Goal: Task Accomplishment & Management: Complete application form

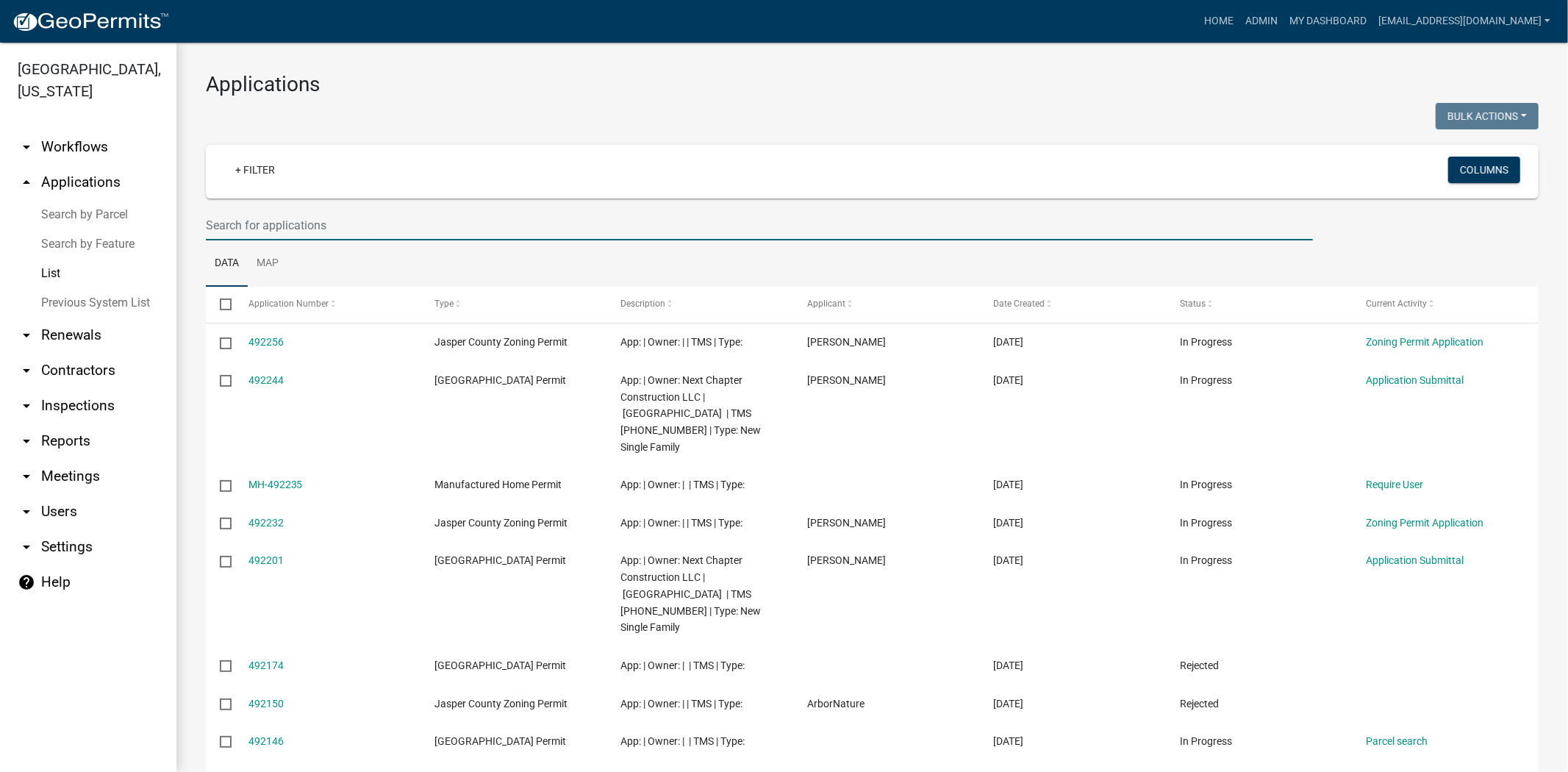
click at [343, 223] on input "text" at bounding box center [759, 225] width 1107 height 30
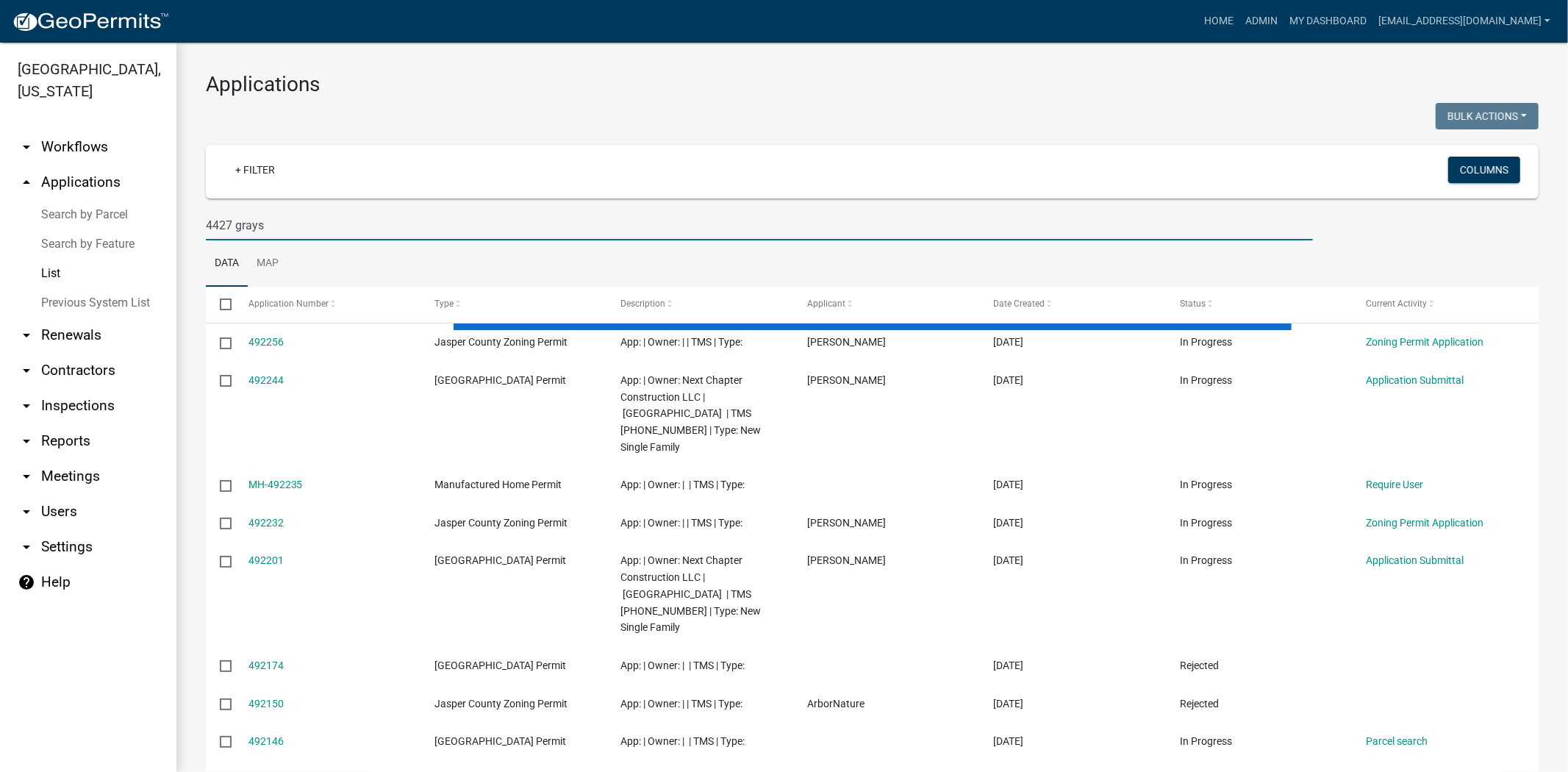
type input "4427 grays"
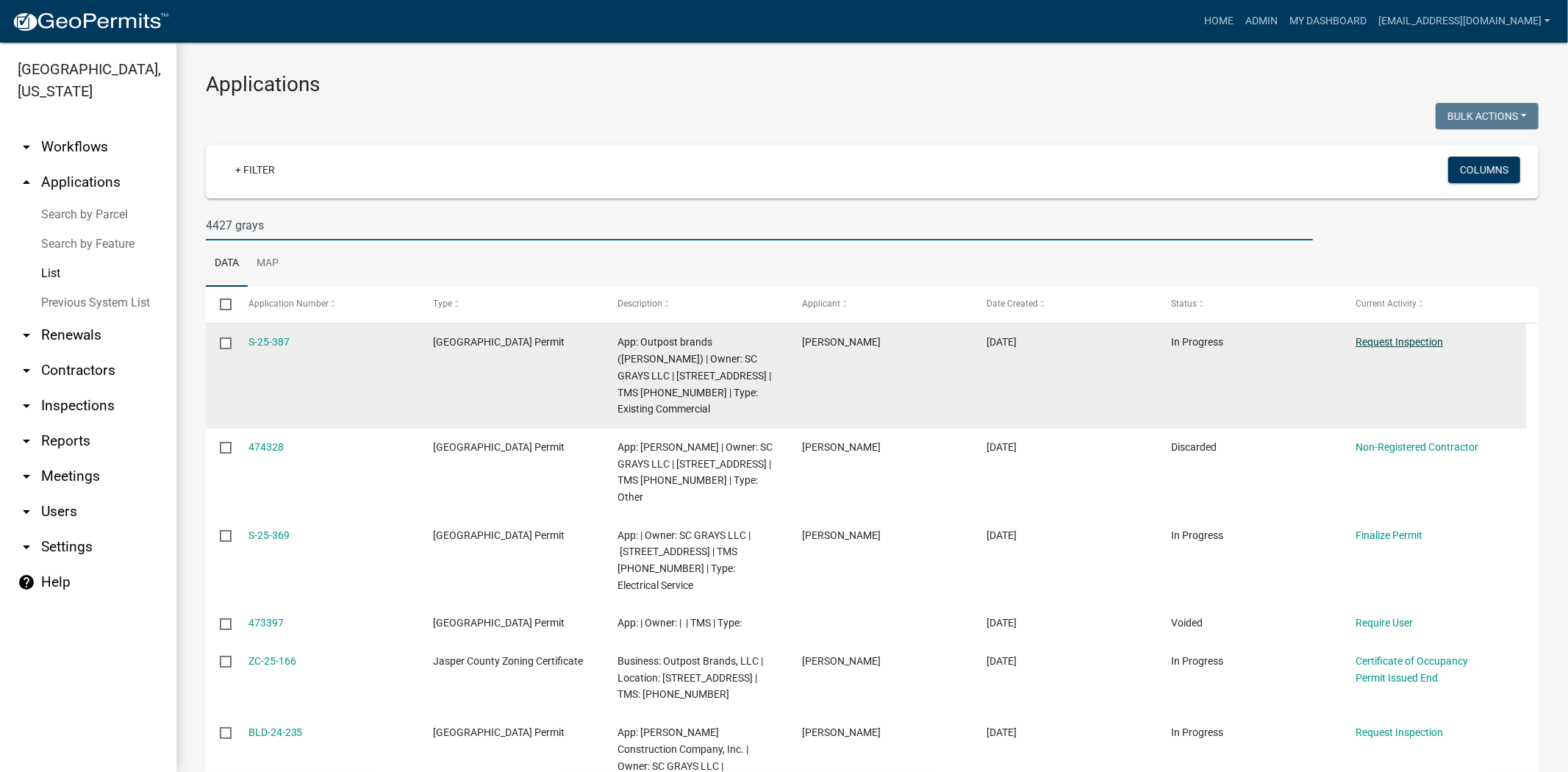
click at [1394, 346] on link "Request Inspection" at bounding box center [1399, 342] width 88 height 12
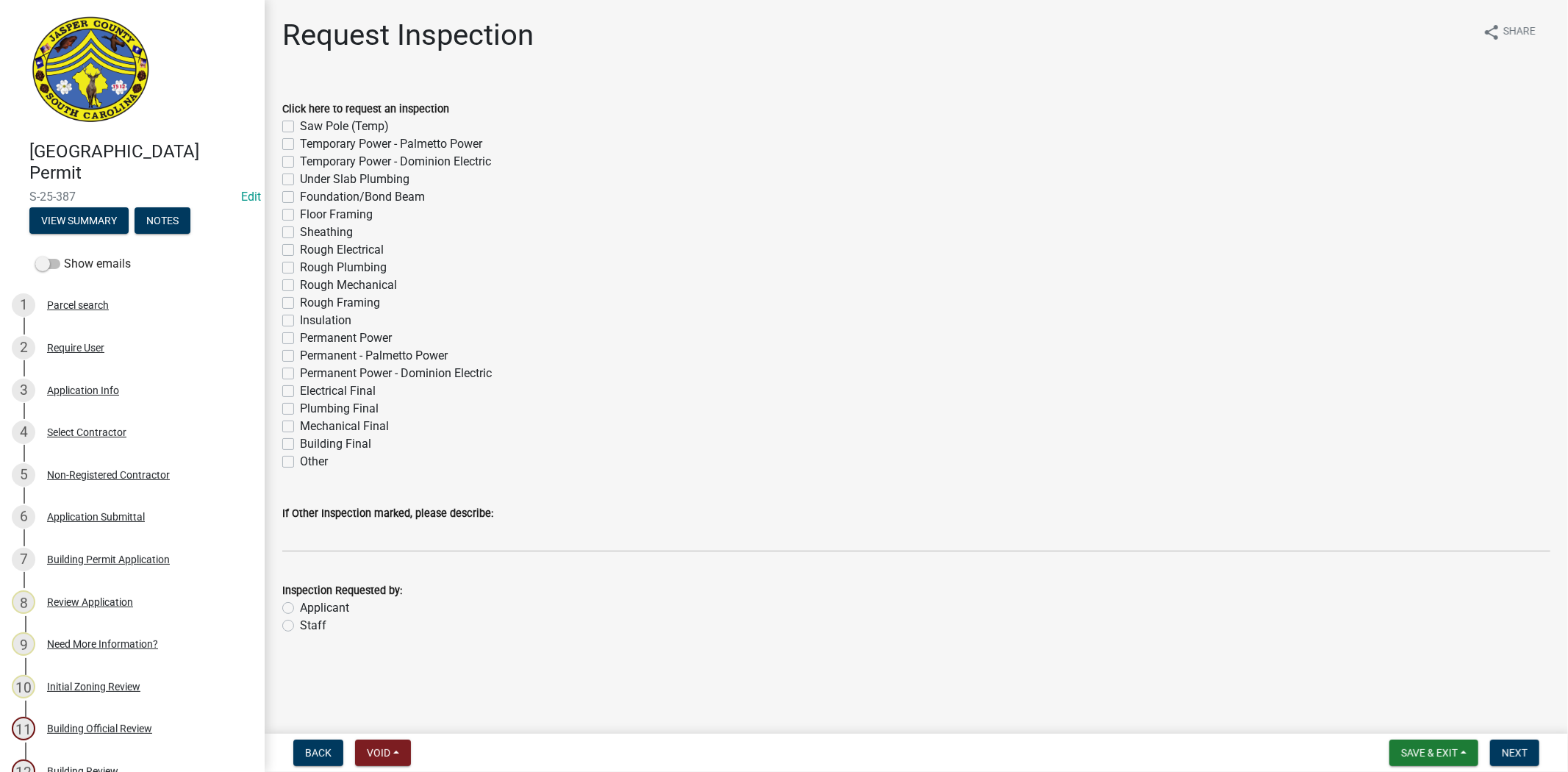
click at [300, 442] on label "Building Final" at bounding box center [336, 444] width 71 height 17
click at [300, 442] on input "Building Final" at bounding box center [304, 440] width 10 height 10
checkbox input "true"
checkbox input "false"
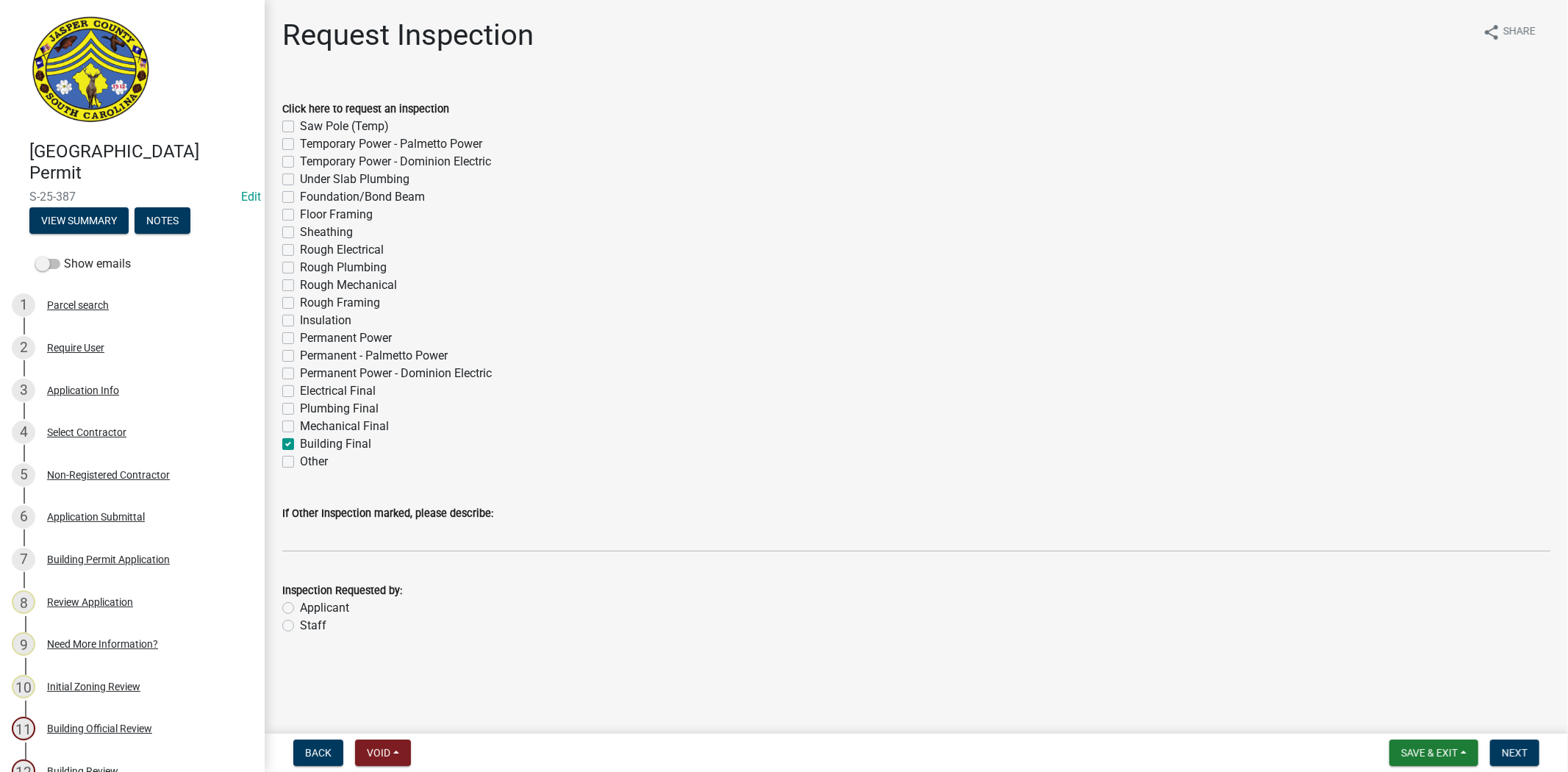
checkbox input "false"
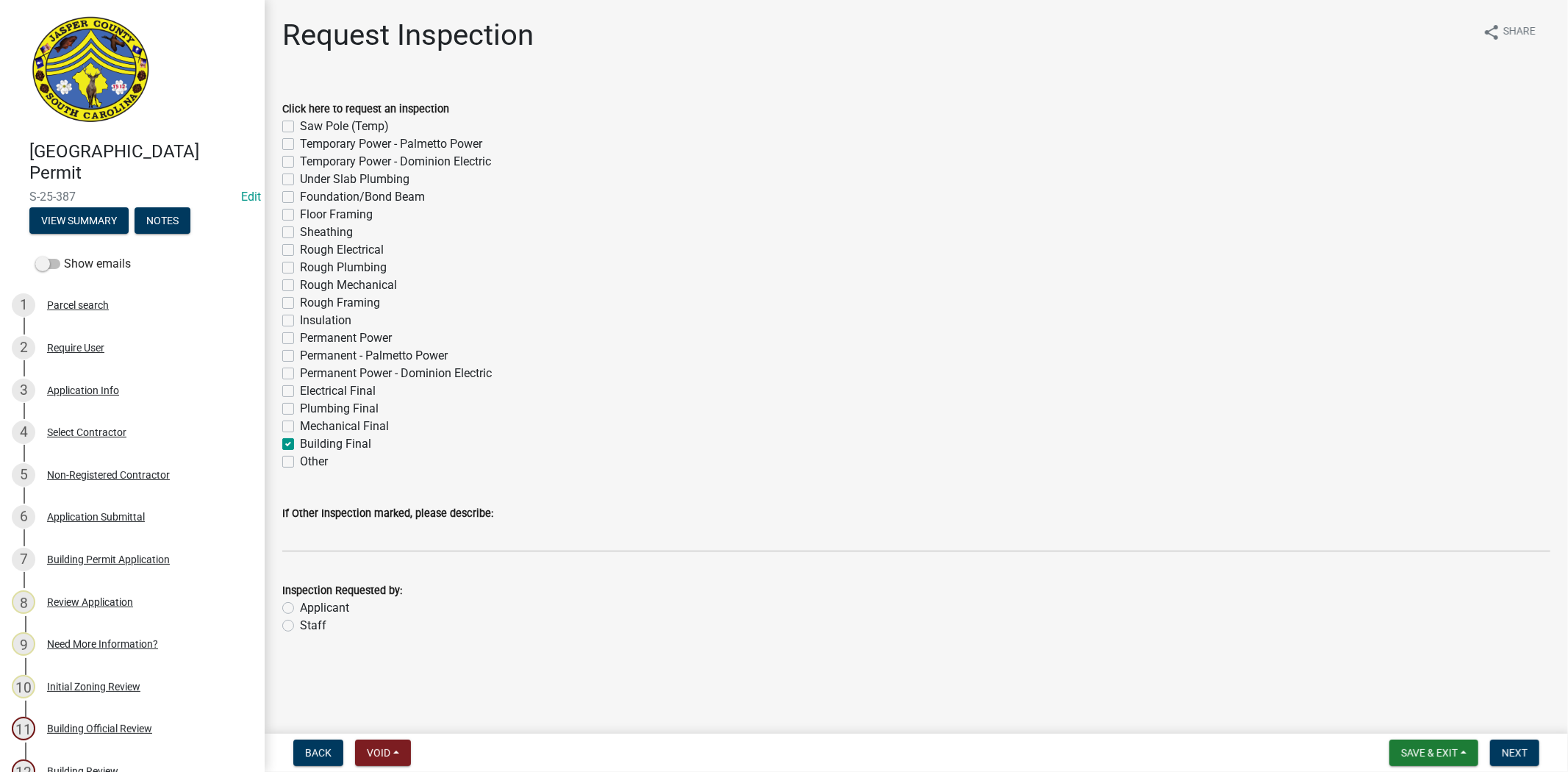
checkbox input "false"
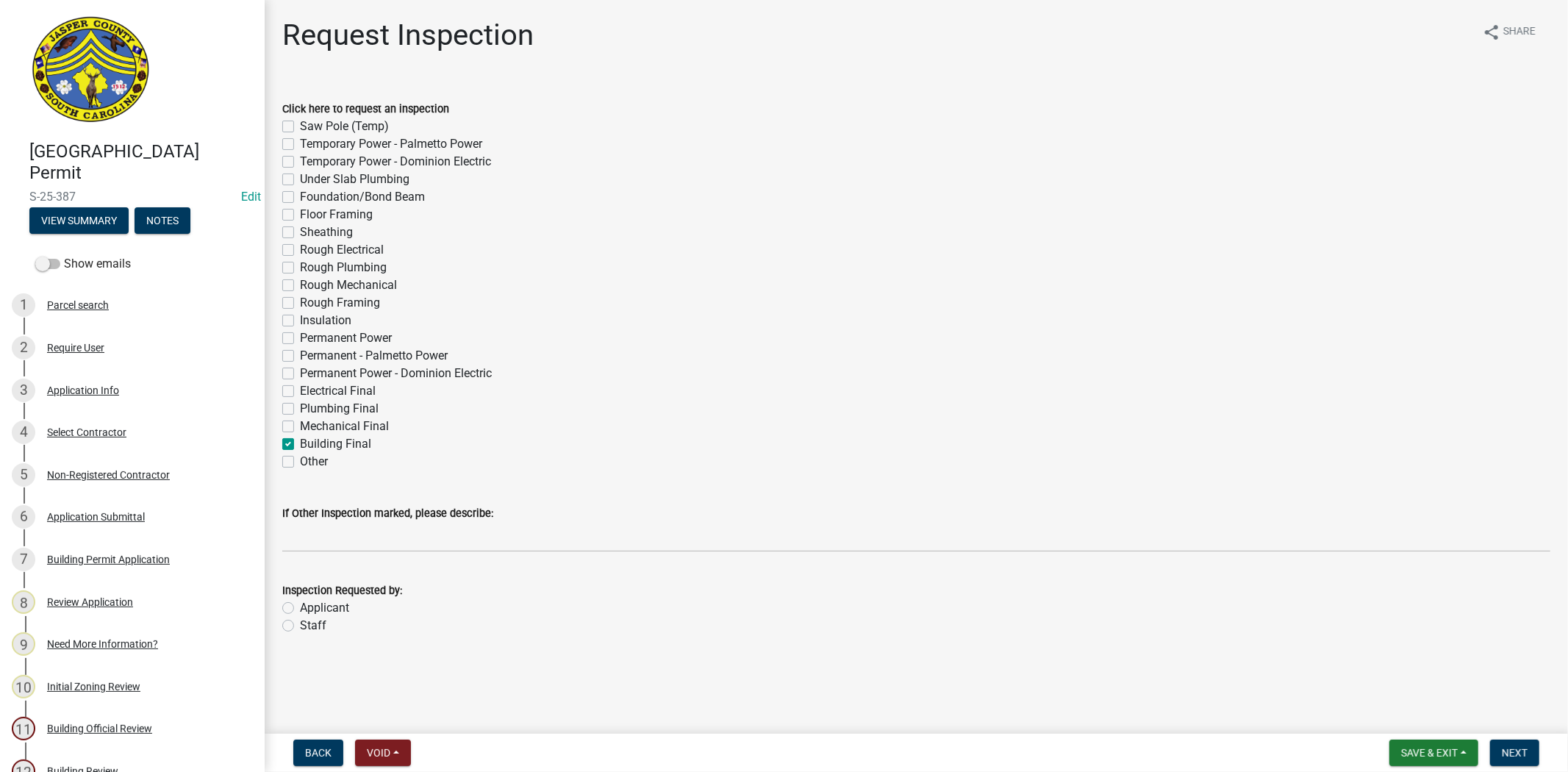
checkbox input "false"
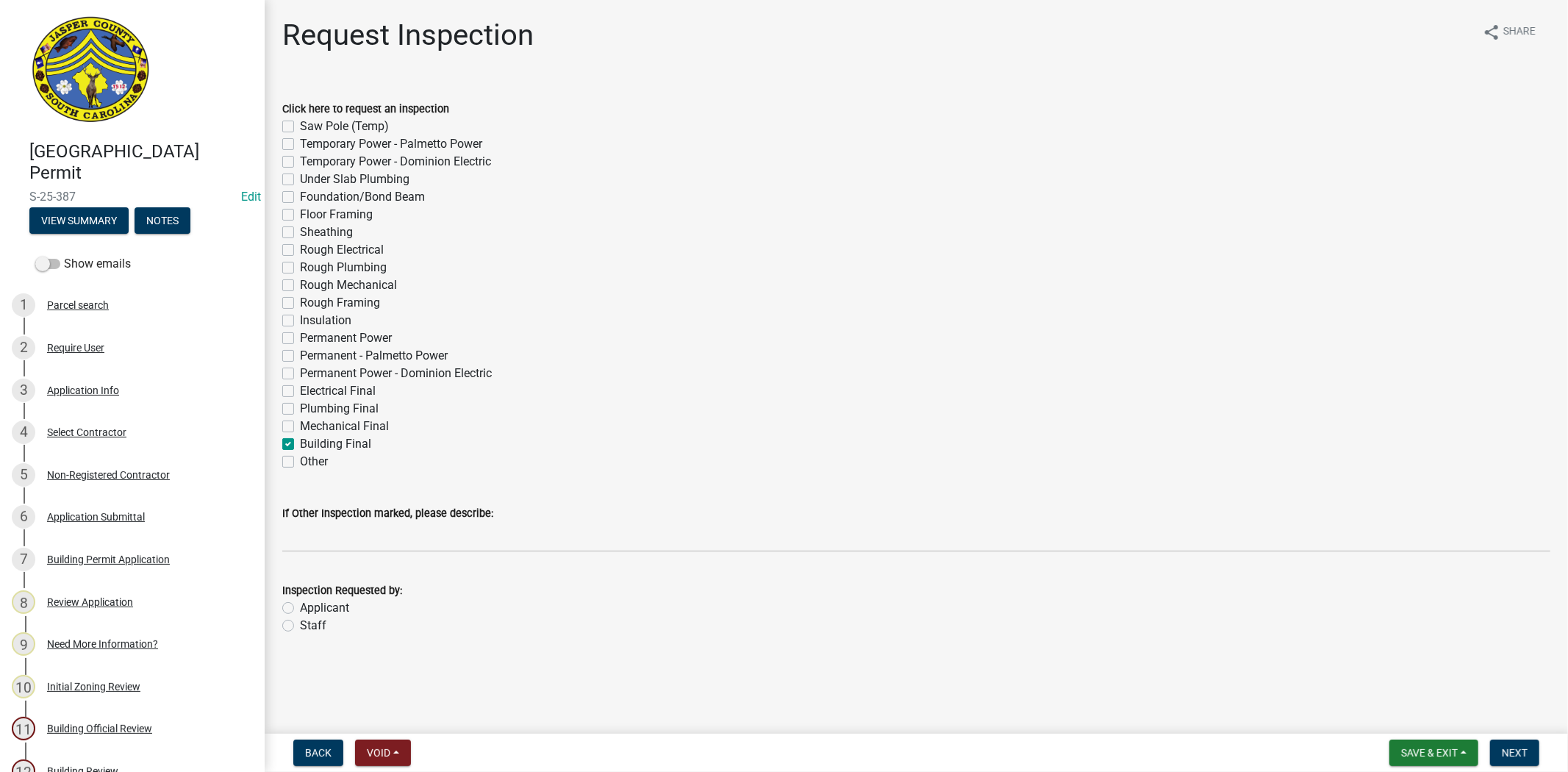
checkbox input "false"
checkbox input "true"
checkbox input "false"
click at [300, 607] on label "Applicant" at bounding box center [324, 608] width 49 height 17
click at [300, 607] on input "Applicant" at bounding box center [304, 604] width 10 height 10
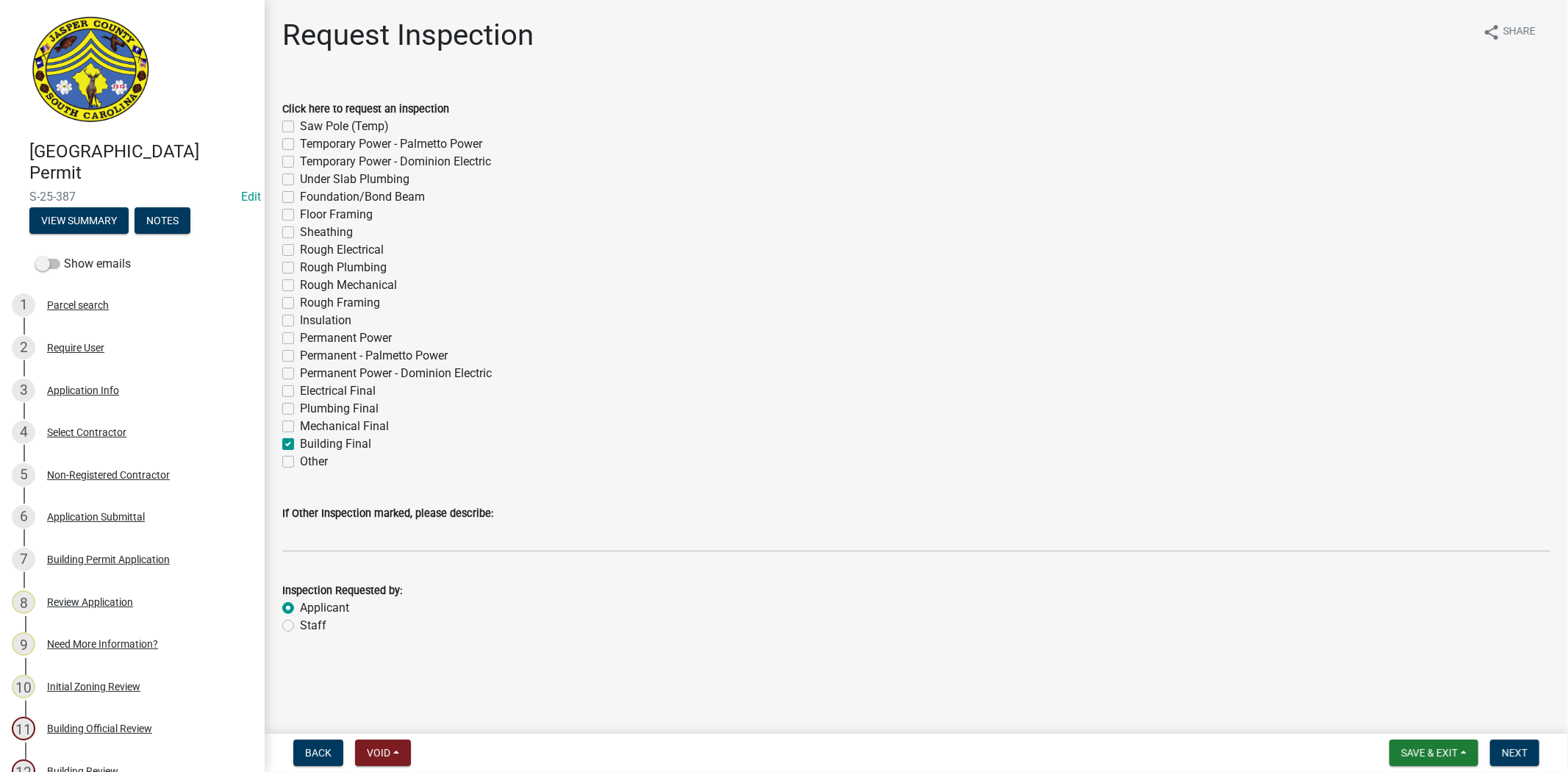
radio input "true"
click at [1519, 749] on span "Next" at bounding box center [1514, 753] width 26 height 12
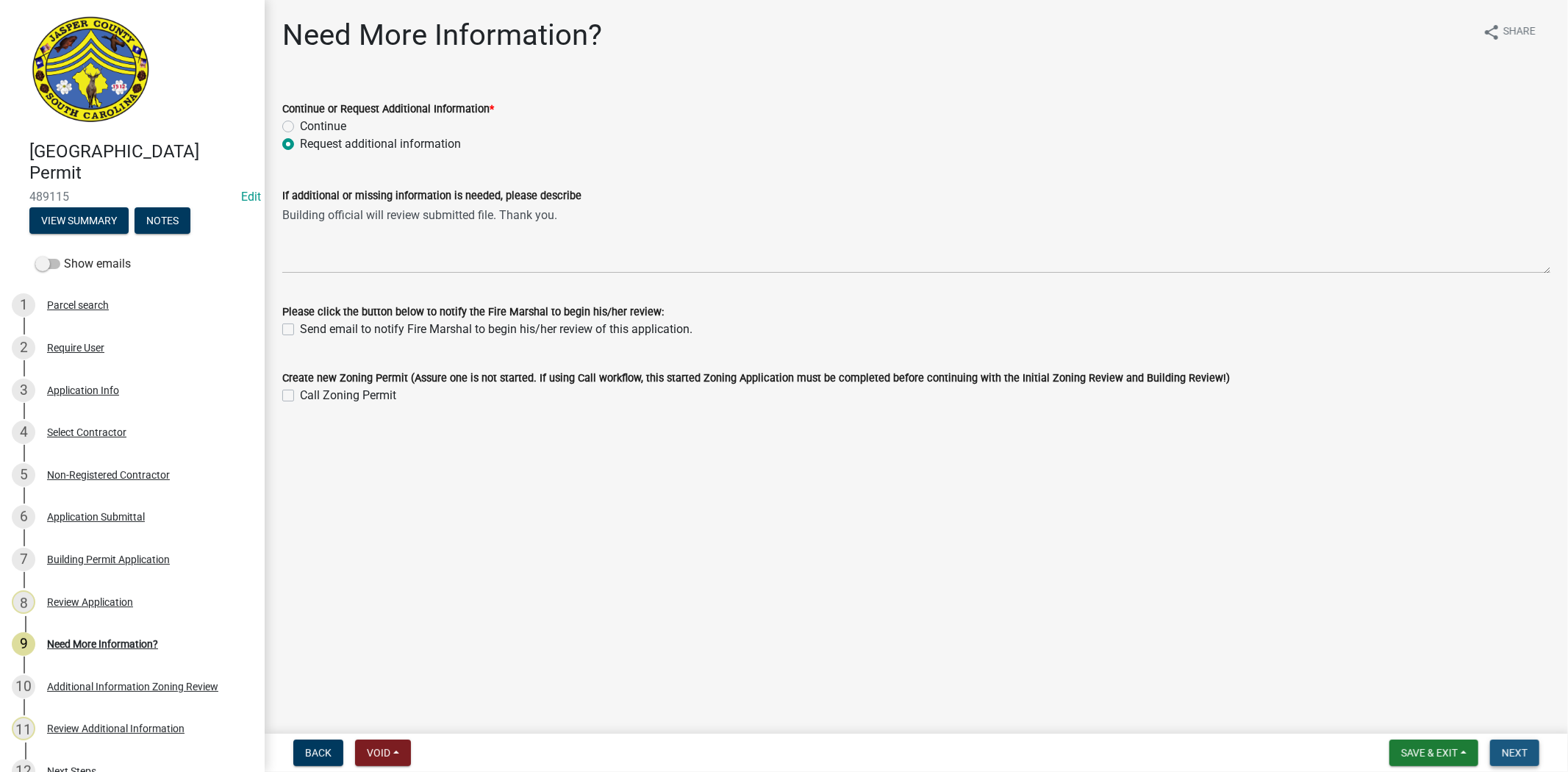
click at [1508, 753] on span "Next" at bounding box center [1514, 753] width 26 height 12
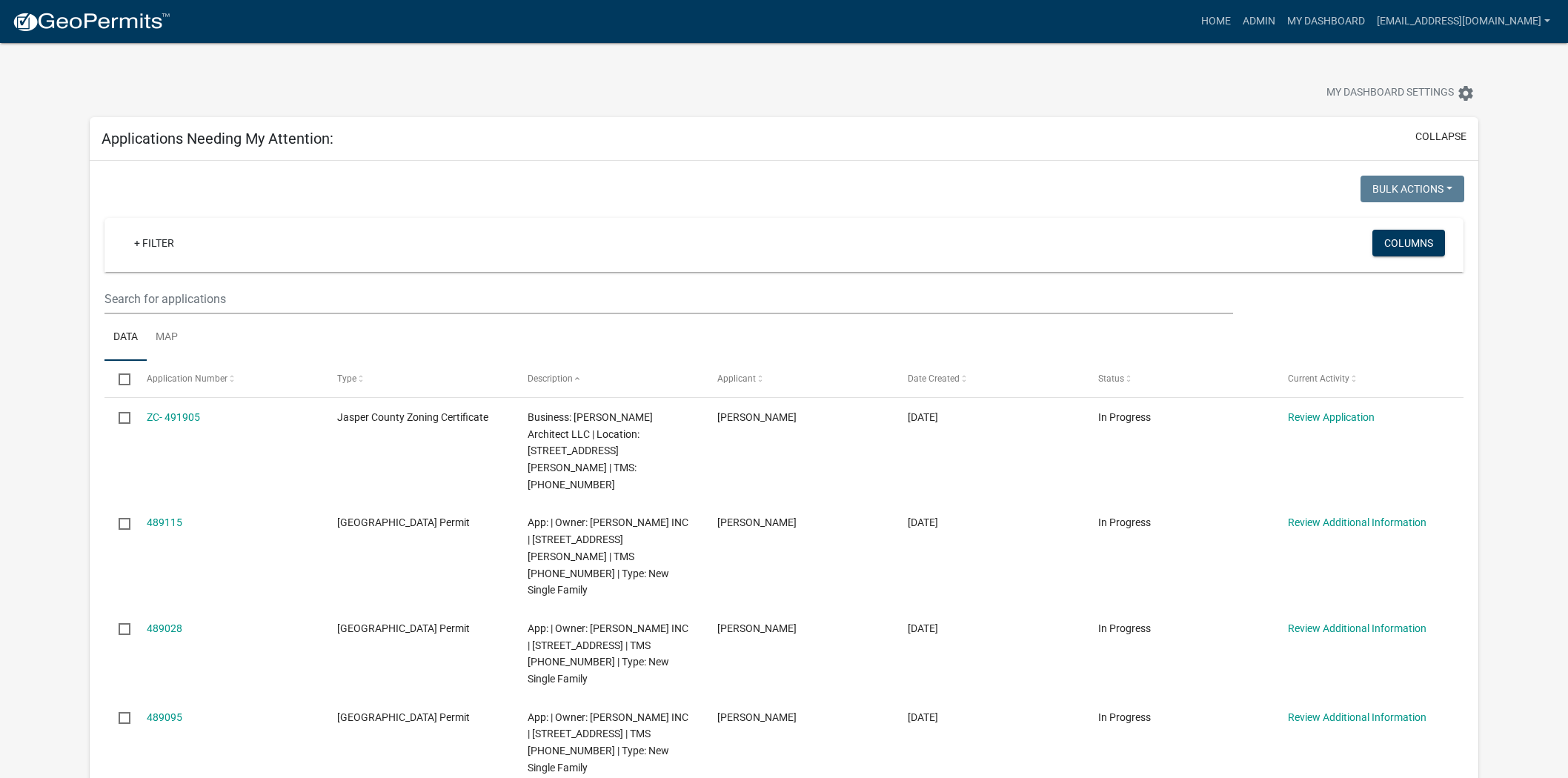
select select "2: 50"
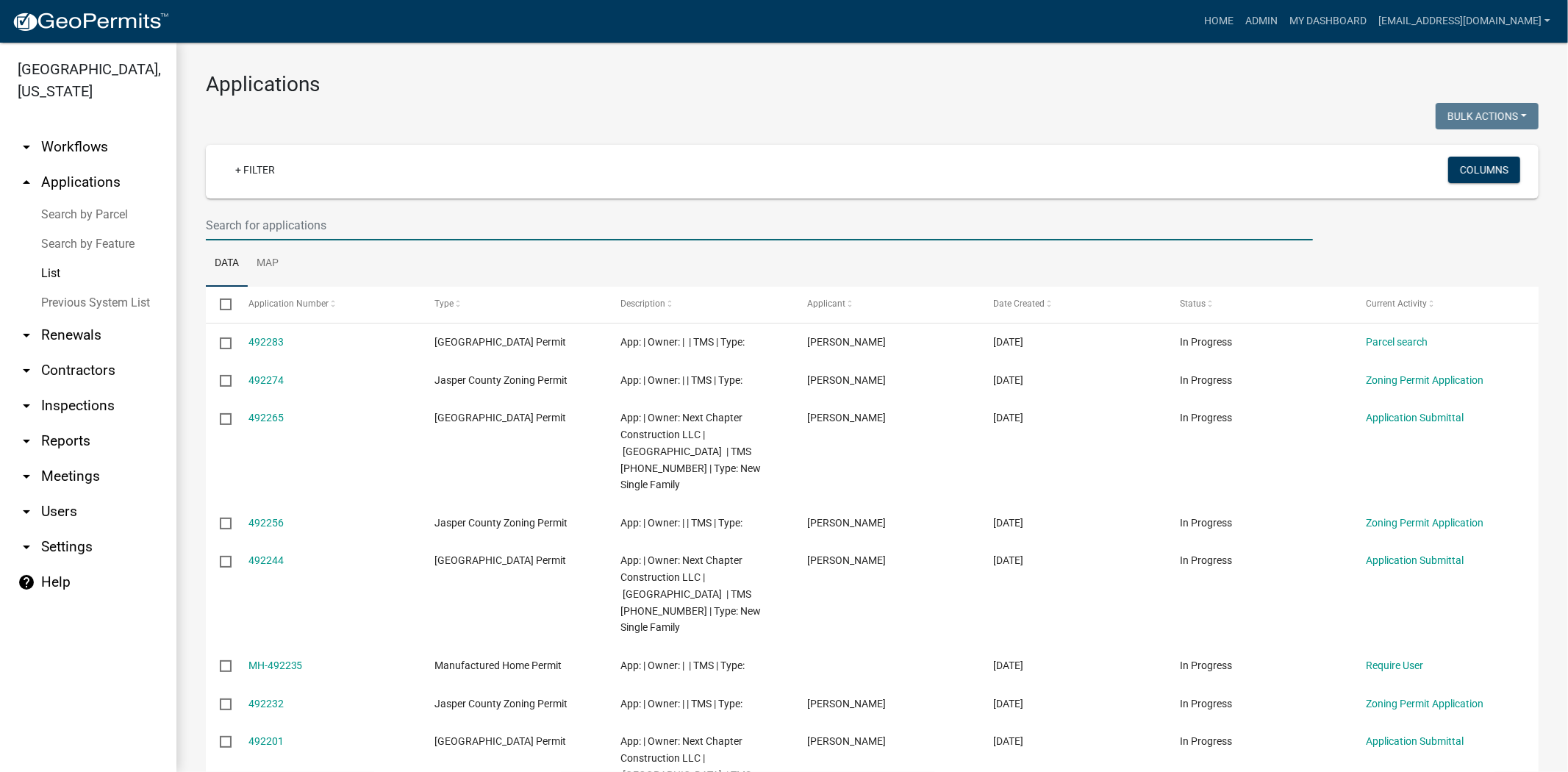
click at [356, 220] on input "text" at bounding box center [759, 225] width 1107 height 30
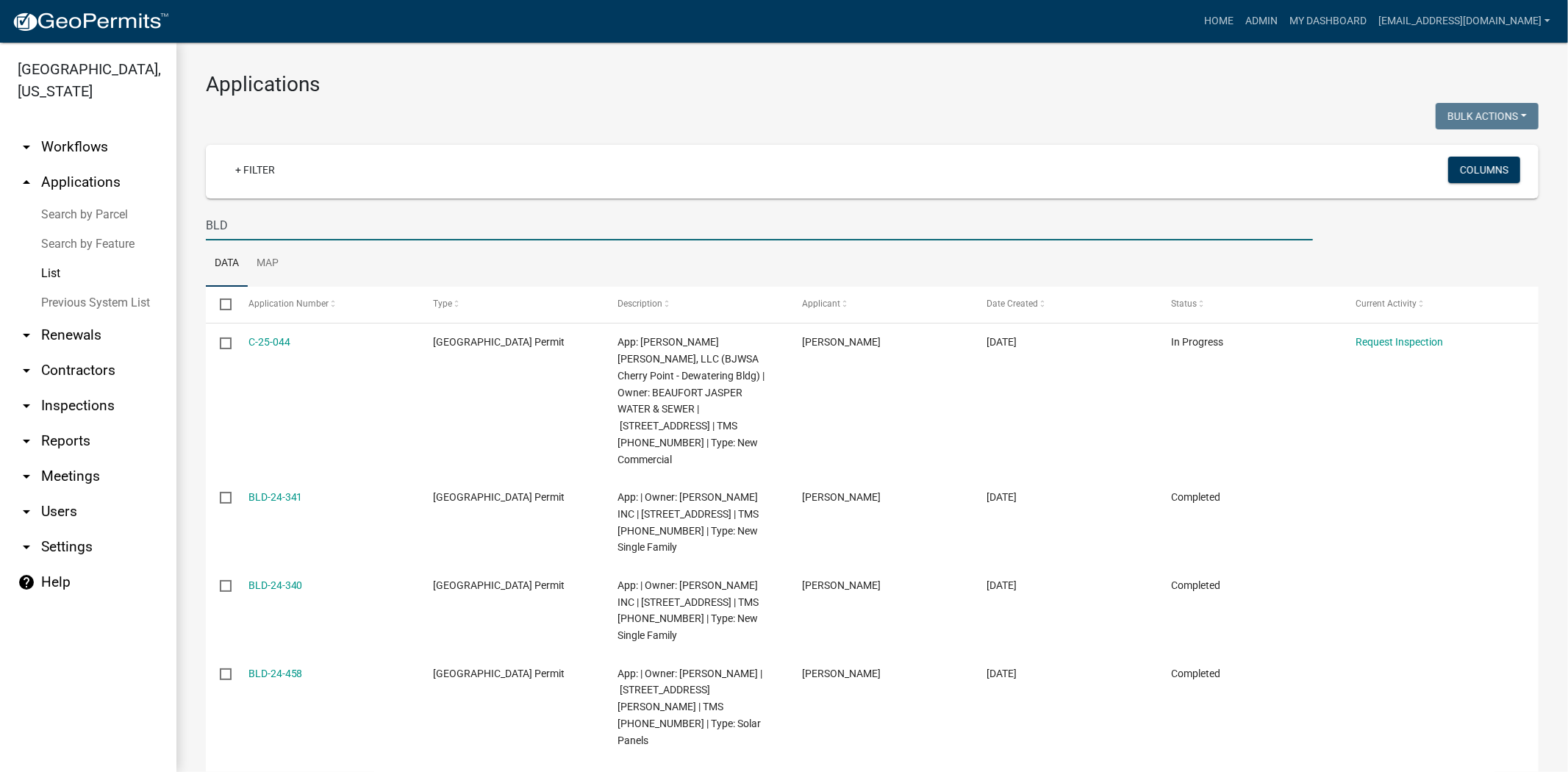
click at [271, 221] on input "BLD" at bounding box center [759, 225] width 1107 height 30
paste input "26792"
type input "BLD-26792"
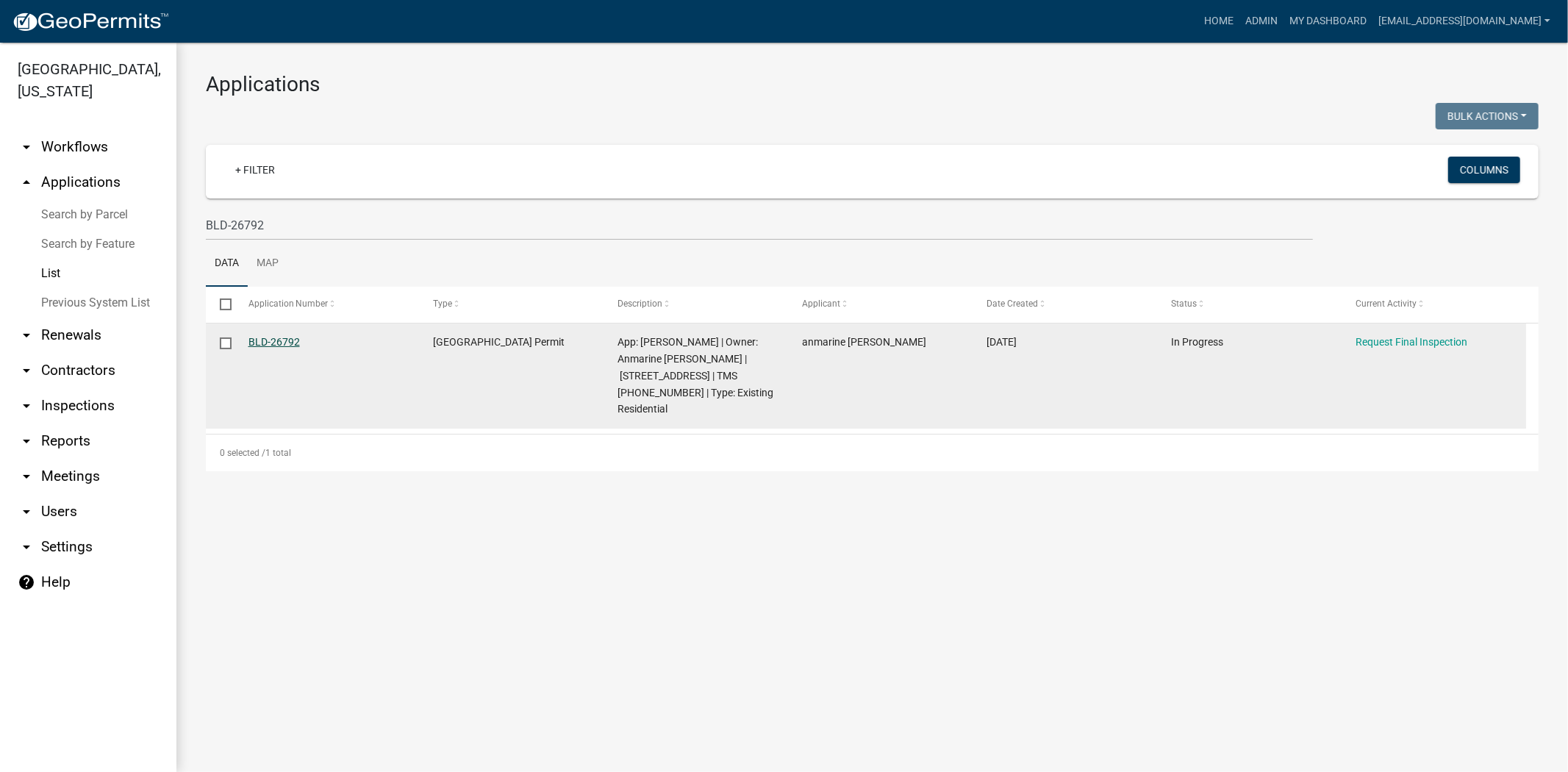
click at [291, 341] on link "BLD-26792" at bounding box center [273, 342] width 51 height 12
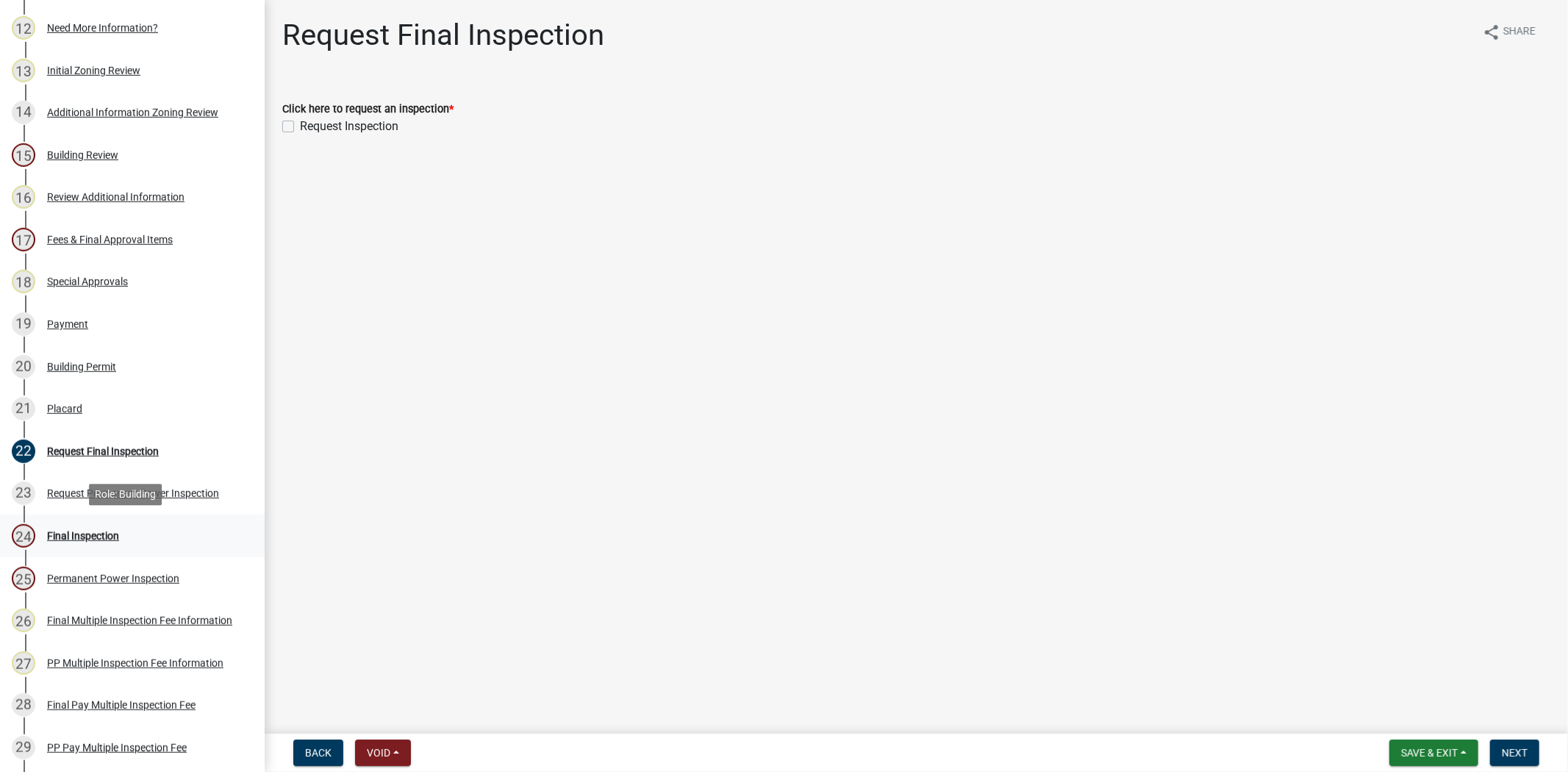
scroll to position [825, 0]
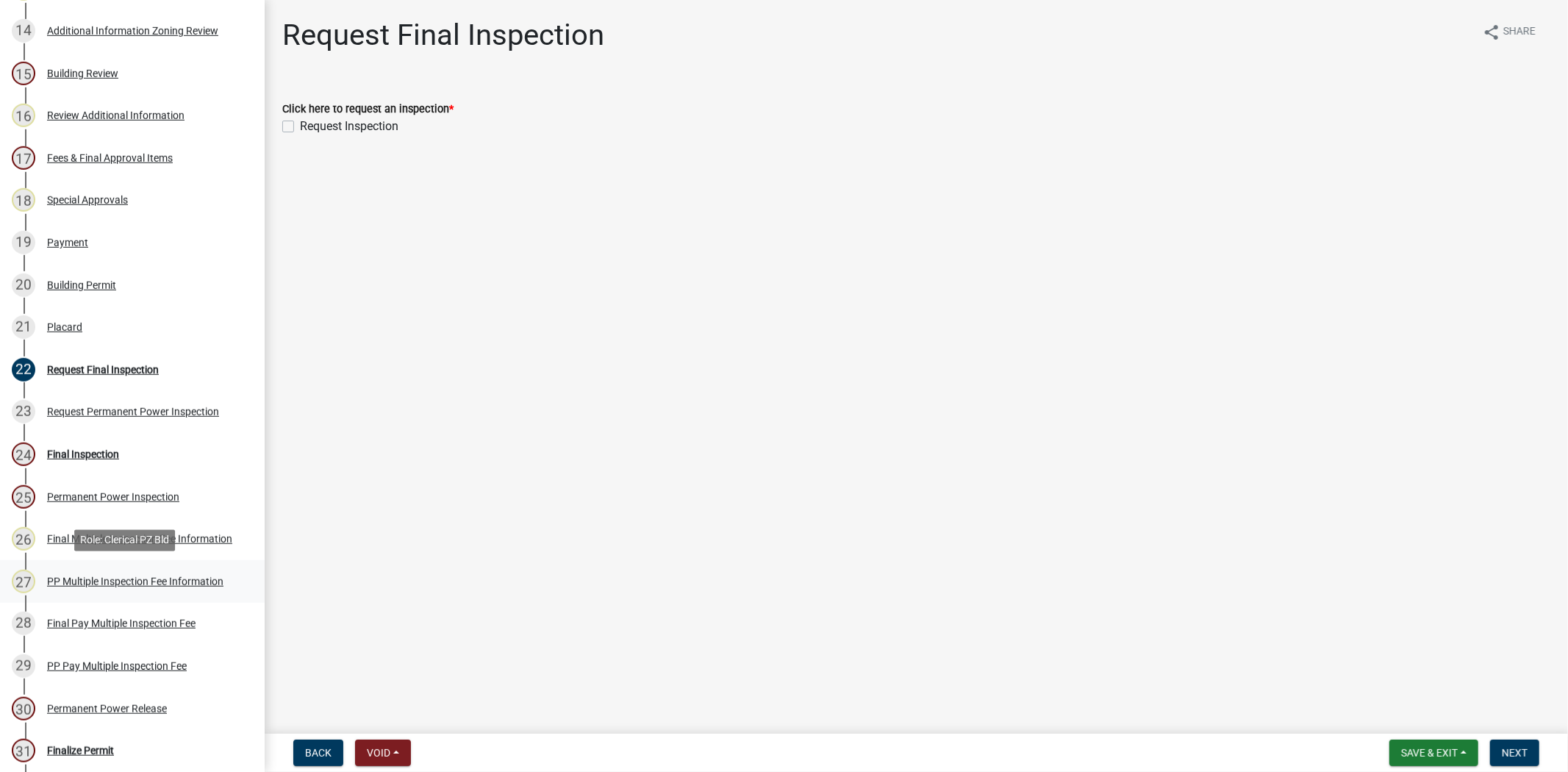
click at [94, 582] on div "PP Multiple Inspection Fee Information" at bounding box center [134, 581] width 176 height 10
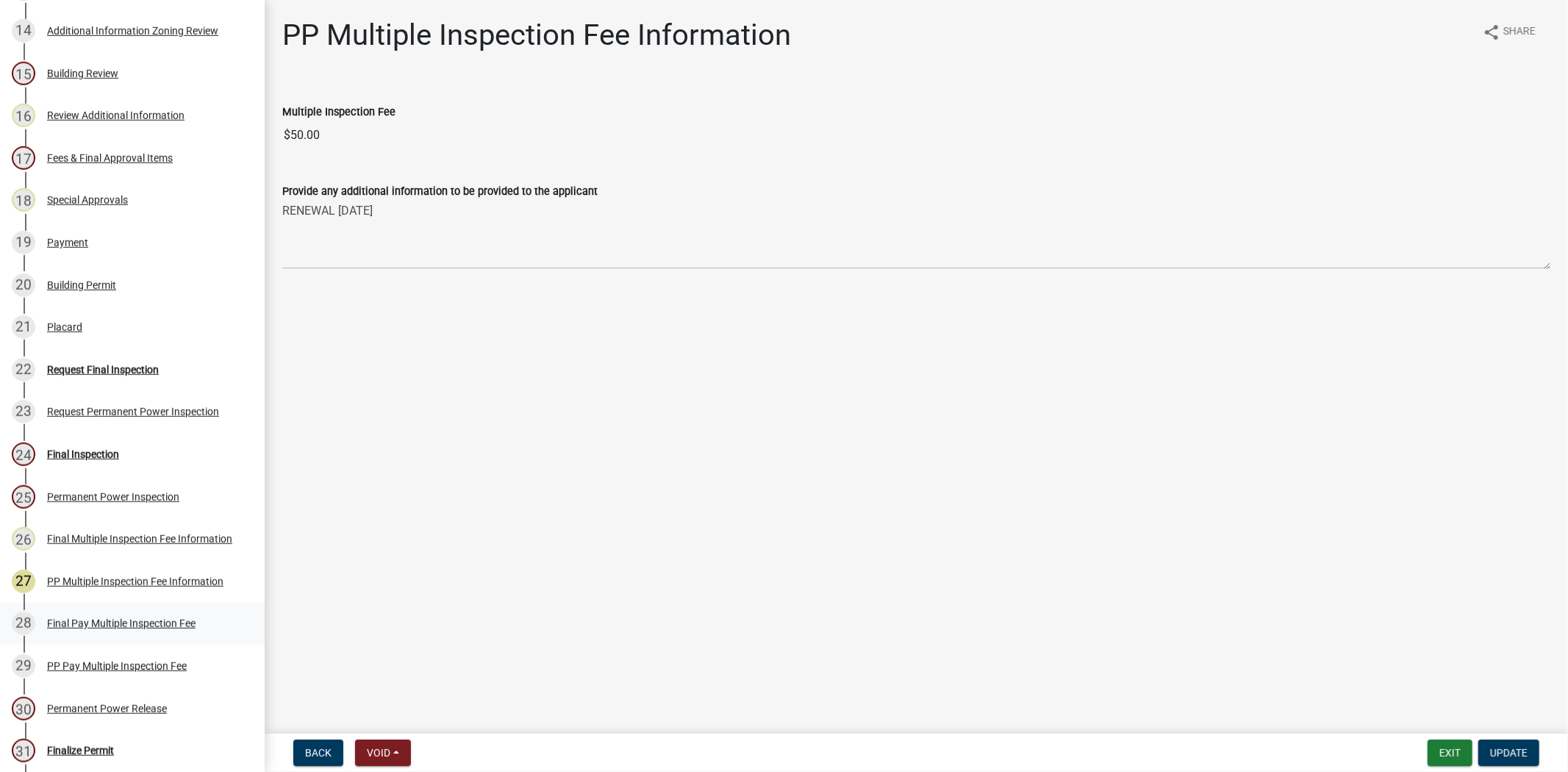
click at [107, 618] on div "Final Pay Multiple Inspection Fee" at bounding box center [121, 624] width 148 height 10
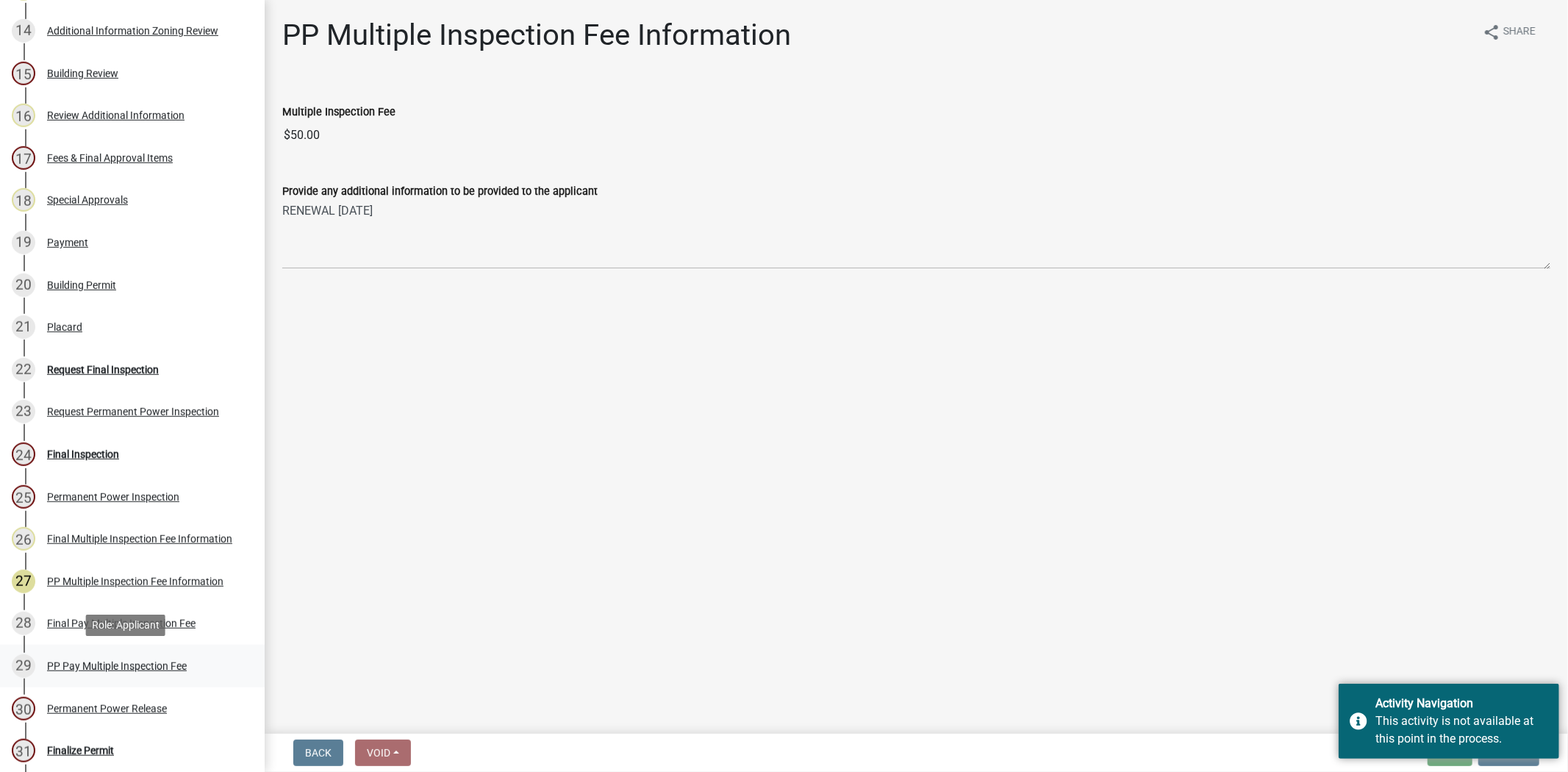
click at [108, 672] on div "29 PP Pay Multiple Inspection Fee" at bounding box center [127, 665] width 229 height 23
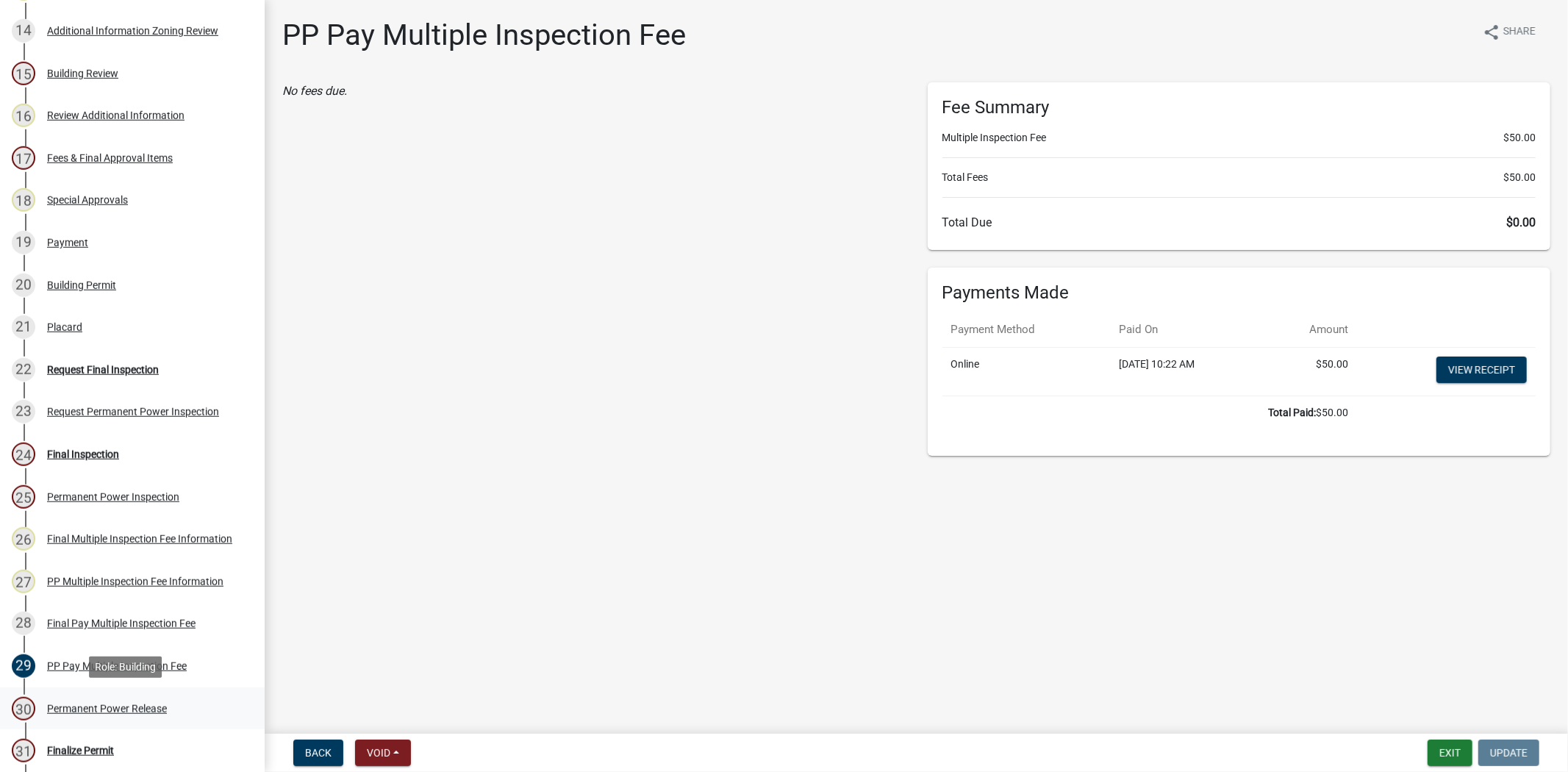
click at [115, 703] on div "Permanent Power Release" at bounding box center [107, 709] width 120 height 10
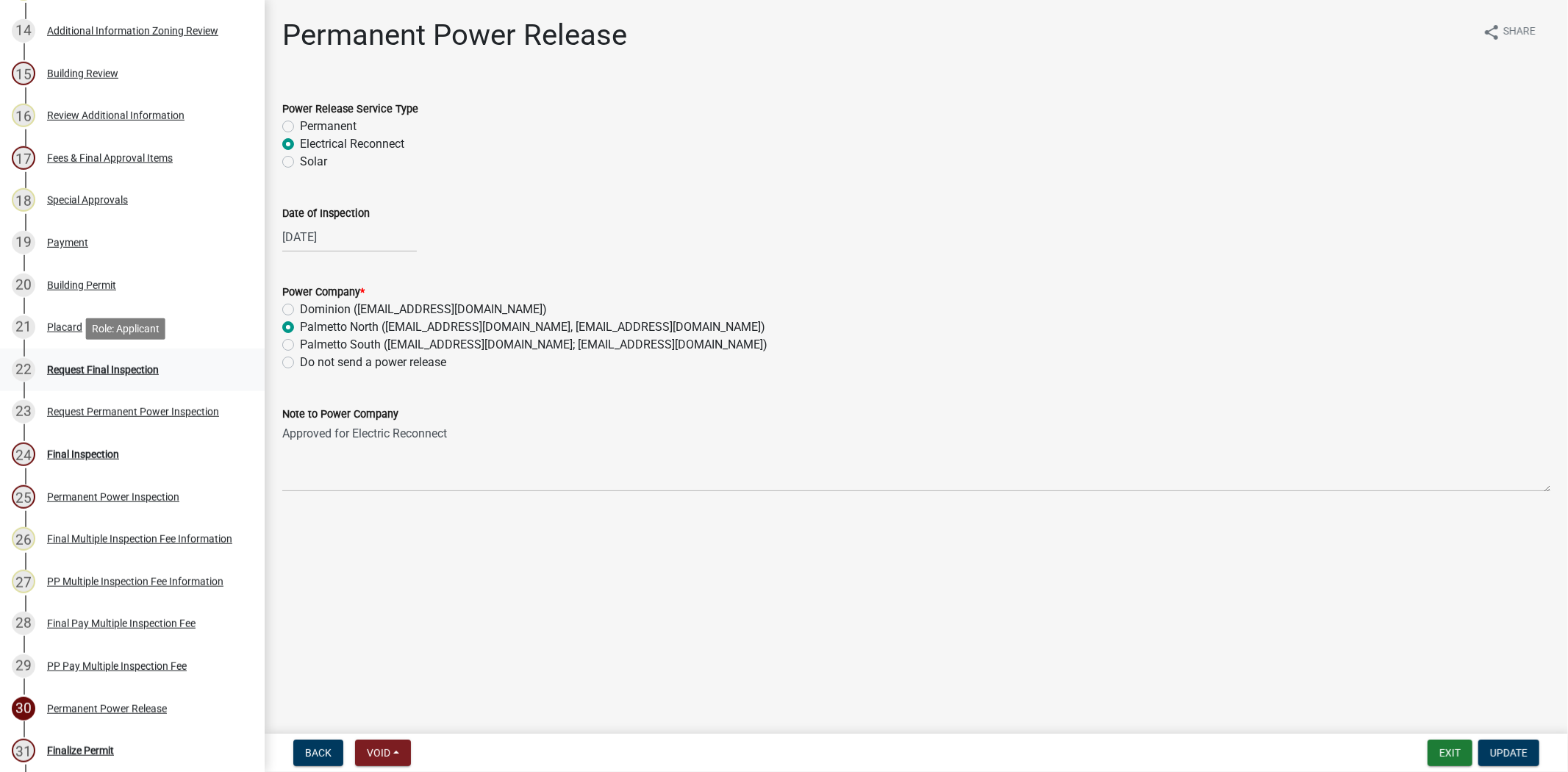
click at [94, 369] on div "Request Final Inspection" at bounding box center [102, 370] width 112 height 10
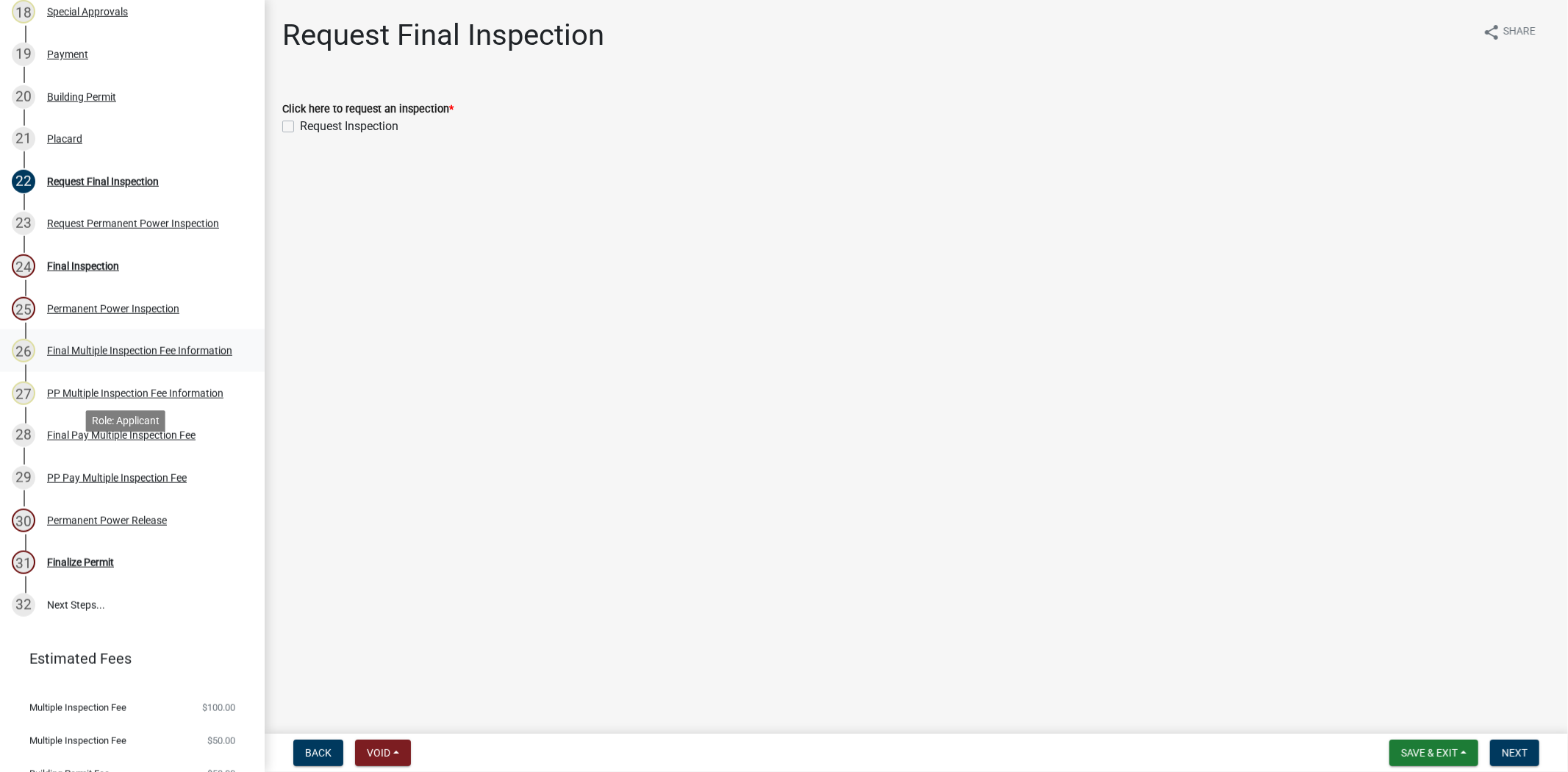
scroll to position [1070, 0]
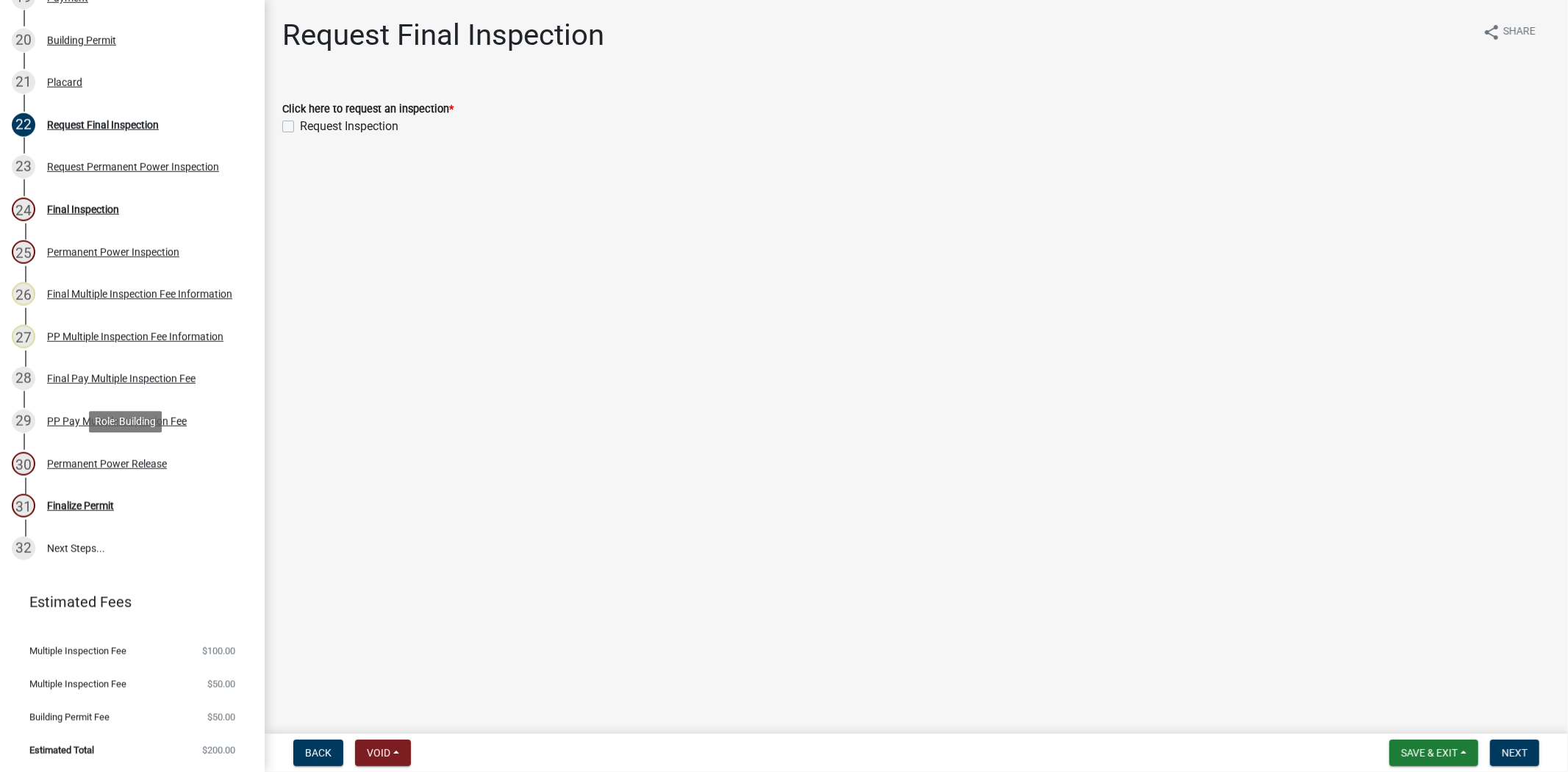
click at [98, 466] on div "Permanent Power Release" at bounding box center [107, 464] width 120 height 10
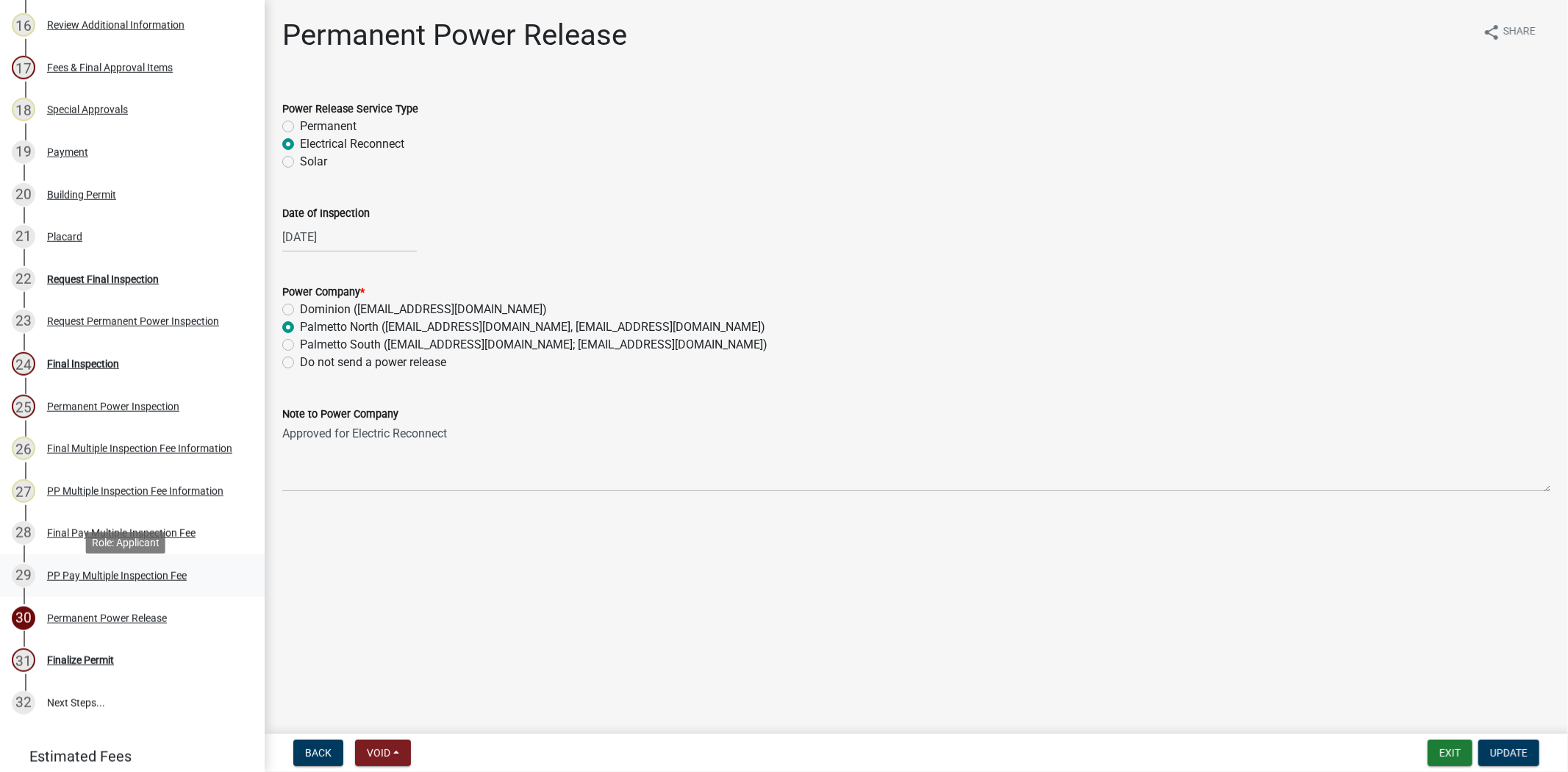
scroll to position [906, 0]
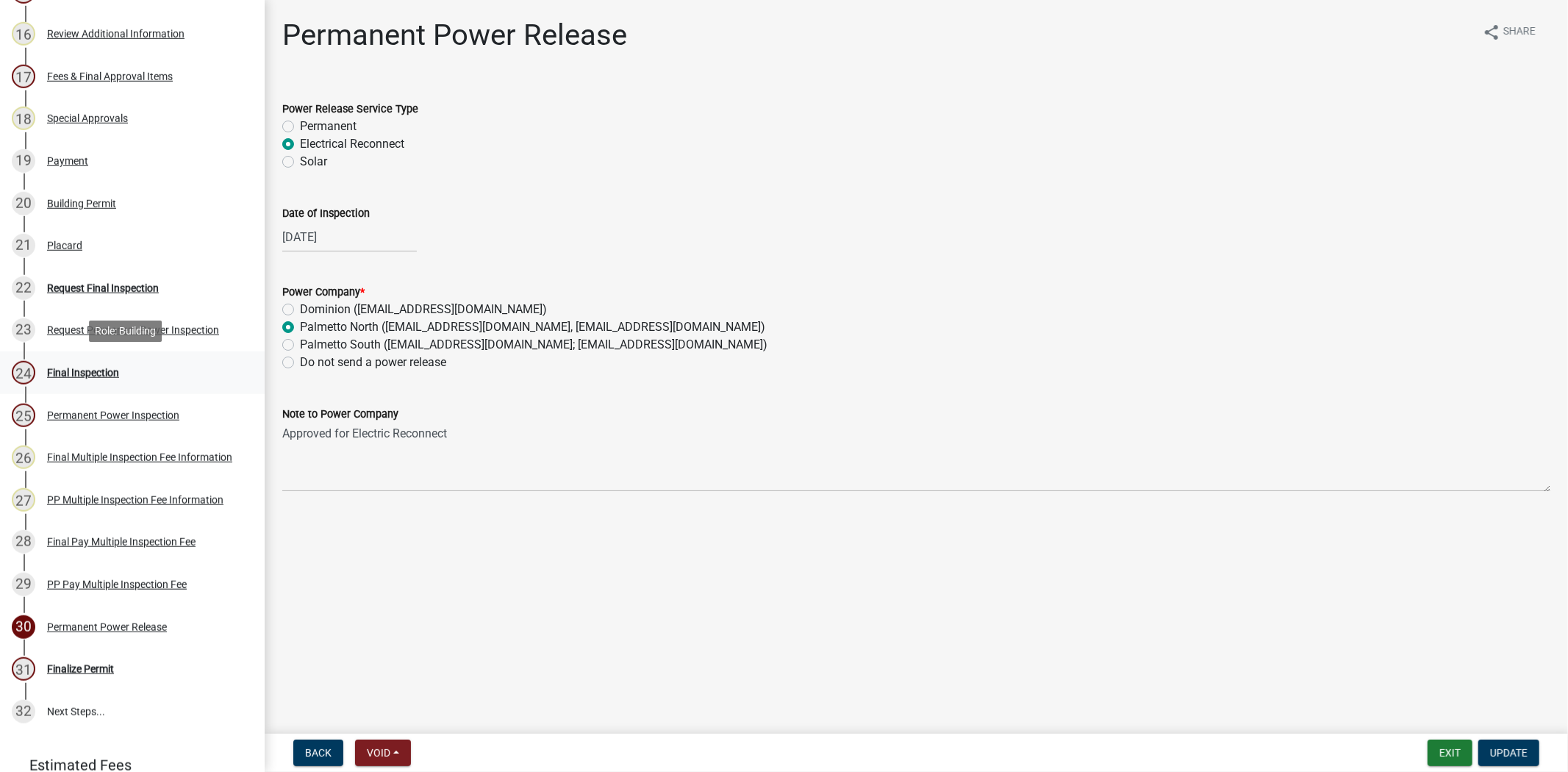
click at [69, 368] on div "Final Inspection" at bounding box center [82, 373] width 72 height 10
click at [74, 369] on div "Final Inspection" at bounding box center [82, 373] width 72 height 10
click at [75, 369] on div "Final Inspection" at bounding box center [82, 373] width 72 height 10
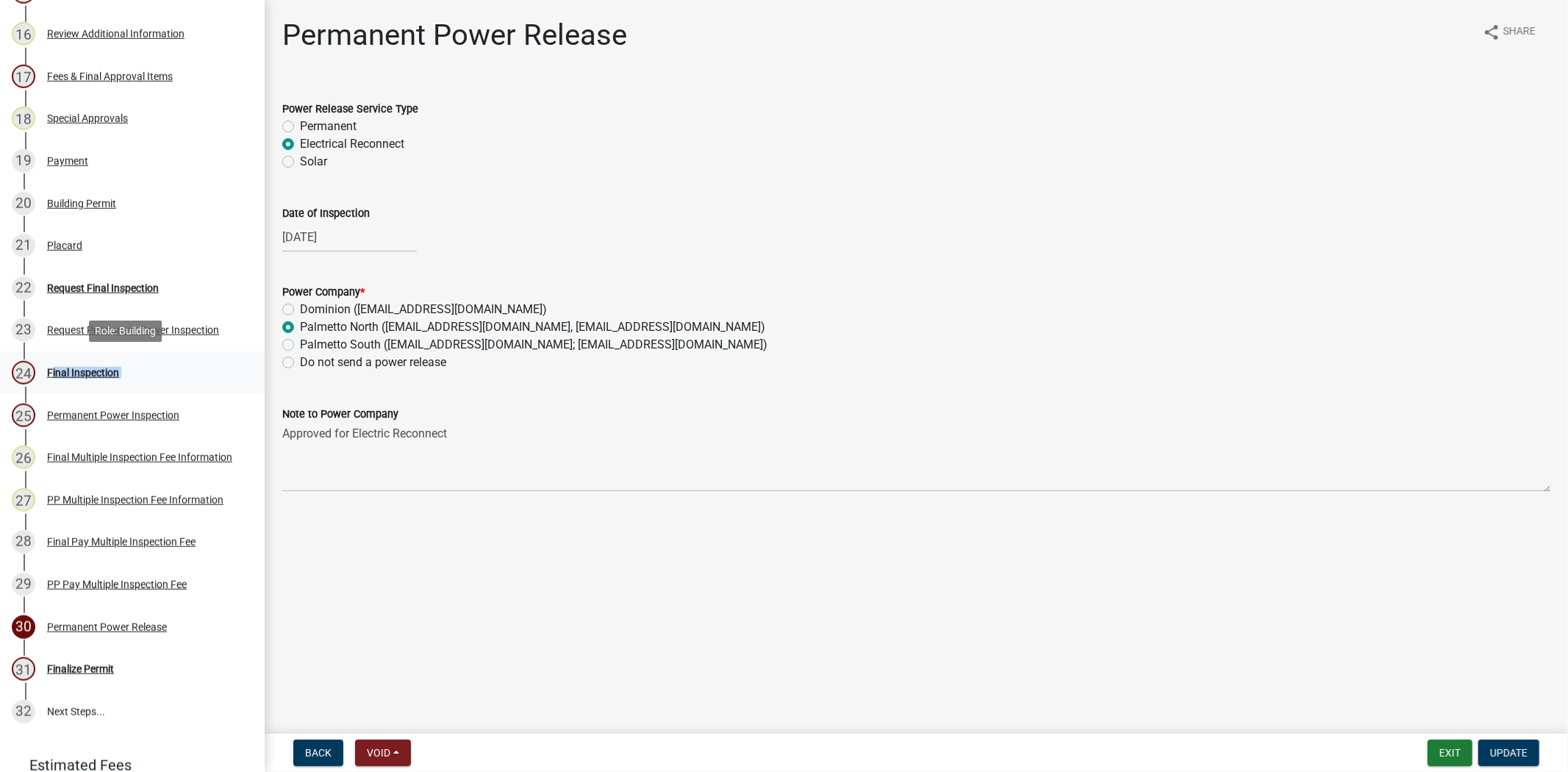
click at [75, 369] on div "Final Inspection" at bounding box center [82, 373] width 72 height 10
click at [189, 250] on div "21 Placard" at bounding box center [127, 245] width 229 height 23
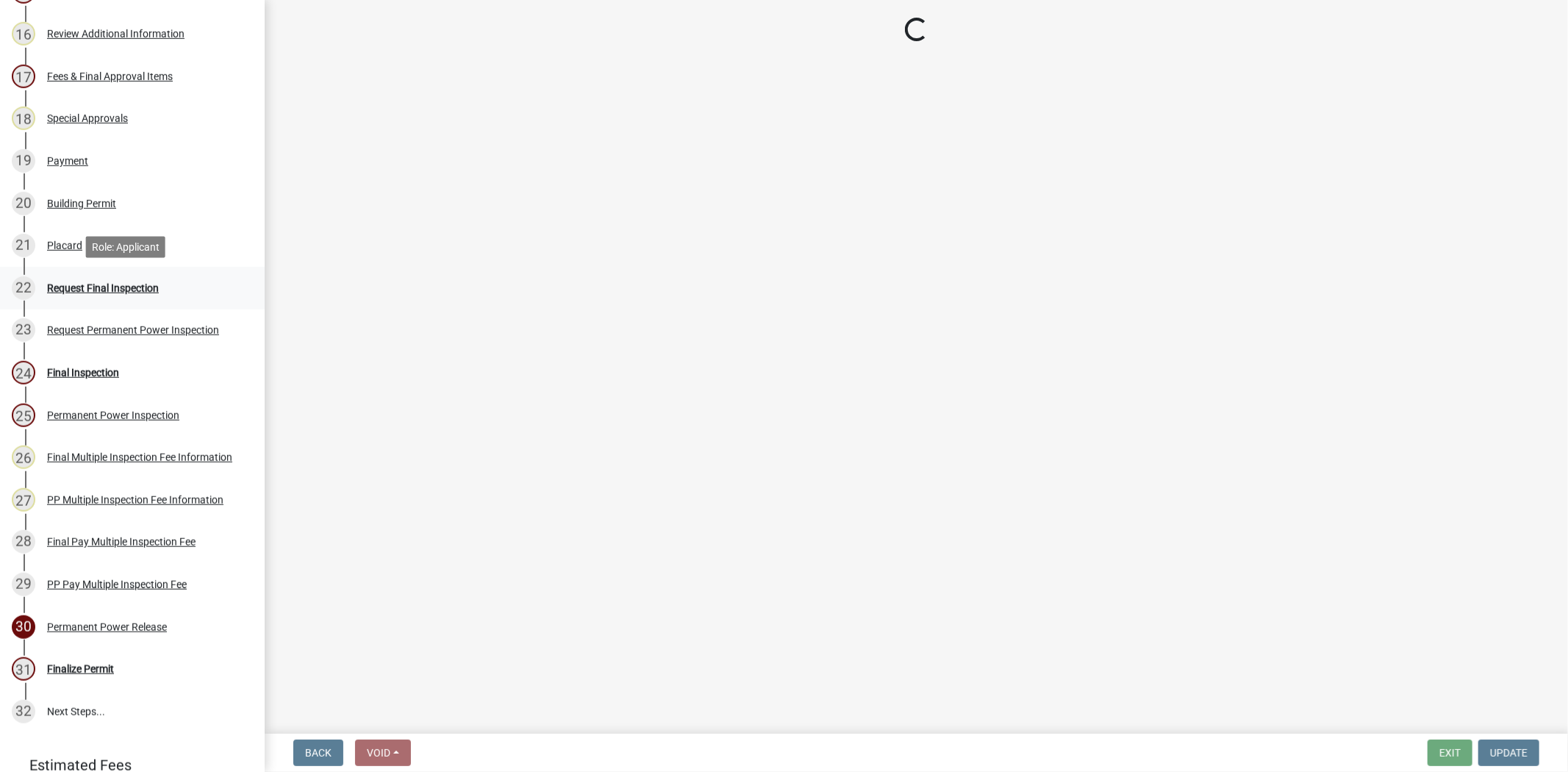
click at [125, 283] on div "Request Final Inspection" at bounding box center [102, 288] width 112 height 10
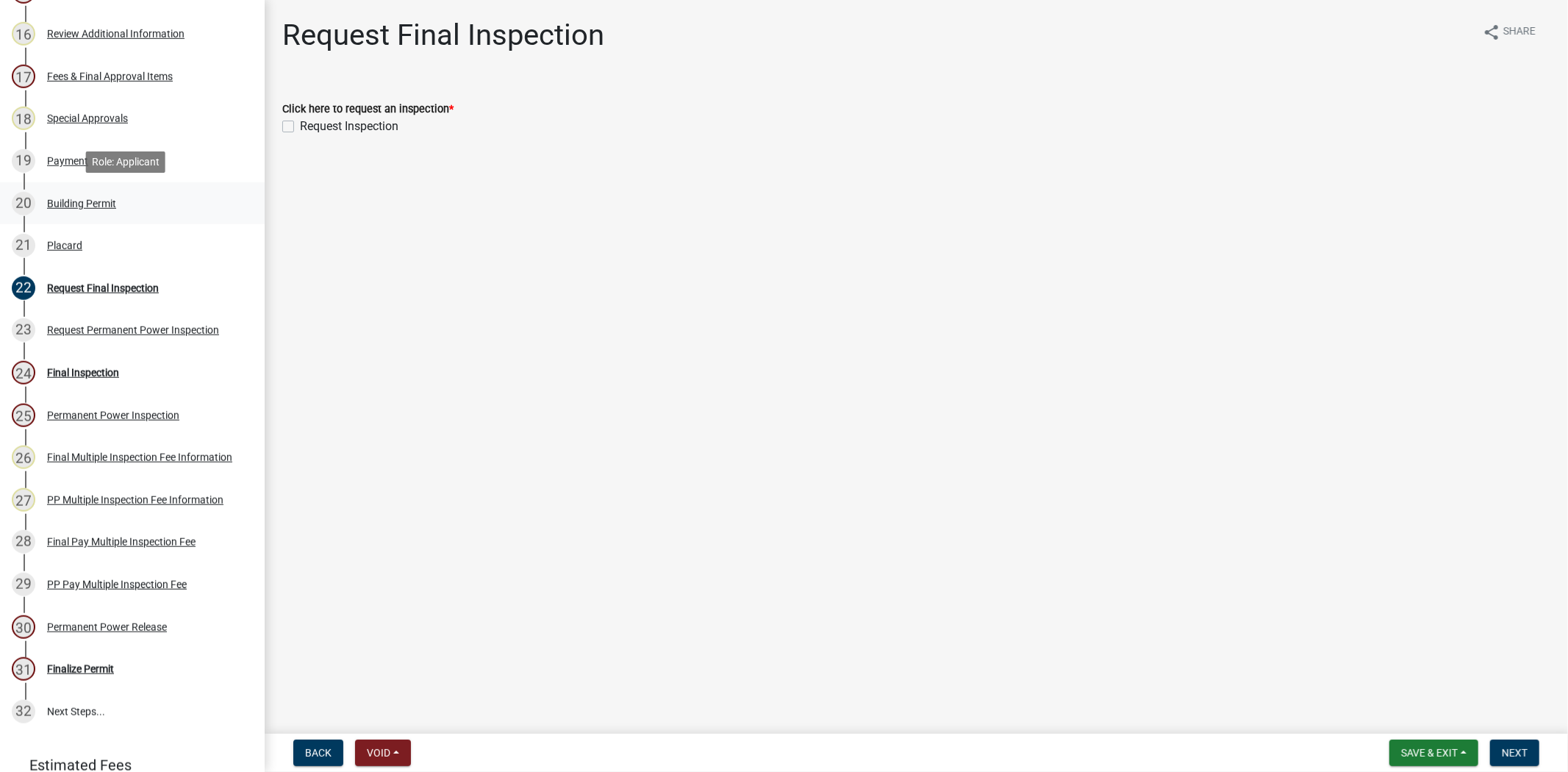
click at [99, 200] on div "Building Permit" at bounding box center [82, 204] width 69 height 10
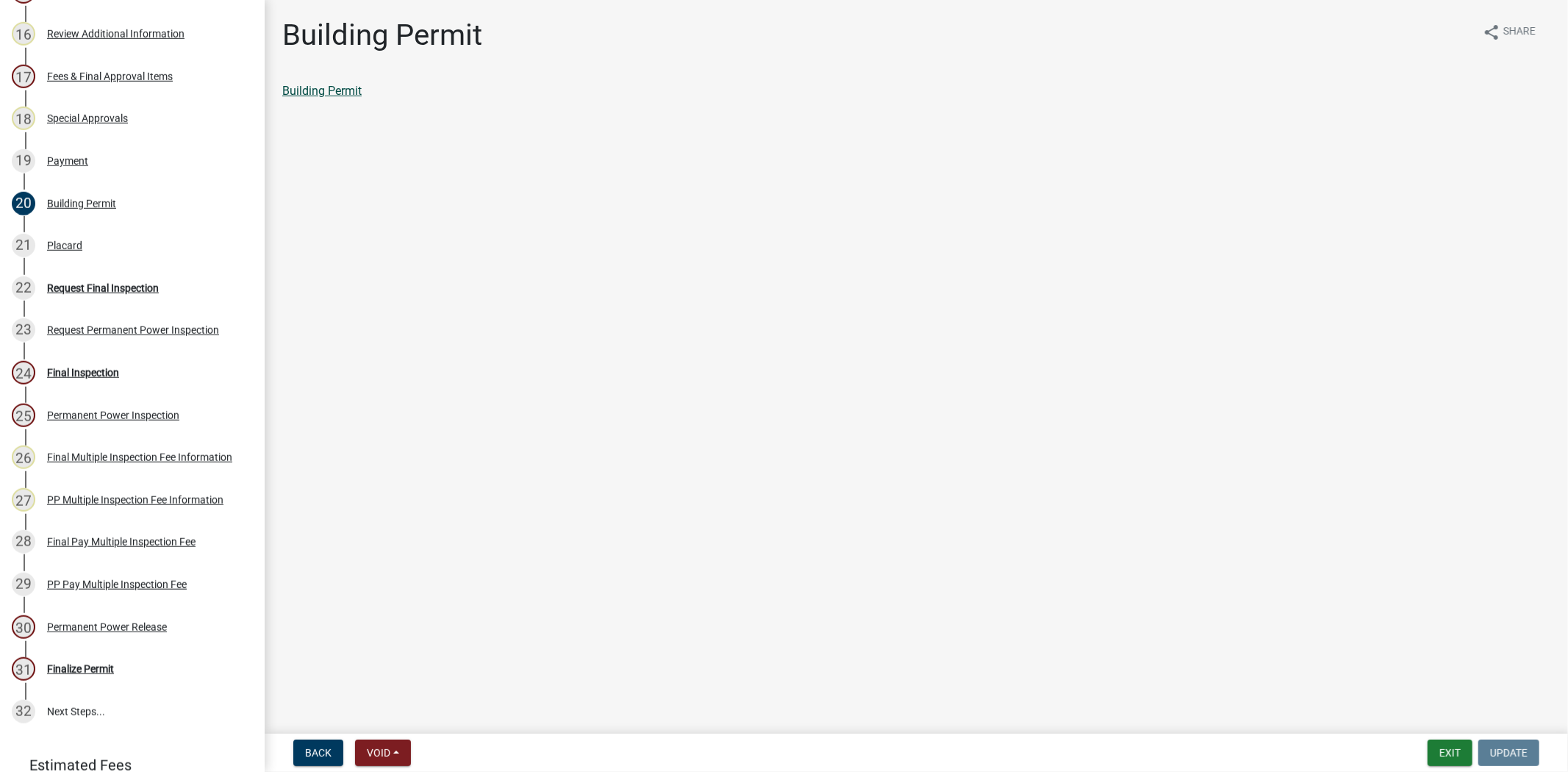
click at [312, 93] on link "Building Permit" at bounding box center [322, 91] width 80 height 14
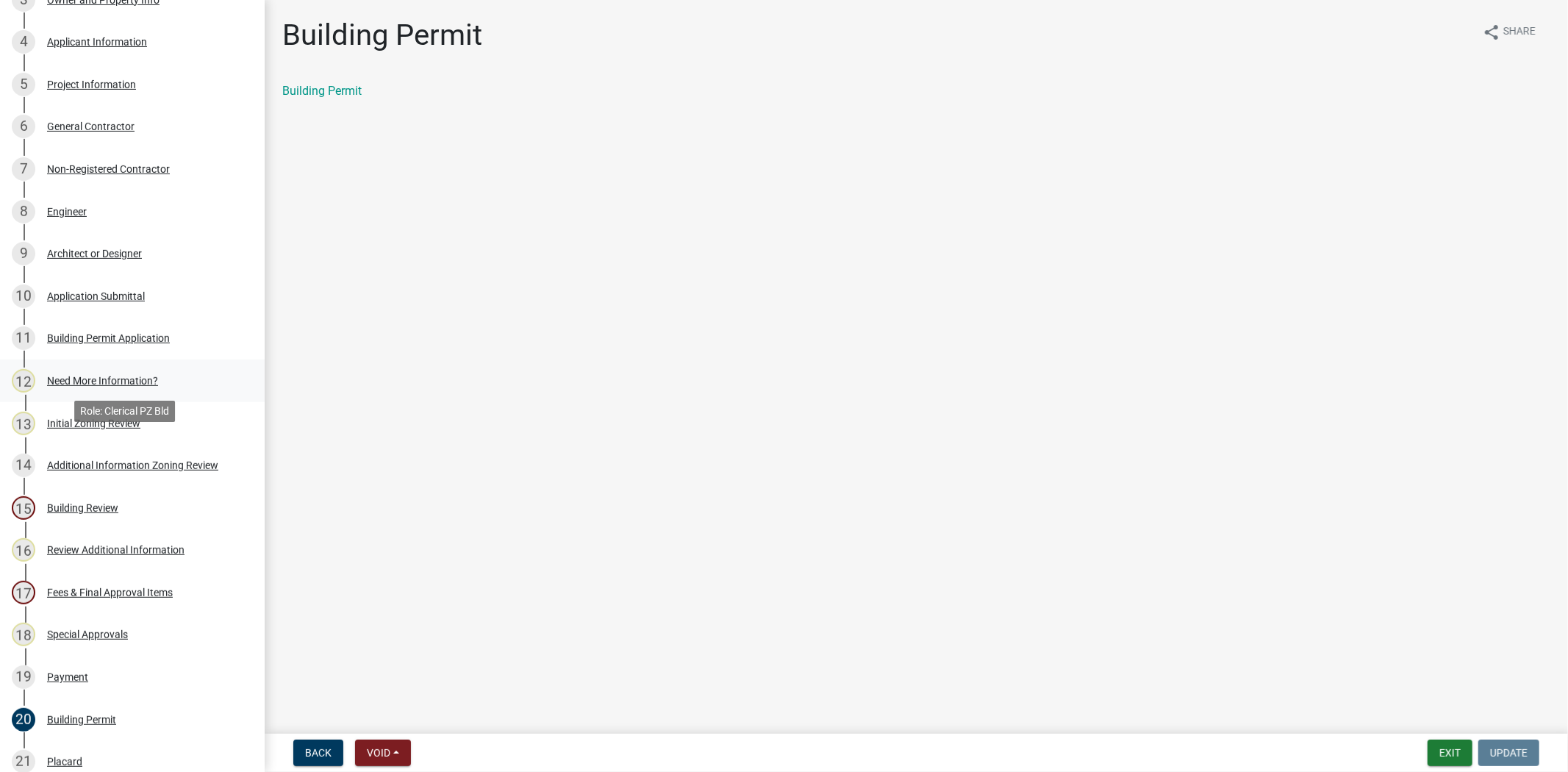
scroll to position [335, 0]
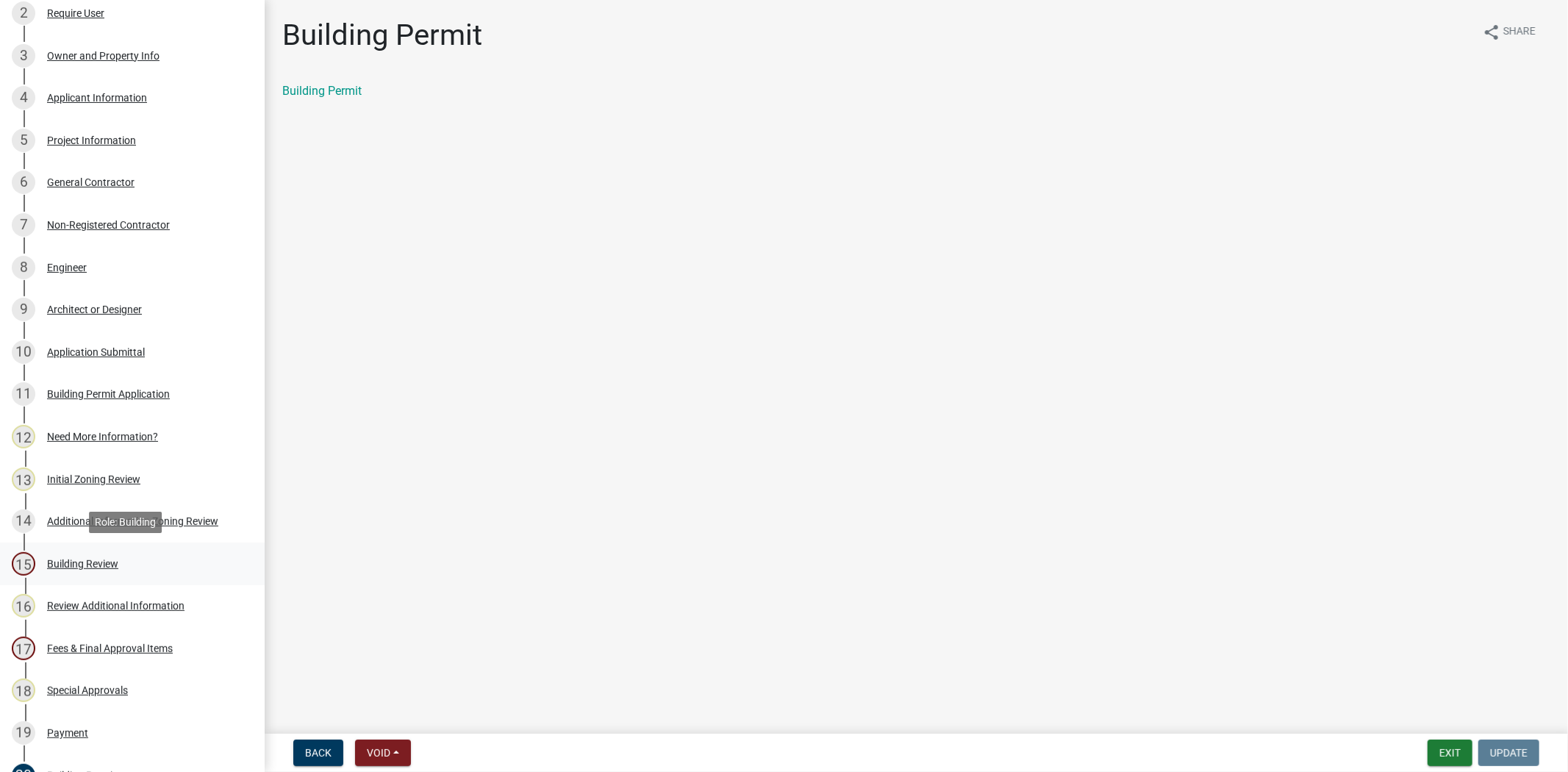
click at [95, 563] on div "Building Review" at bounding box center [82, 564] width 71 height 10
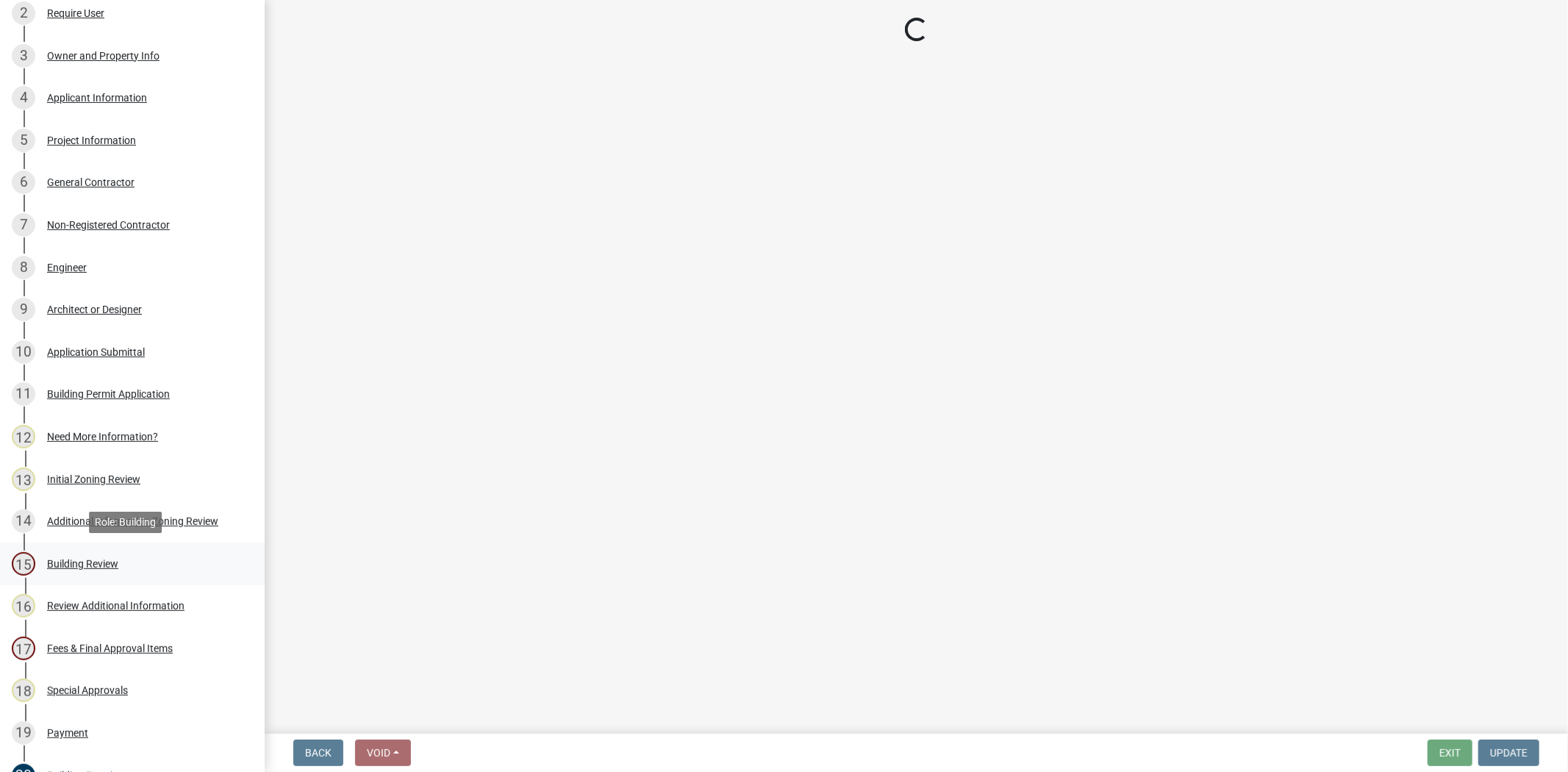
select select "5377c7cd-ae48-4ed2-bc38-366ad0c69dab"
select select "a775bd88-bb11-4979-9dc9-57cd65166191"
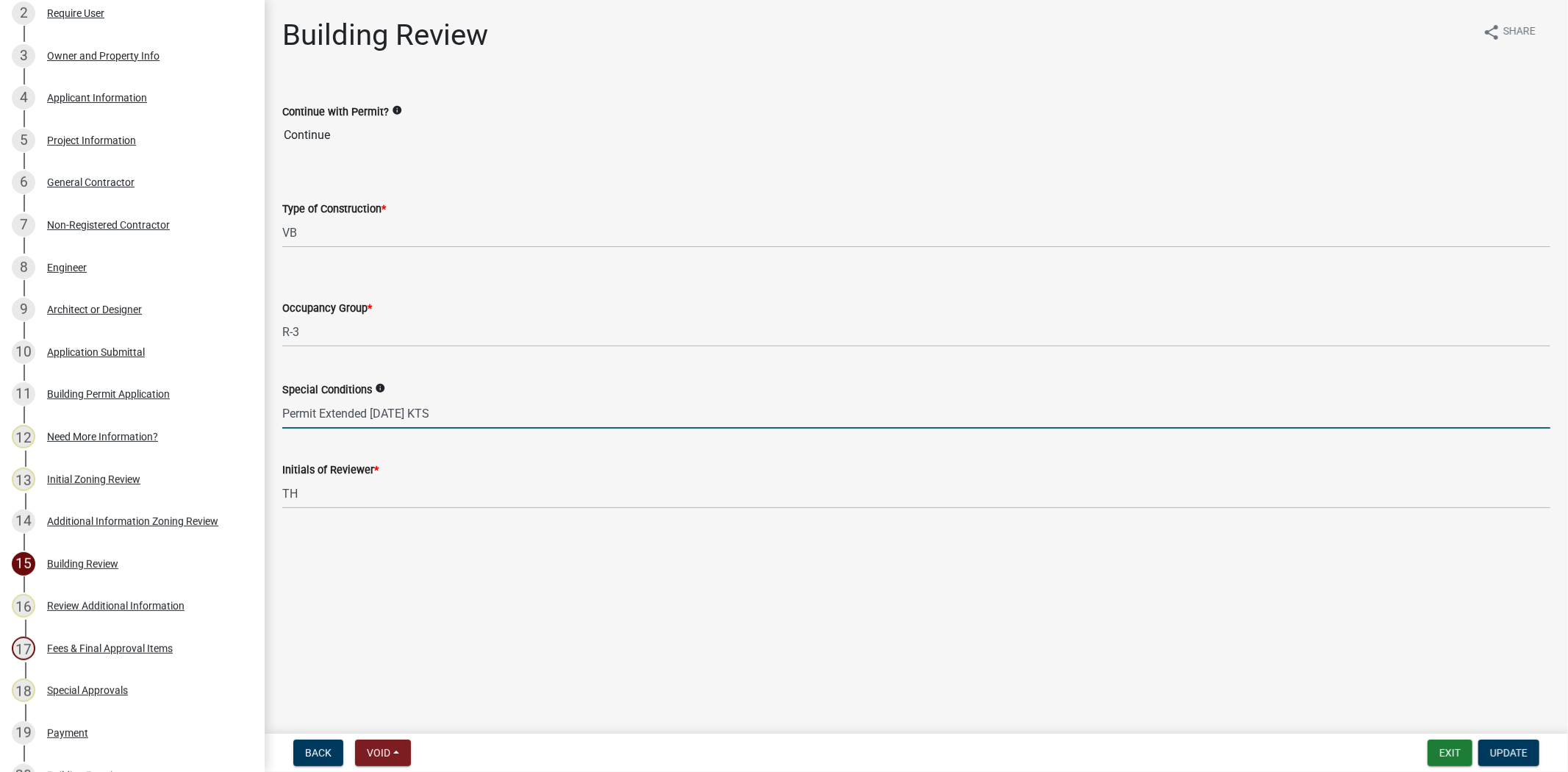
drag, startPoint x: 408, startPoint y: 414, endPoint x: 370, endPoint y: 415, distance: 38.0
click at [370, 415] on input "Permit Extended 8/26/24 KTS" at bounding box center [916, 413] width 1268 height 30
type input "Permit Extended 10/14/25 - S.O"
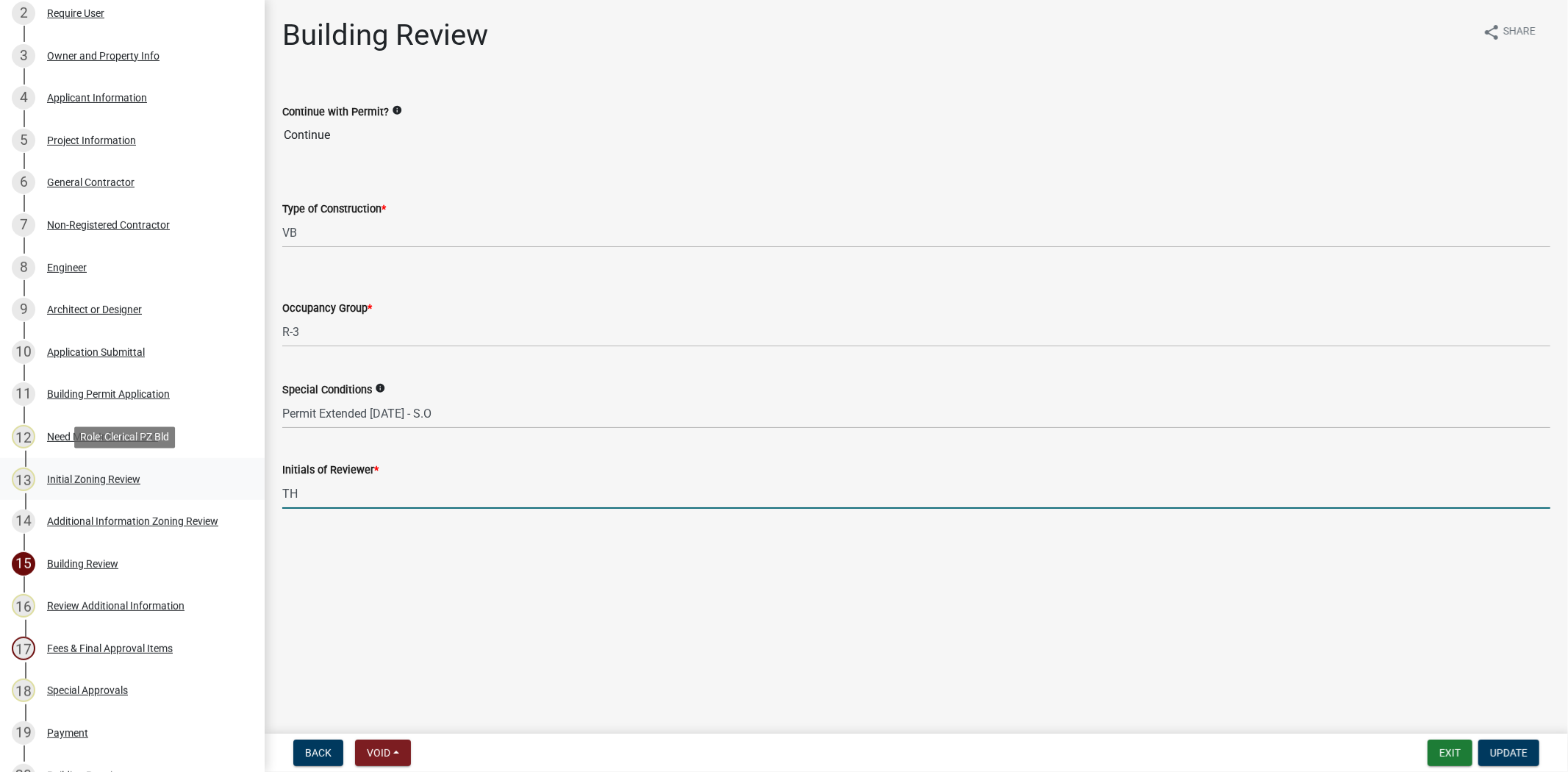
drag, startPoint x: 324, startPoint y: 498, endPoint x: 252, endPoint y: 497, distance: 72.0
click at [252, 497] on div "Jasper County Building Permit BLD-26792 Edit View Summary Notes Show emails 1 P…" at bounding box center [784, 386] width 1568 height 772
type input "s"
type input "TH"
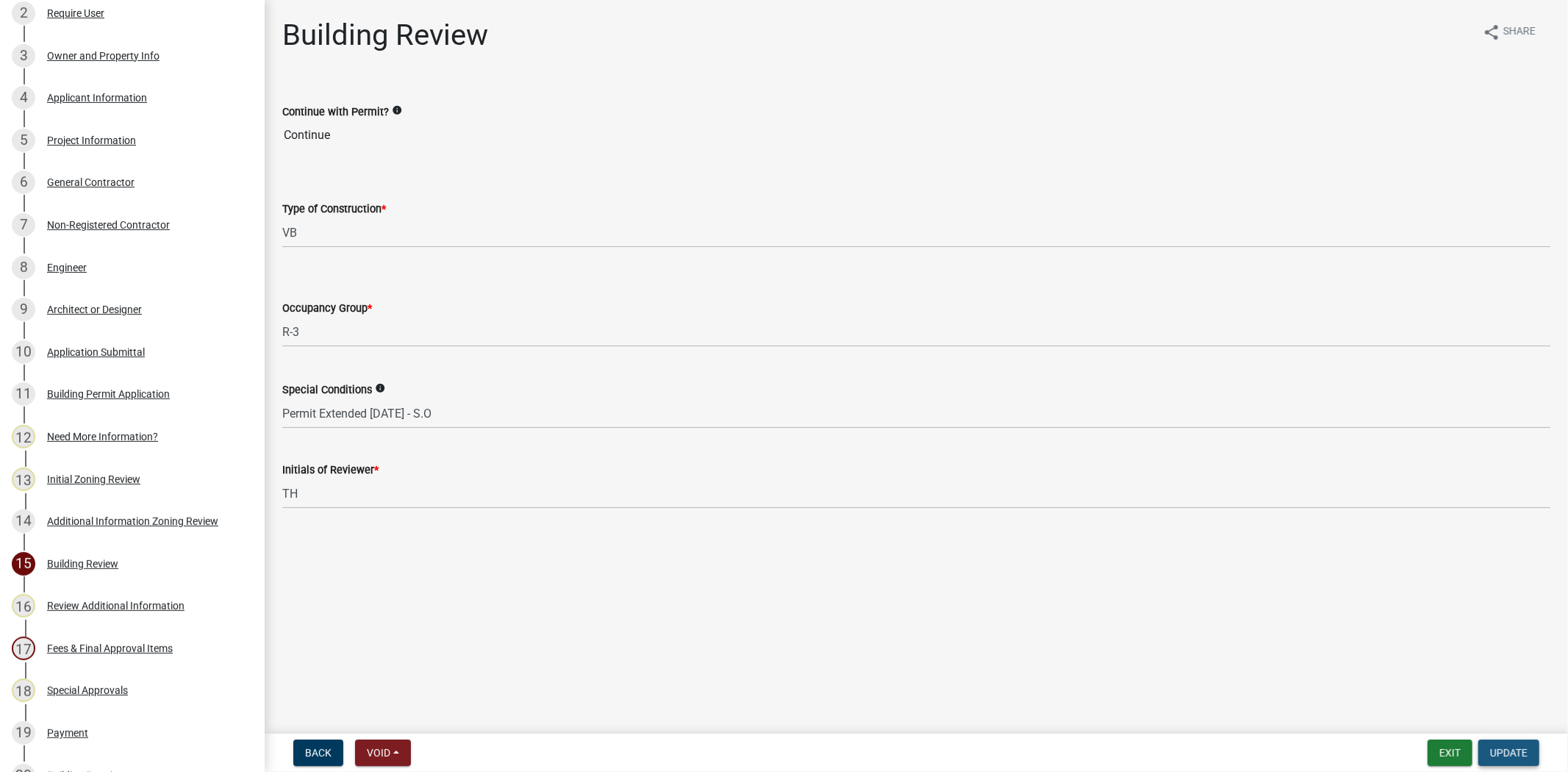
click at [1529, 754] on button "Update" at bounding box center [1508, 752] width 61 height 27
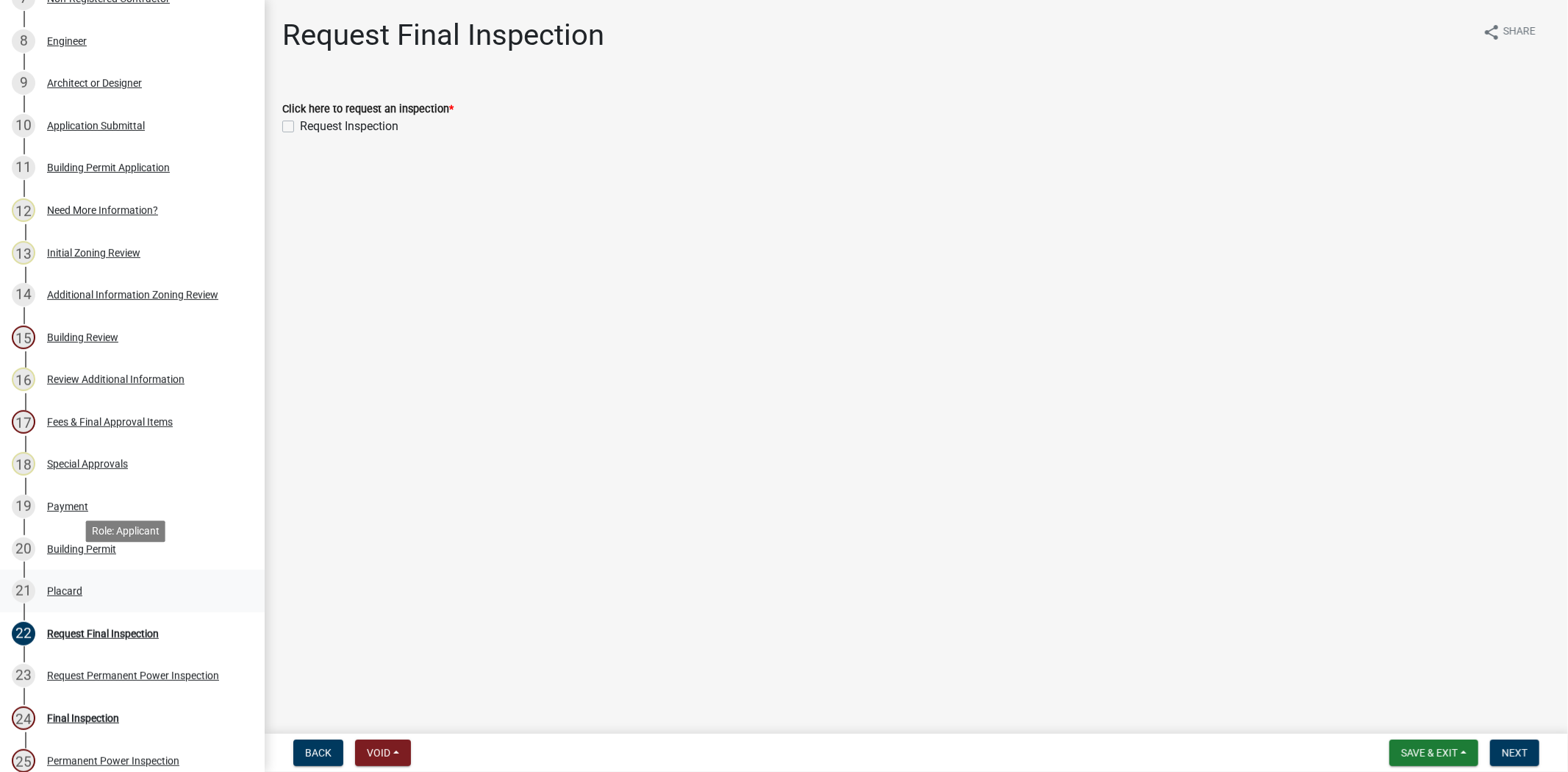
scroll to position [579, 0]
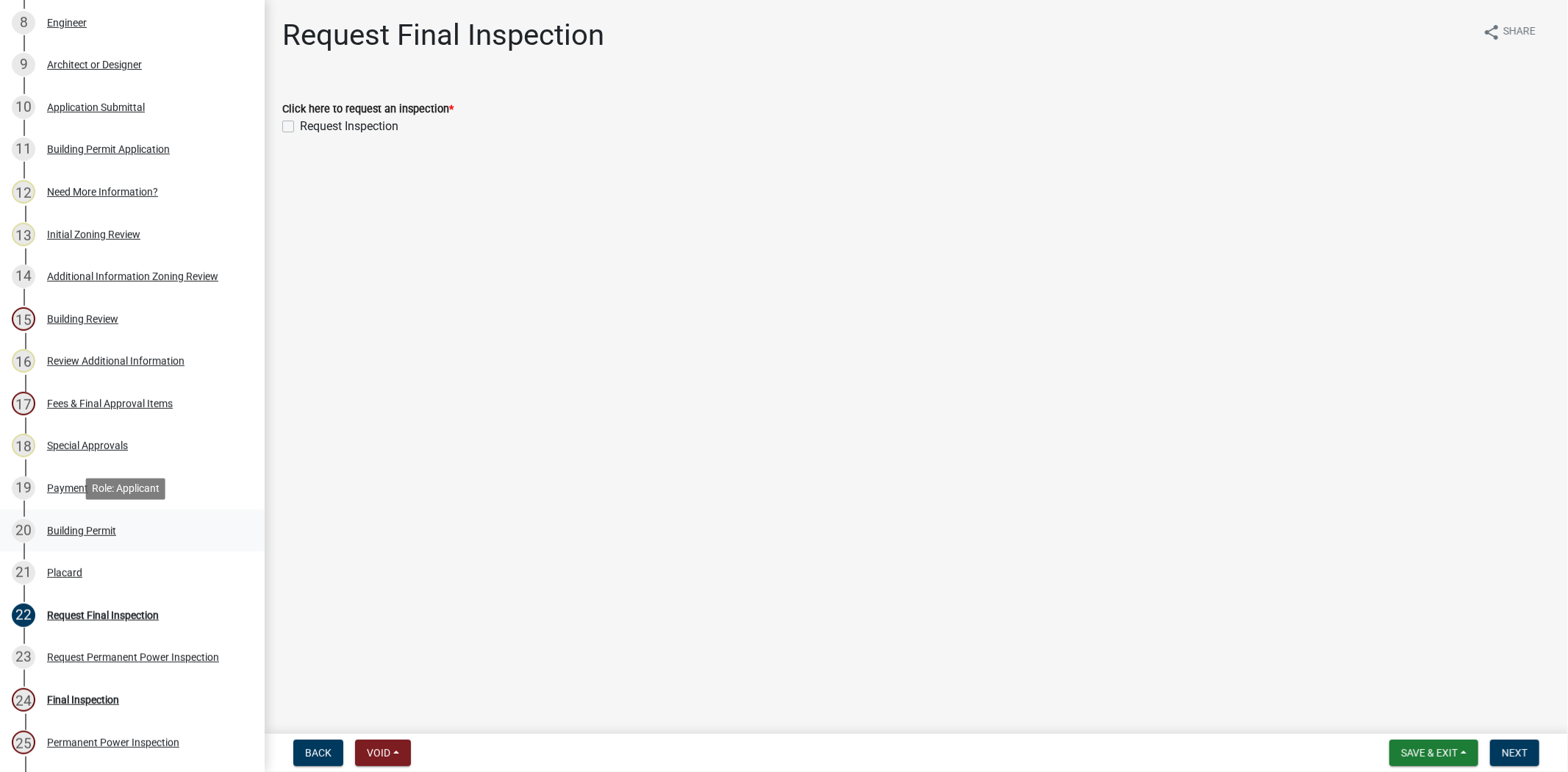
click at [89, 533] on div "Building Permit" at bounding box center [82, 531] width 69 height 10
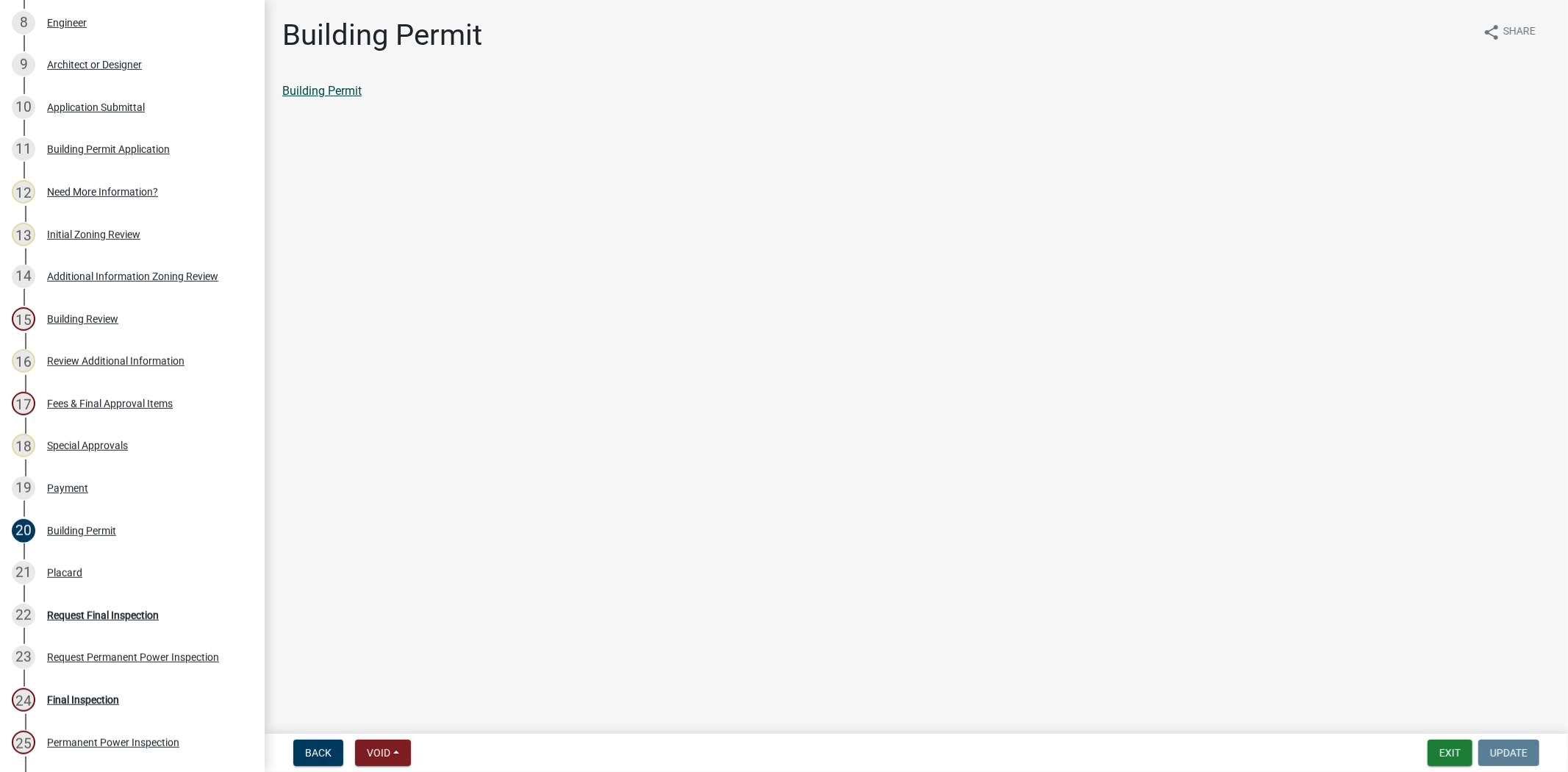
click at [309, 94] on link "Building Permit" at bounding box center [322, 91] width 80 height 14
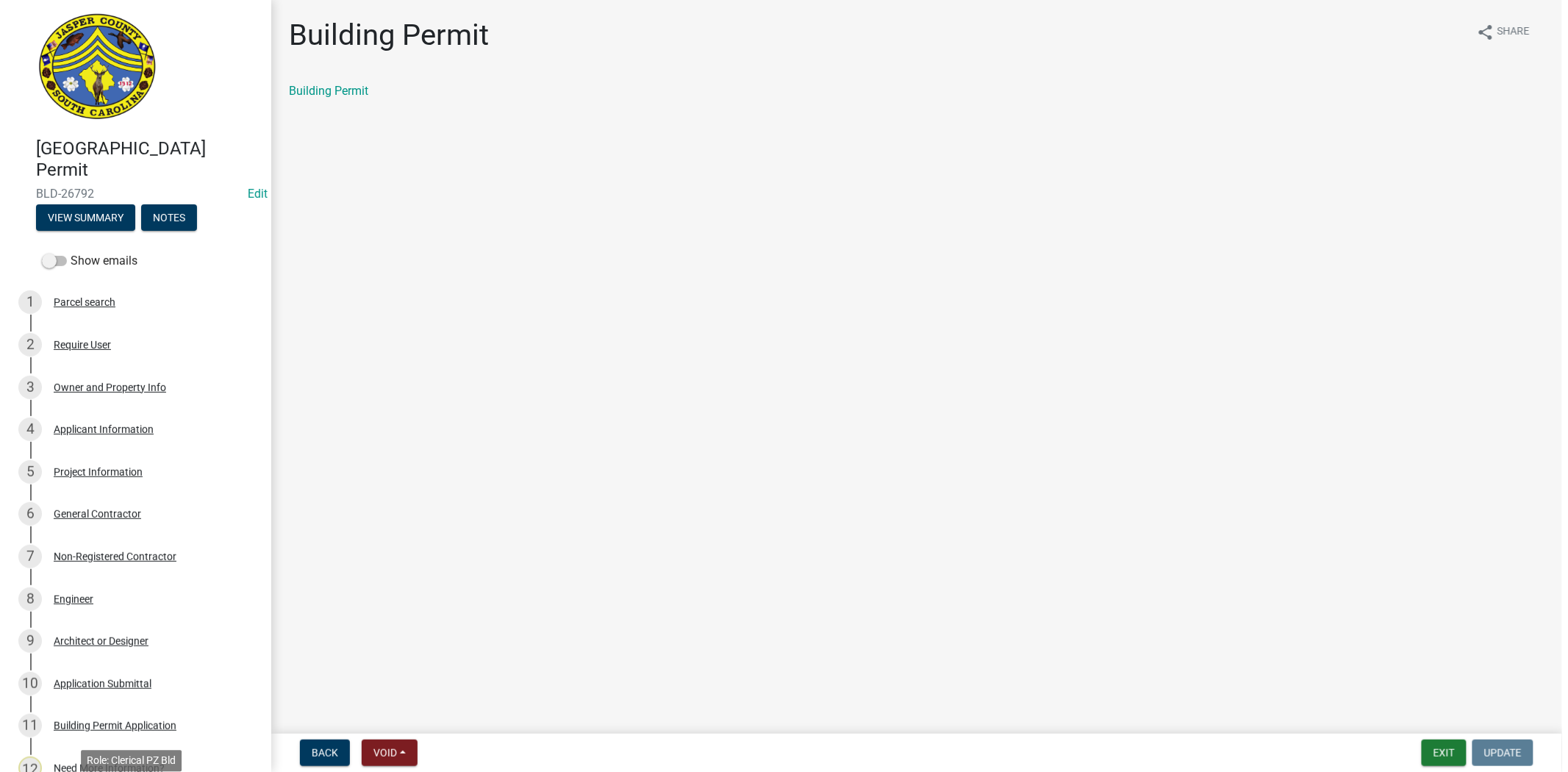
scroll to position [0, 0]
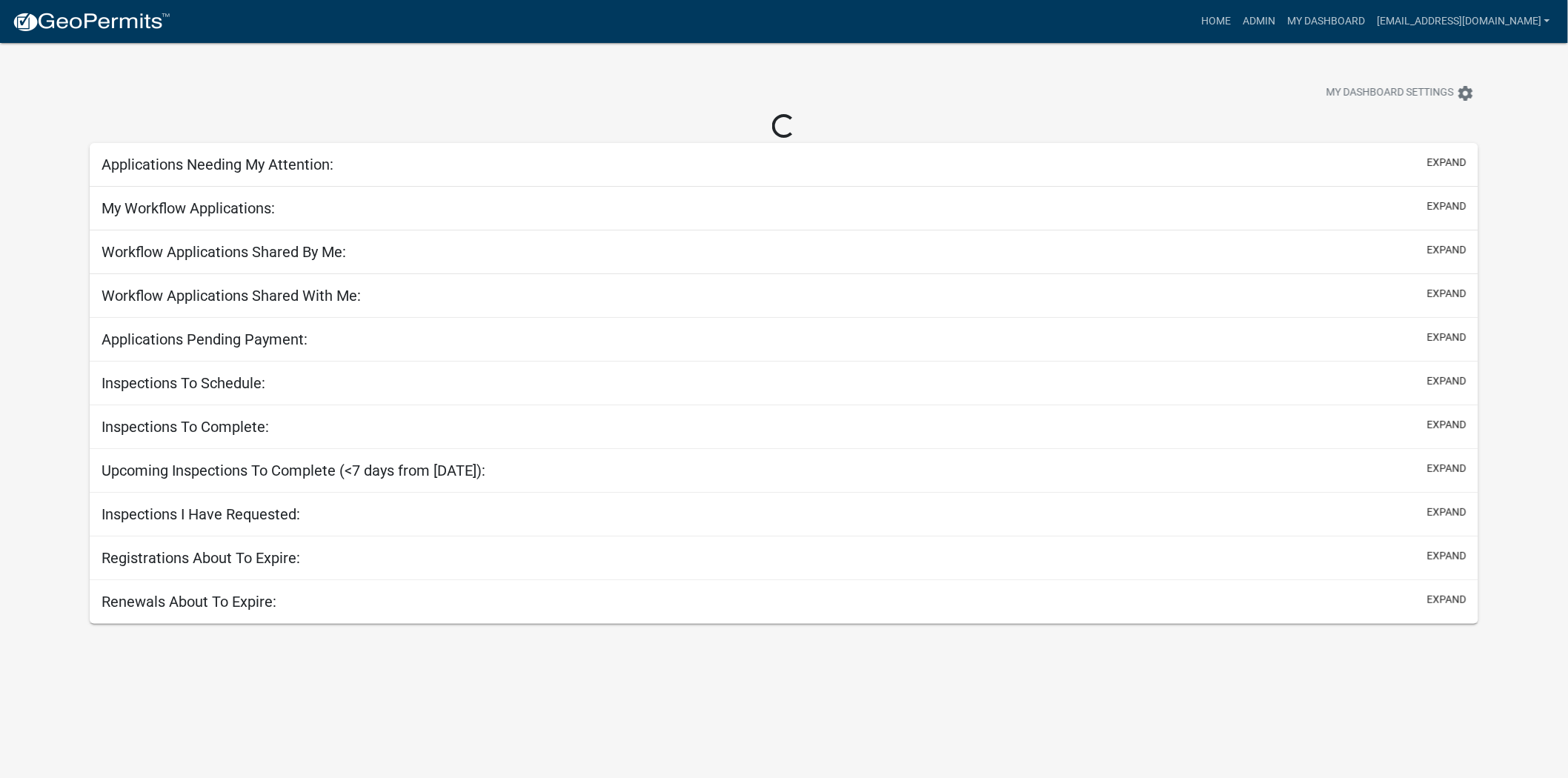
select select "2: 50"
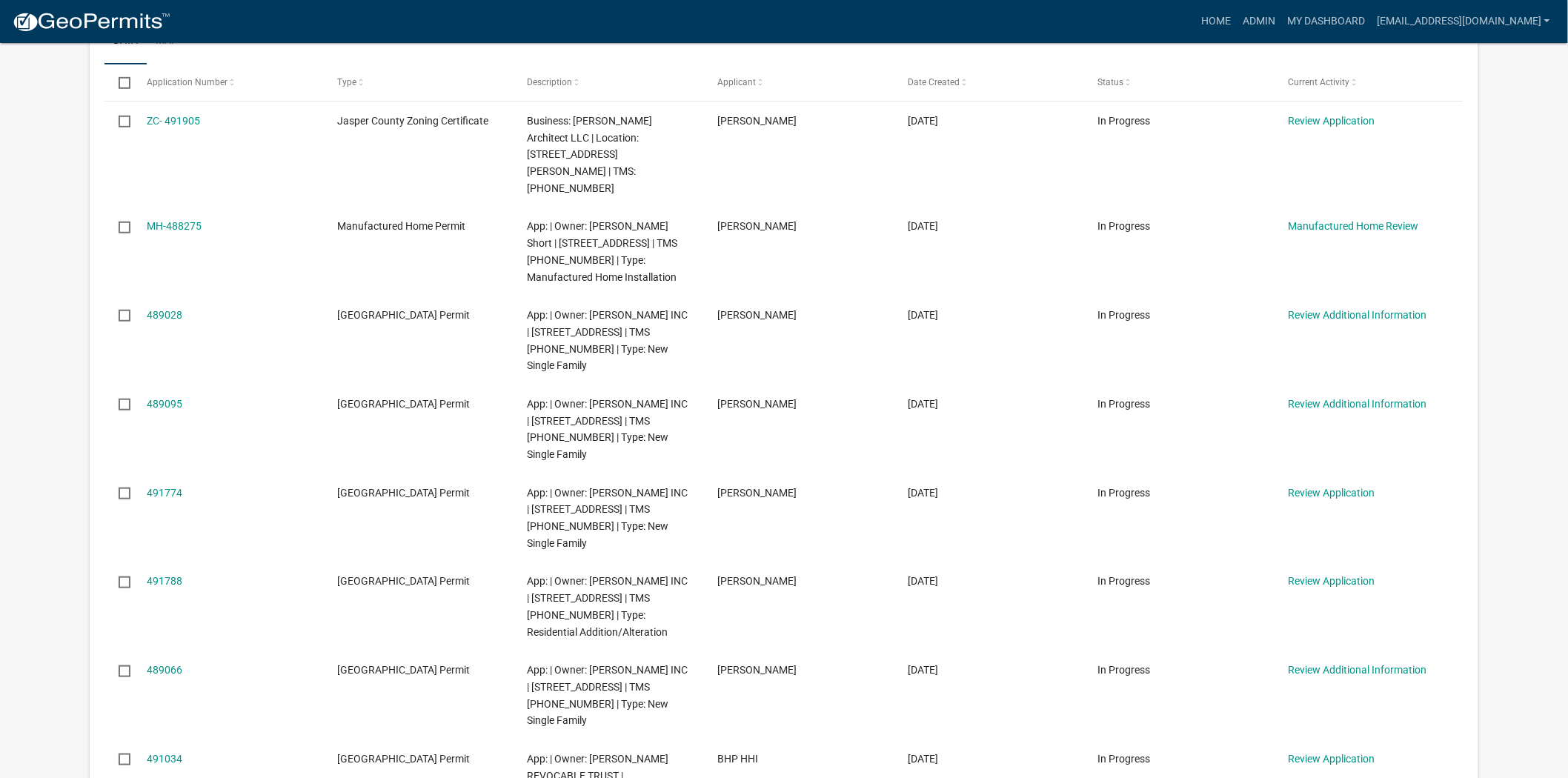
scroll to position [329, 0]
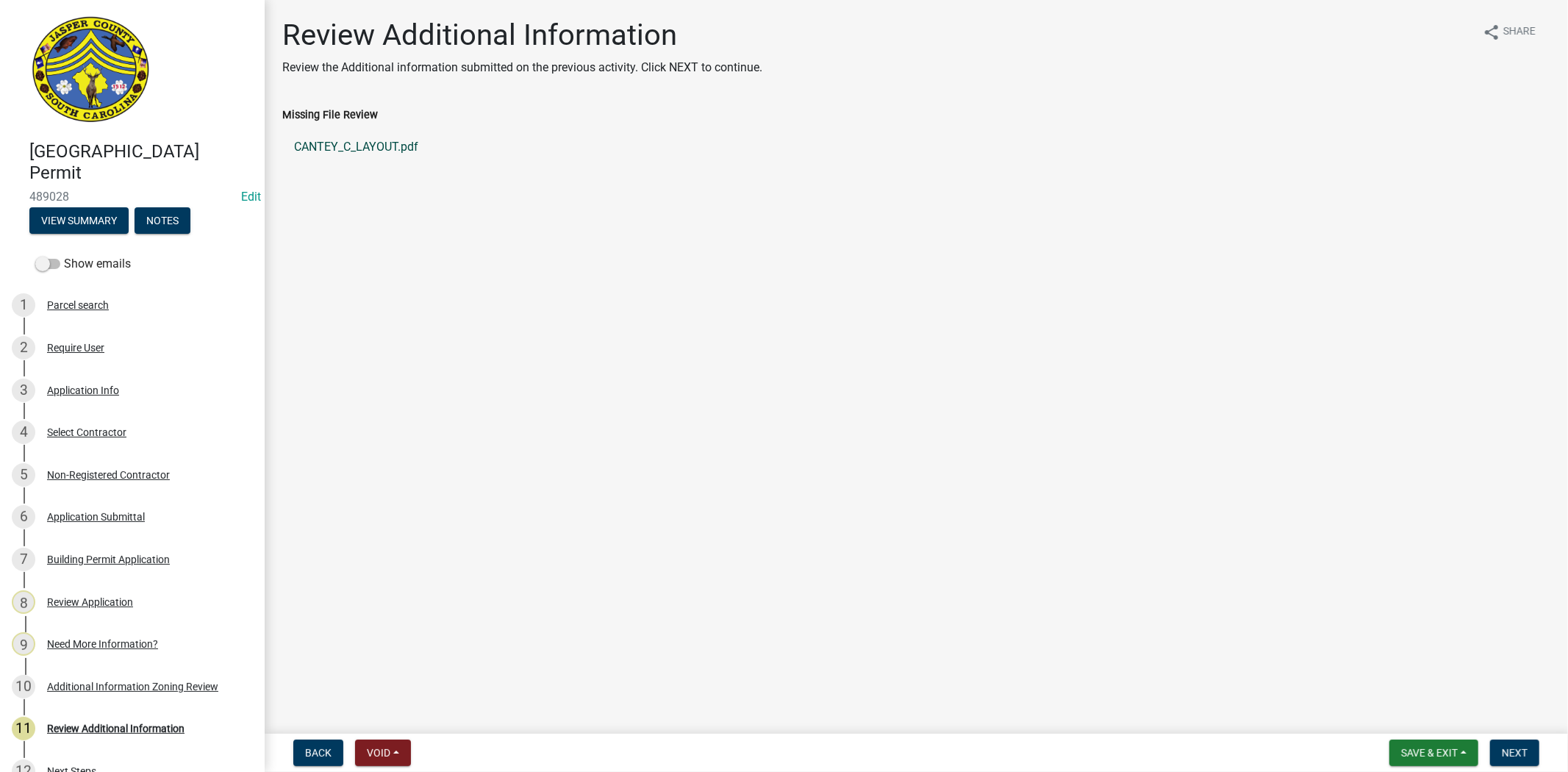
click at [343, 141] on link "CANTEY_C_LAYOUT.pdf" at bounding box center [916, 147] width 1268 height 36
click at [1512, 747] on span "Next" at bounding box center [1514, 753] width 26 height 12
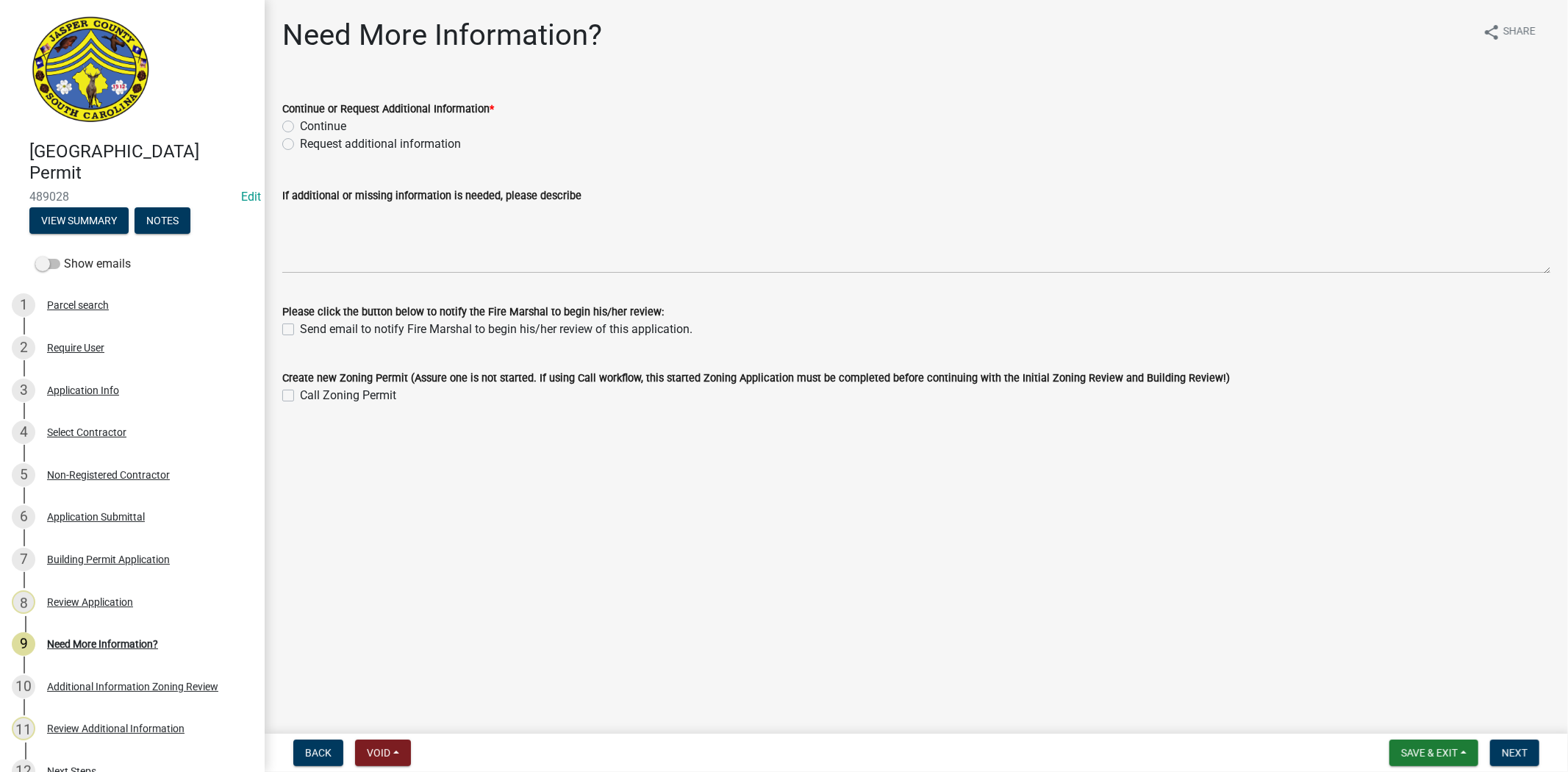
click at [300, 147] on label "Request additional information" at bounding box center [381, 144] width 161 height 17
click at [300, 145] on input "Request additional information" at bounding box center [304, 140] width 10 height 10
radio input "true"
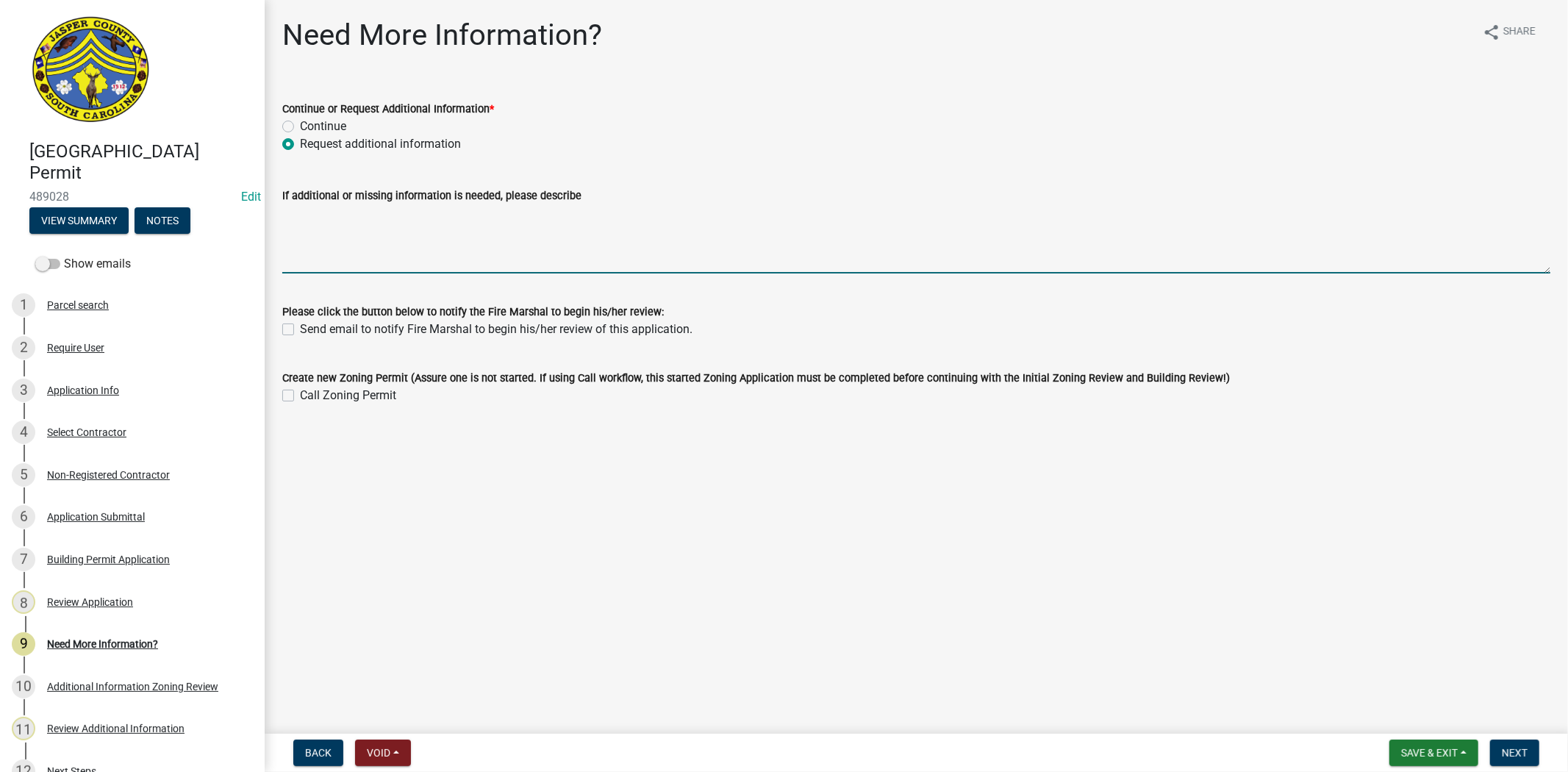
click at [302, 265] on textarea "If additional or missing information is needed, please describe" at bounding box center [916, 239] width 1268 height 69
paste textarea "Building official will review submitted file. Thank you."
type textarea "Building official will review submitted file. Thank you."
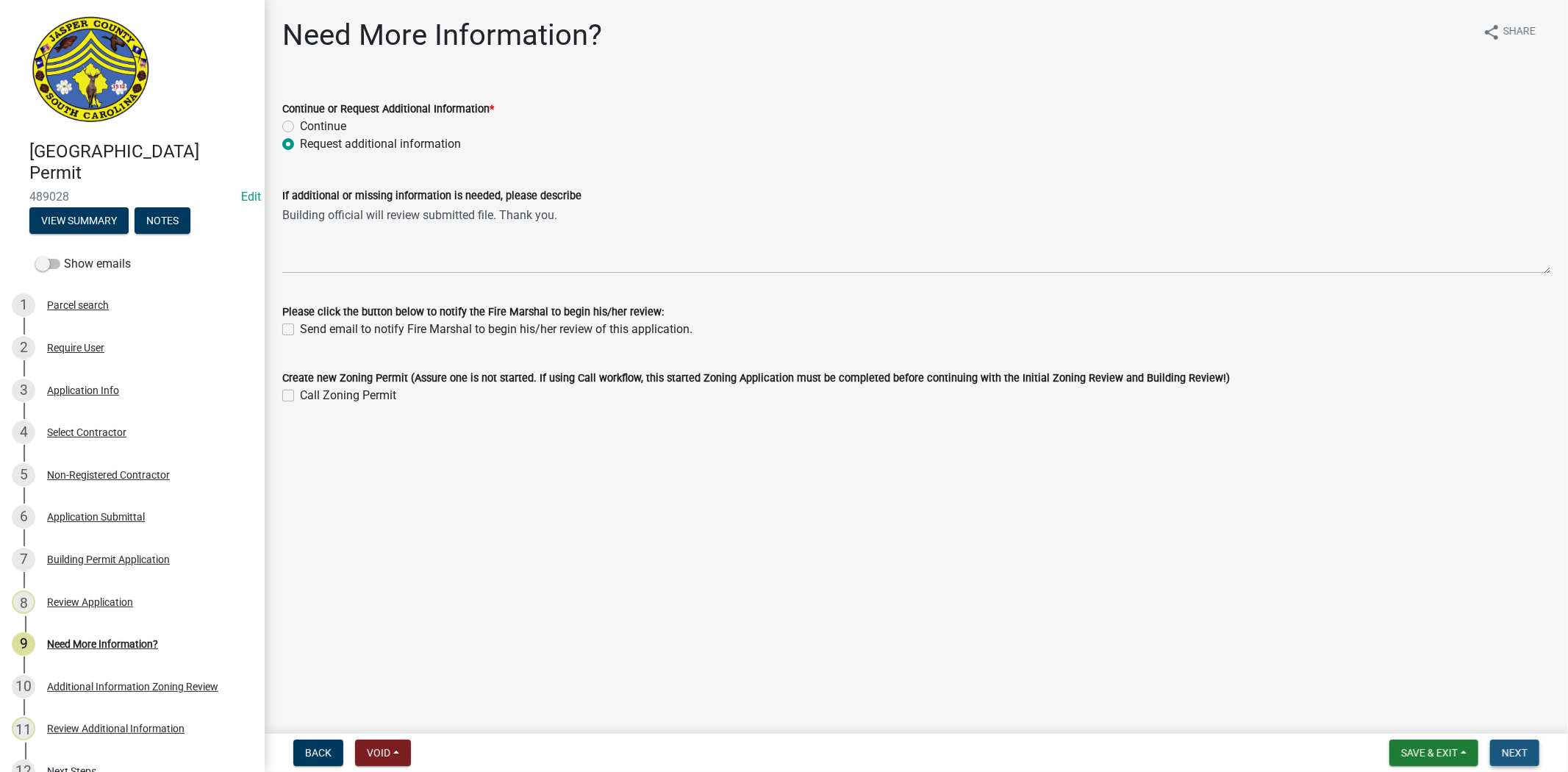
click at [1511, 754] on span "Next" at bounding box center [1514, 753] width 26 height 12
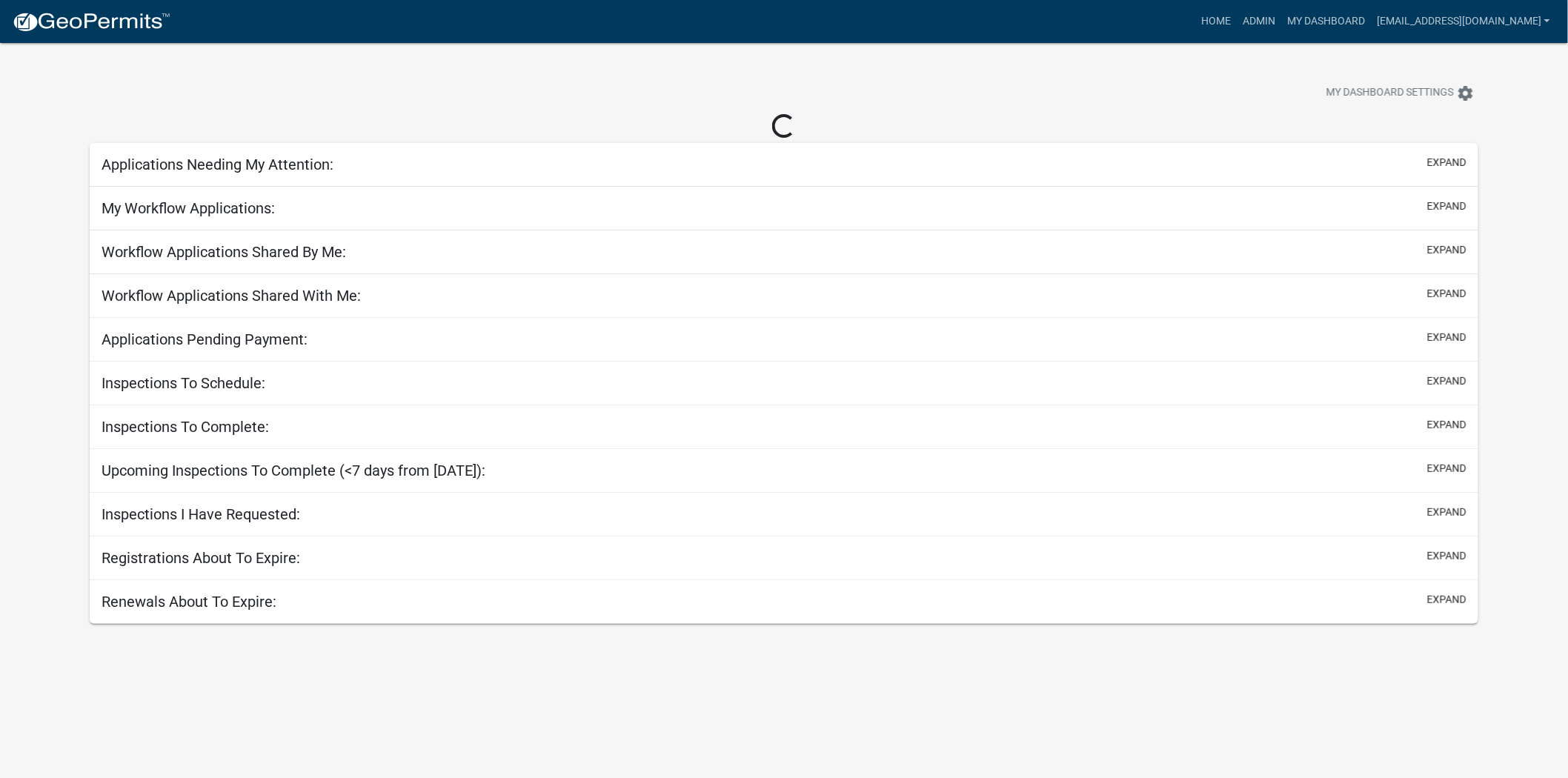
select select "2: 50"
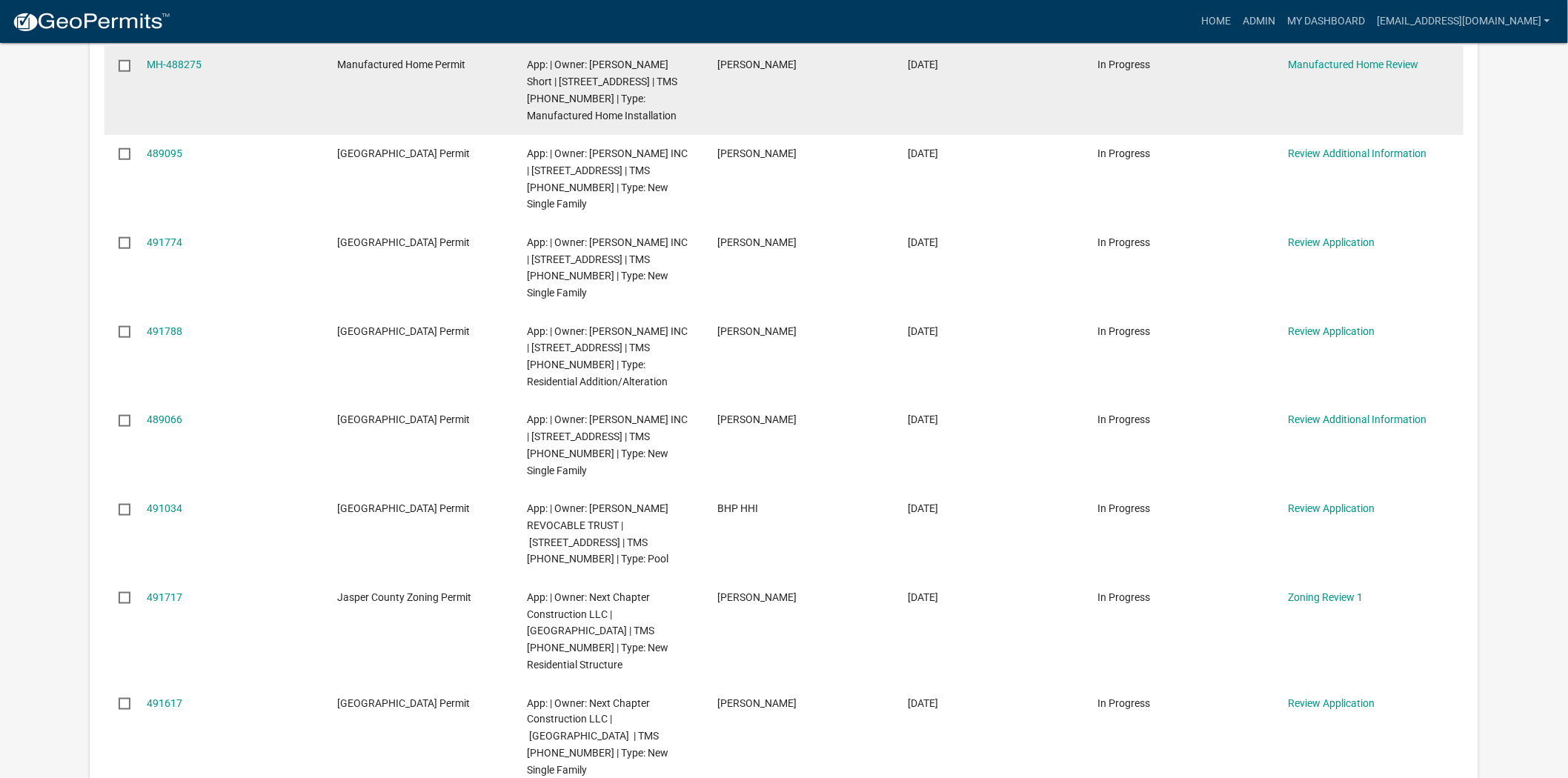
scroll to position [493, 0]
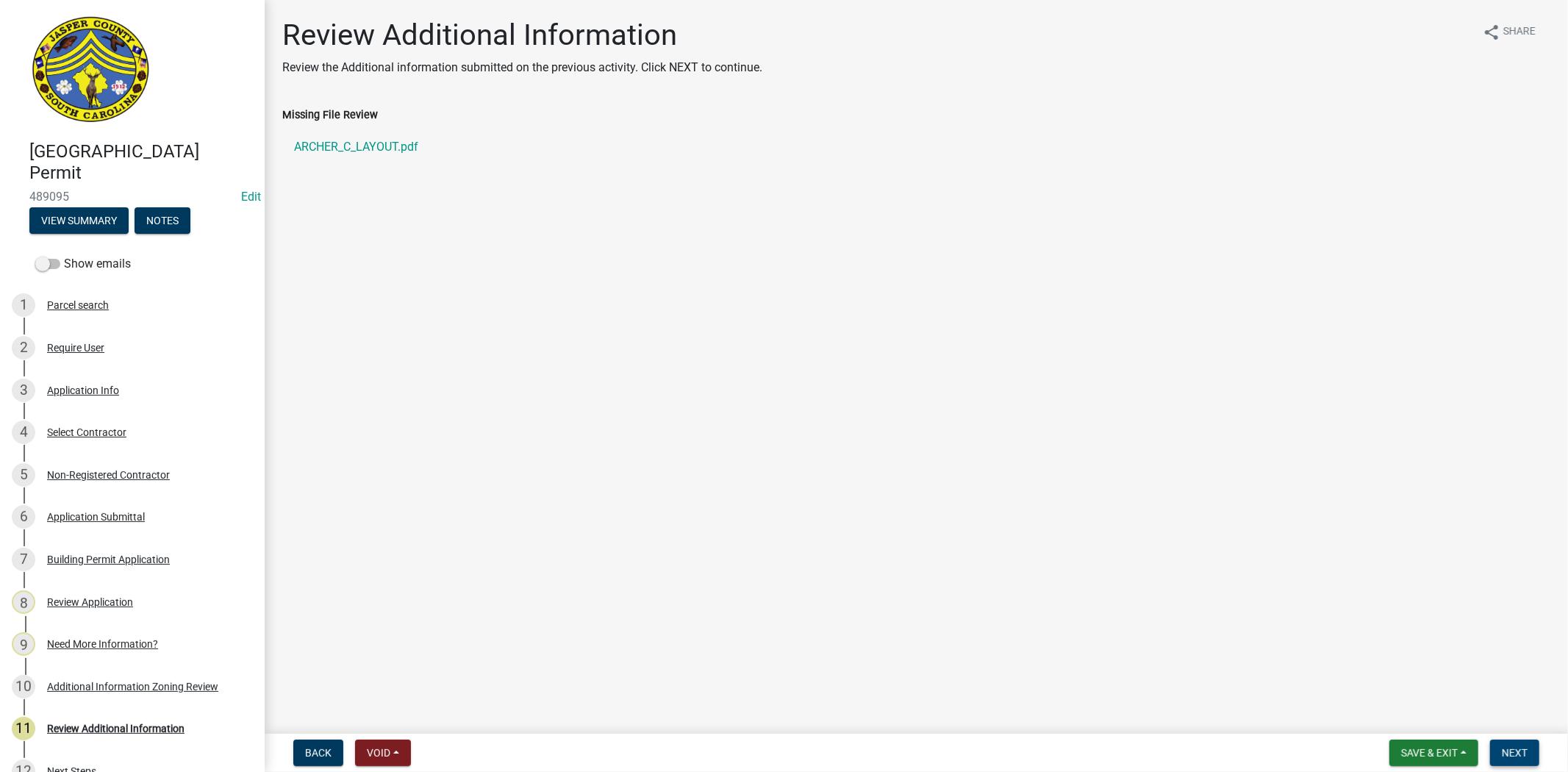
click at [1522, 754] on span "Next" at bounding box center [1514, 753] width 26 height 12
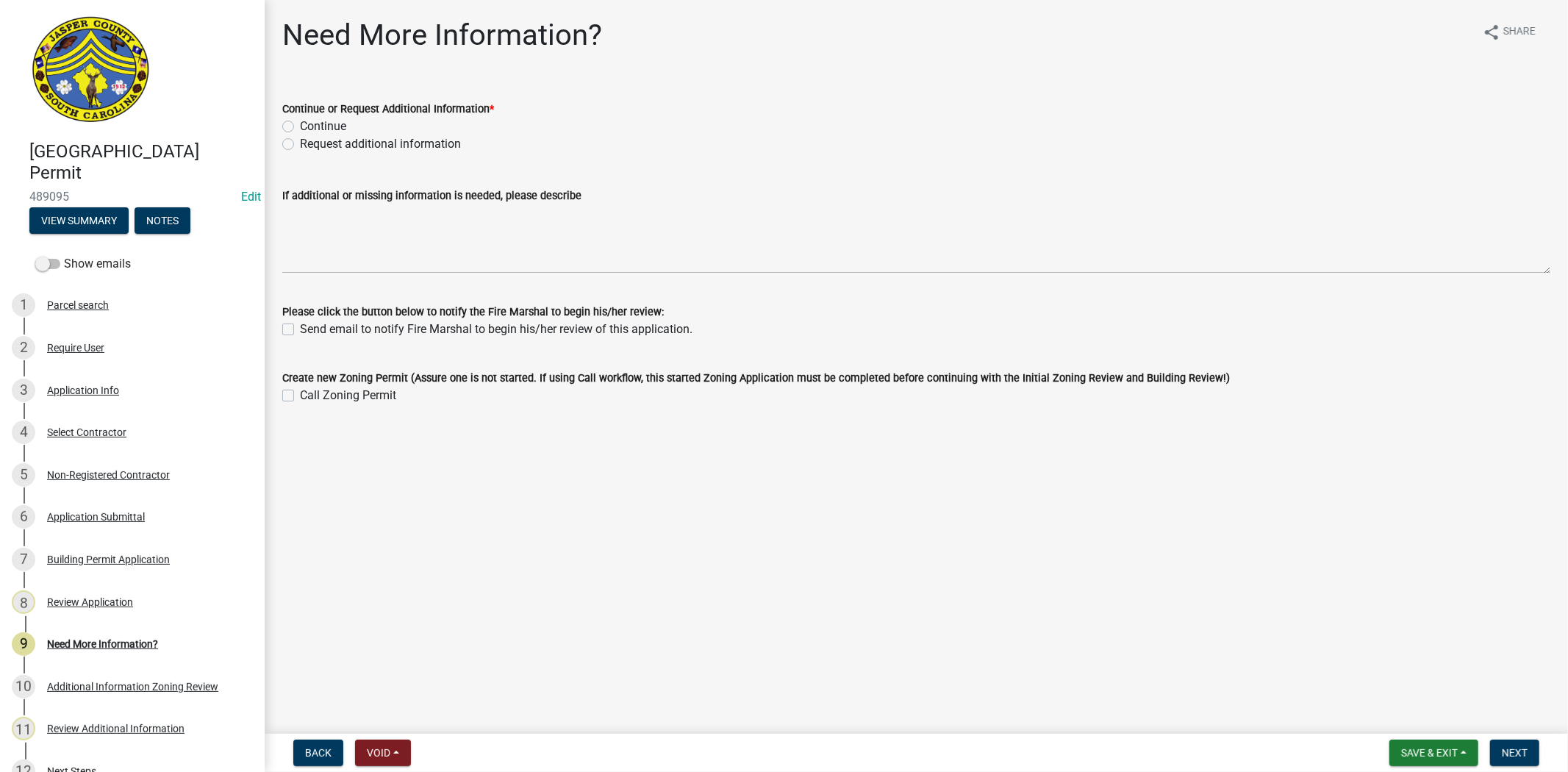
click at [300, 142] on label "Request additional information" at bounding box center [381, 144] width 161 height 17
click at [300, 142] on input "Request additional information" at bounding box center [304, 140] width 10 height 10
radio input "true"
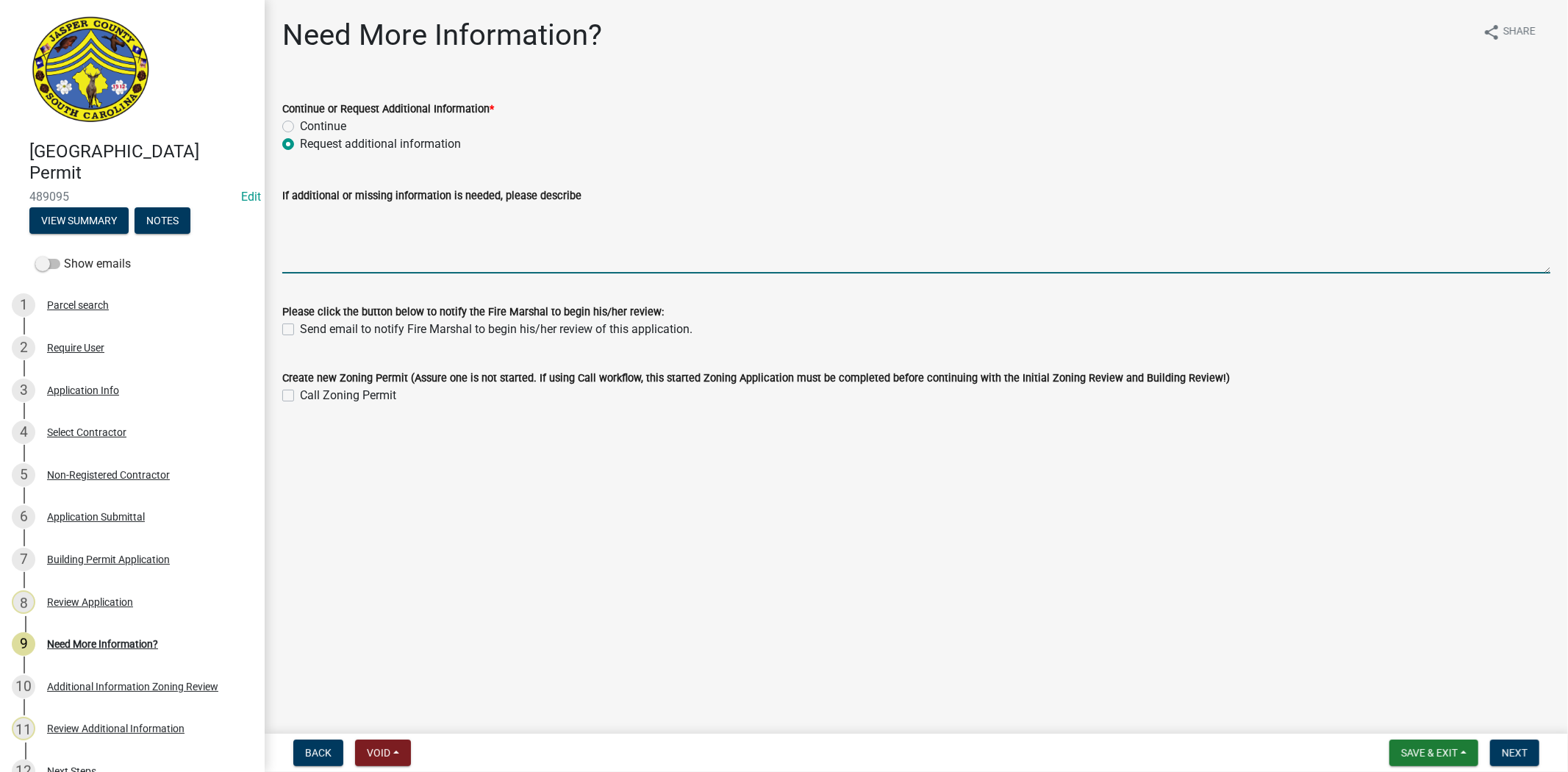
click at [356, 213] on textarea "If additional or missing information is needed, please describe" at bounding box center [916, 239] width 1268 height 69
paste textarea "Building official will review submitted file. Thank you."
type textarea "Building official will review submitted file. Thank you."
click at [1512, 751] on span "Next" at bounding box center [1514, 753] width 26 height 12
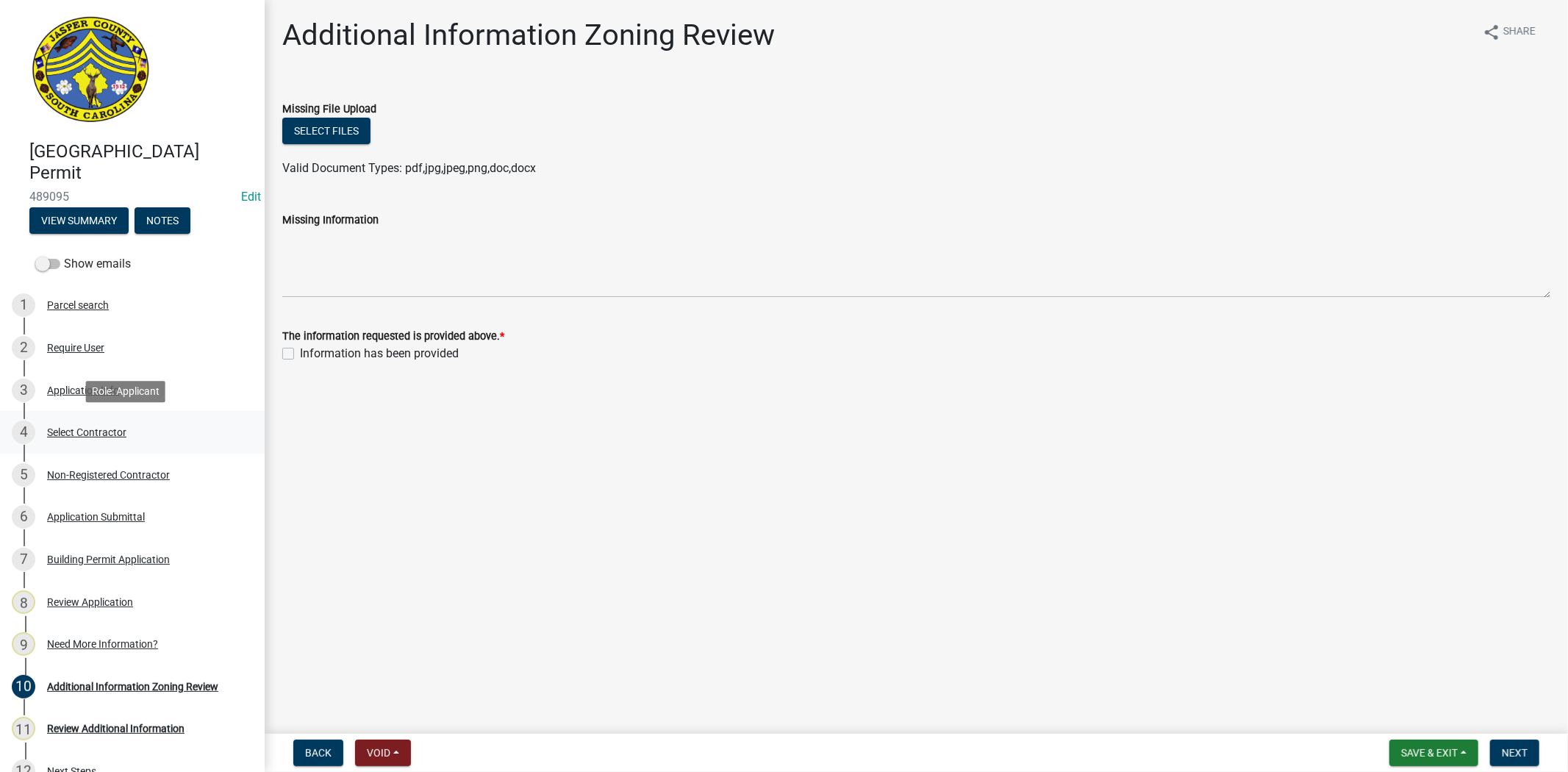
click at [82, 431] on div "Select Contractor" at bounding box center [87, 432] width 80 height 10
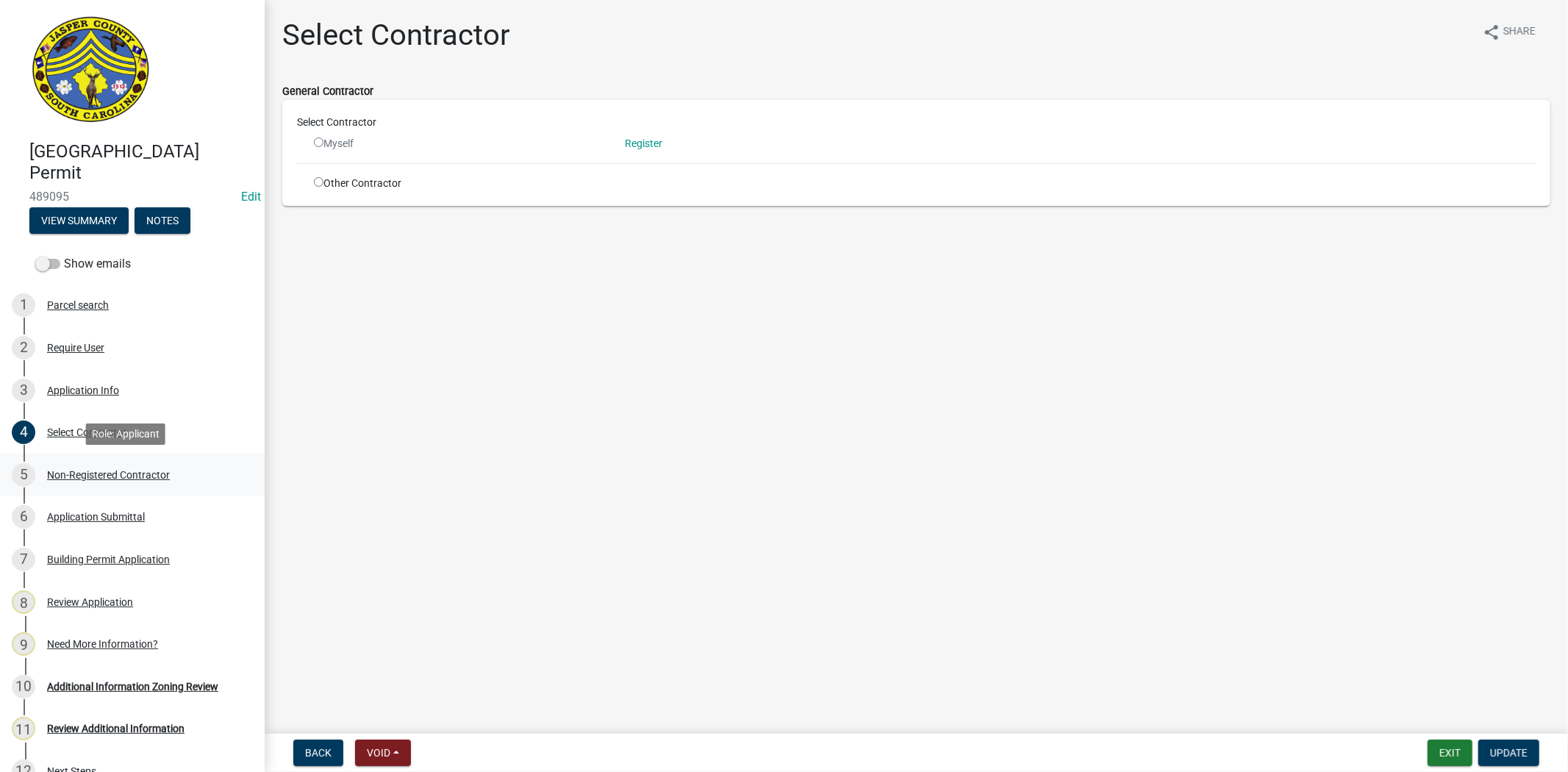
click at [96, 467] on div "5 Non-Registered Contractor" at bounding box center [127, 474] width 229 height 23
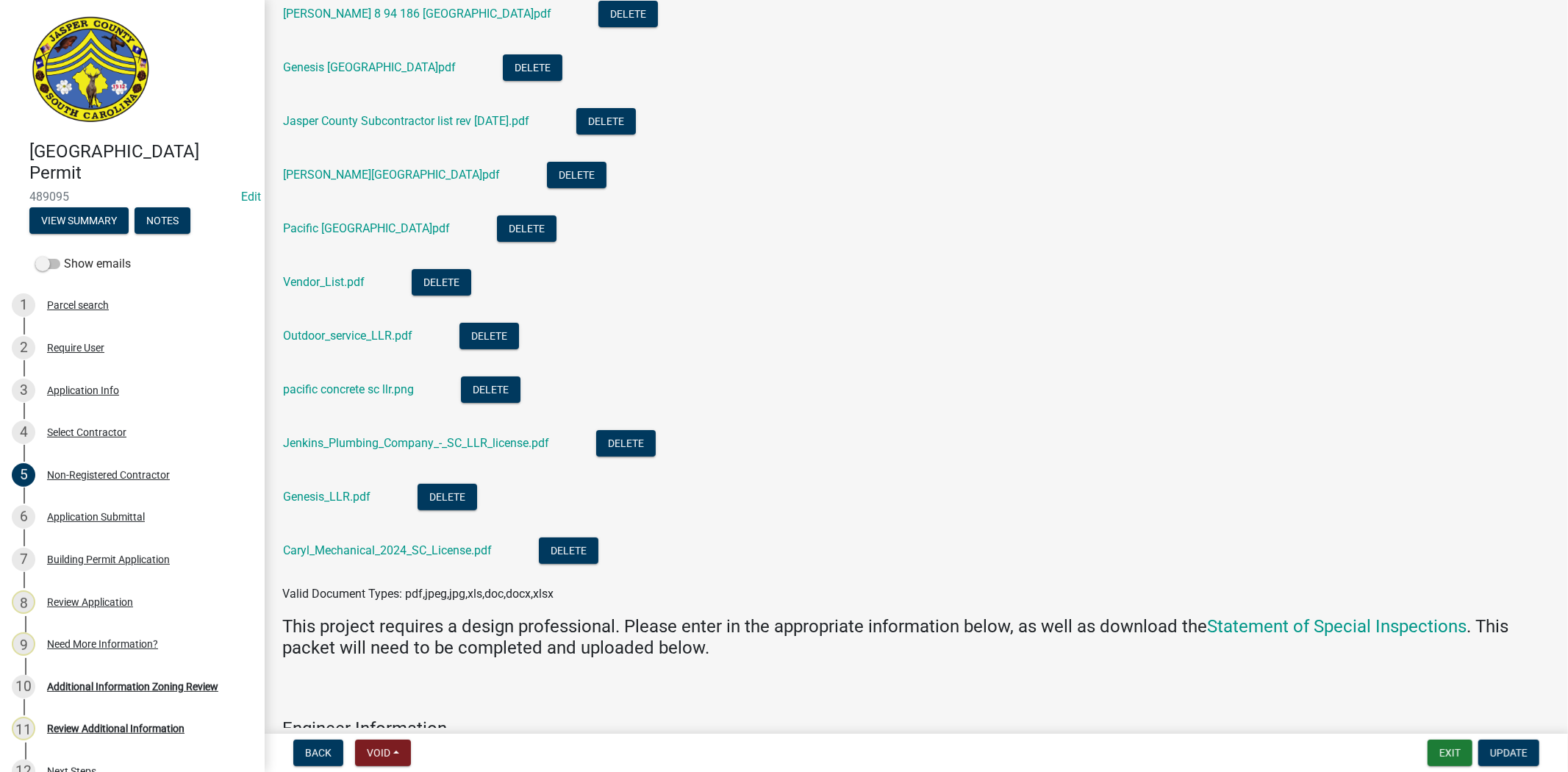
scroll to position [4818, 0]
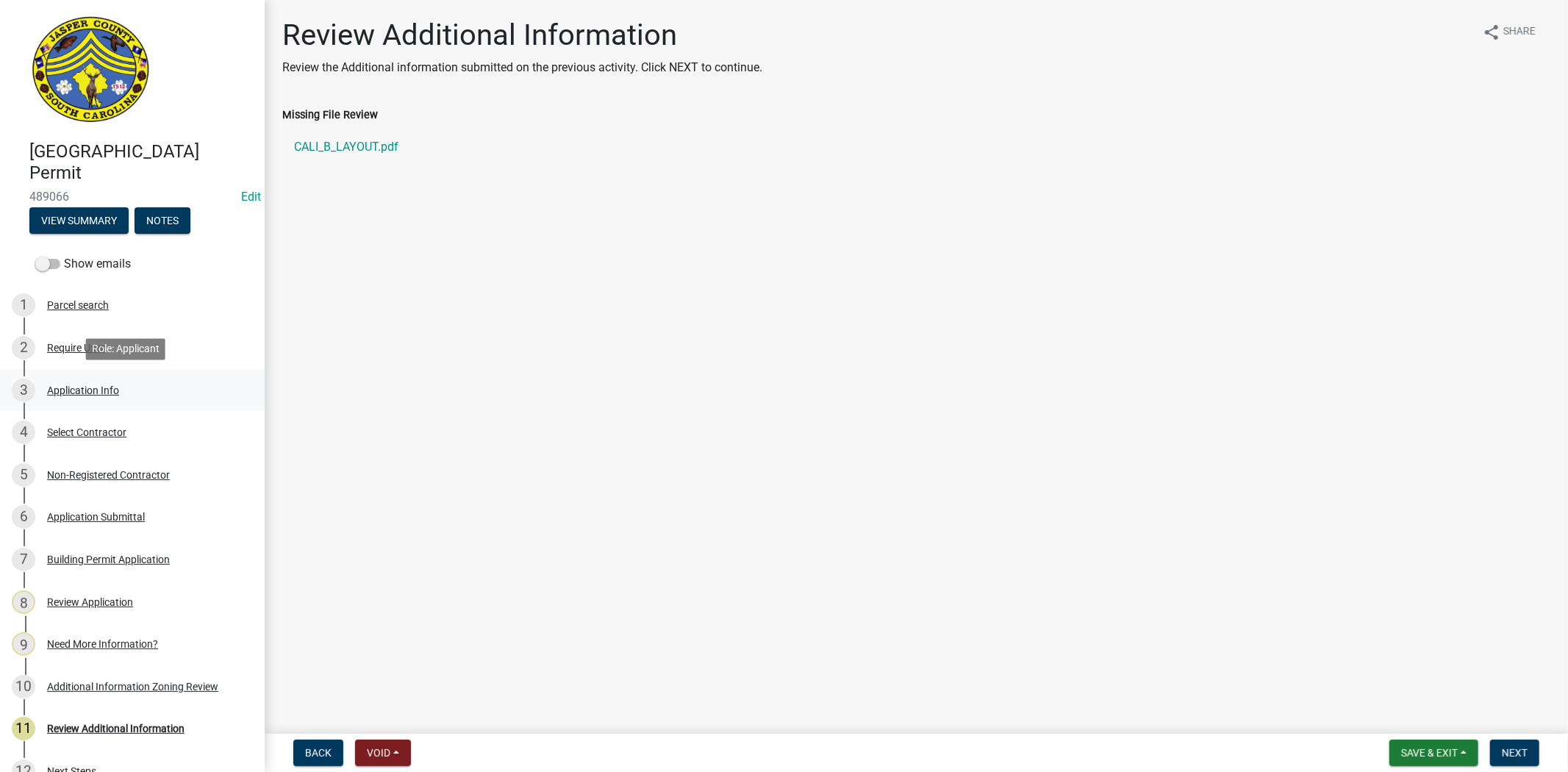
click at [101, 389] on div "Application Info" at bounding box center [82, 390] width 72 height 10
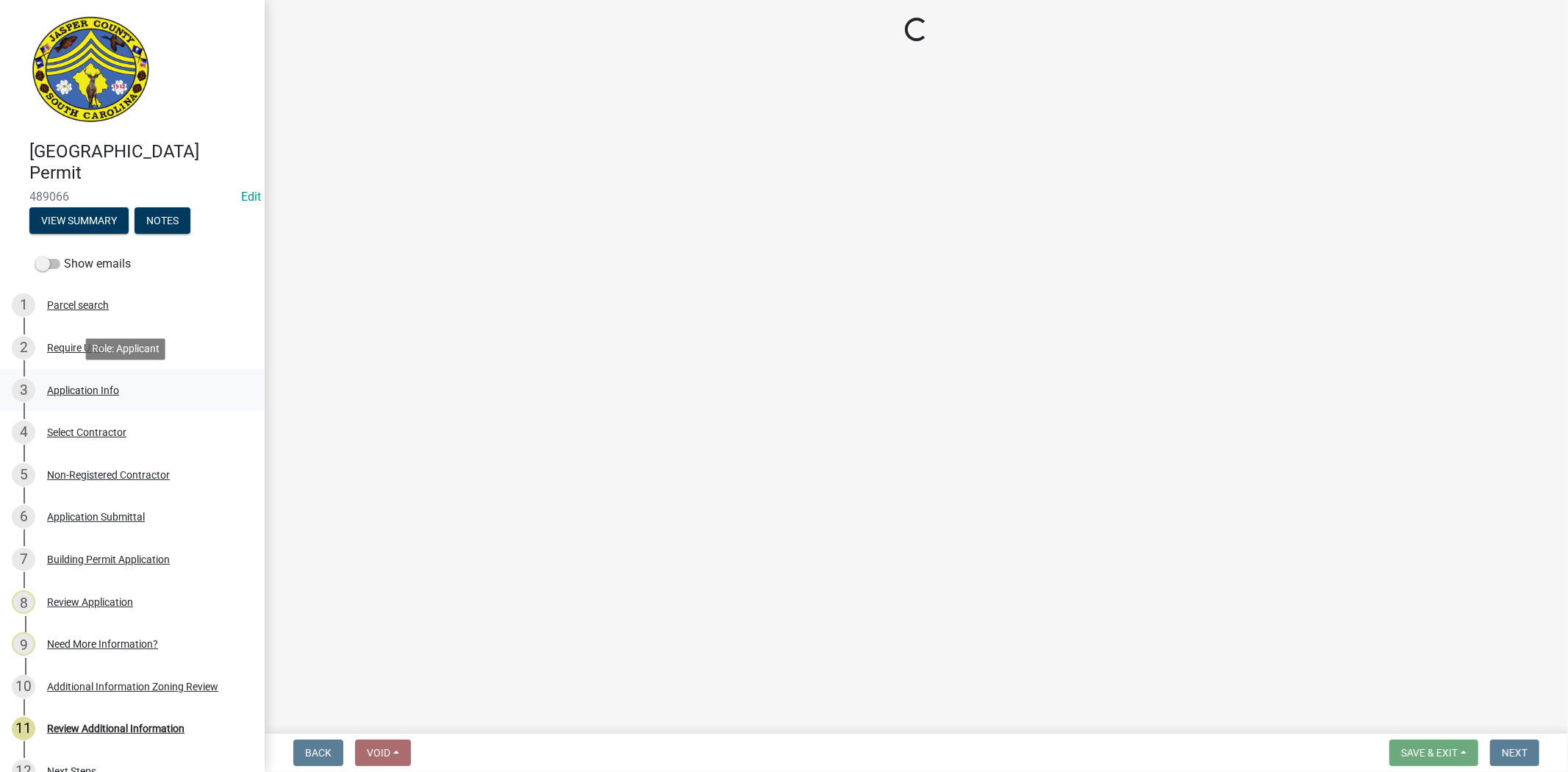
select select "42590599-3c97-479d-b3e9-fbeca9af4fb5"
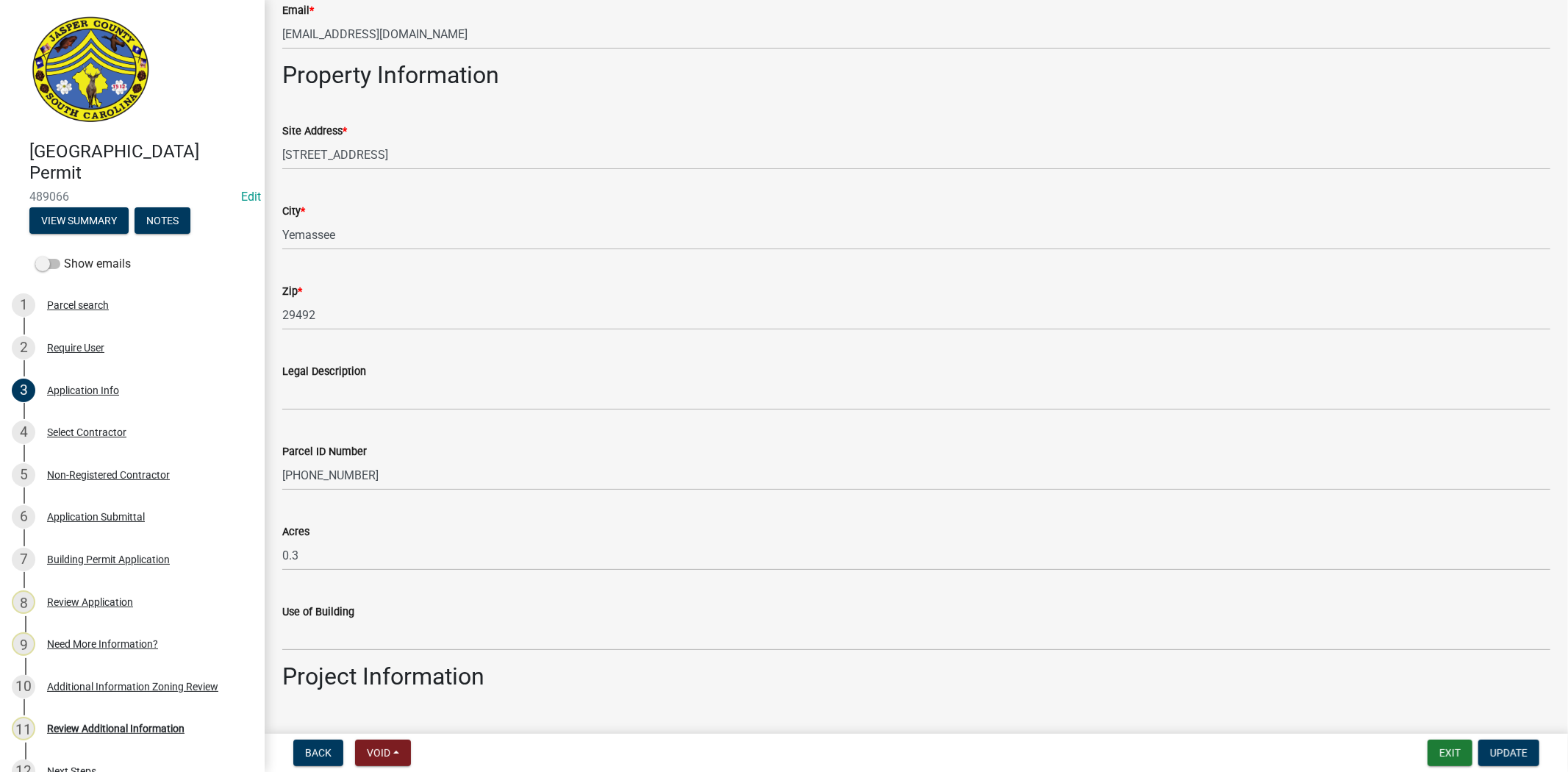
scroll to position [980, 0]
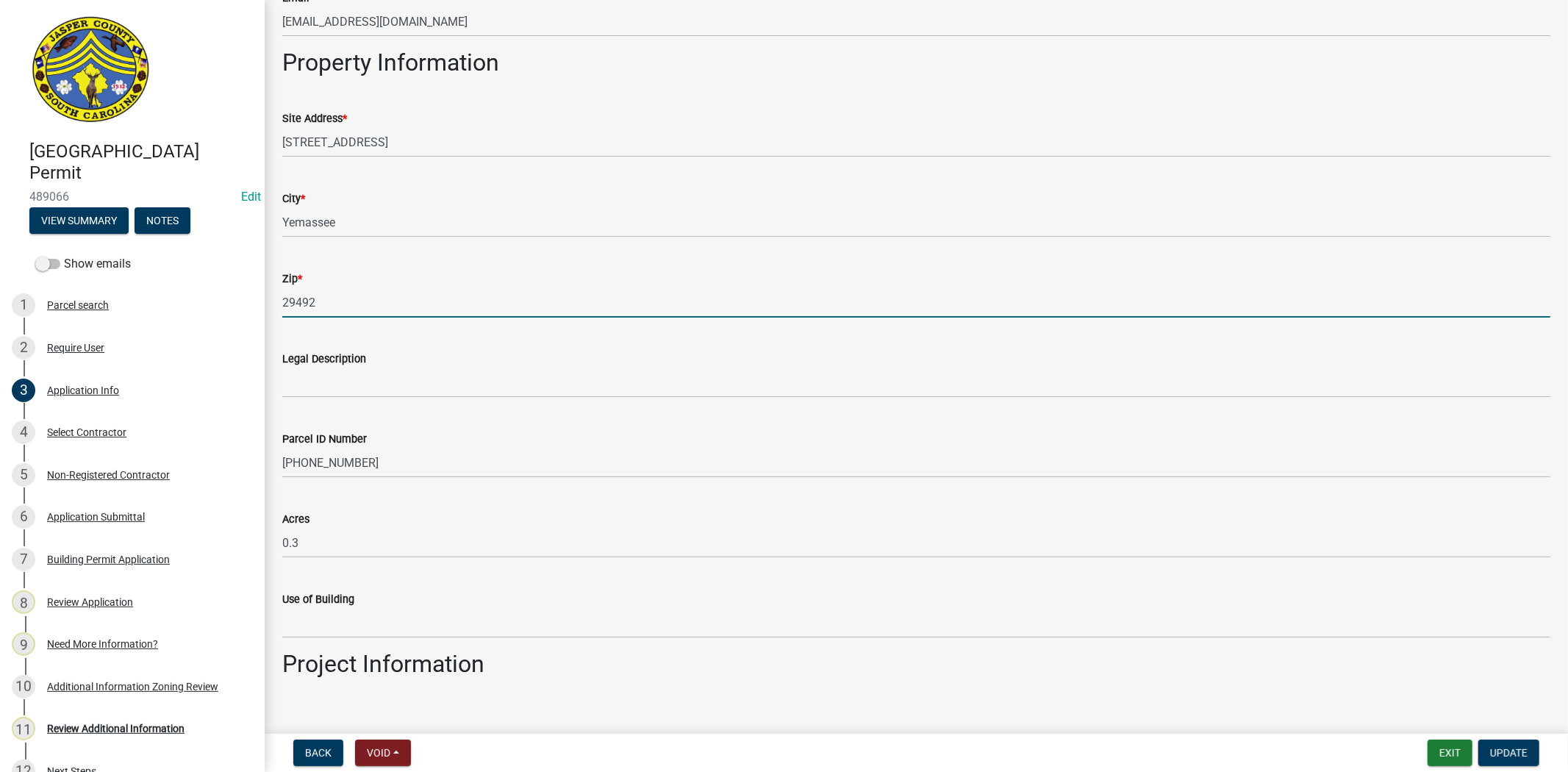
click at [420, 301] on input "29492" at bounding box center [916, 302] width 1268 height 30
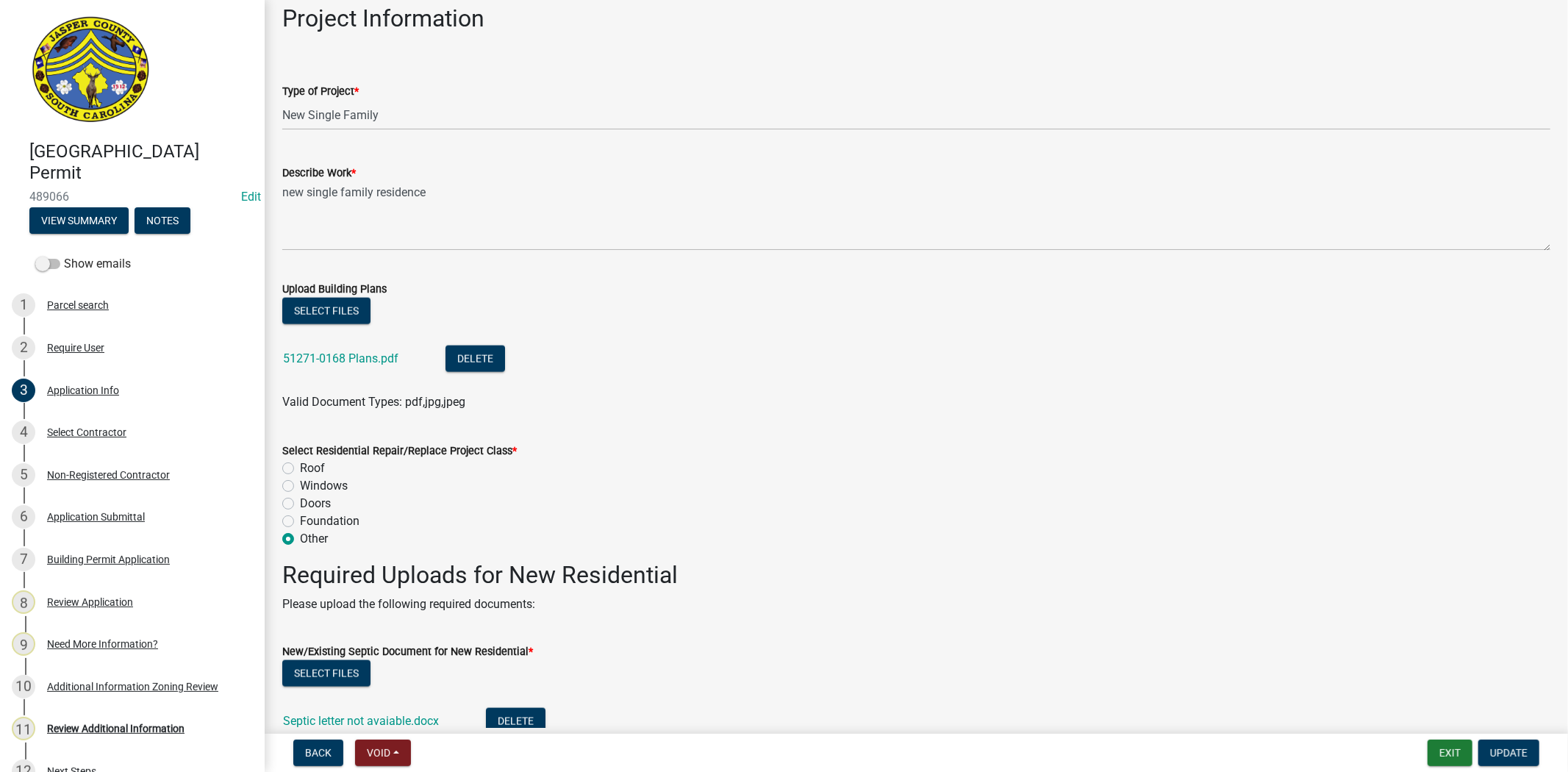
scroll to position [1633, 0]
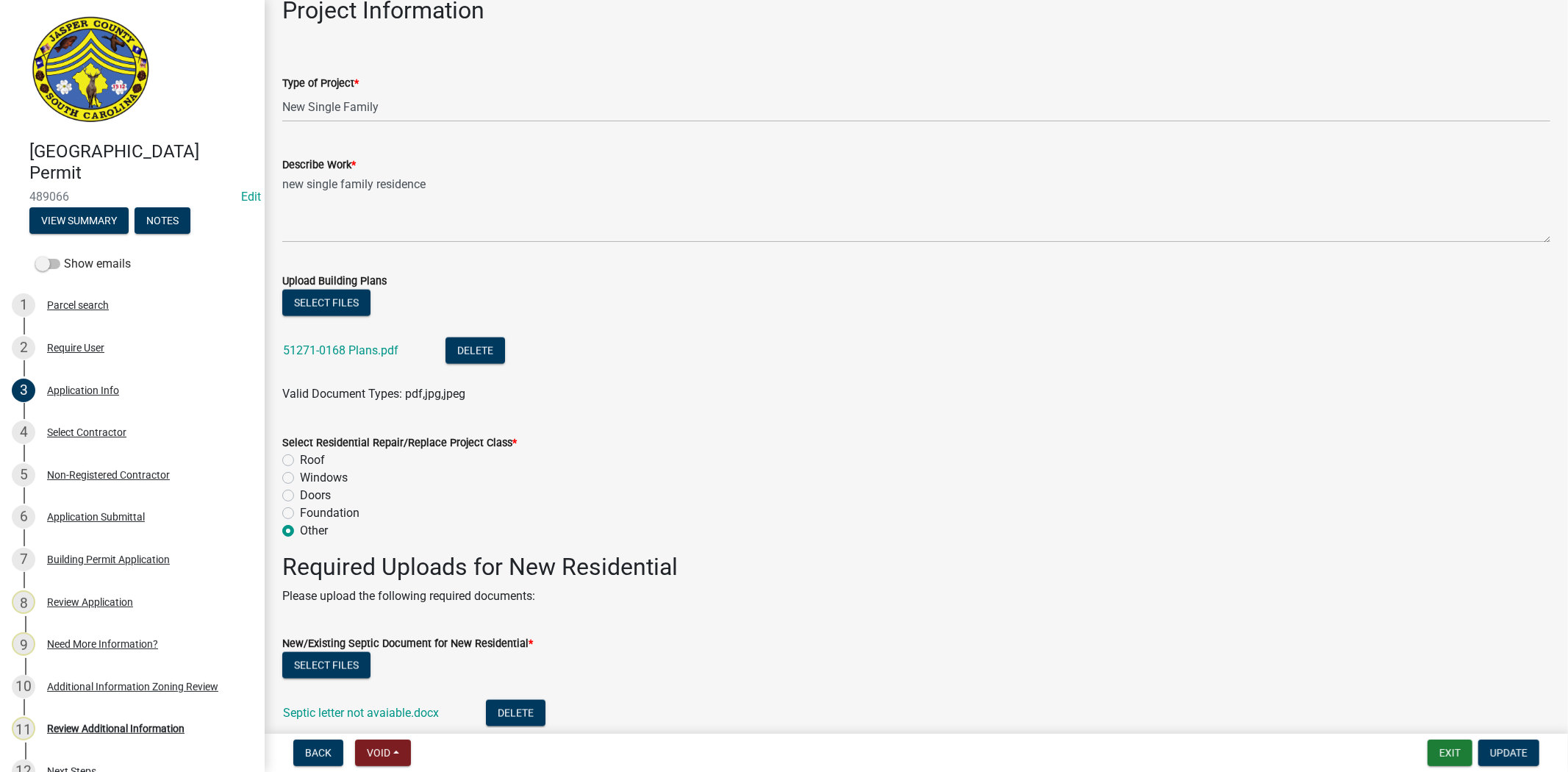
type input "29945"
click at [343, 306] on button "Select files" at bounding box center [326, 303] width 88 height 27
click at [340, 303] on button "Select files" at bounding box center [326, 303] width 88 height 27
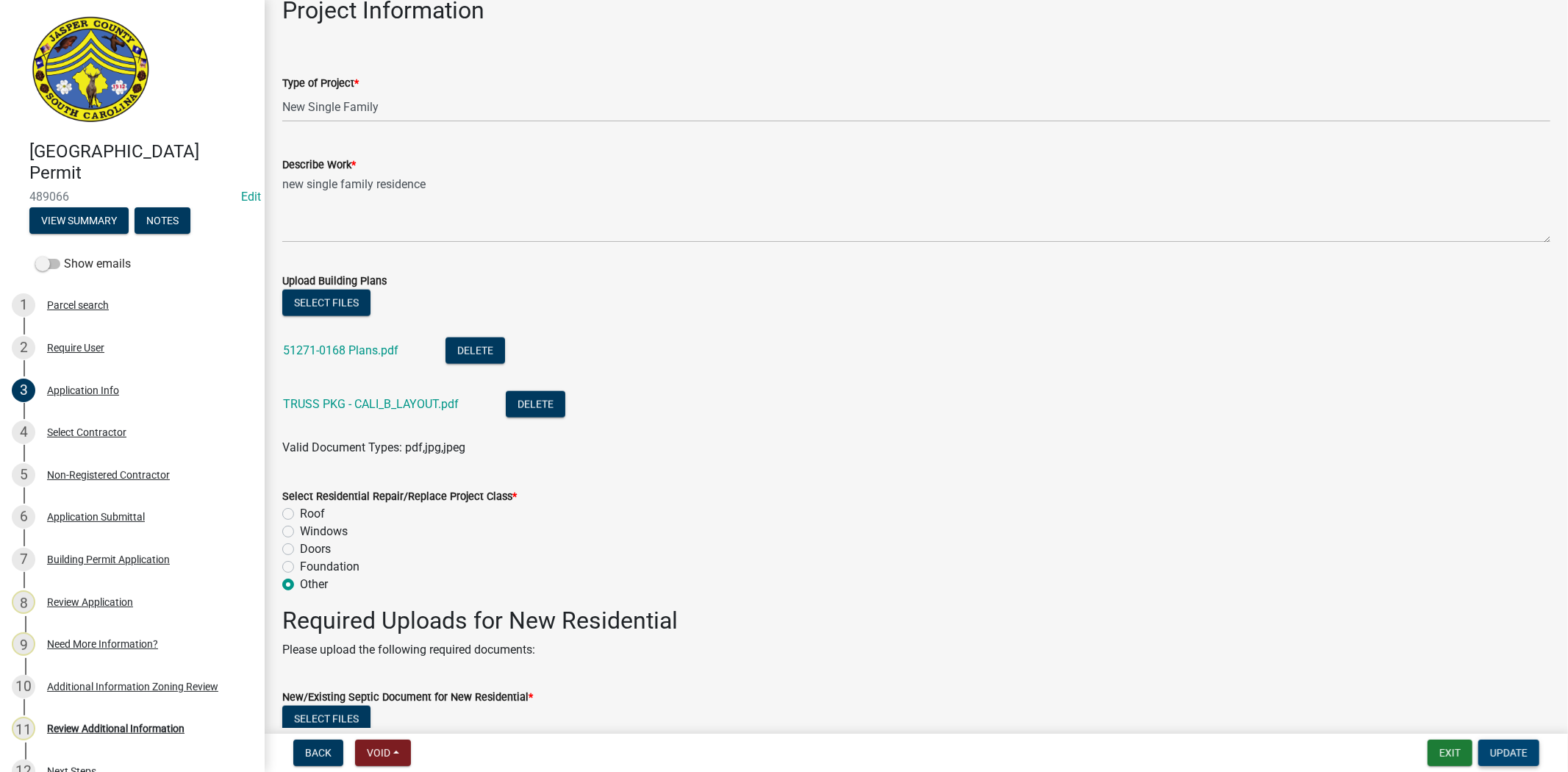
click at [1507, 747] on span "Update" at bounding box center [1508, 753] width 37 height 12
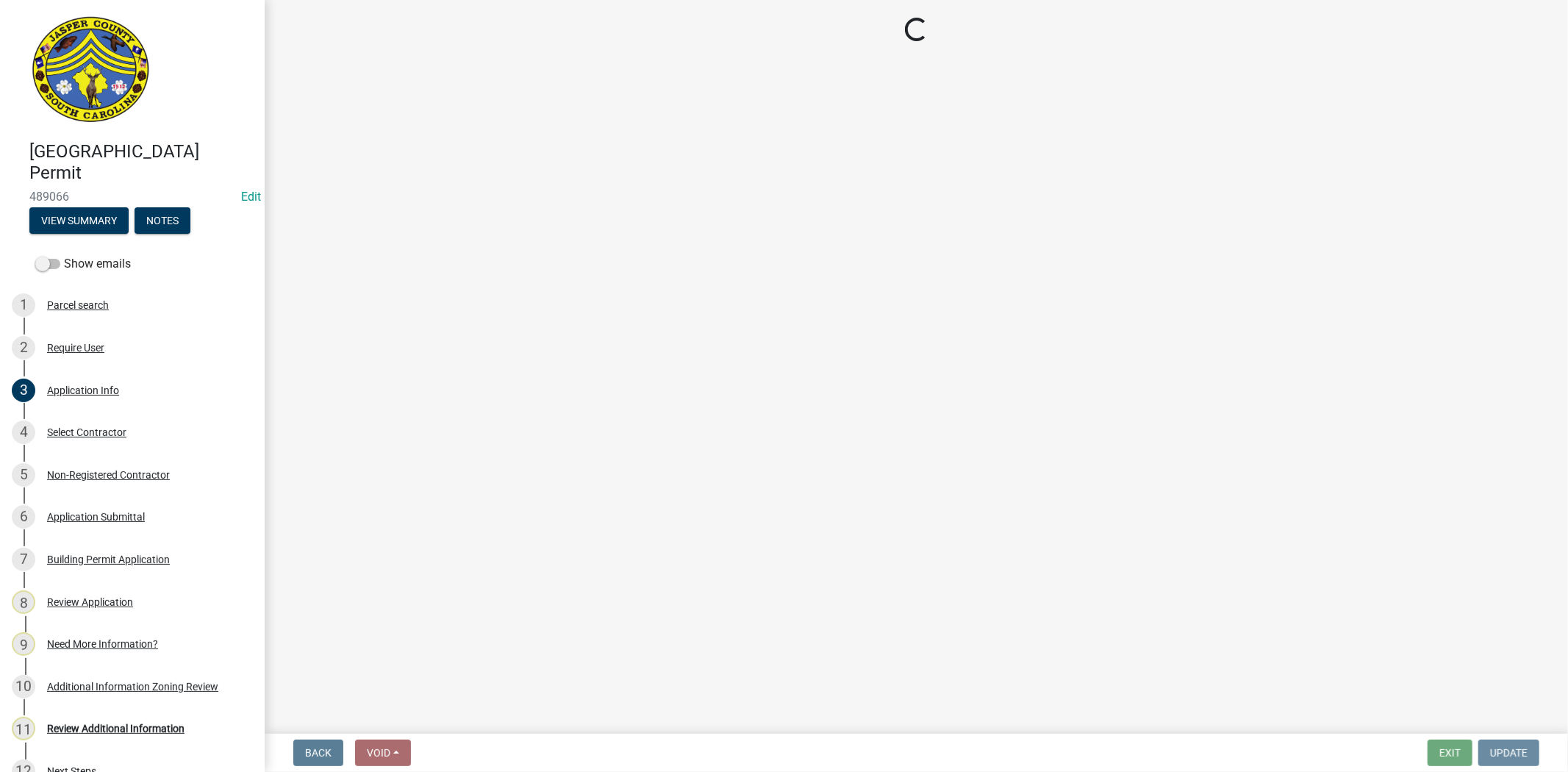
scroll to position [0, 0]
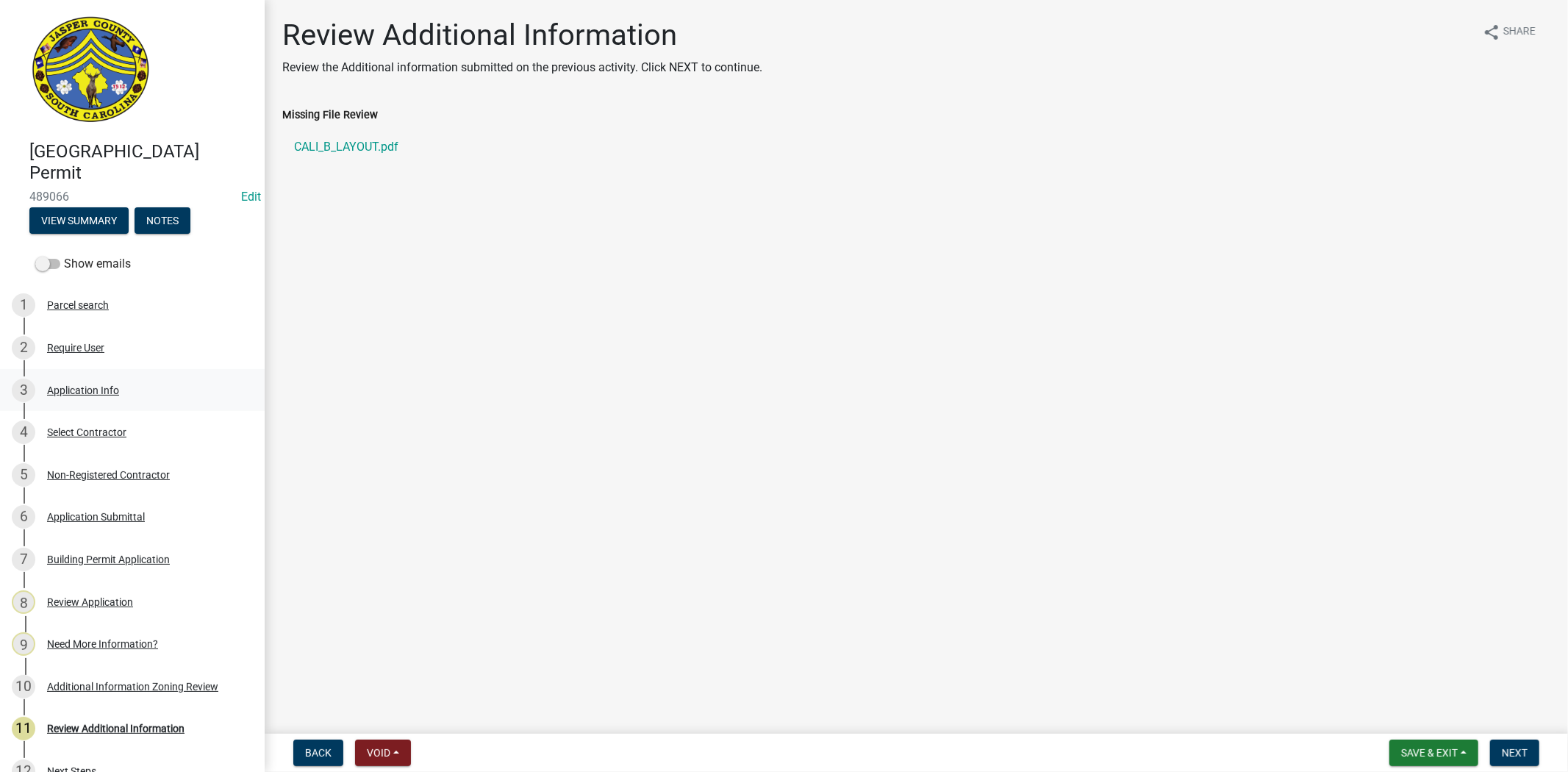
click at [80, 388] on div "Application Info" at bounding box center [82, 390] width 72 height 10
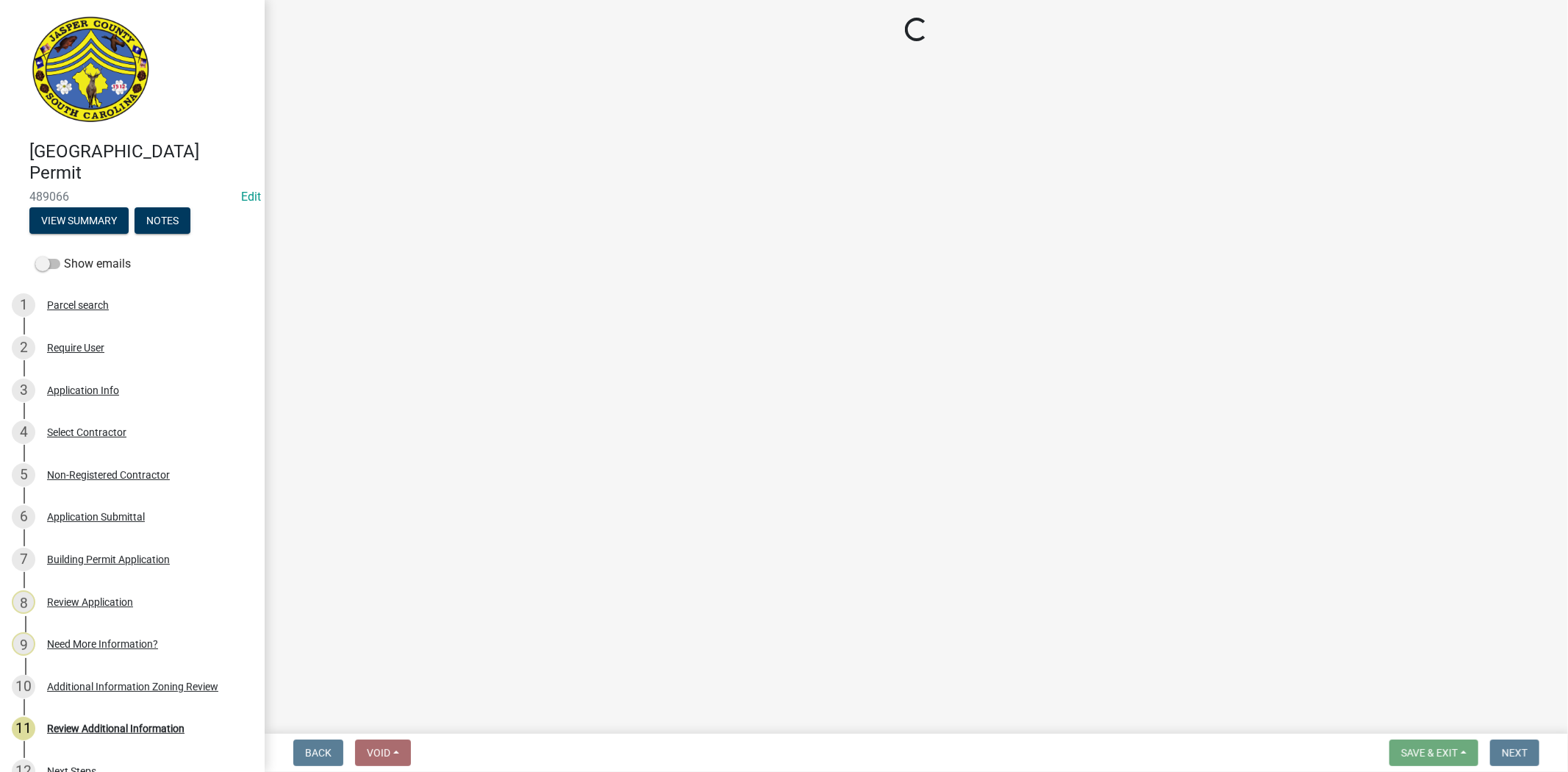
select select "42590599-3c97-479d-b3e9-fbeca9af4fb5"
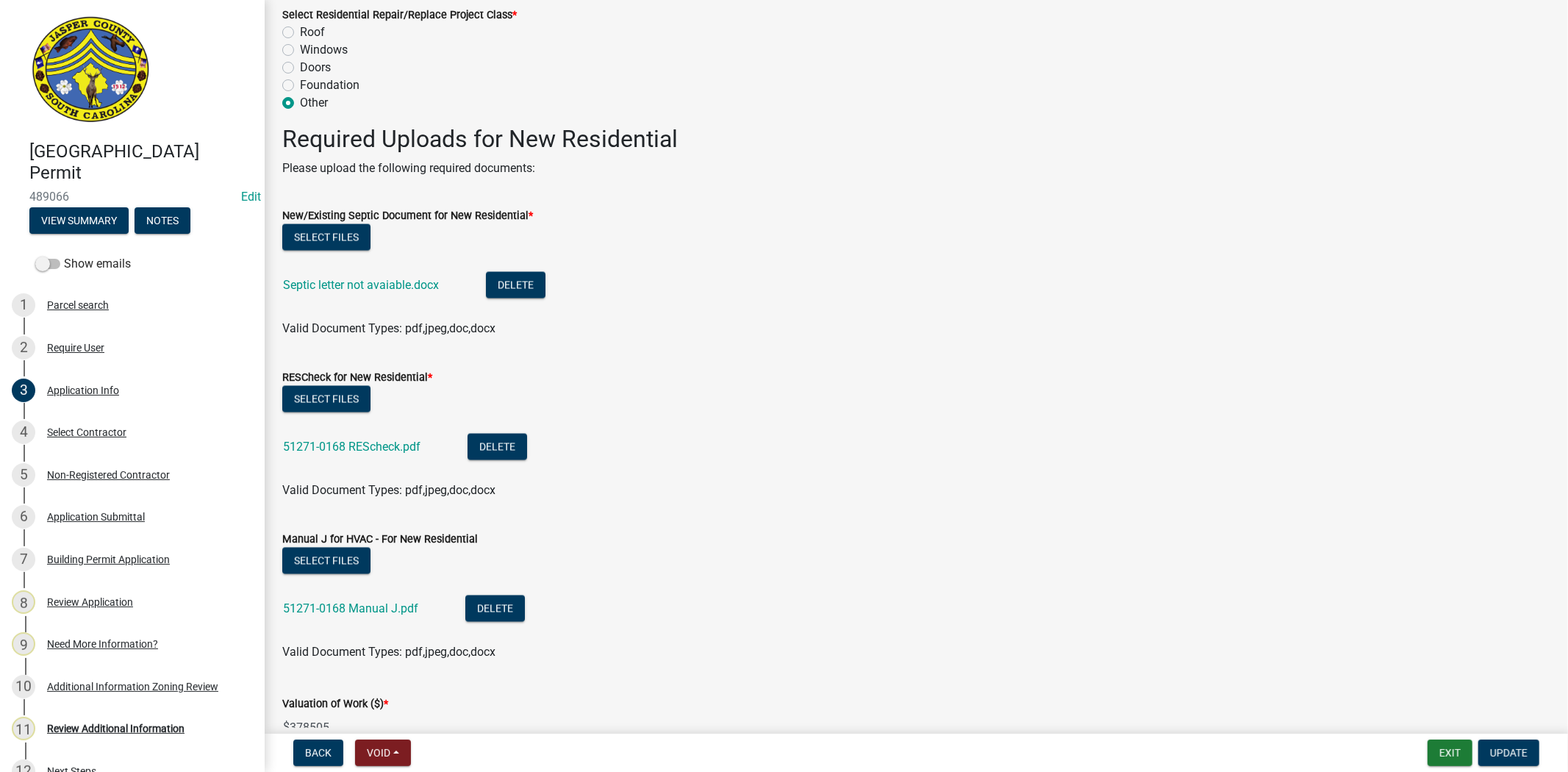
scroll to position [2123, 0]
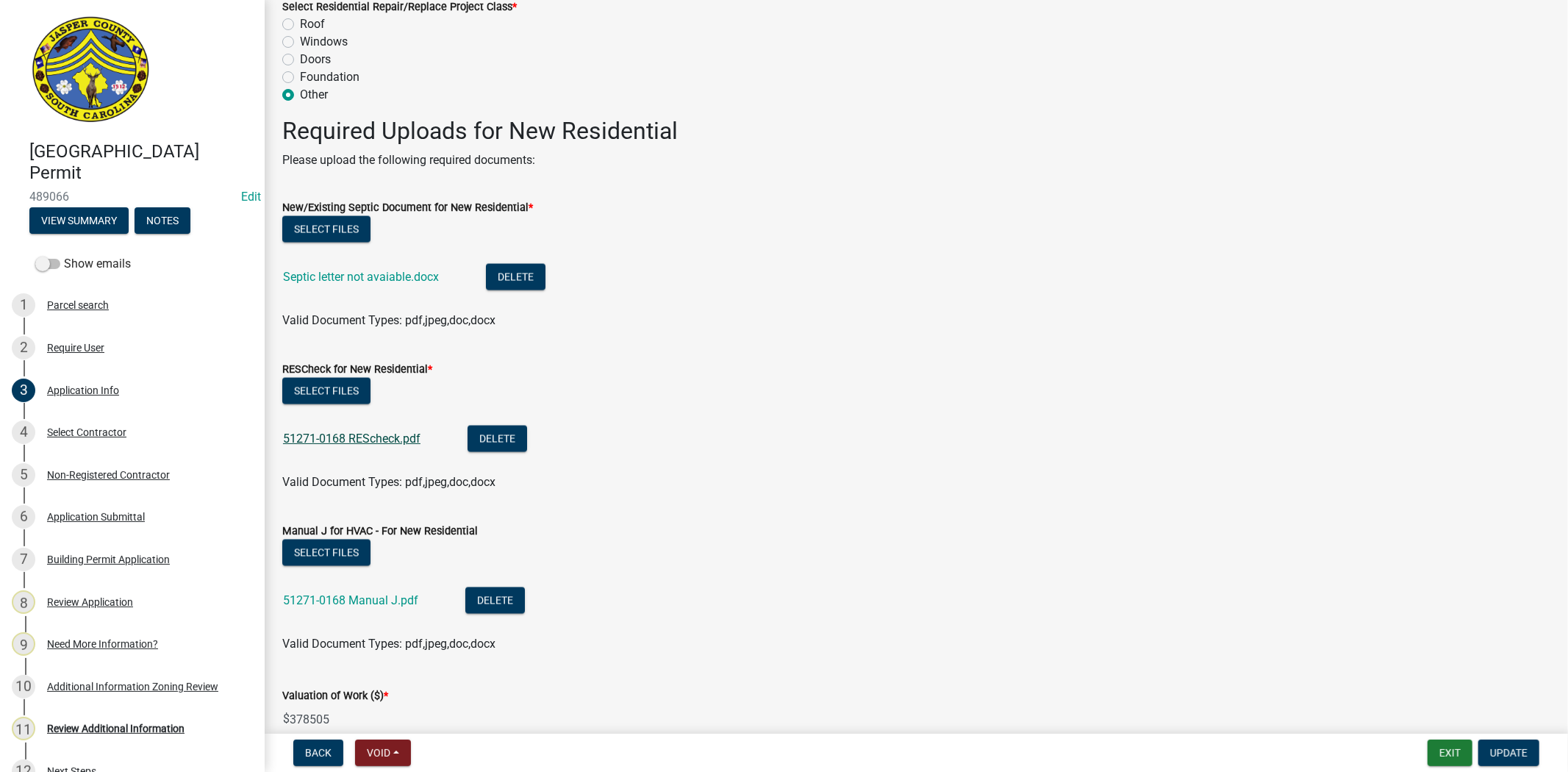
click at [407, 436] on link "51271-0168 REScheck.pdf" at bounding box center [351, 438] width 137 height 14
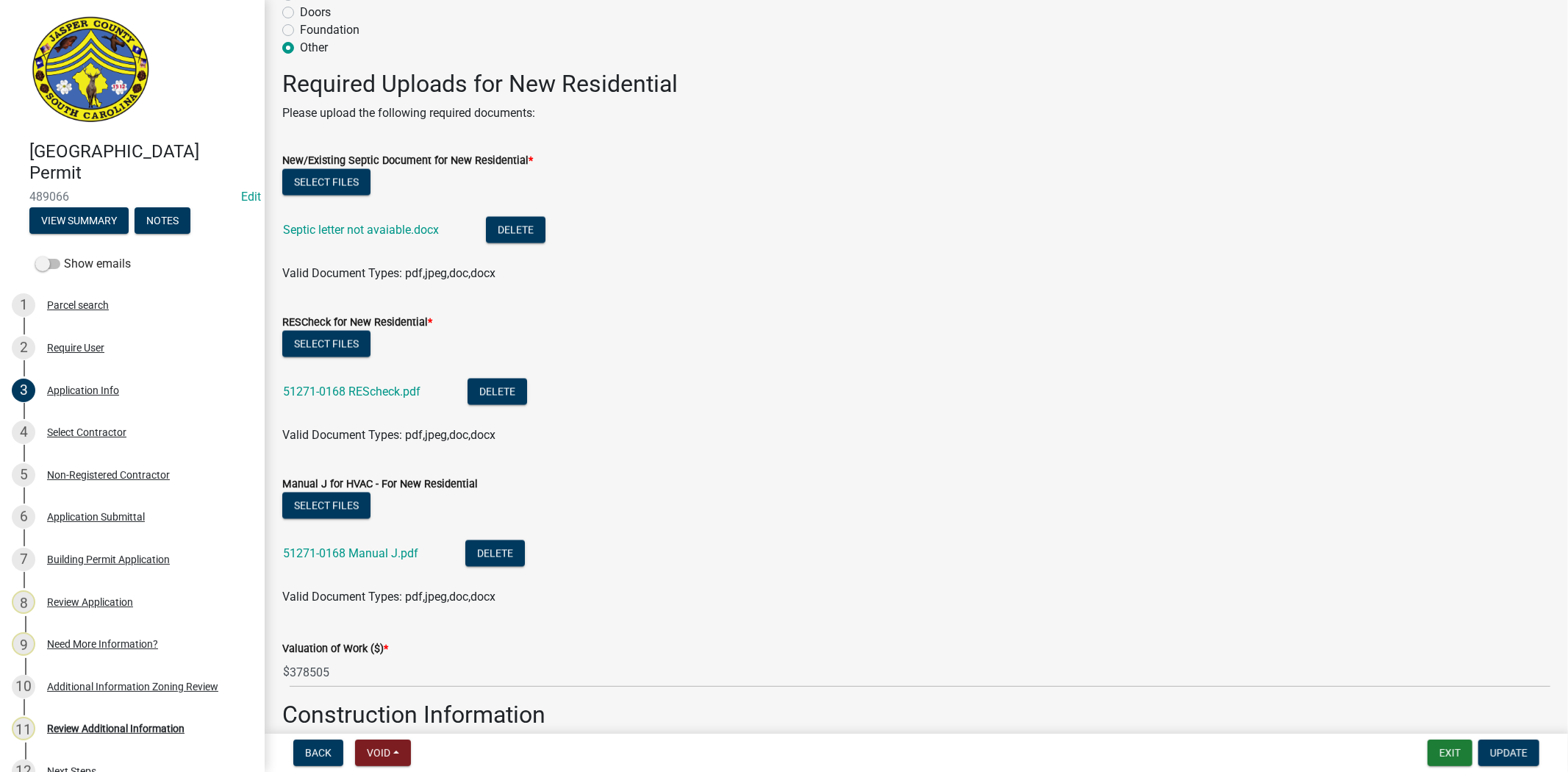
scroll to position [2205, 0]
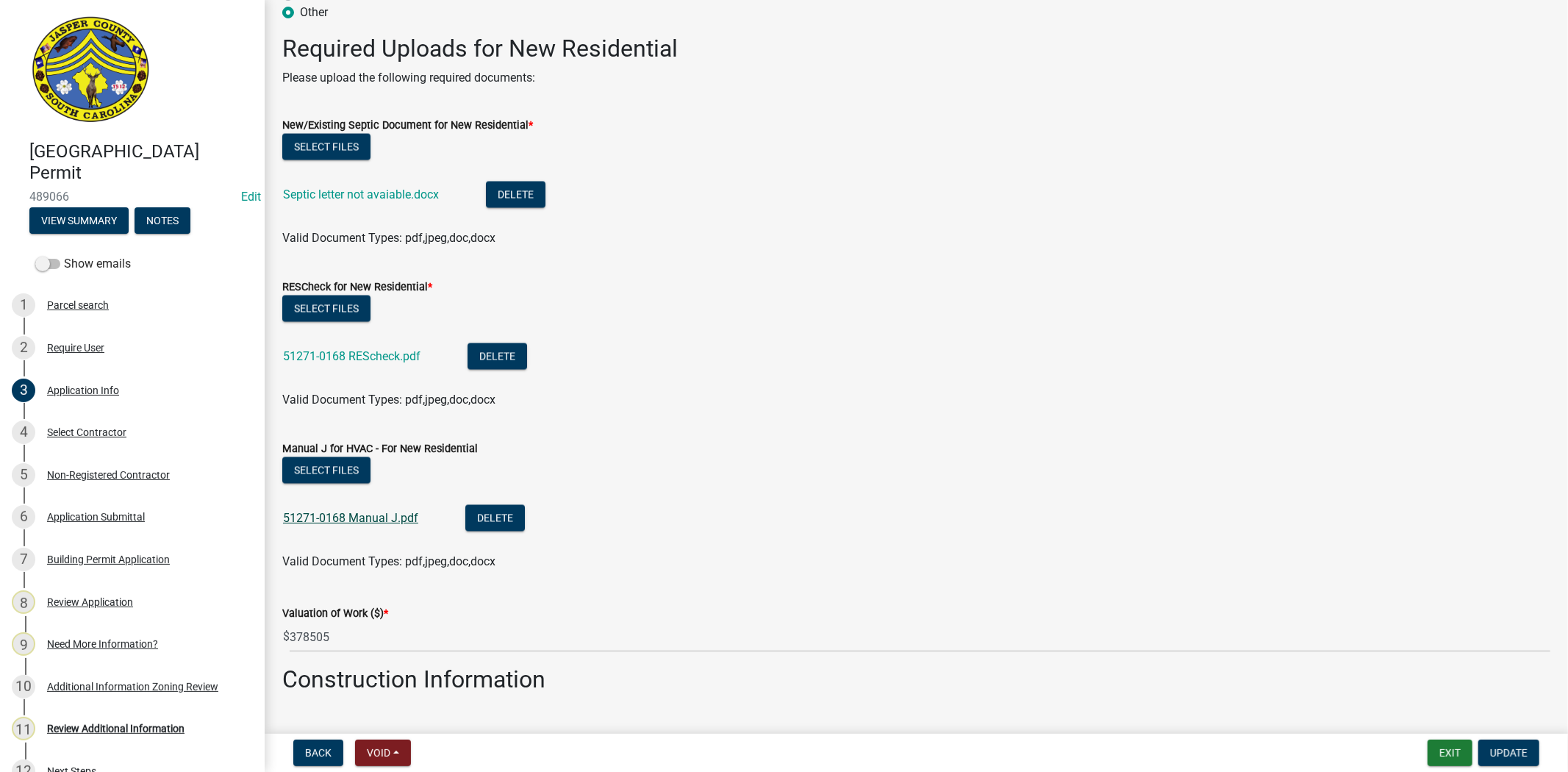
click at [389, 518] on link "51271-0168 Manual J.pdf" at bounding box center [350, 518] width 135 height 14
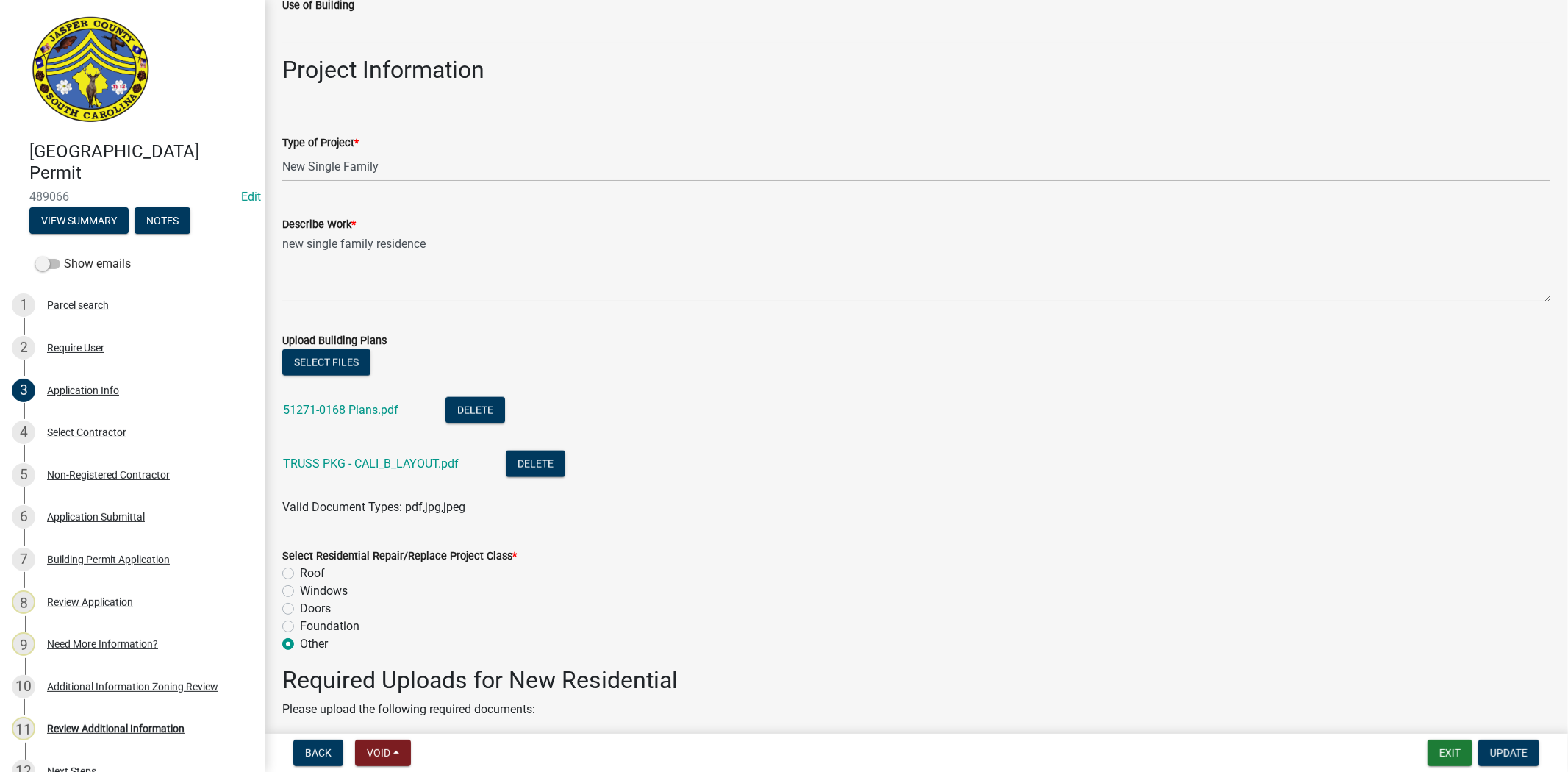
scroll to position [1552, 0]
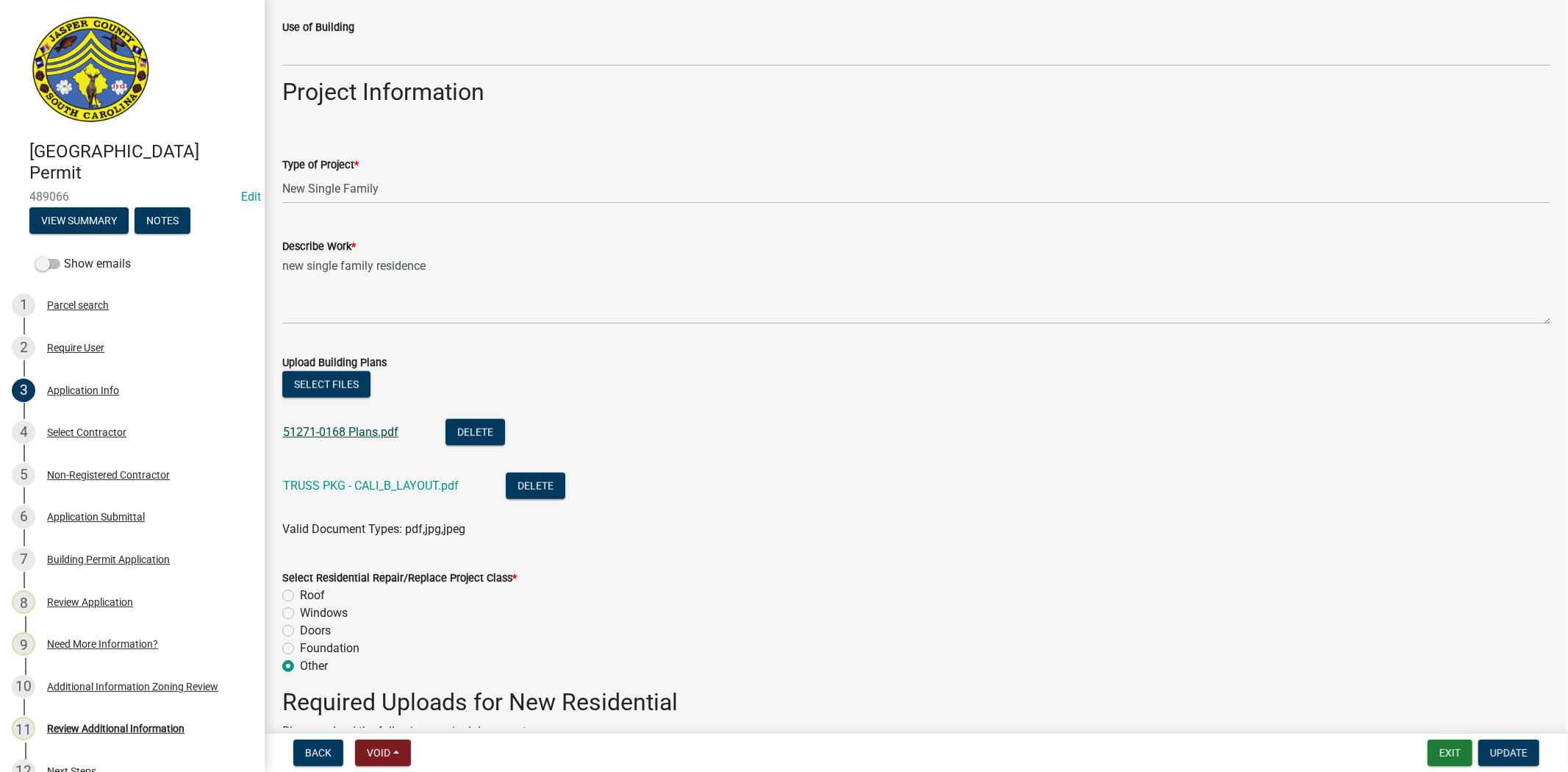
click at [364, 436] on link "51271-0168 Plans.pdf" at bounding box center [340, 432] width 115 height 14
click at [140, 725] on div "Review Additional Information" at bounding box center [115, 729] width 137 height 10
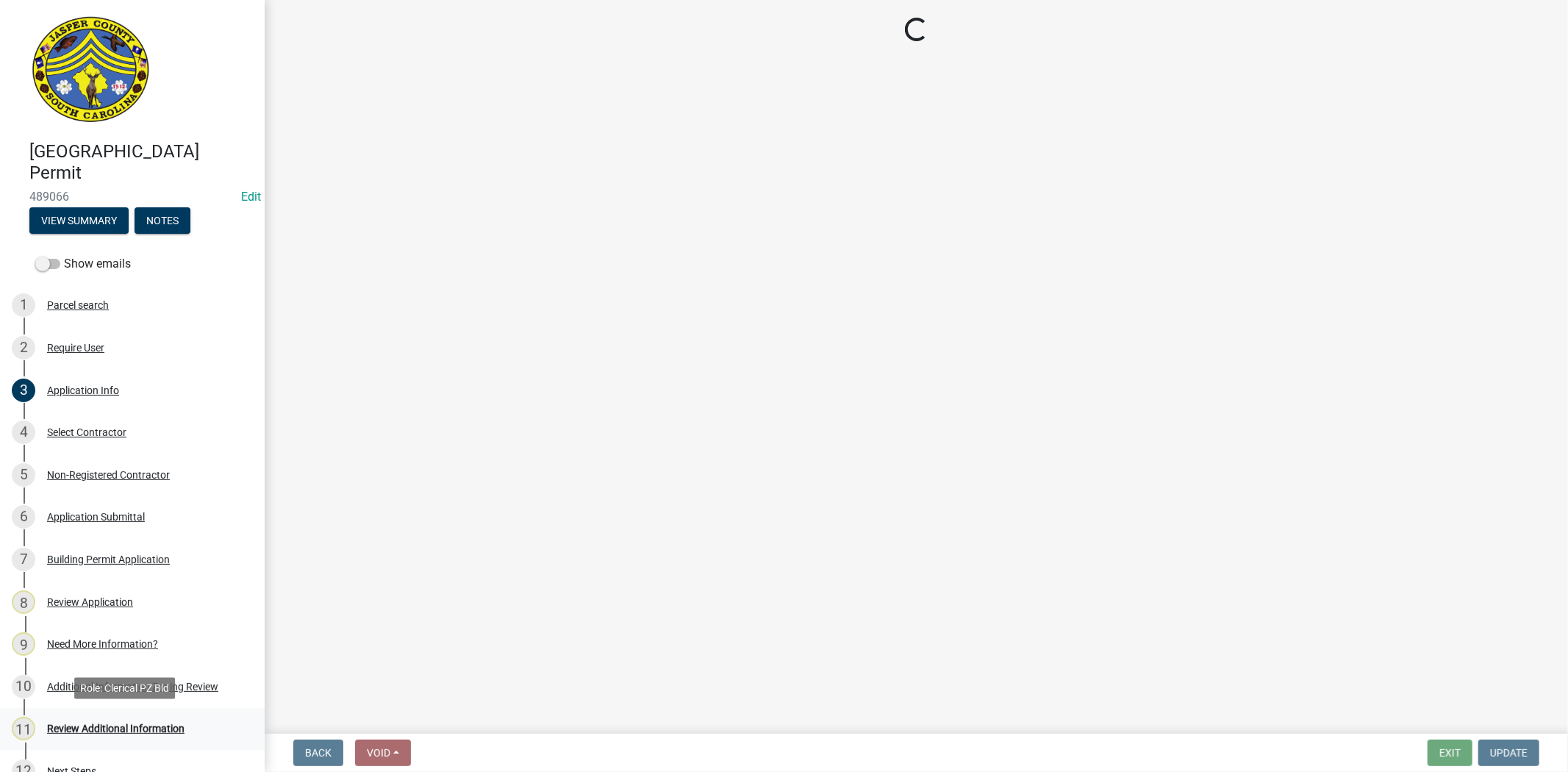
scroll to position [0, 0]
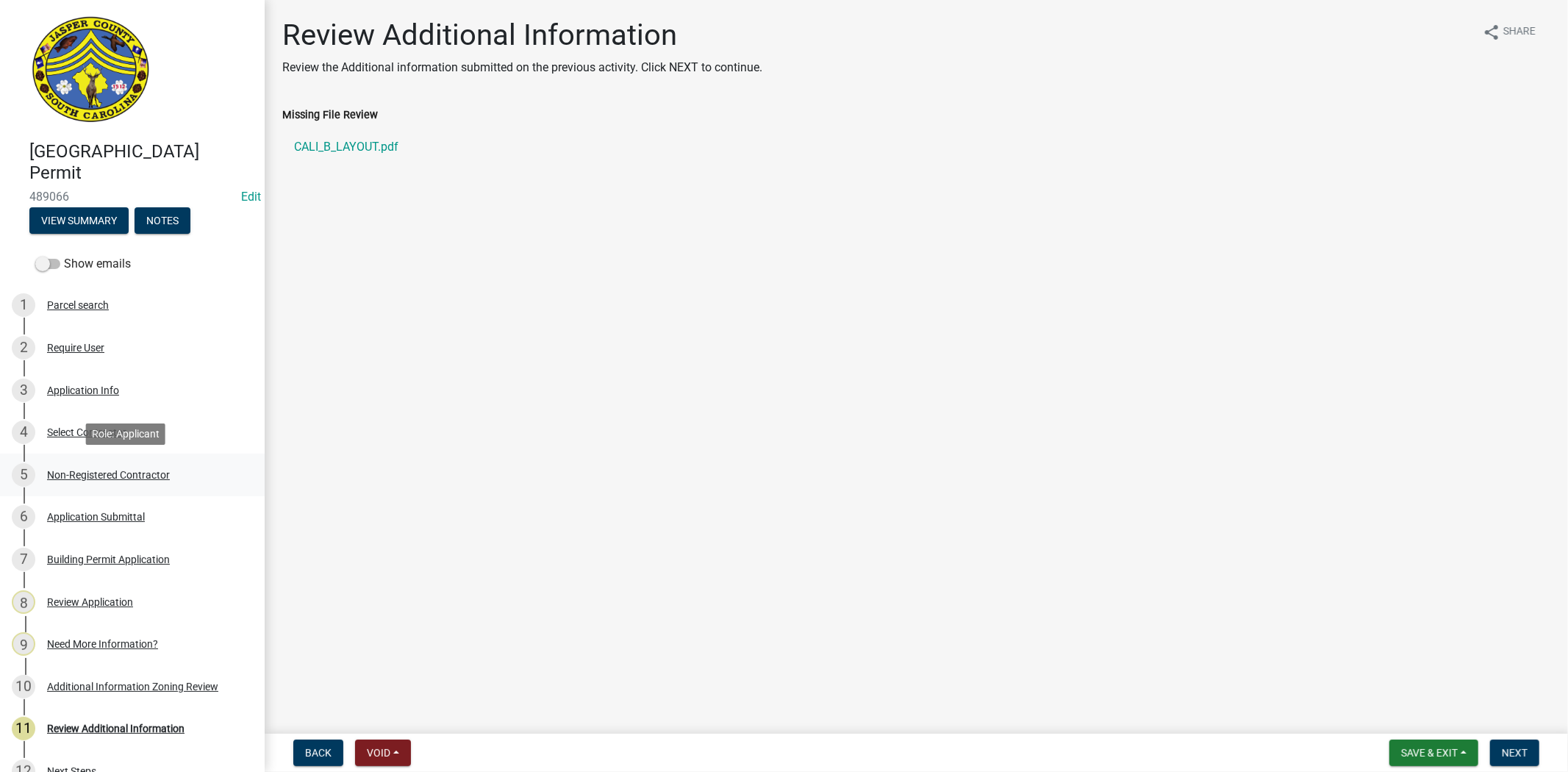
click at [113, 469] on div "Non-Registered Contractor" at bounding box center [108, 474] width 123 height 10
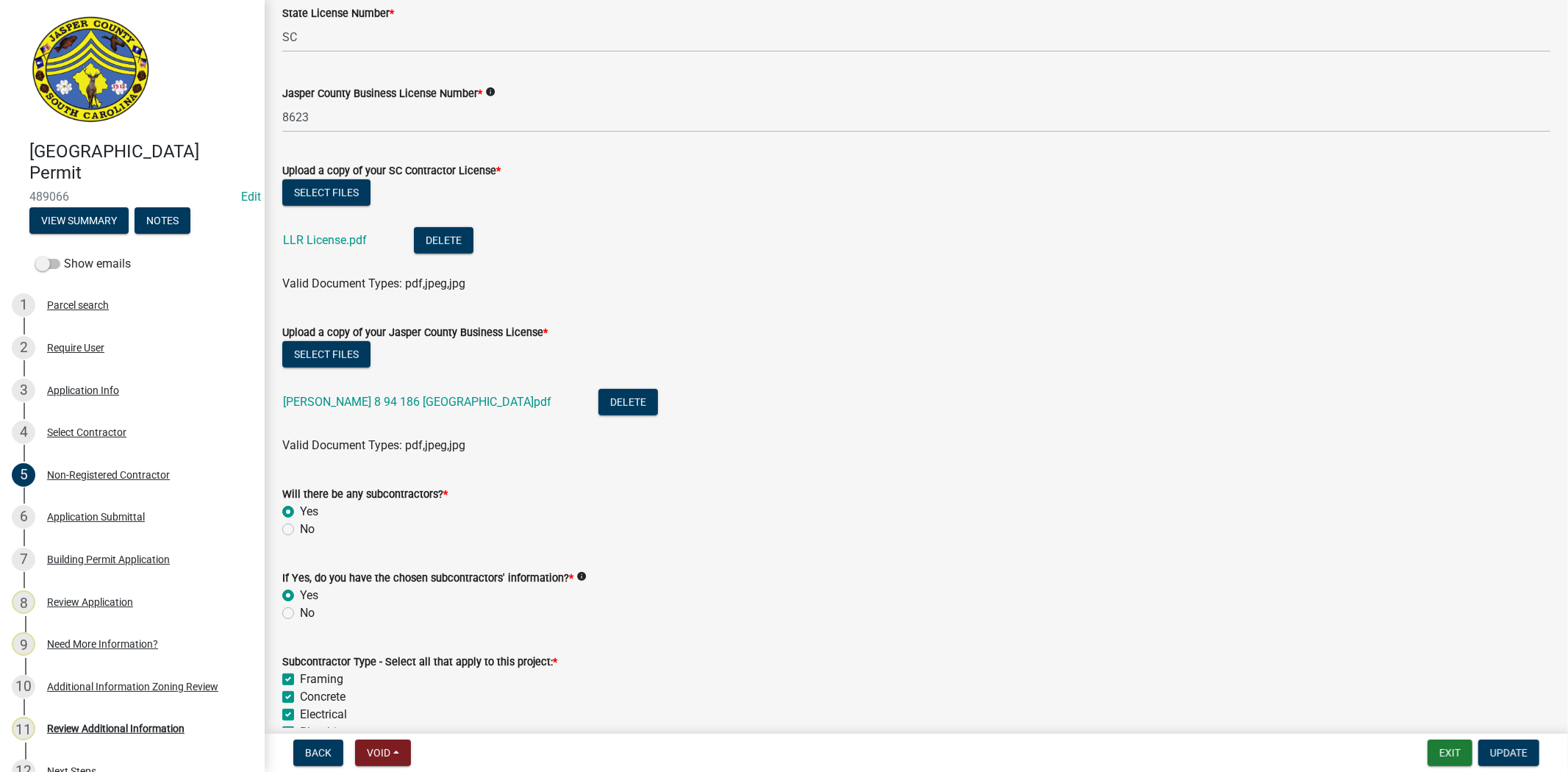
scroll to position [735, 0]
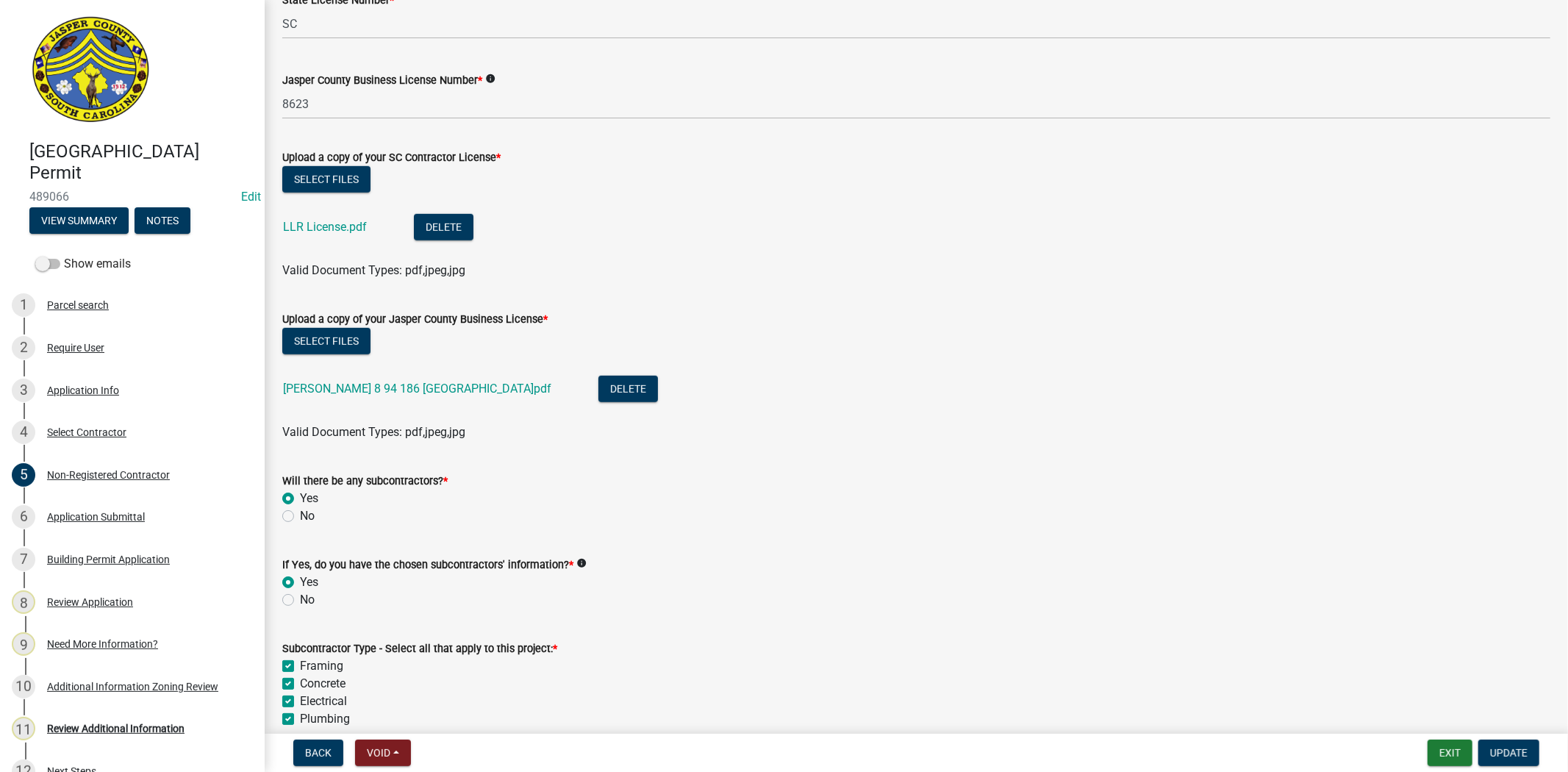
click at [455, 379] on div "DR HORTON 8 94 186 CASTLE HILL.pdf" at bounding box center [428, 390] width 291 height 30
click at [455, 383] on link "DR HORTON 8 94 186 CASTLE HILL.pdf" at bounding box center [416, 389] width 268 height 14
click at [306, 232] on link "LLR License.pdf" at bounding box center [324, 226] width 84 height 14
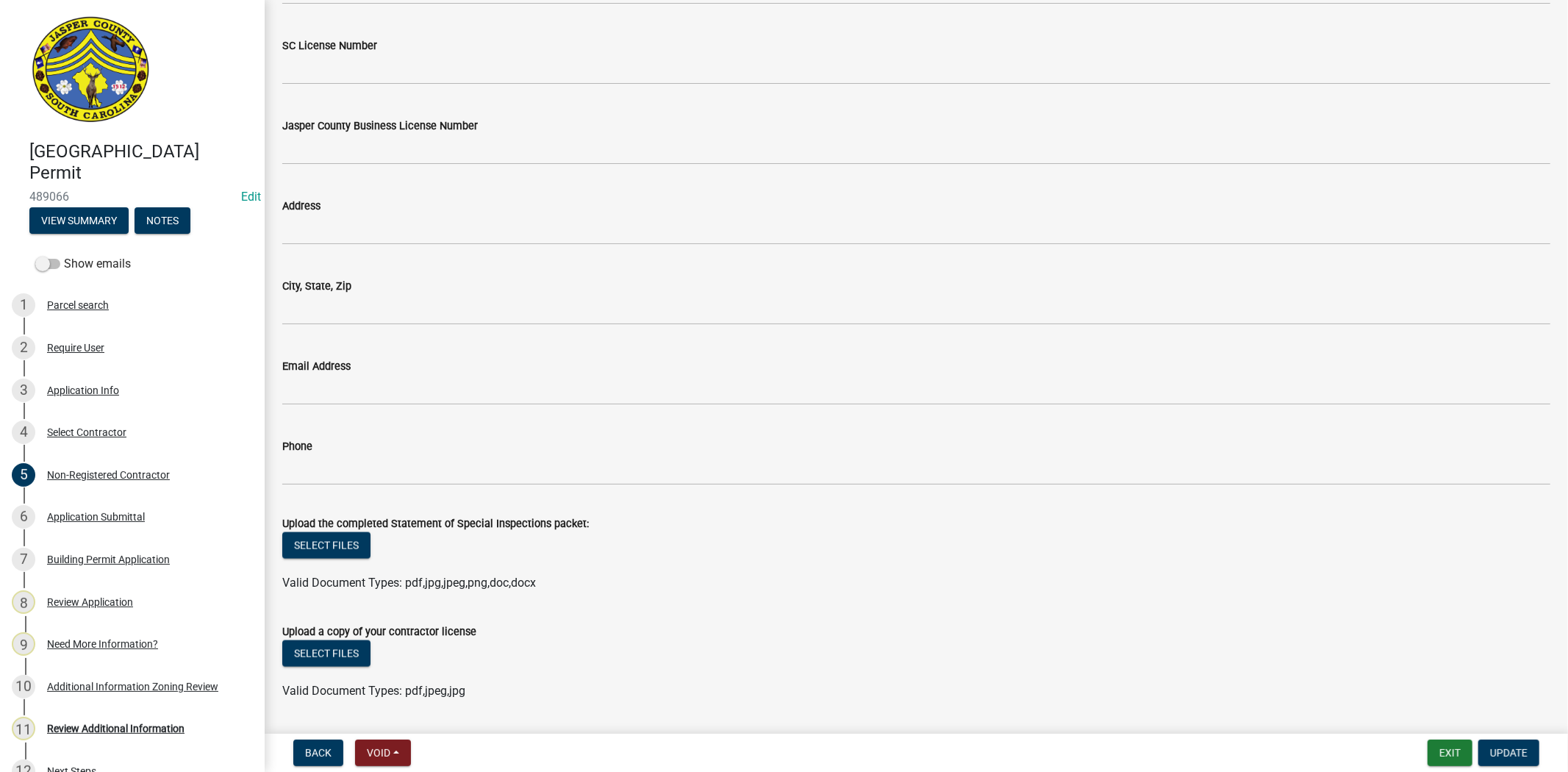
scroll to position [6395, 0]
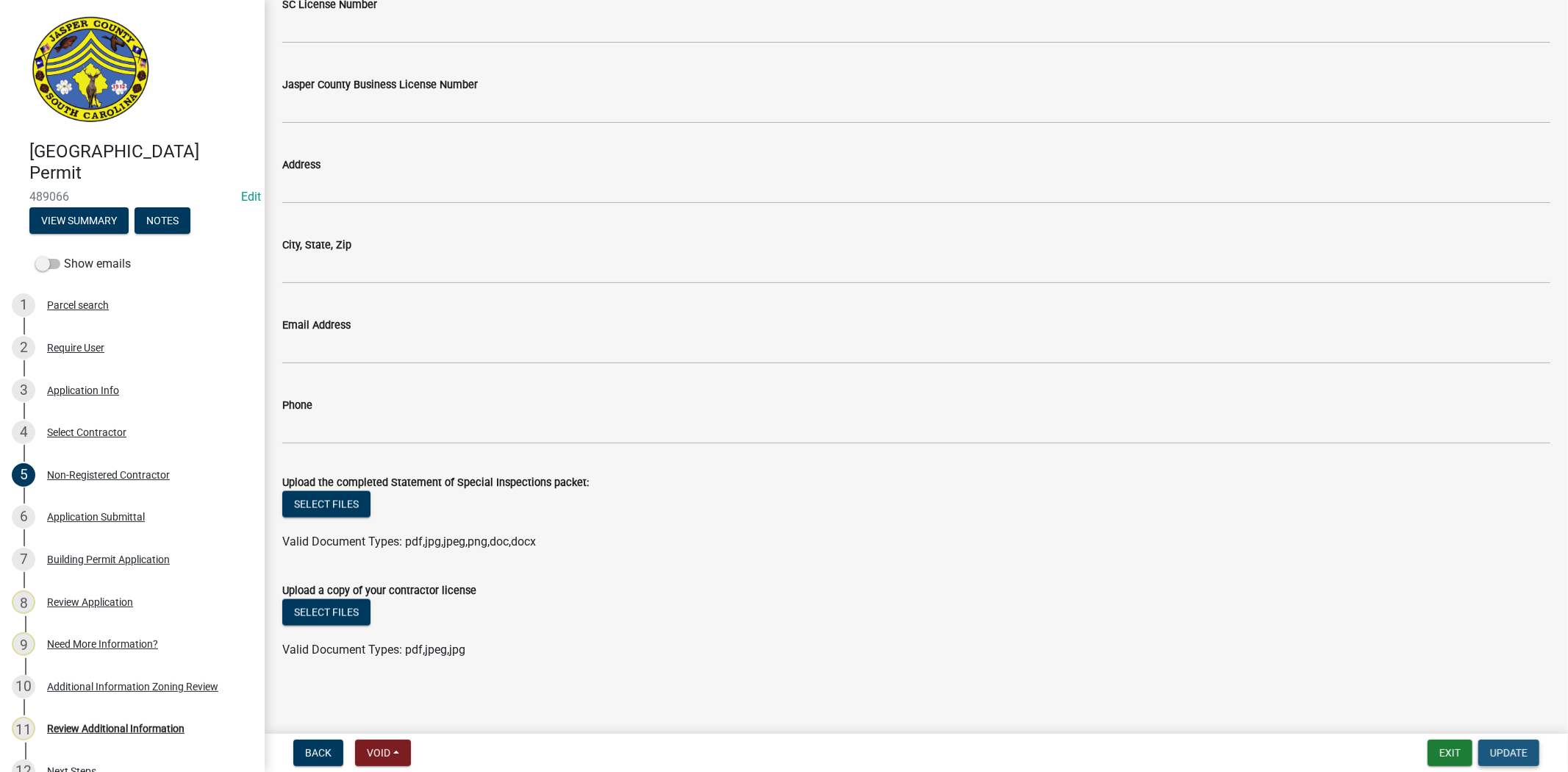
click at [1525, 754] on span "Update" at bounding box center [1508, 753] width 37 height 12
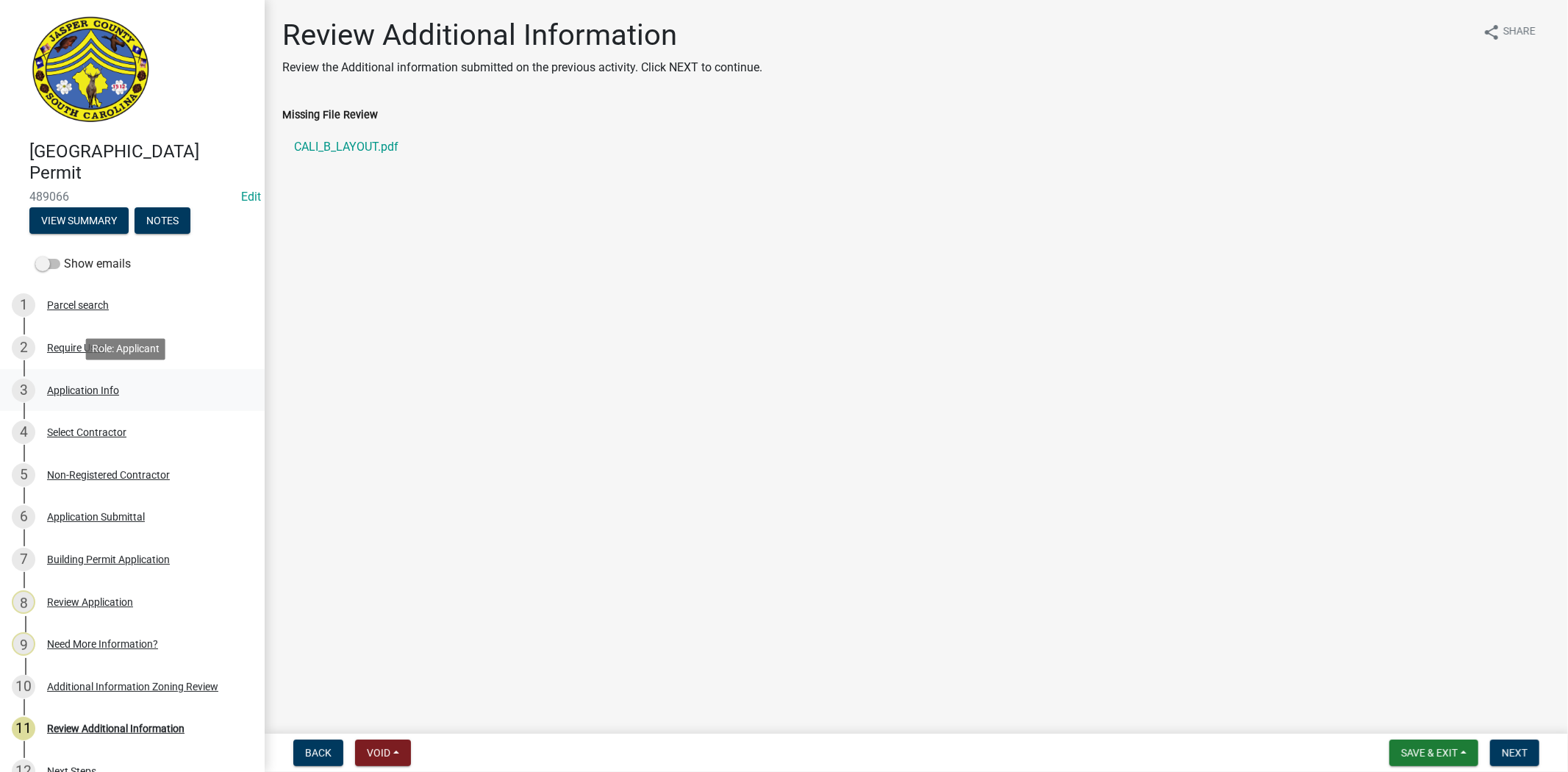
click at [94, 379] on div "3 Application Info" at bounding box center [127, 389] width 229 height 23
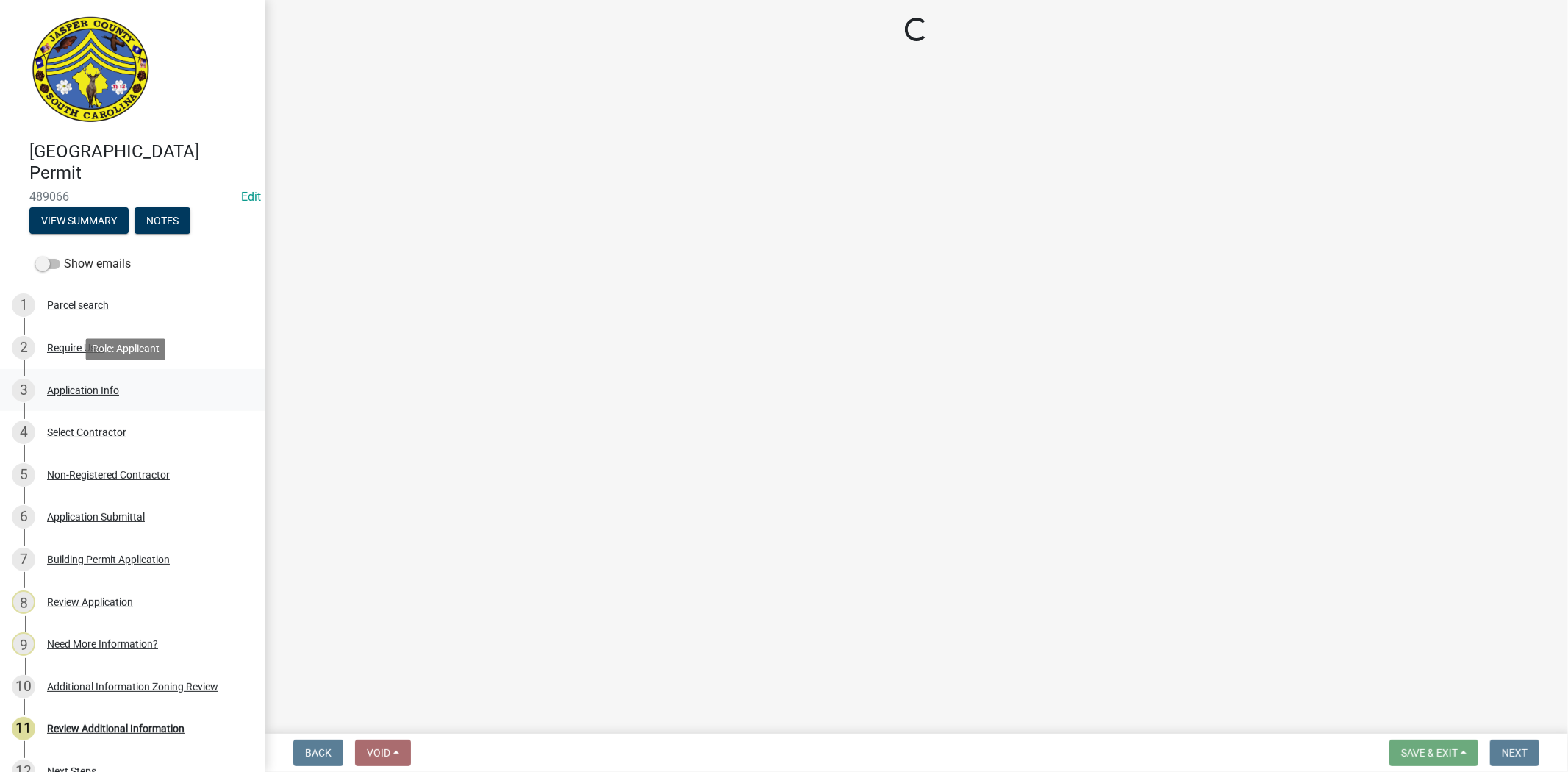
select select "42590599-3c97-479d-b3e9-fbeca9af4fb5"
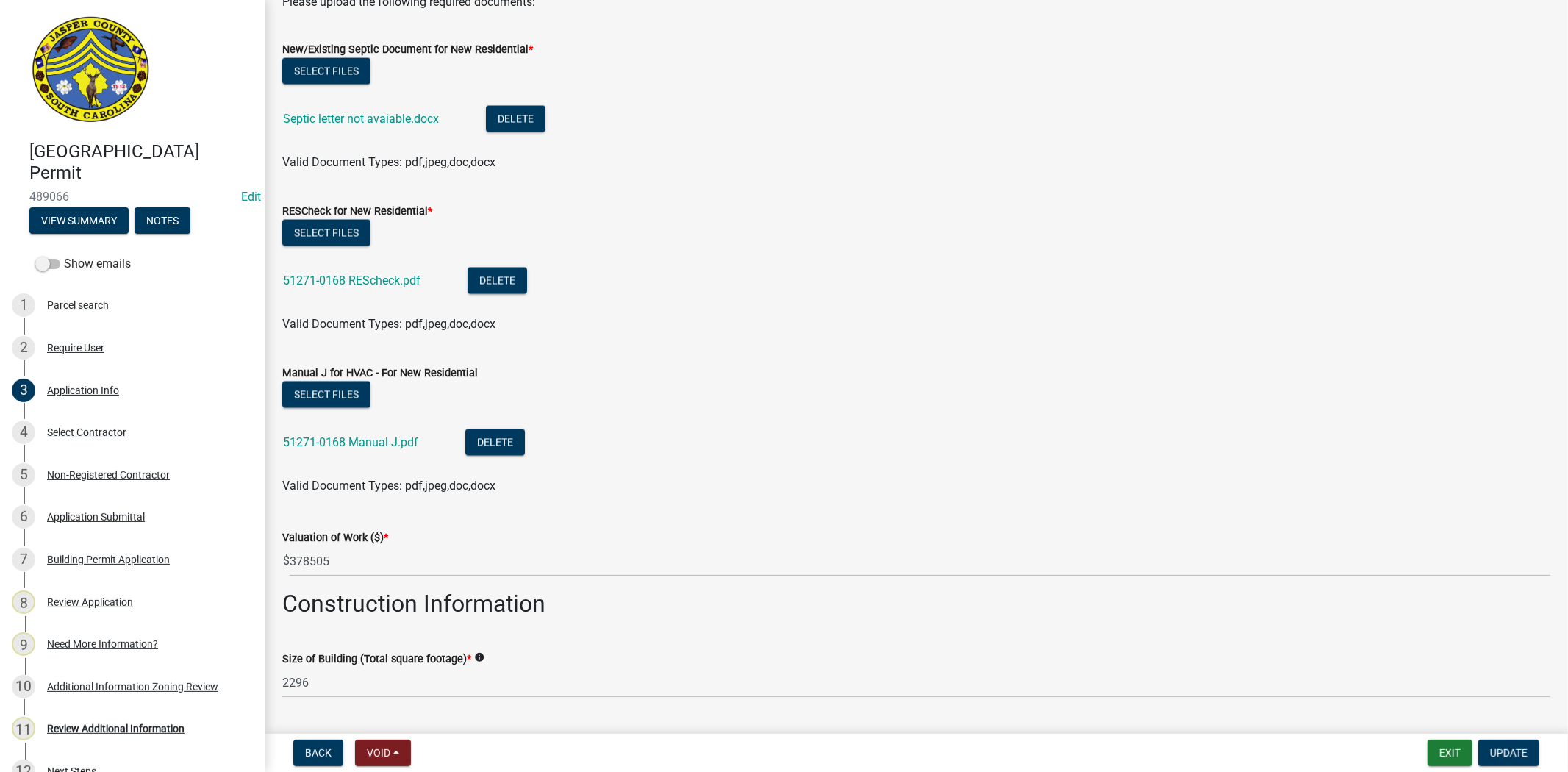
scroll to position [2287, 0]
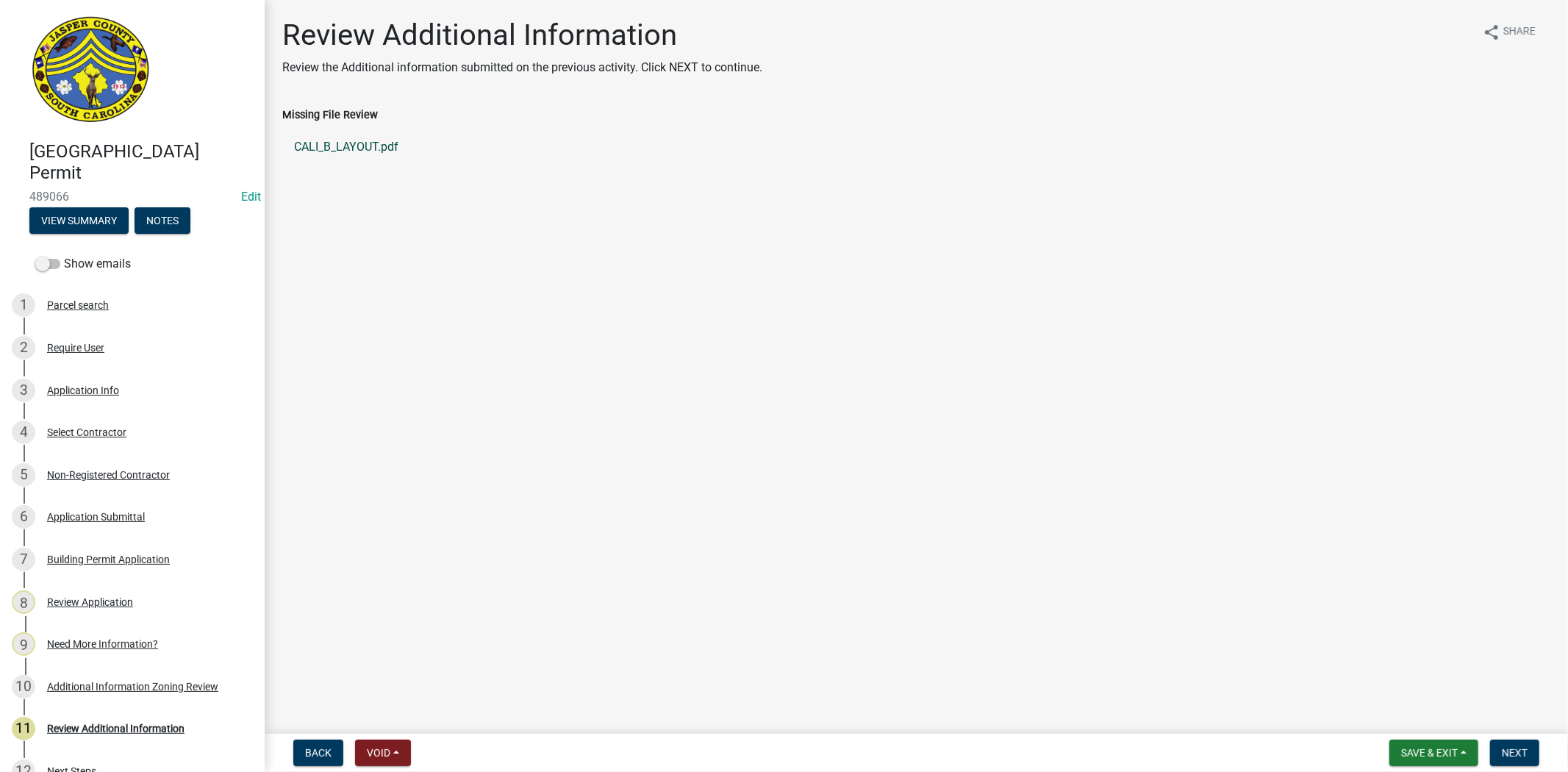
click at [359, 152] on link "CALI_B_LAYOUT.pdf" at bounding box center [916, 147] width 1268 height 36
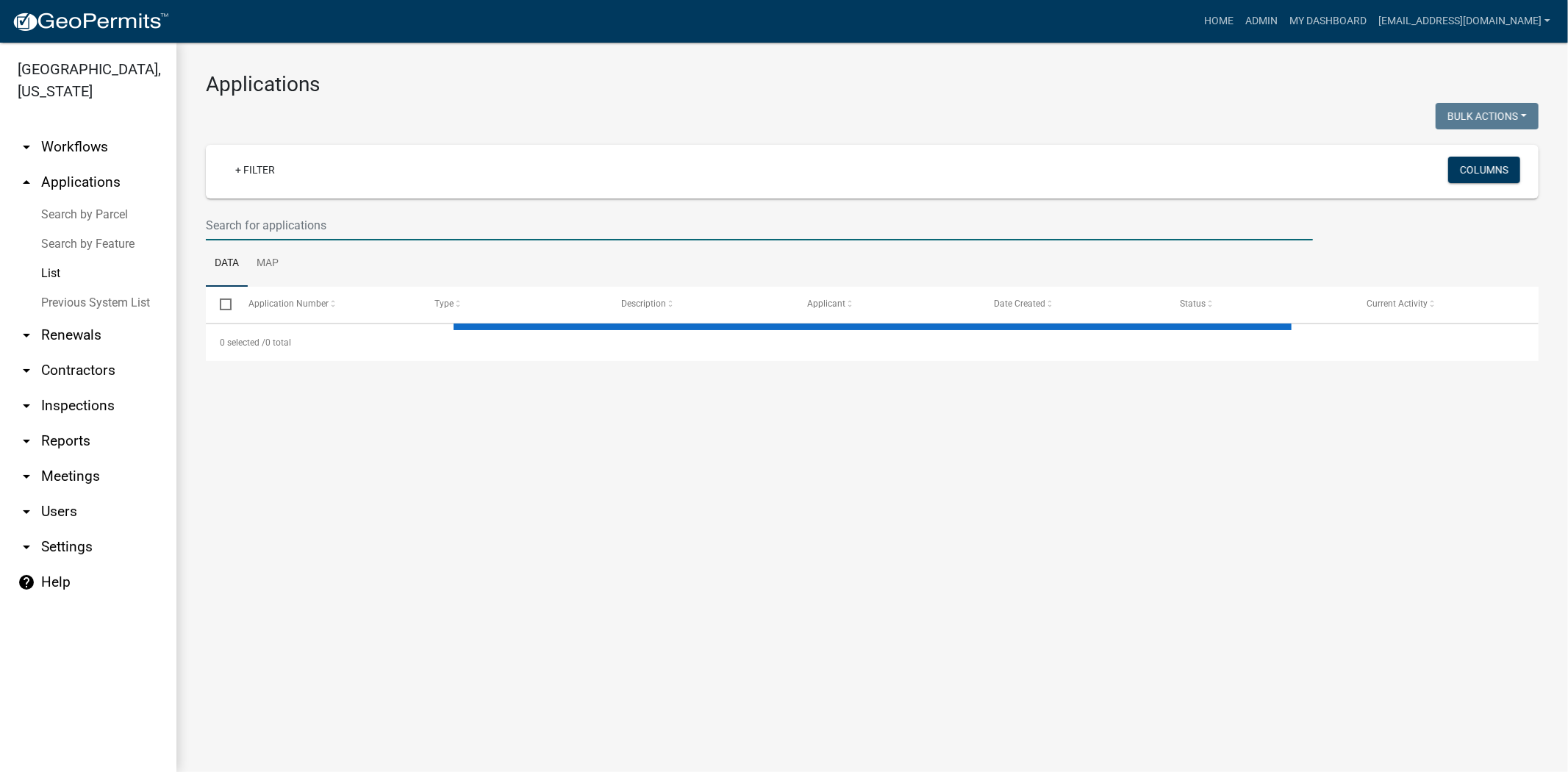
click at [428, 230] on input "text" at bounding box center [759, 225] width 1107 height 30
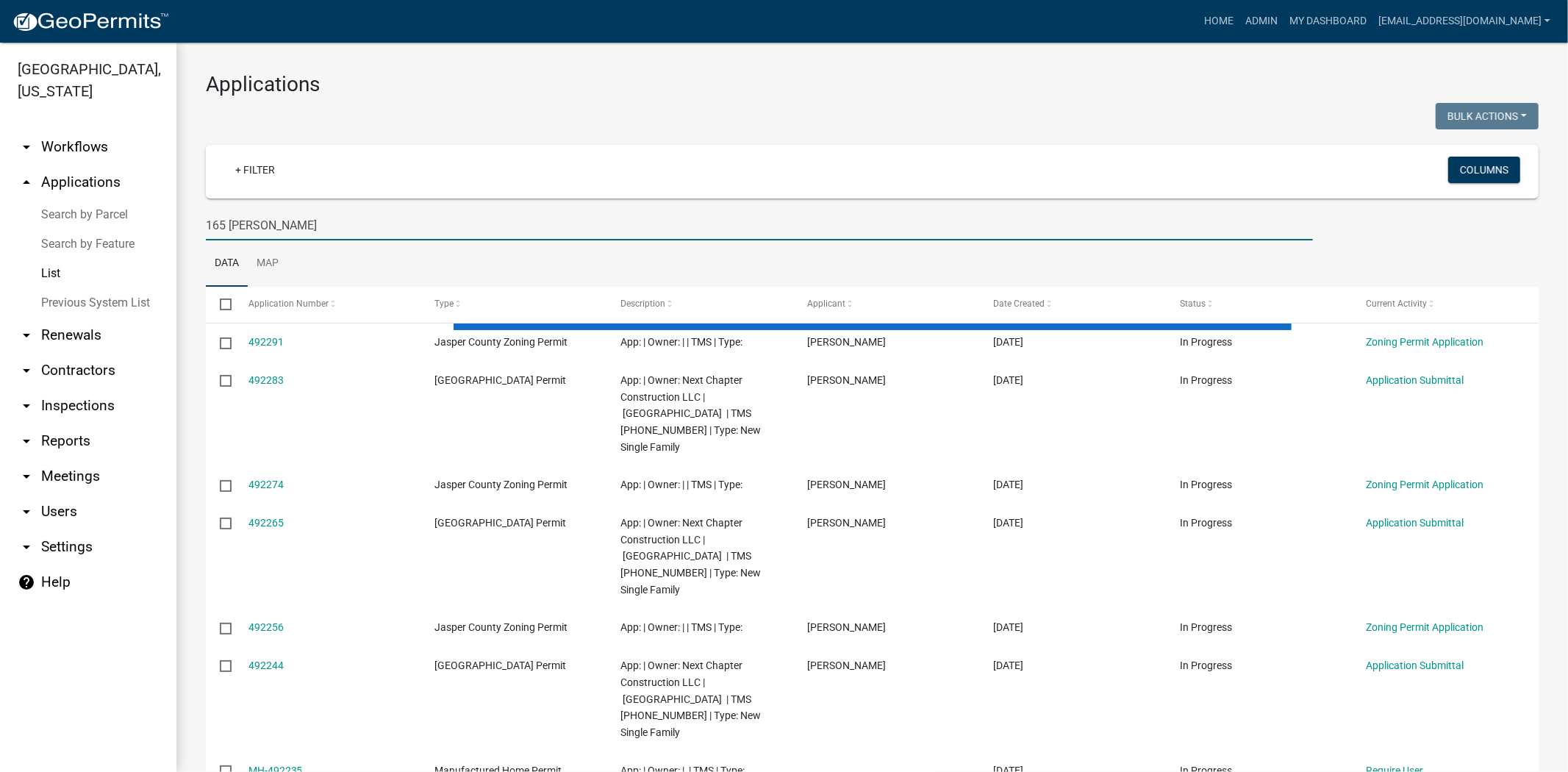
type input "165 [PERSON_NAME]"
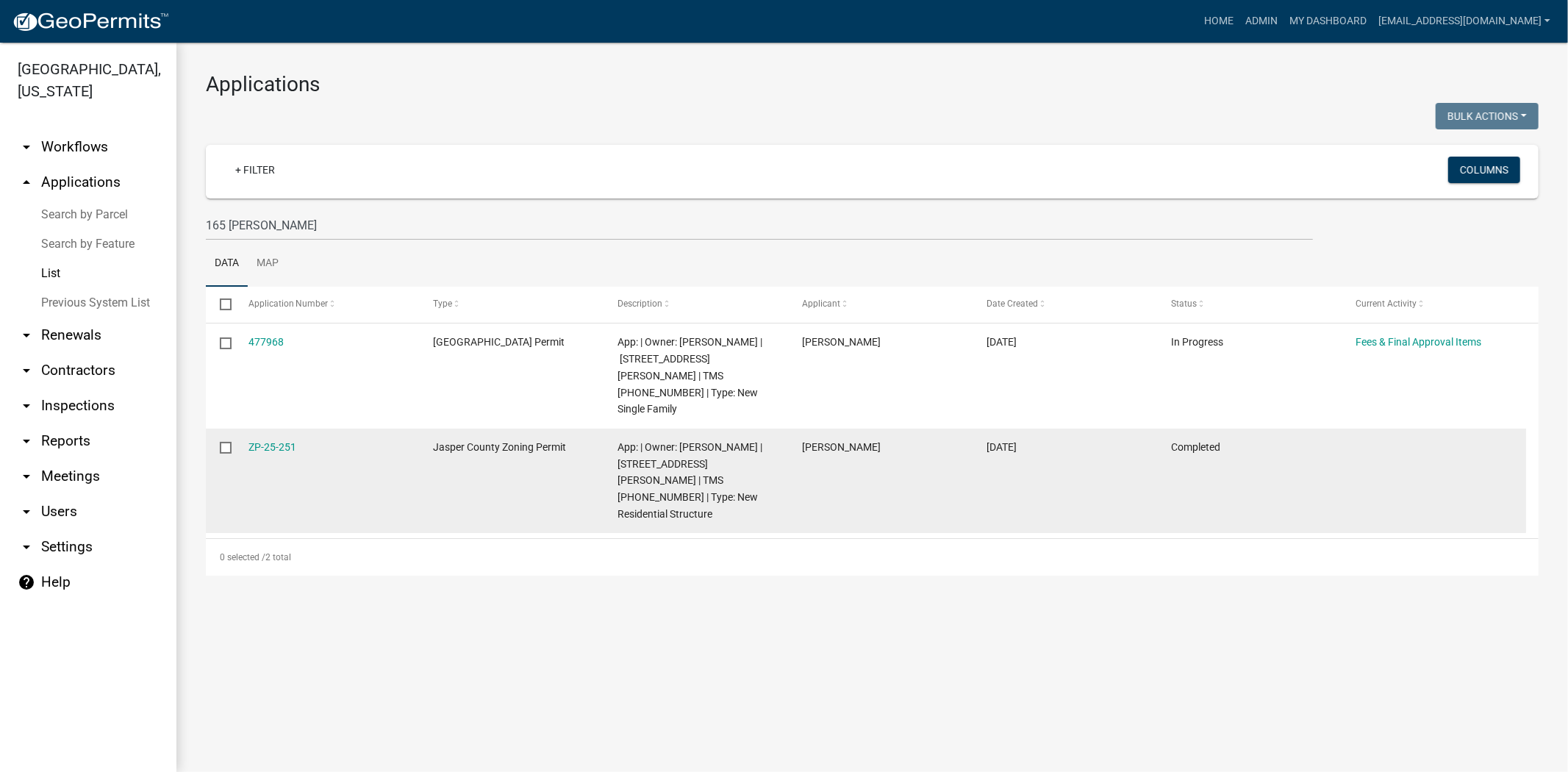
drag, startPoint x: 304, startPoint y: 430, endPoint x: 219, endPoint y: 417, distance: 86.0
click at [213, 429] on div "ZP-25-251 [GEOGRAPHIC_DATA] Zoning Permit App: | Owner: [PERSON_NAME] | [STREET…" at bounding box center [866, 481] width 1320 height 105
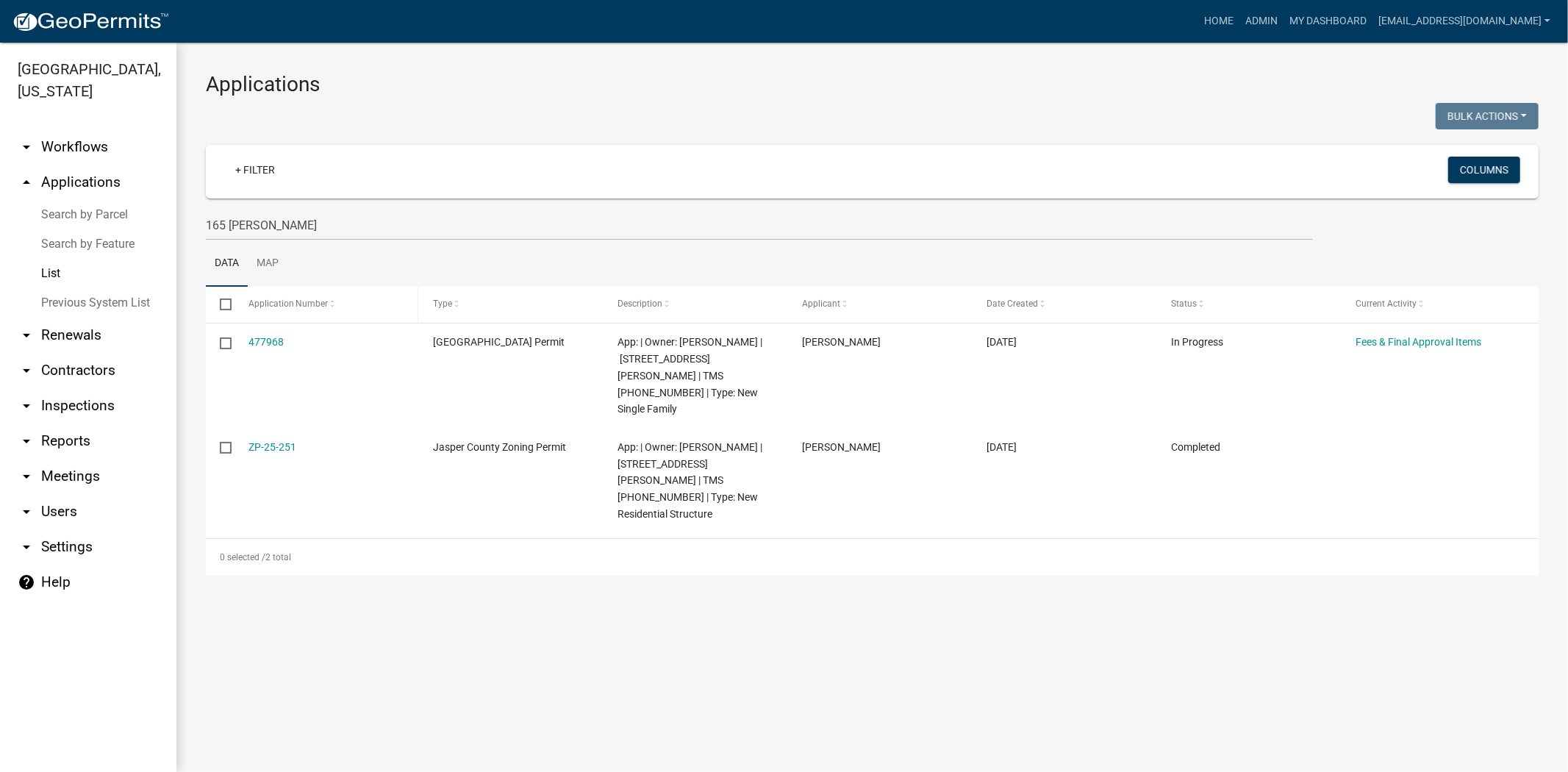
copy div "ZP-25-251"
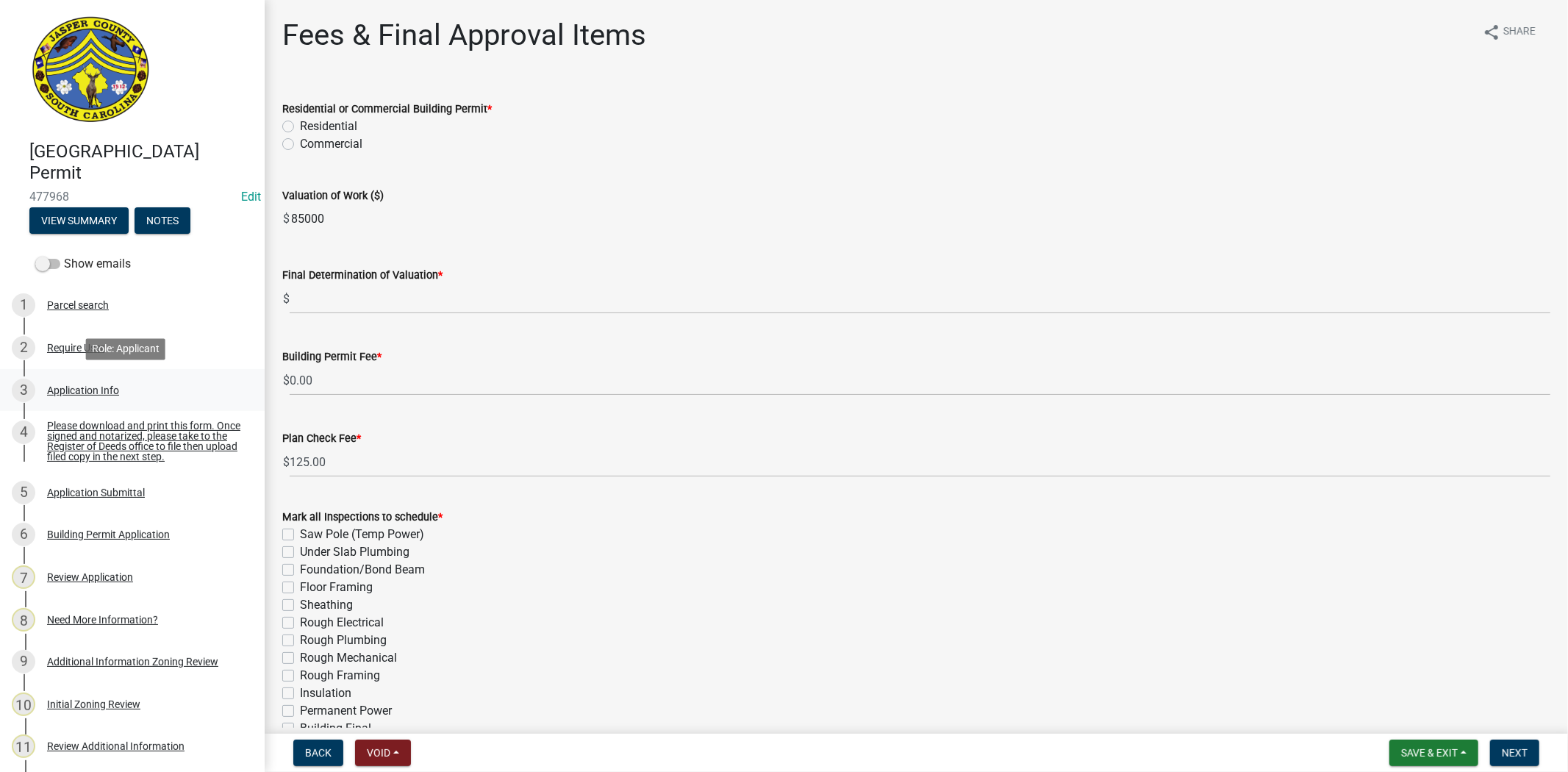
click at [82, 389] on div "Application Info" at bounding box center [82, 390] width 72 height 10
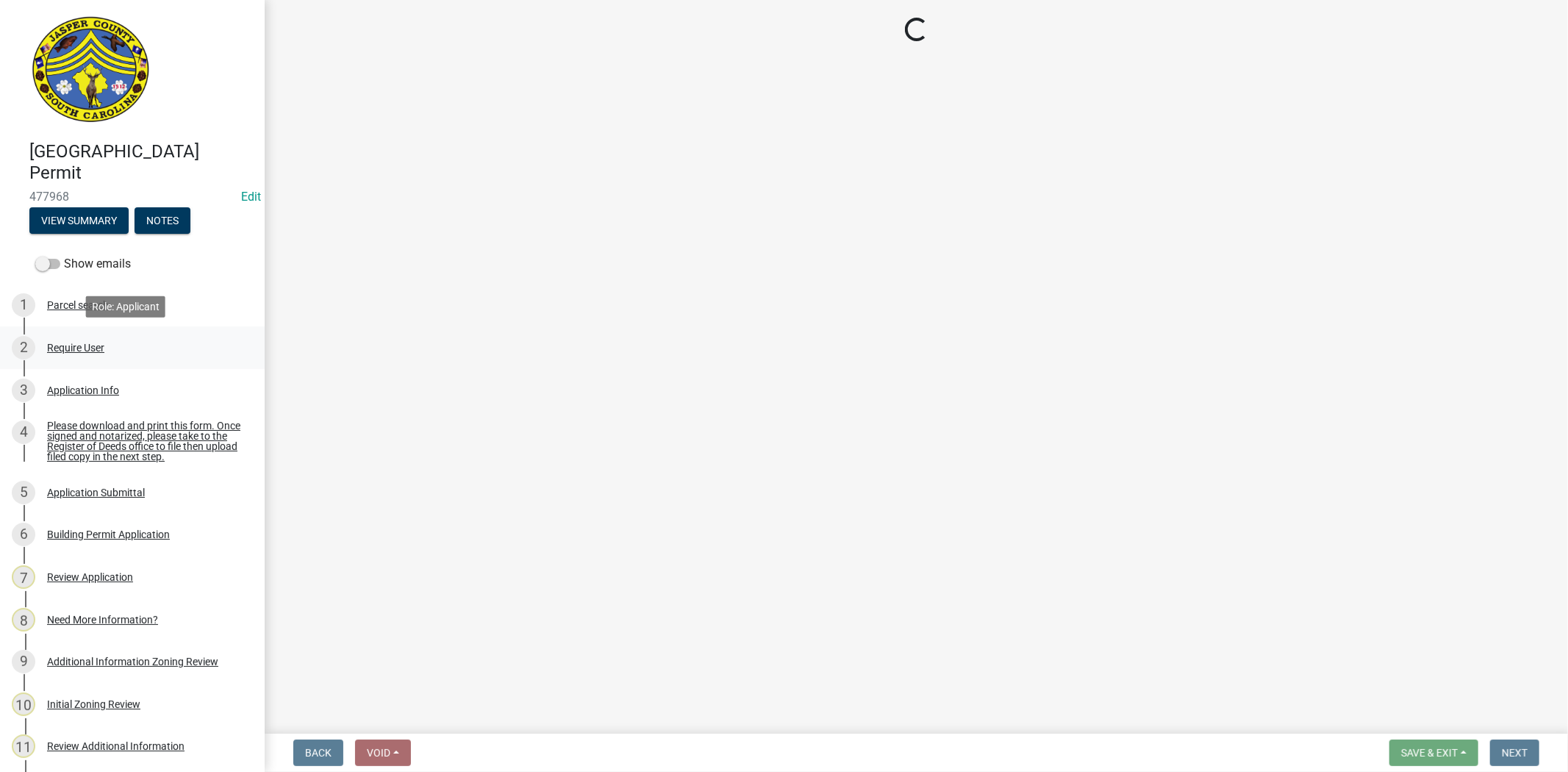
select select "42590599-3c97-479d-b3e9-fbeca9af4fb5"
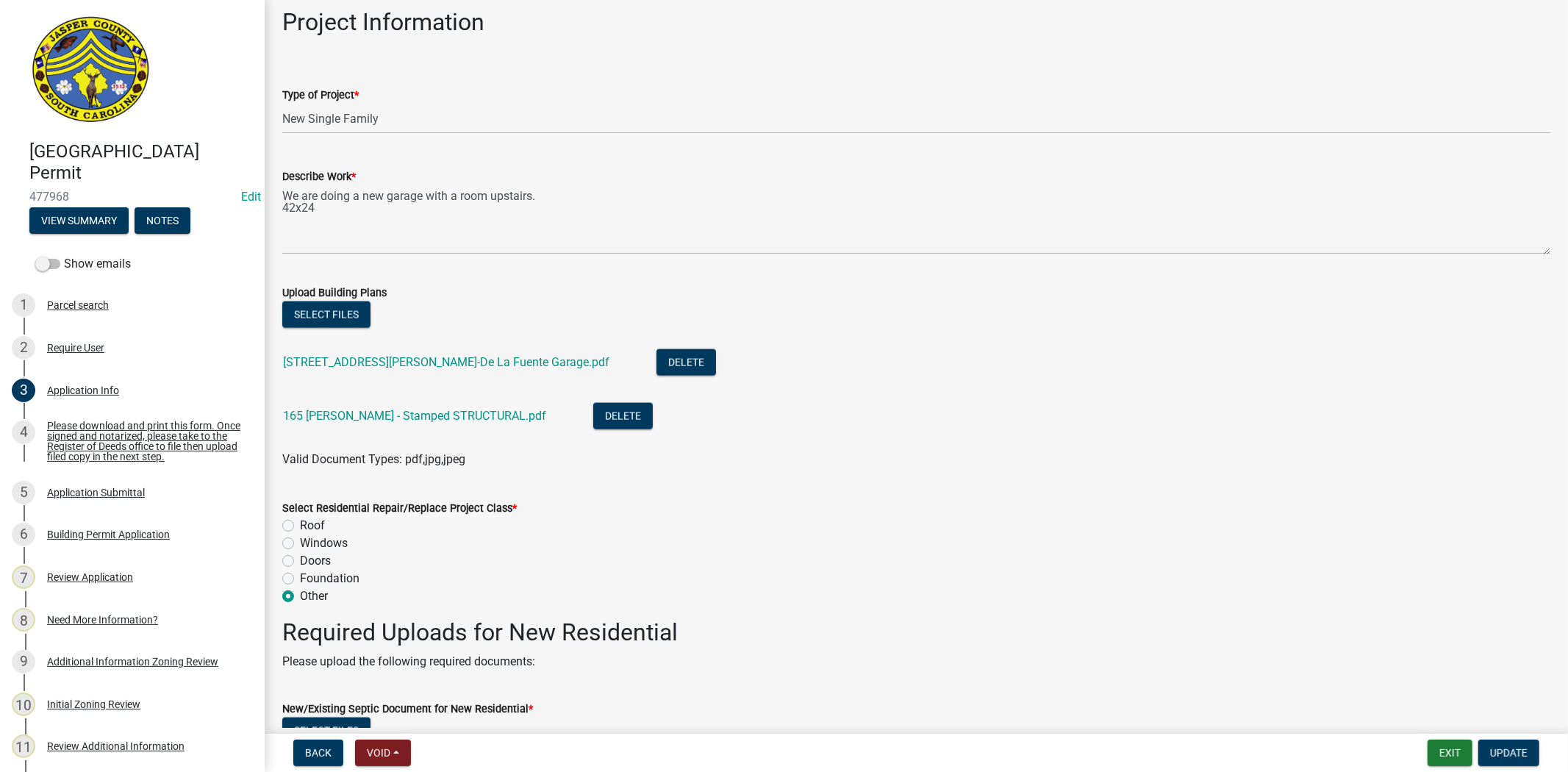
scroll to position [1633, 0]
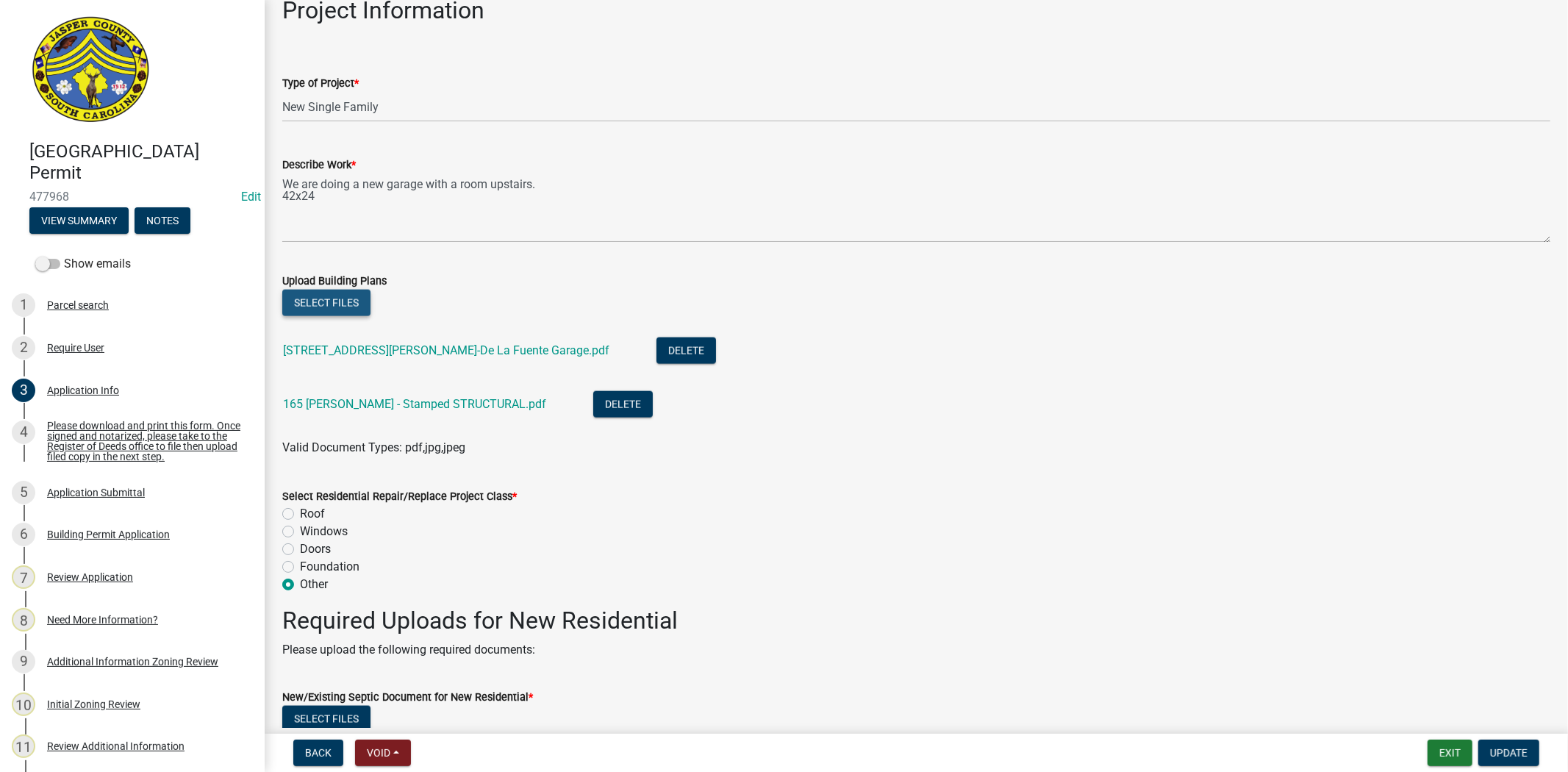
click at [323, 296] on button "Select files" at bounding box center [326, 303] width 88 height 27
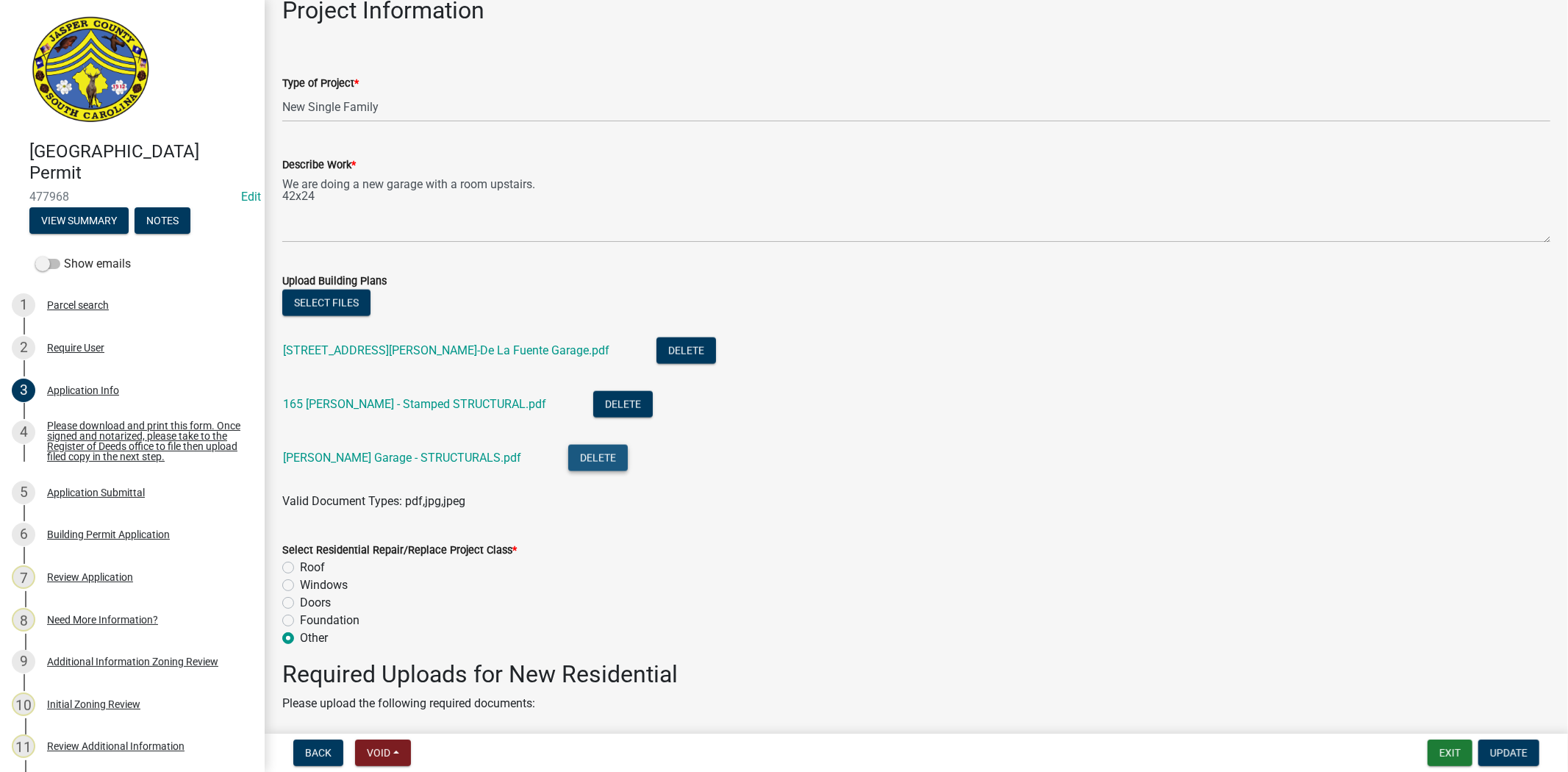
click at [571, 453] on button "Delete" at bounding box center [598, 458] width 60 height 27
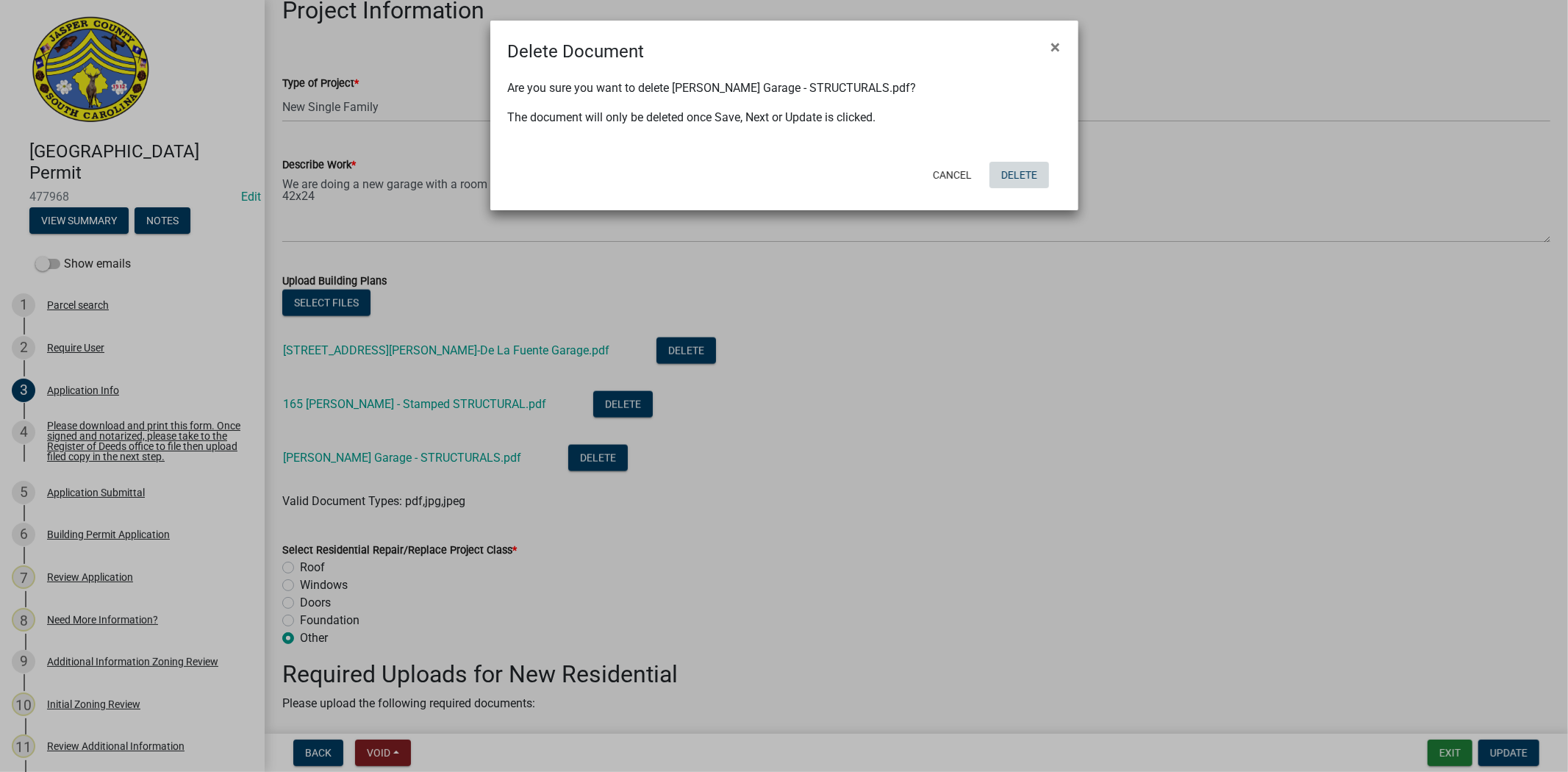
click at [1033, 178] on button "Delete" at bounding box center [1019, 174] width 60 height 27
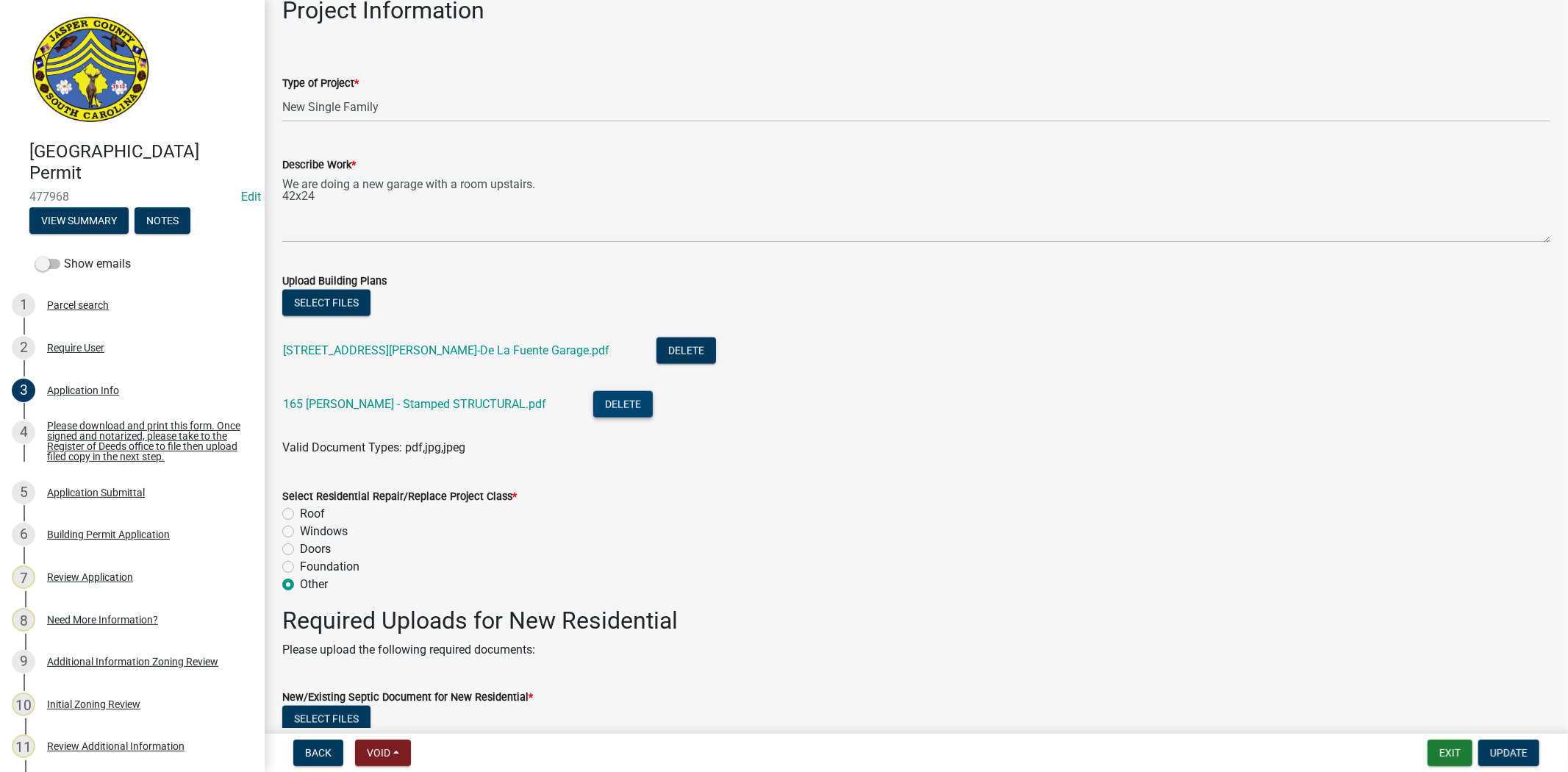
click at [604, 410] on button "Delete" at bounding box center [623, 404] width 60 height 27
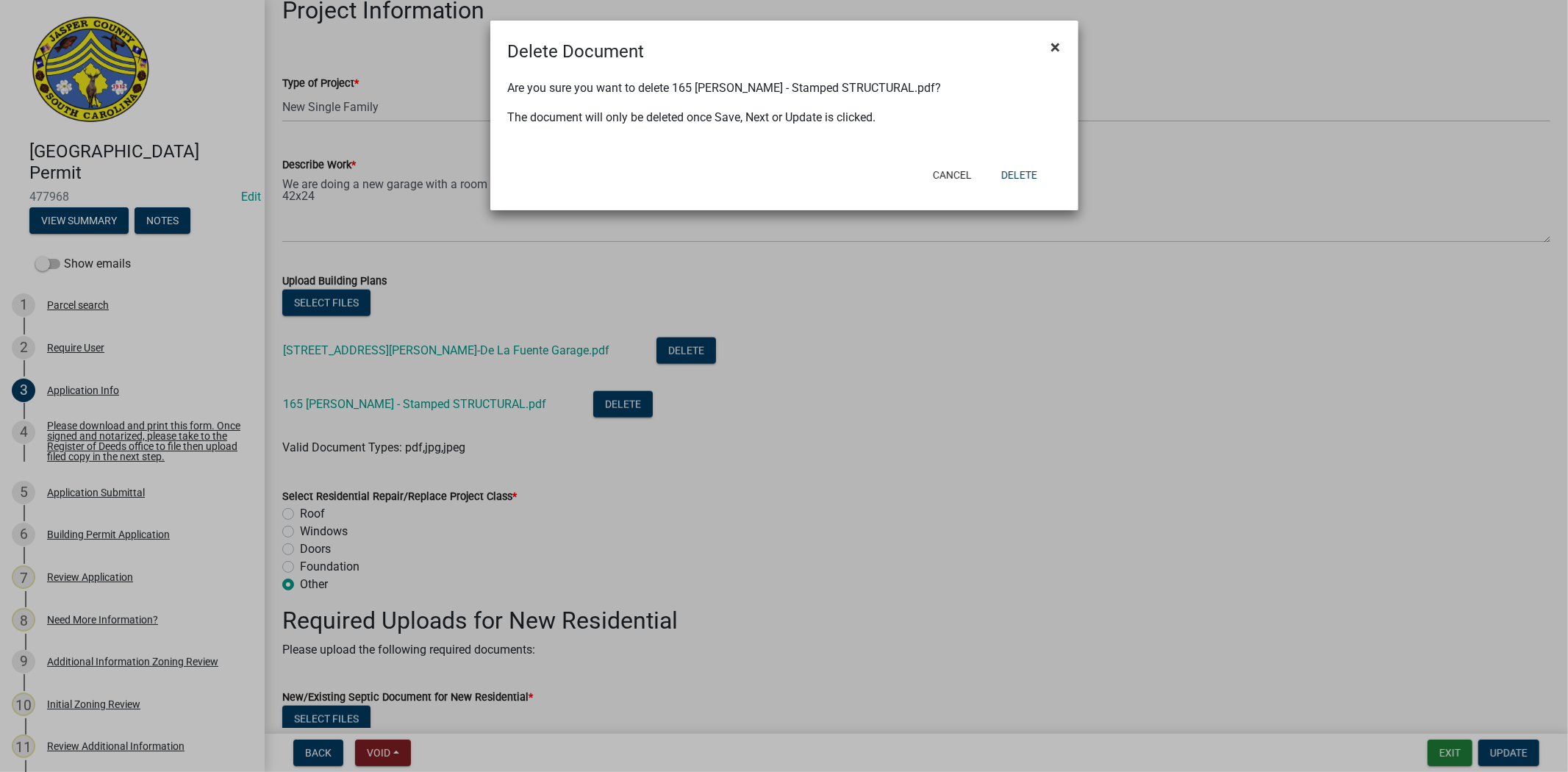
click at [1061, 51] on button "×" at bounding box center [1055, 47] width 33 height 41
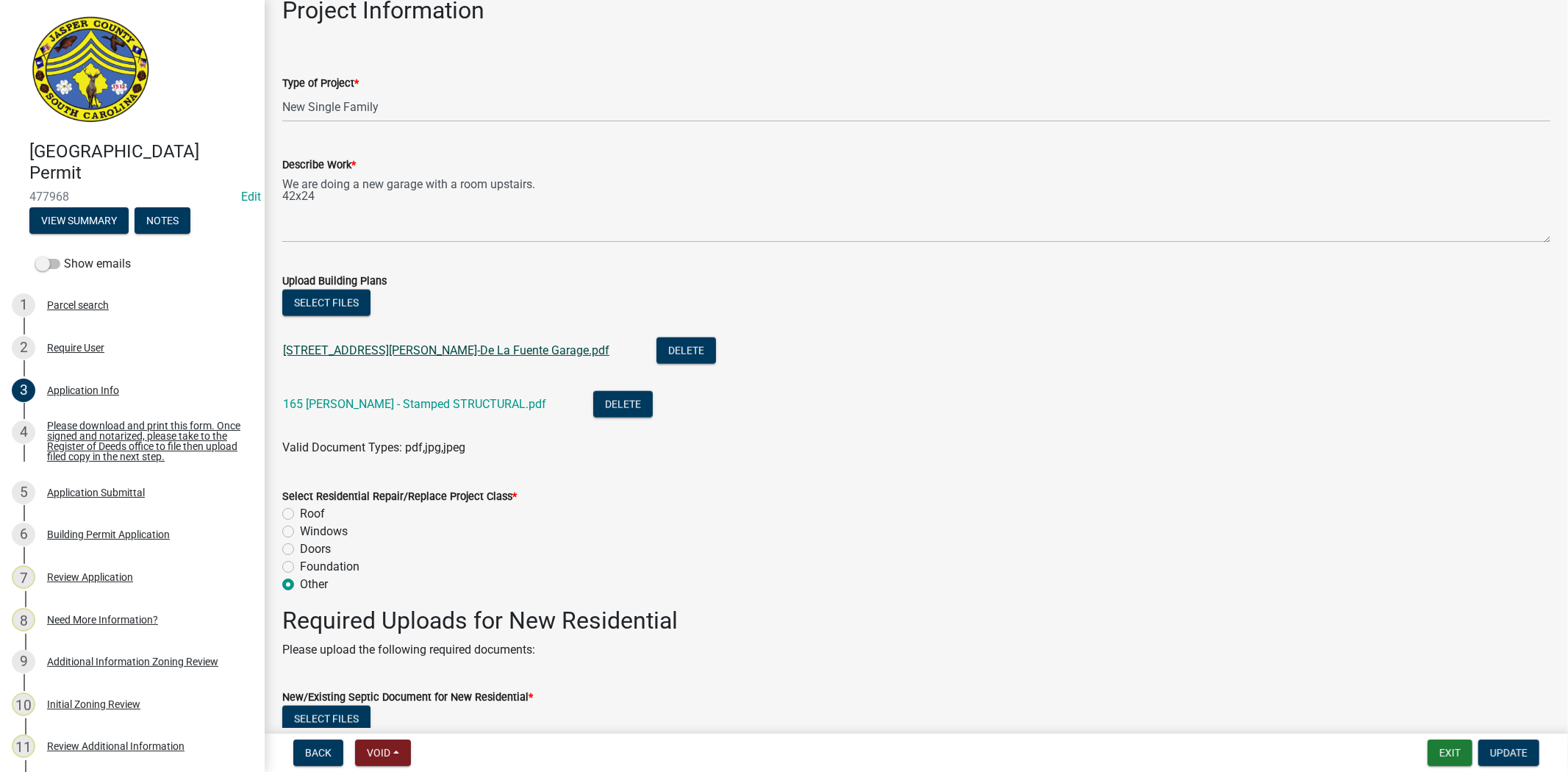
click at [482, 349] on link "165 Betterson Rd-De La Fuente Garage.pdf" at bounding box center [446, 350] width 326 height 14
click at [343, 291] on button "Select files" at bounding box center [326, 303] width 88 height 27
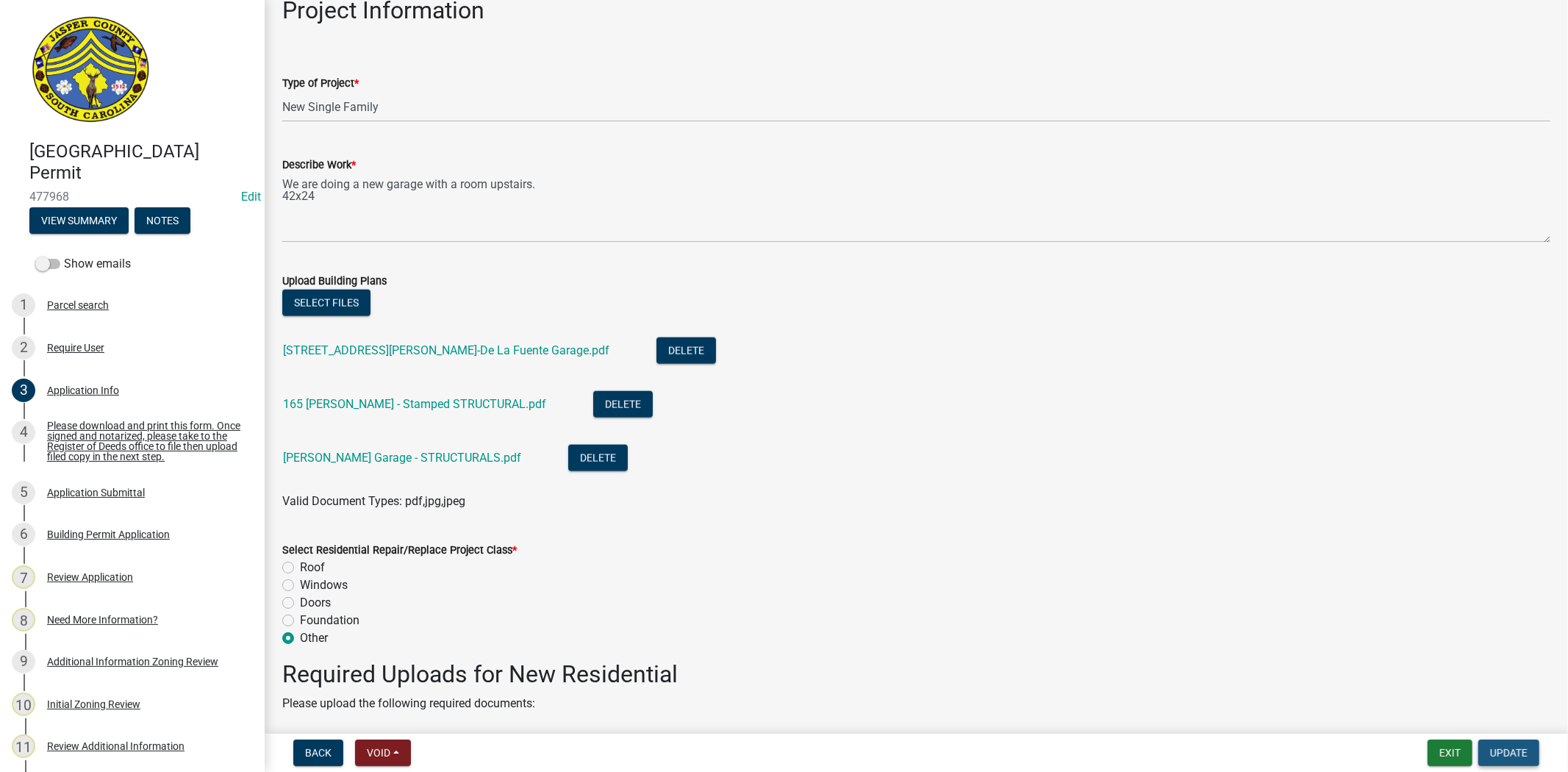
click at [1519, 751] on span "Update" at bounding box center [1508, 753] width 37 height 12
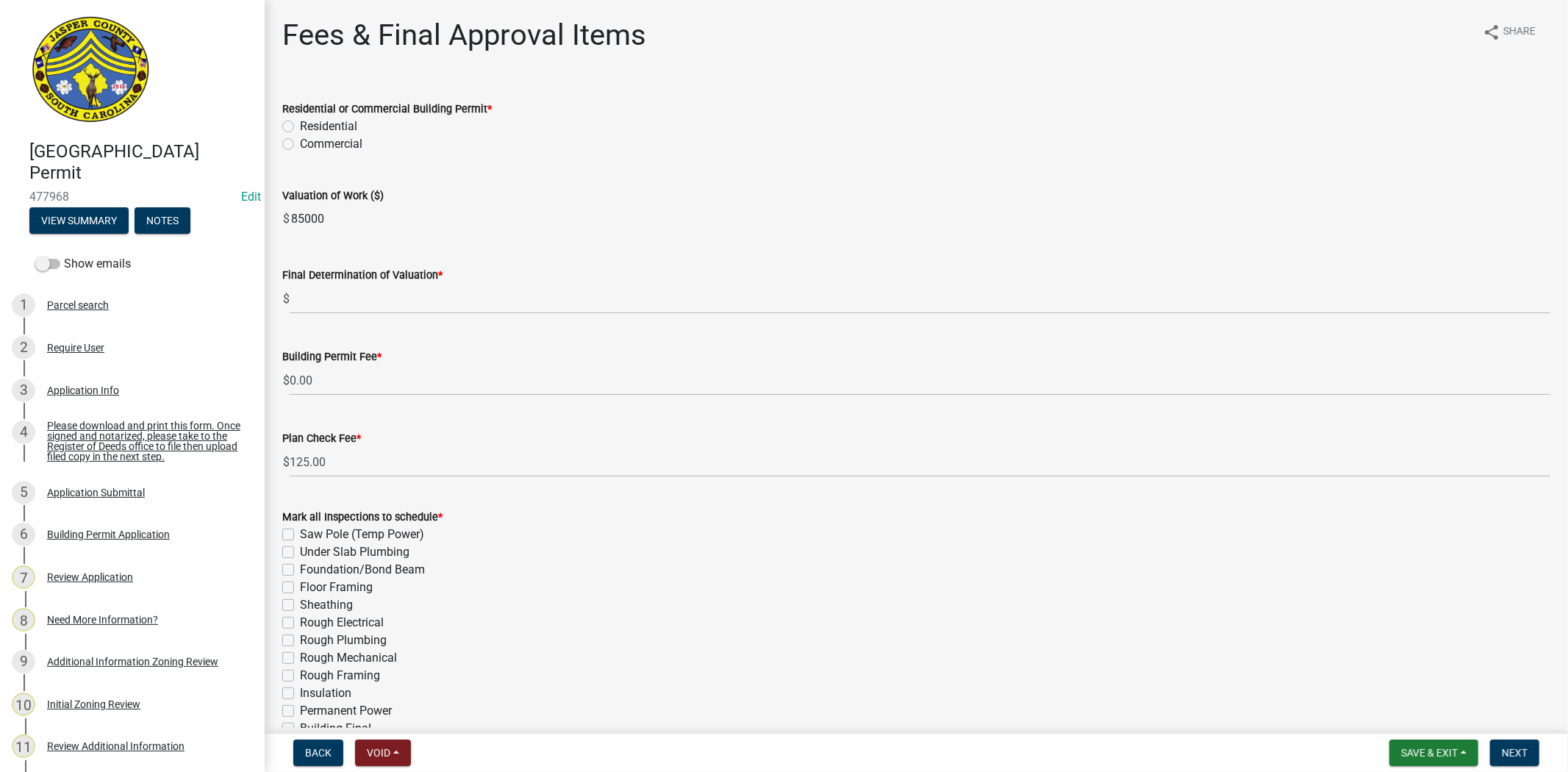
click at [300, 123] on label "Residential" at bounding box center [329, 127] width 57 height 17
click at [300, 123] on input "Residential" at bounding box center [304, 122] width 10 height 10
radio input "true"
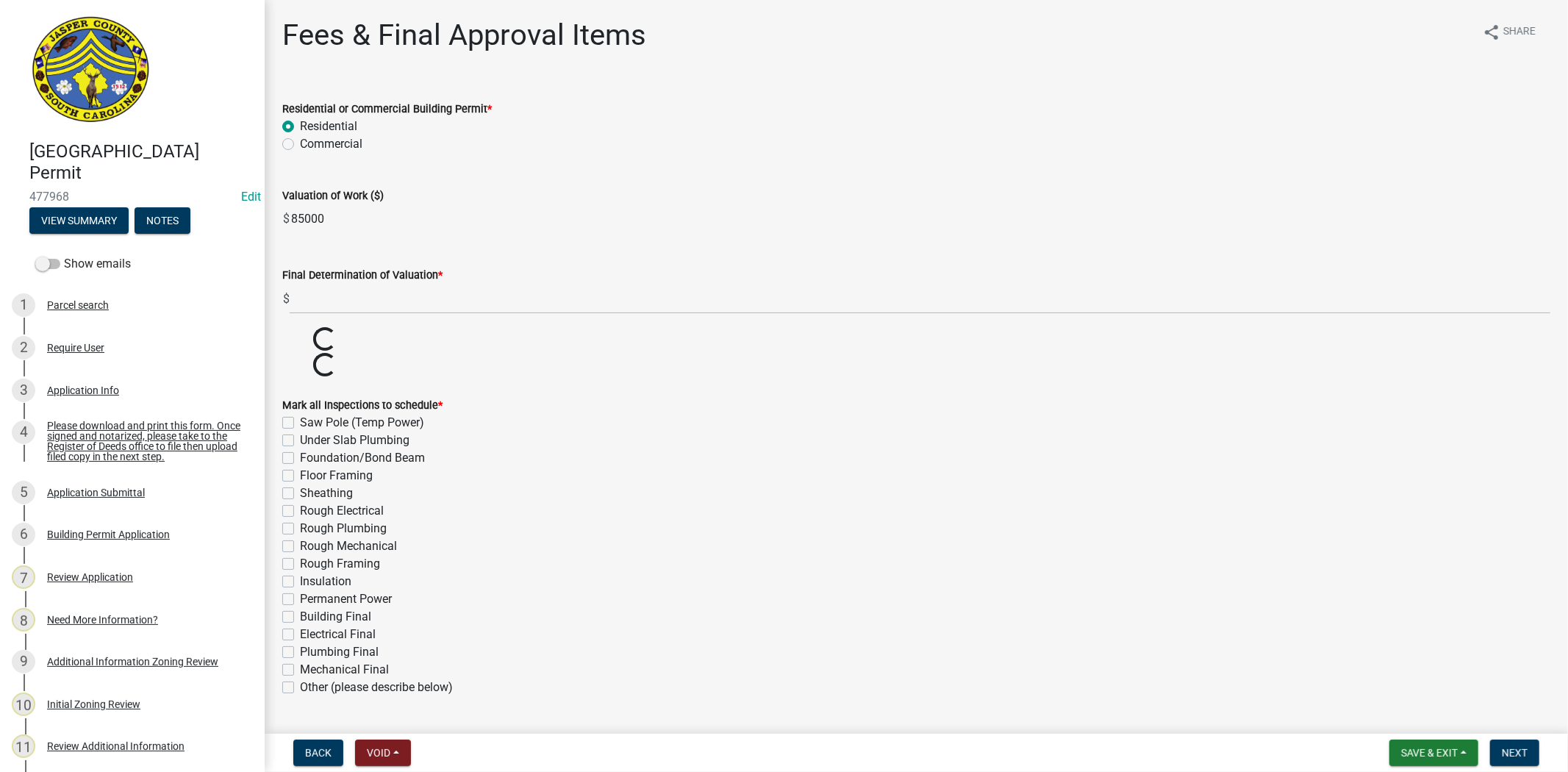
drag, startPoint x: 343, startPoint y: 228, endPoint x: 258, endPoint y: 226, distance: 85.0
click at [258, 226] on div "Jasper County Building Permit 477968 Edit View Summary Notes Show emails 1 Parc…" at bounding box center [784, 386] width 1568 height 772
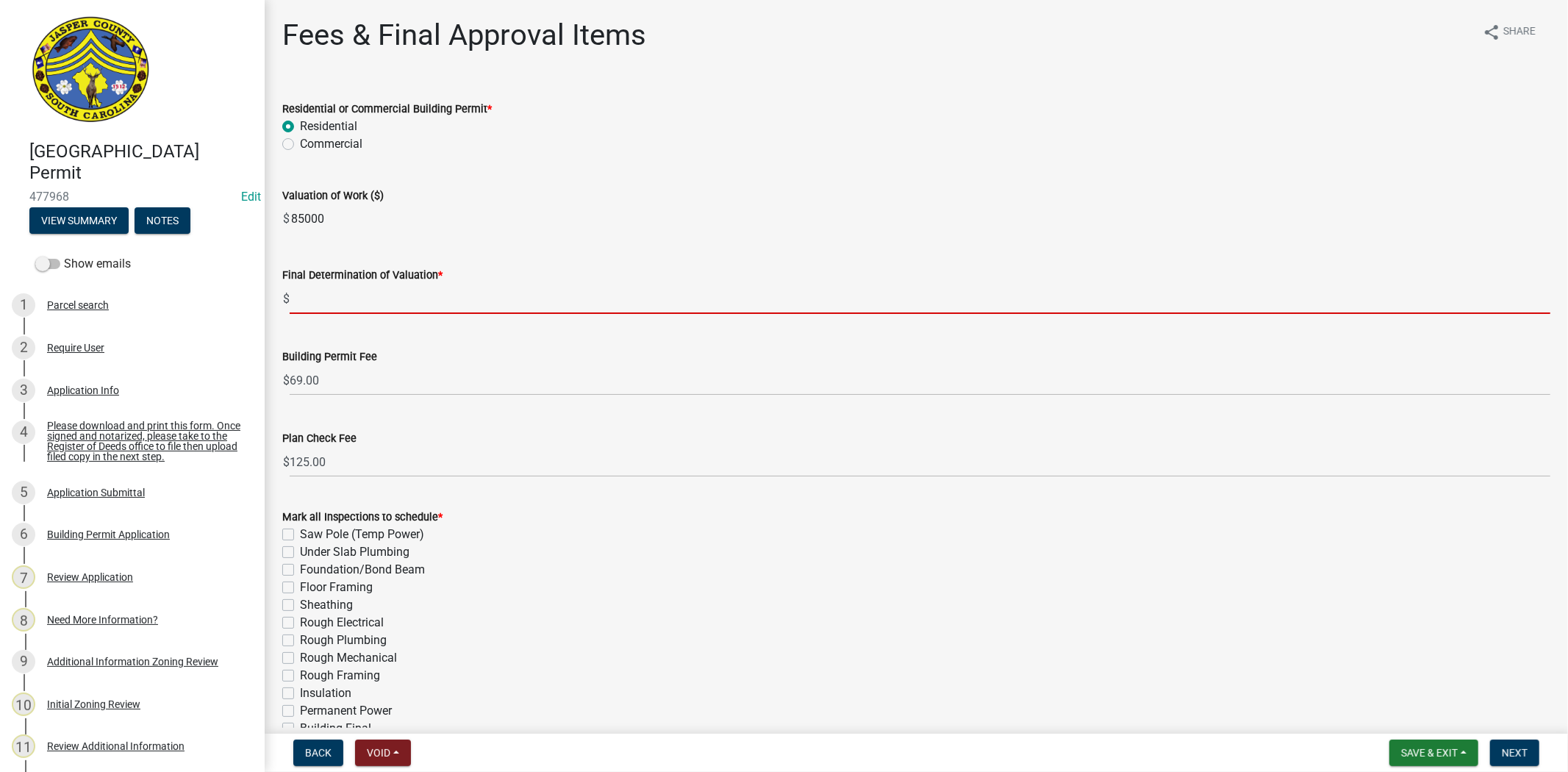
click at [327, 294] on input "text" at bounding box center [919, 298] width 1260 height 30
paste input "224,620"
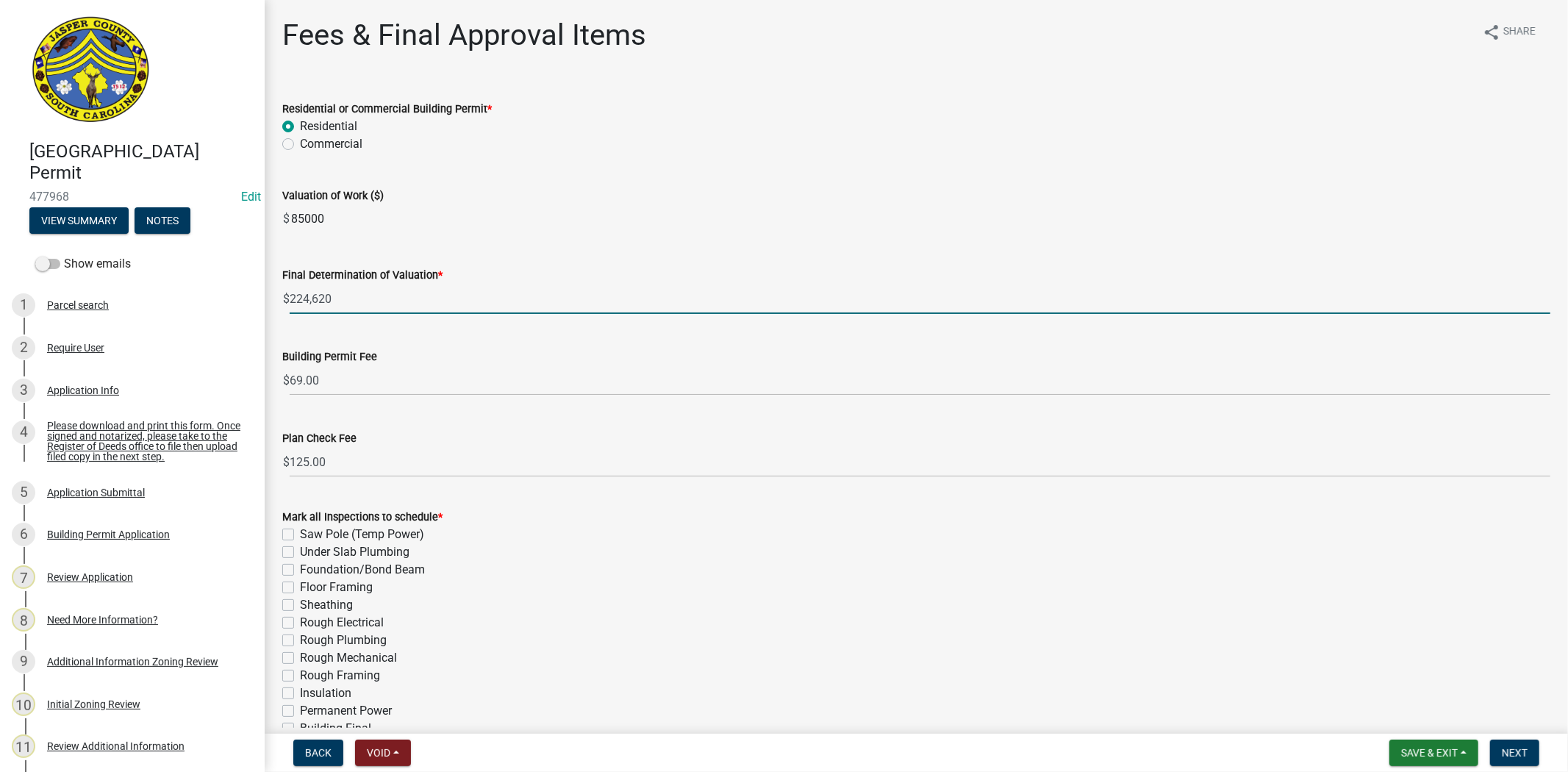
type input "224620"
click at [812, 195] on div "Valuation of Work ($)" at bounding box center [916, 195] width 1268 height 17
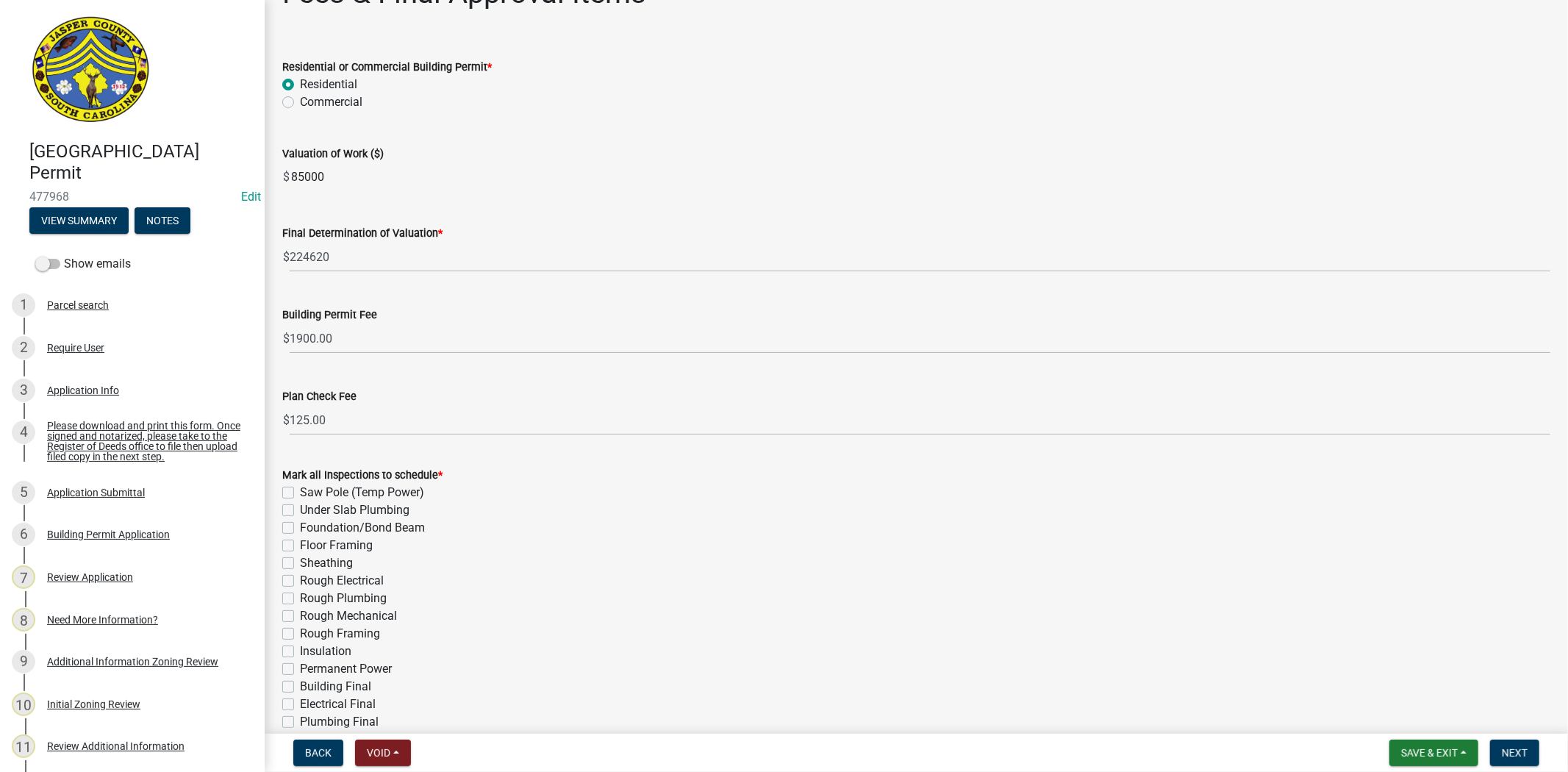
scroll to position [231, 0]
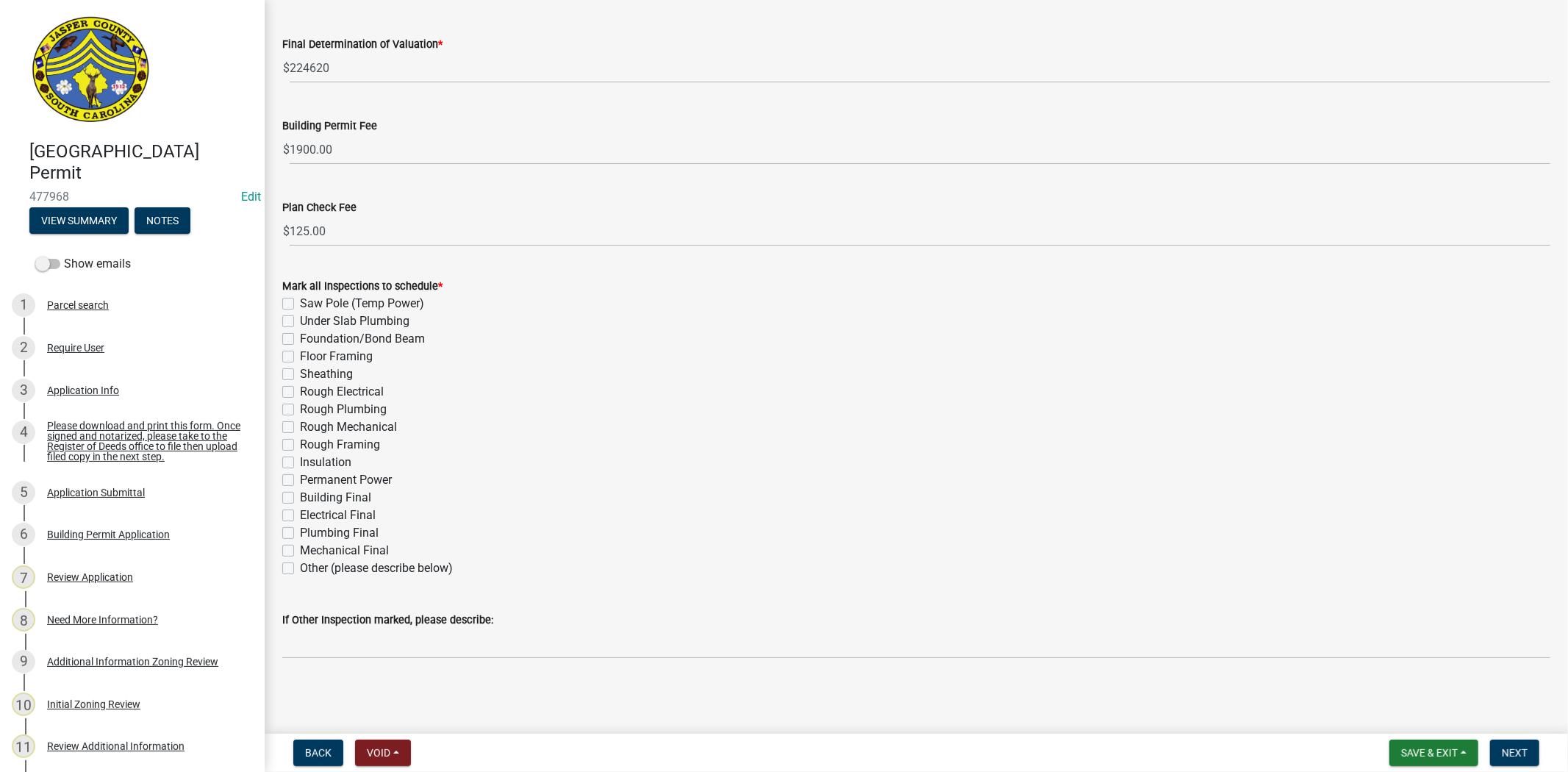
click at [300, 301] on label "Saw Pole (Temp Power)" at bounding box center [362, 304] width 124 height 17
click at [300, 301] on input "Saw Pole (Temp Power)" at bounding box center [304, 299] width 10 height 10
checkbox input "true"
checkbox input "false"
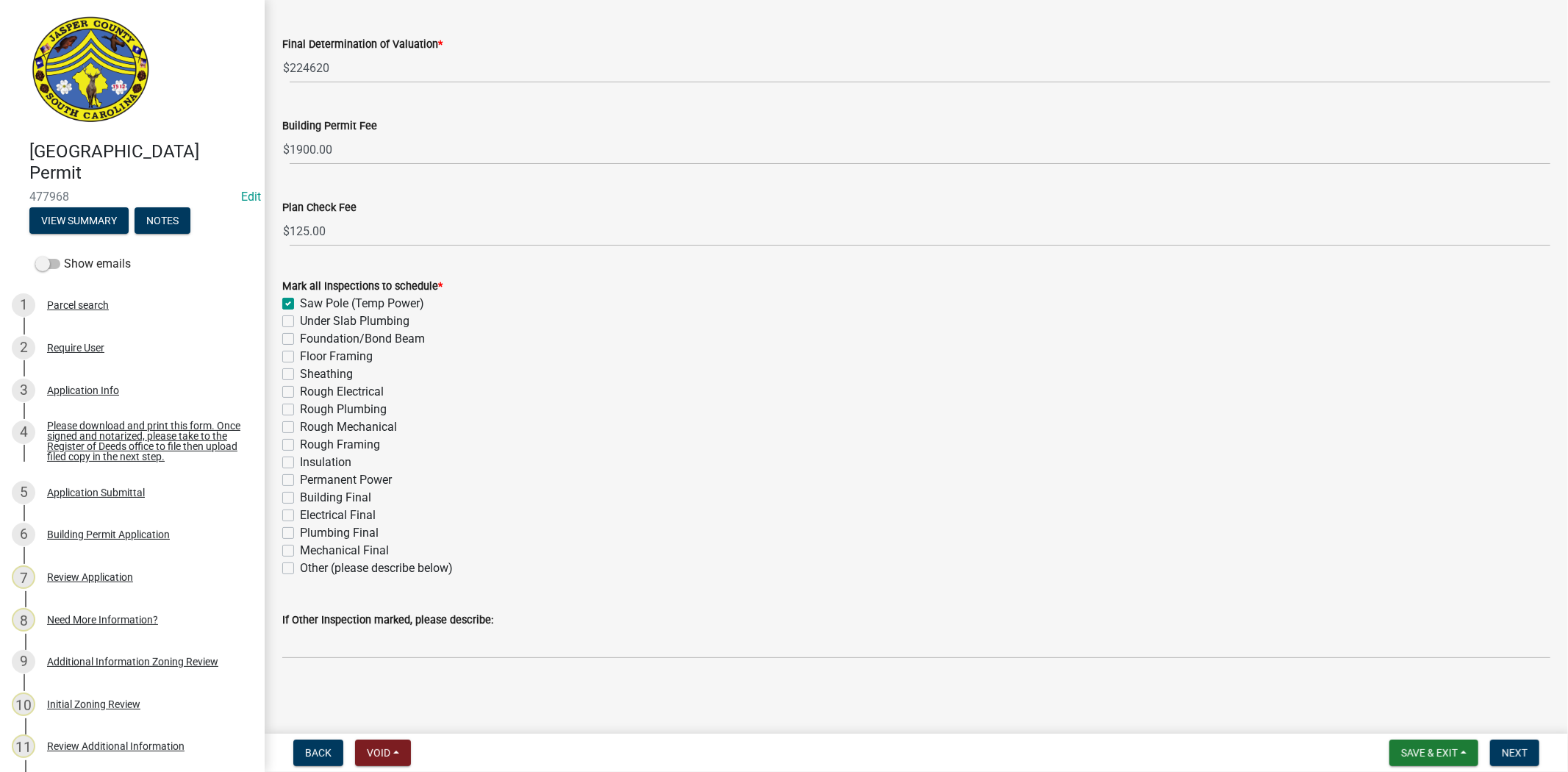
checkbox input "false"
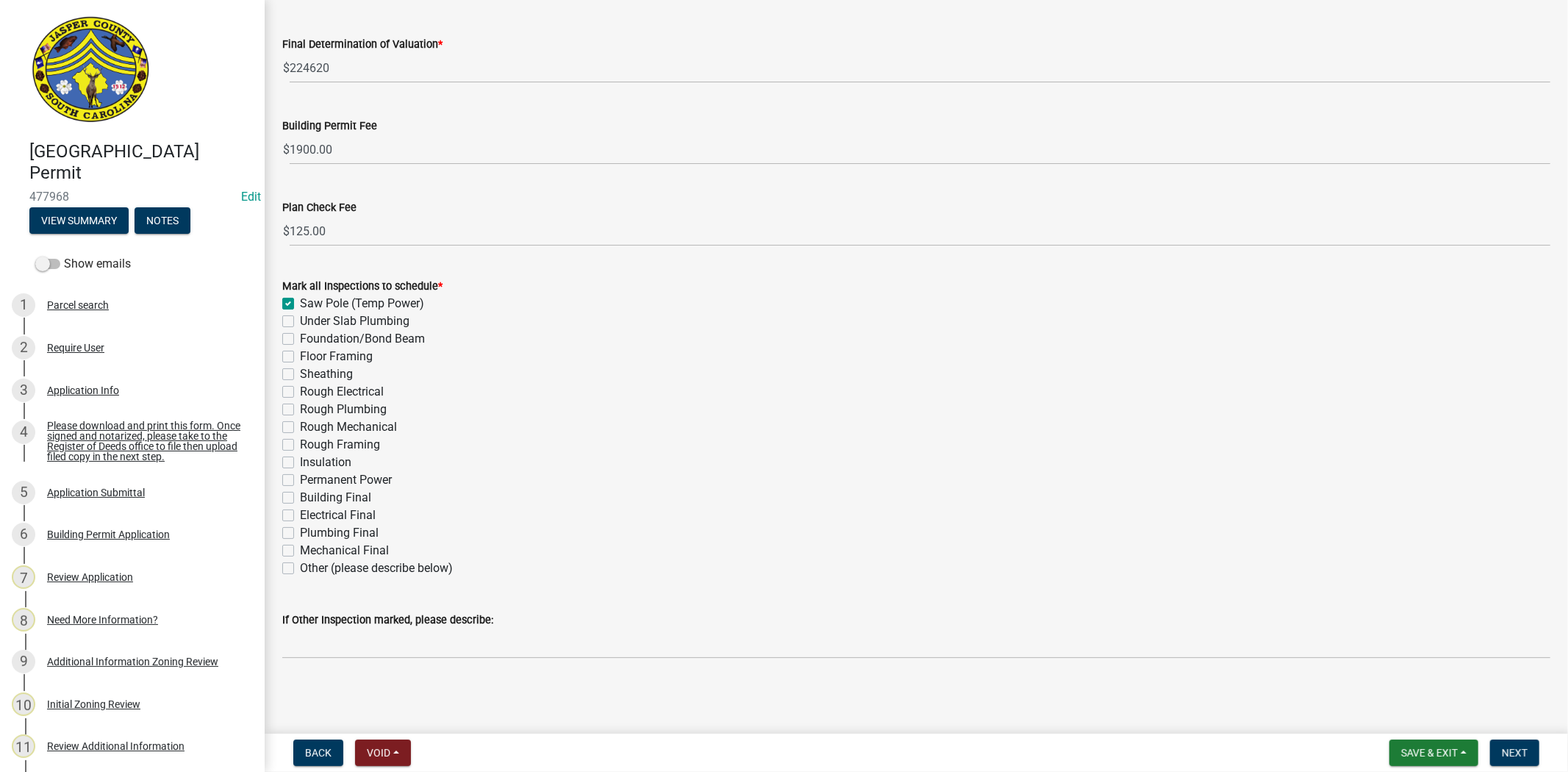
checkbox input "false"
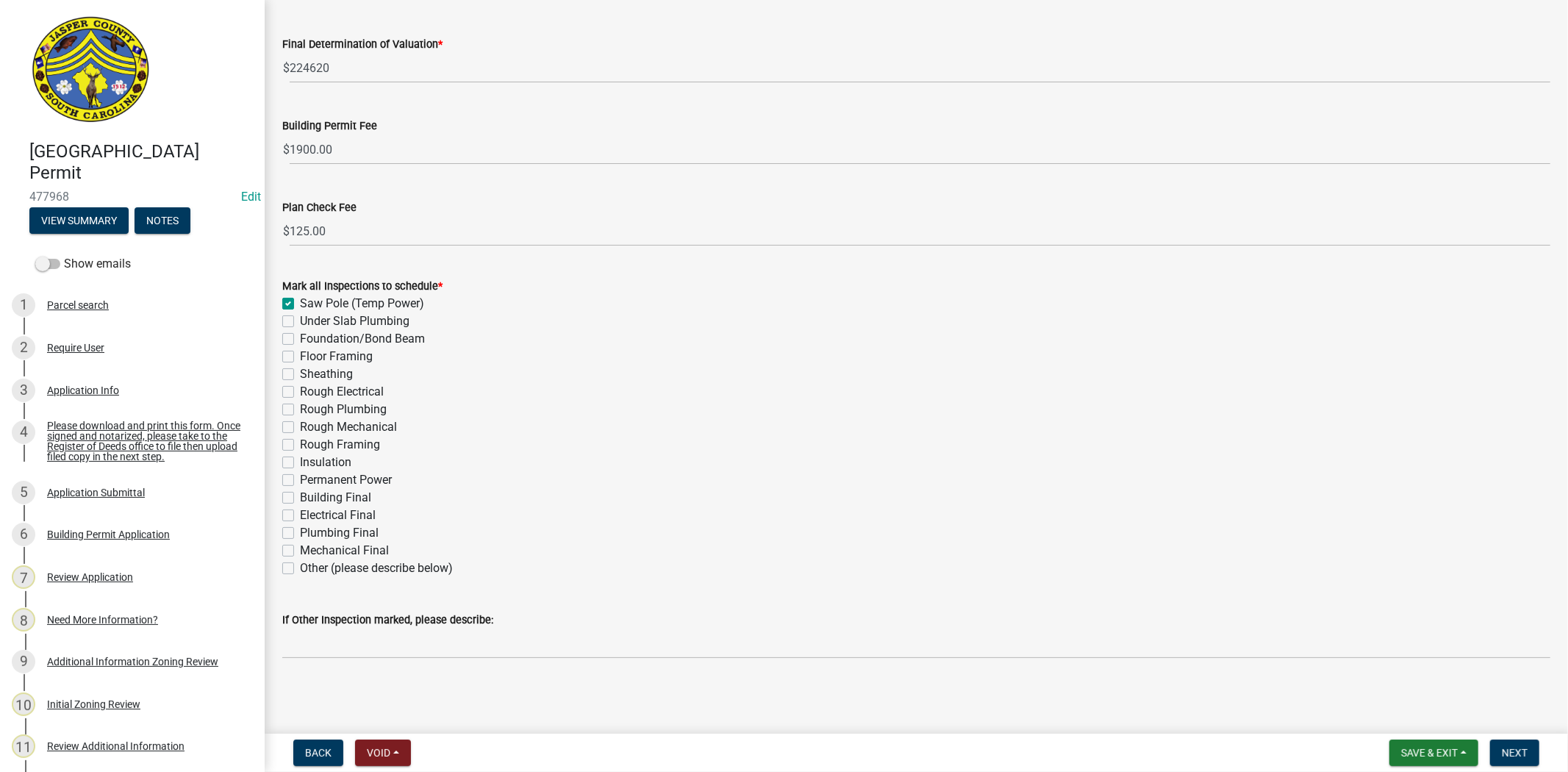
checkbox input "false"
click at [300, 338] on label "Foundation/Bond Beam" at bounding box center [363, 338] width 125 height 17
click at [300, 338] on input "Foundation/Bond Beam" at bounding box center [304, 334] width 10 height 10
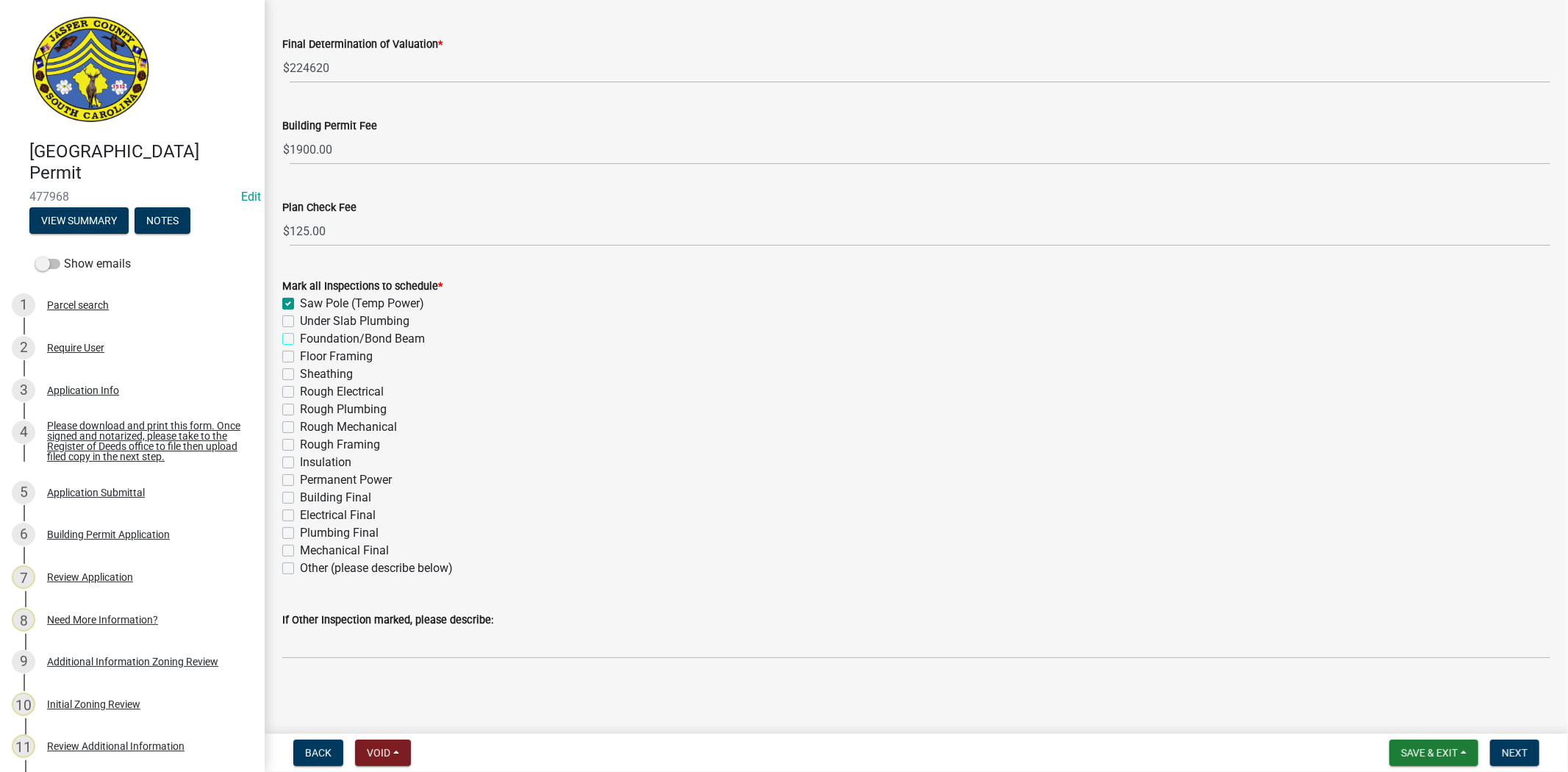
checkbox input "true"
checkbox input "false"
checkbox input "true"
checkbox input "false"
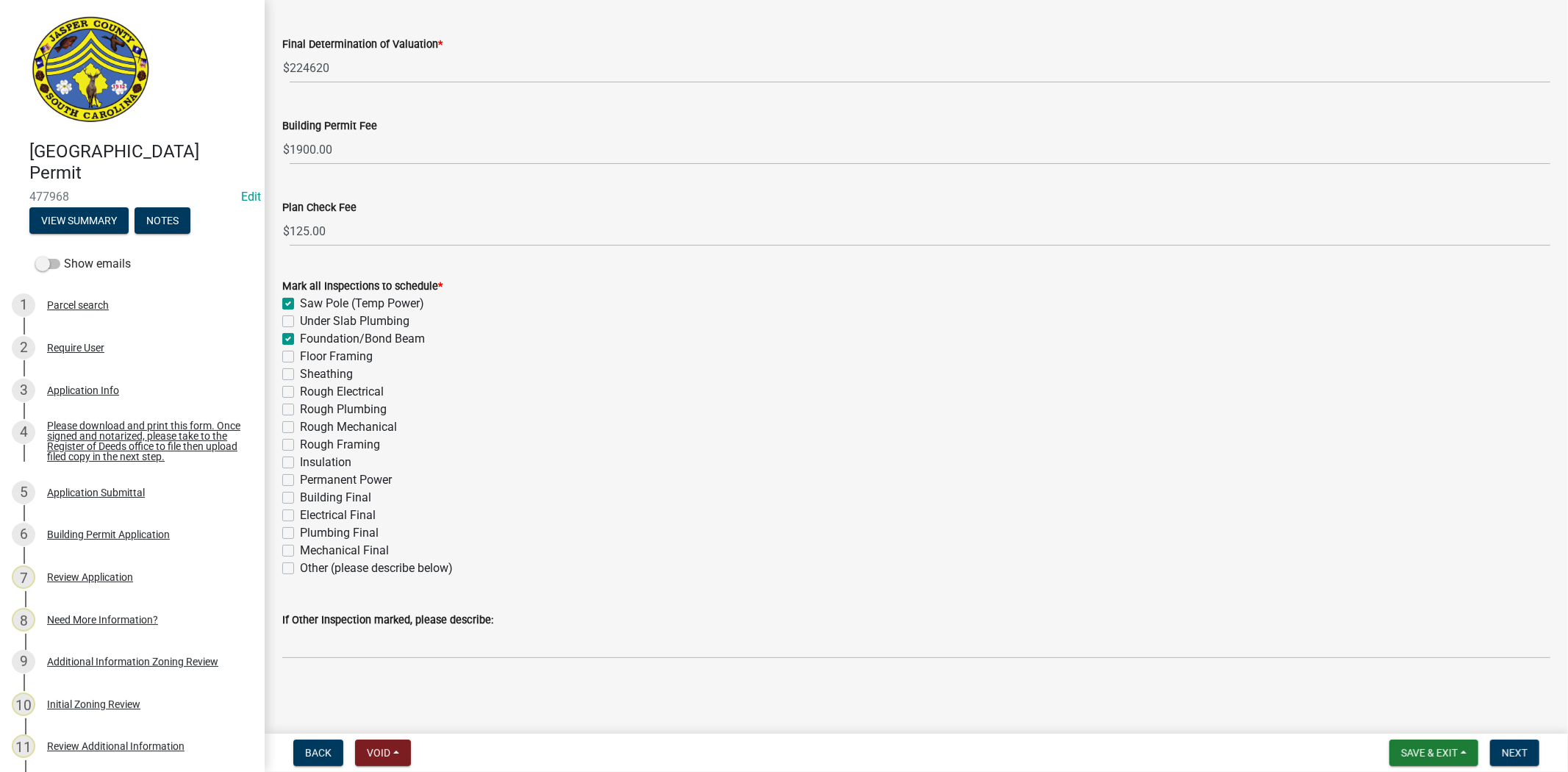
checkbox input "false"
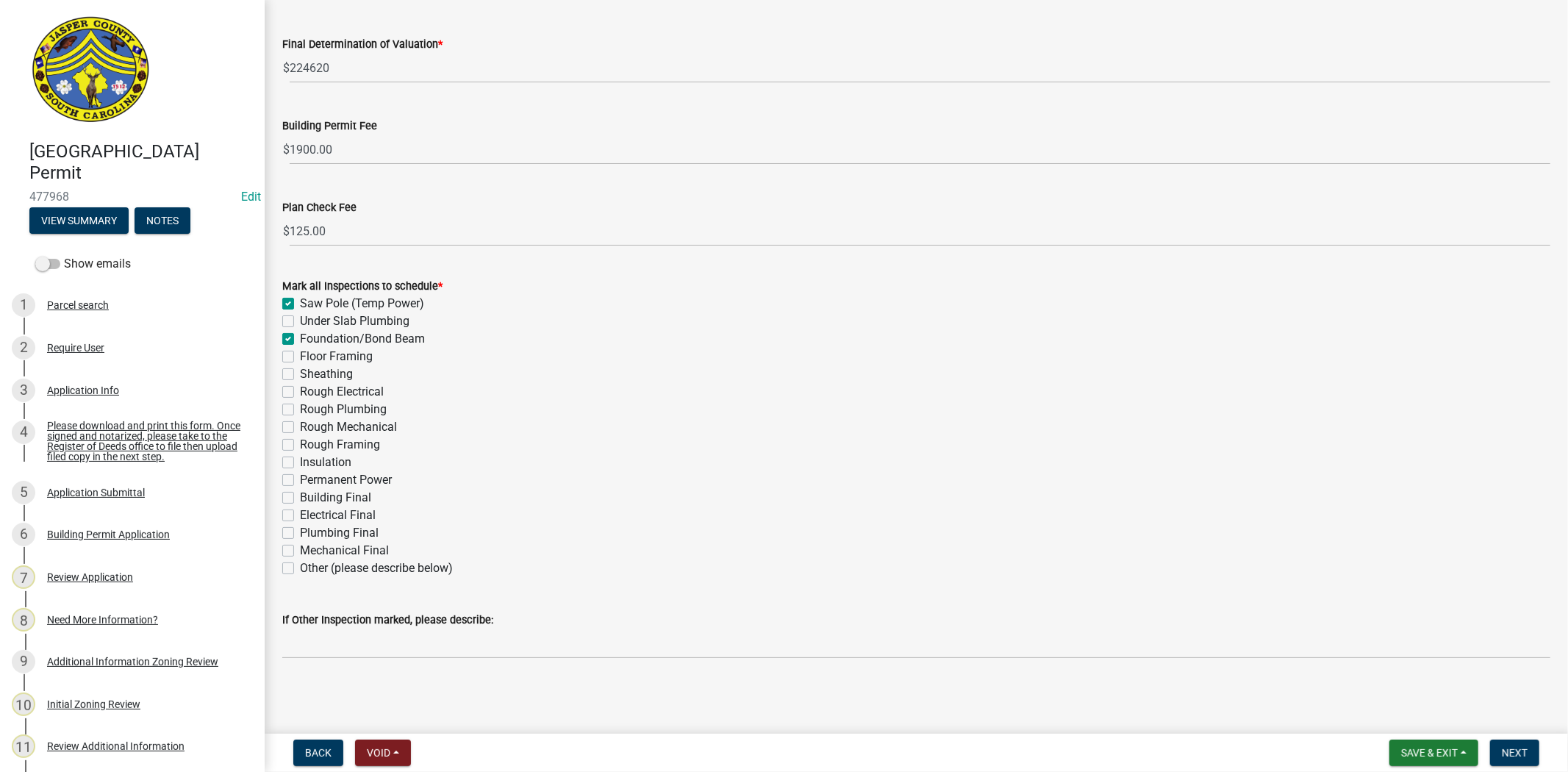
checkbox input "false"
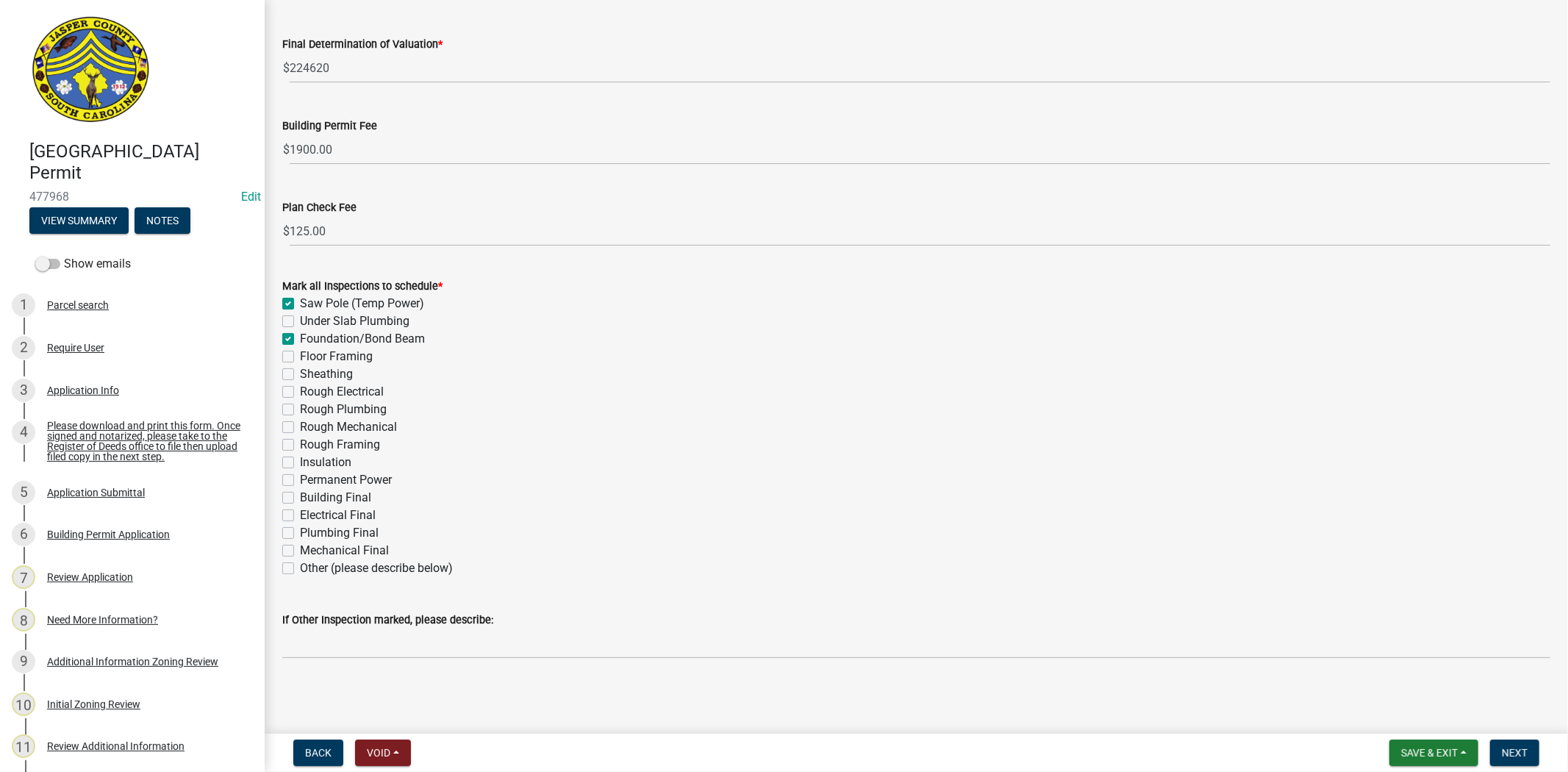
checkbox input "false"
click at [300, 358] on label "Floor Framing" at bounding box center [336, 357] width 73 height 17
click at [300, 357] on input "Floor Framing" at bounding box center [304, 352] width 10 height 10
checkbox input "true"
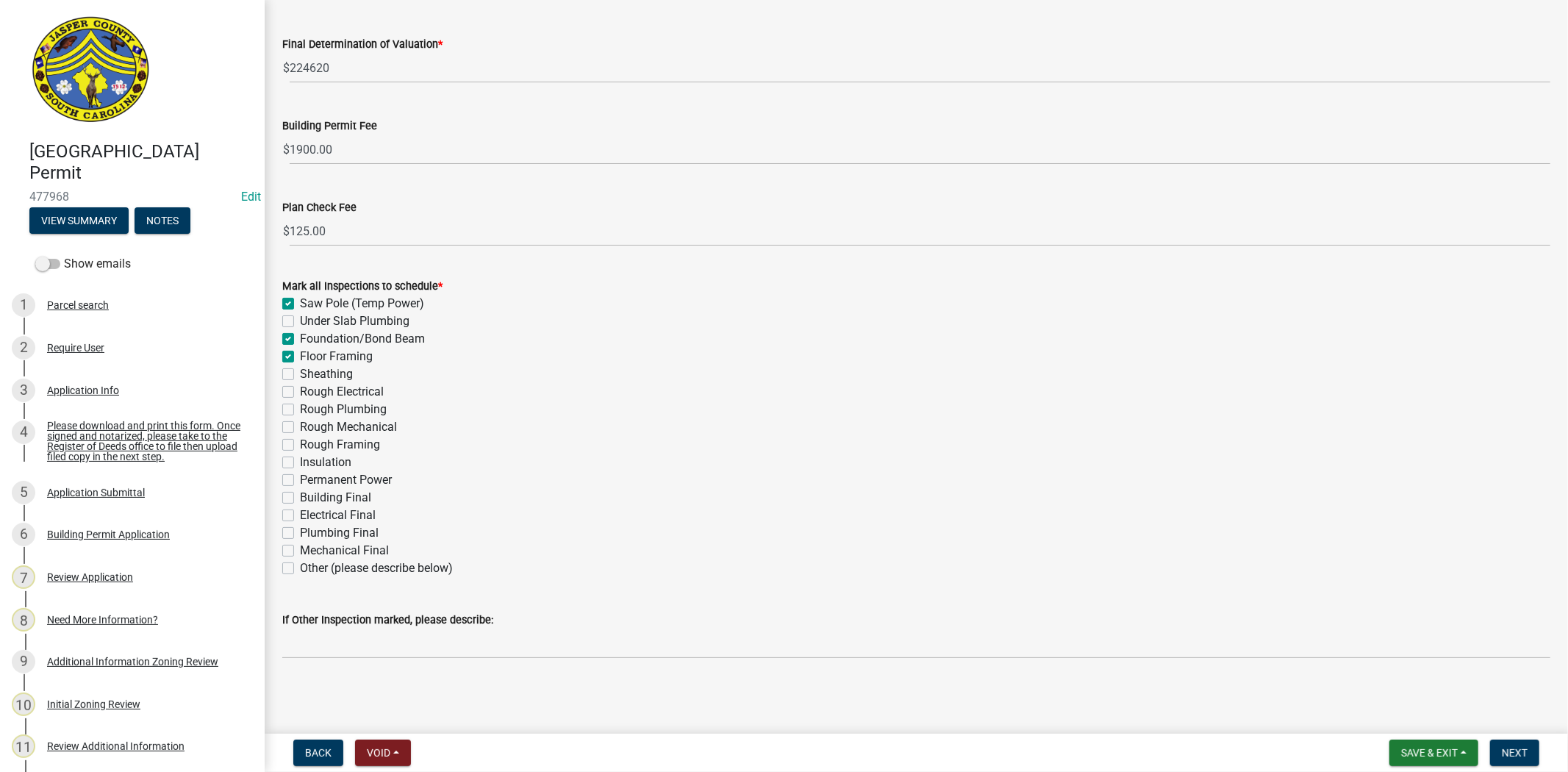
checkbox input "true"
checkbox input "false"
checkbox input "true"
checkbox input "false"
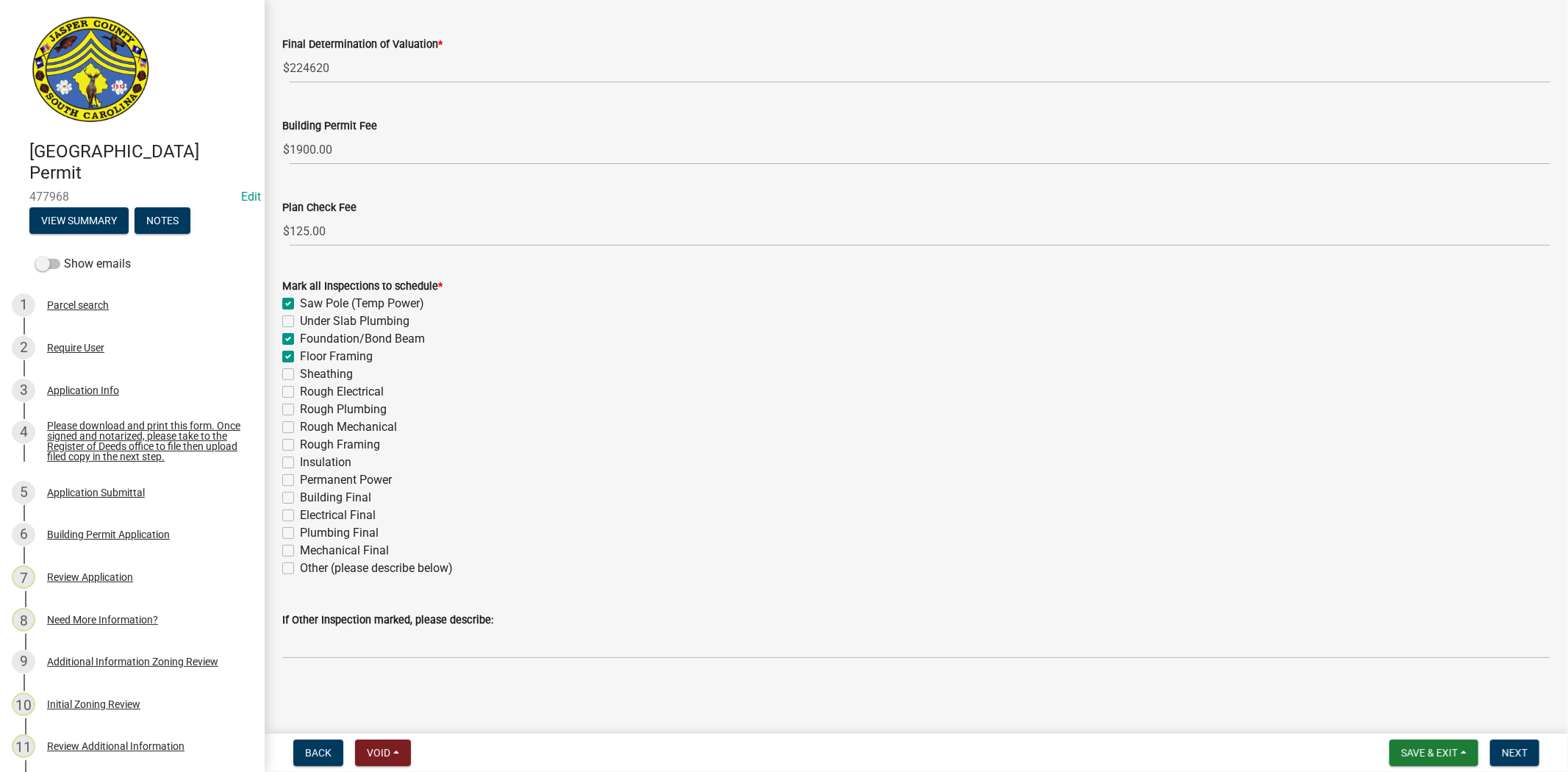
checkbox input "false"
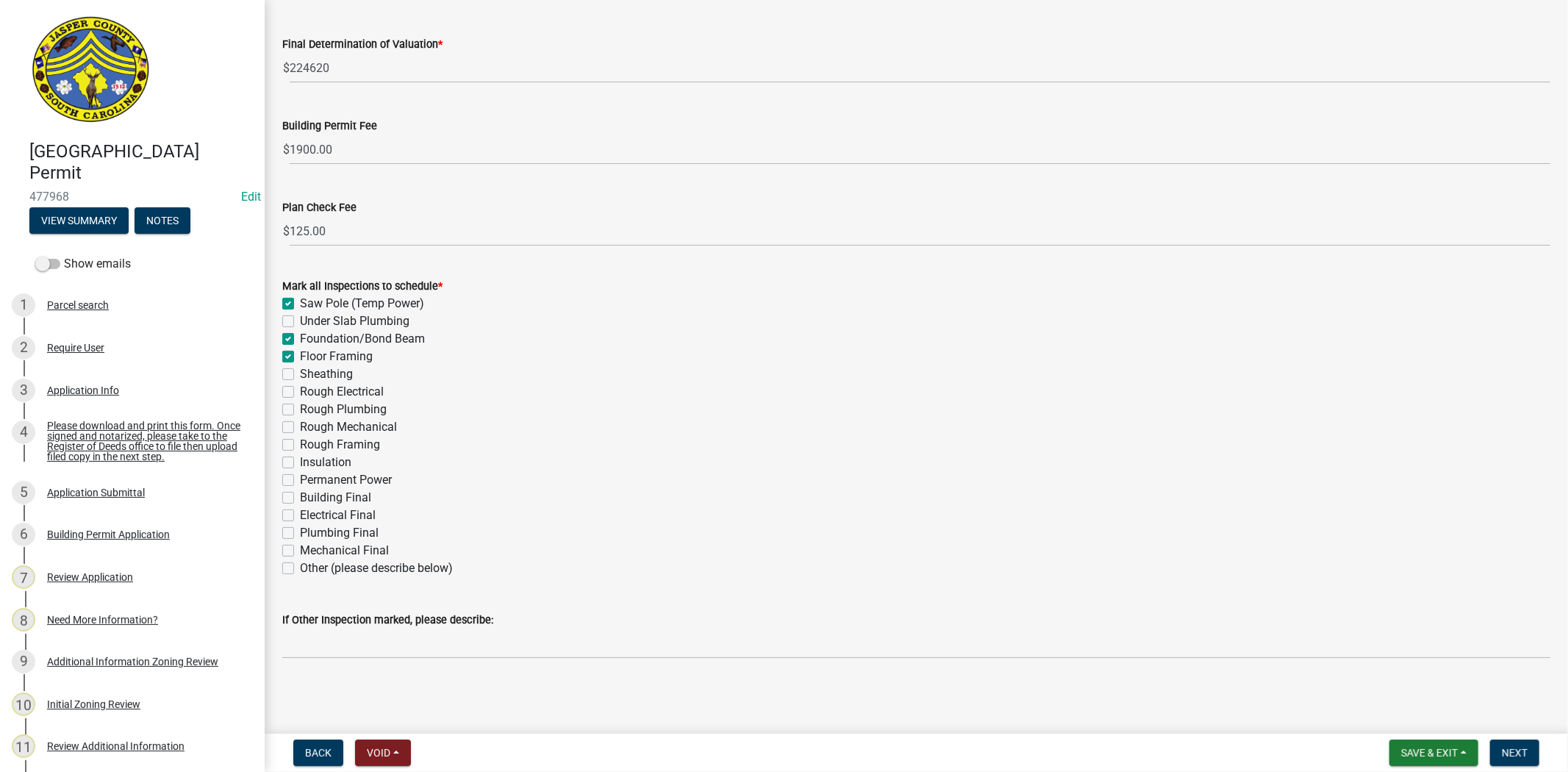
checkbox input "false"
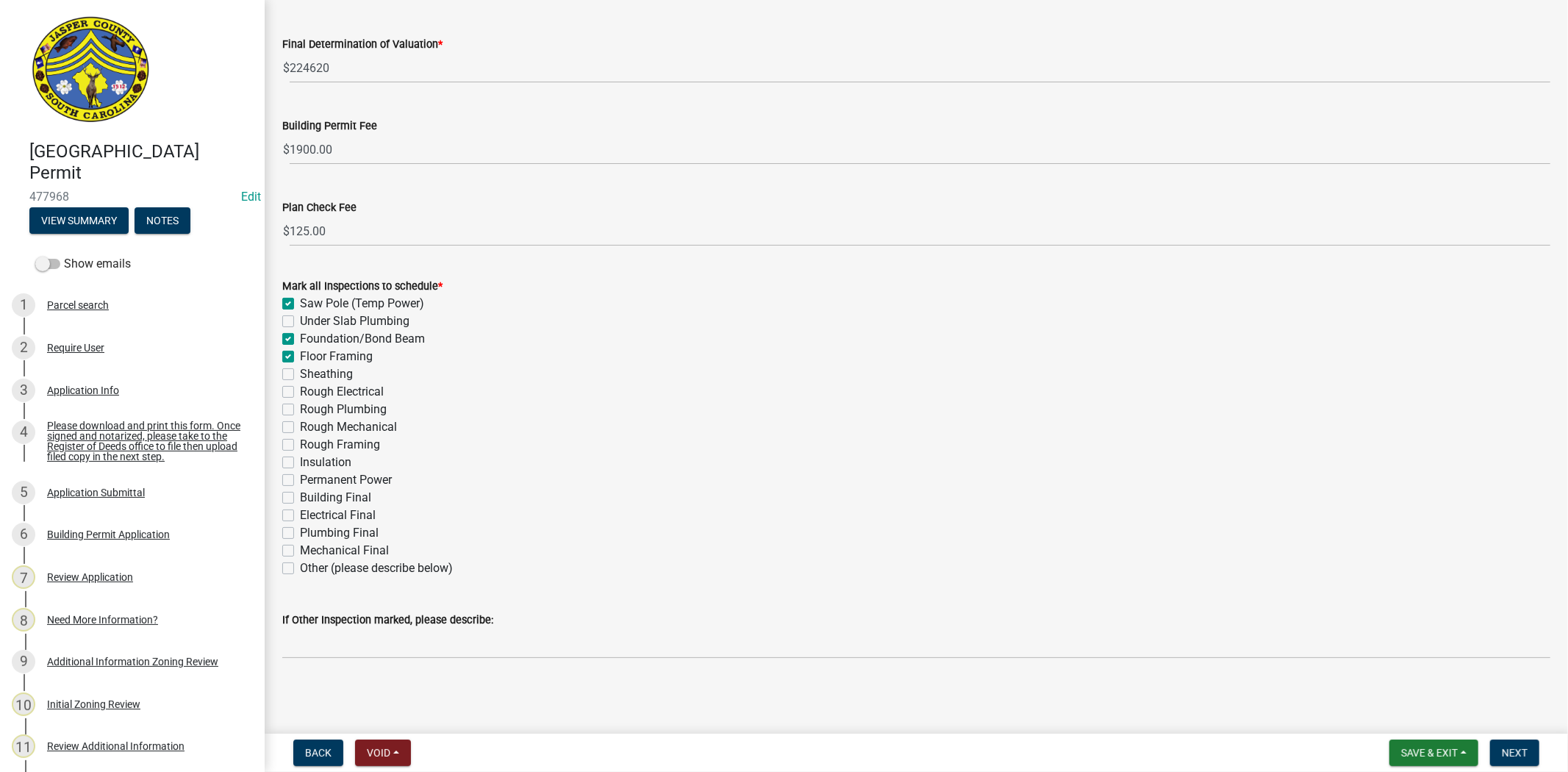
checkbox input "false"
click at [300, 358] on label "Floor Framing" at bounding box center [336, 357] width 73 height 17
click at [300, 357] on input "Floor Framing" at bounding box center [304, 352] width 10 height 10
checkbox input "false"
checkbox input "true"
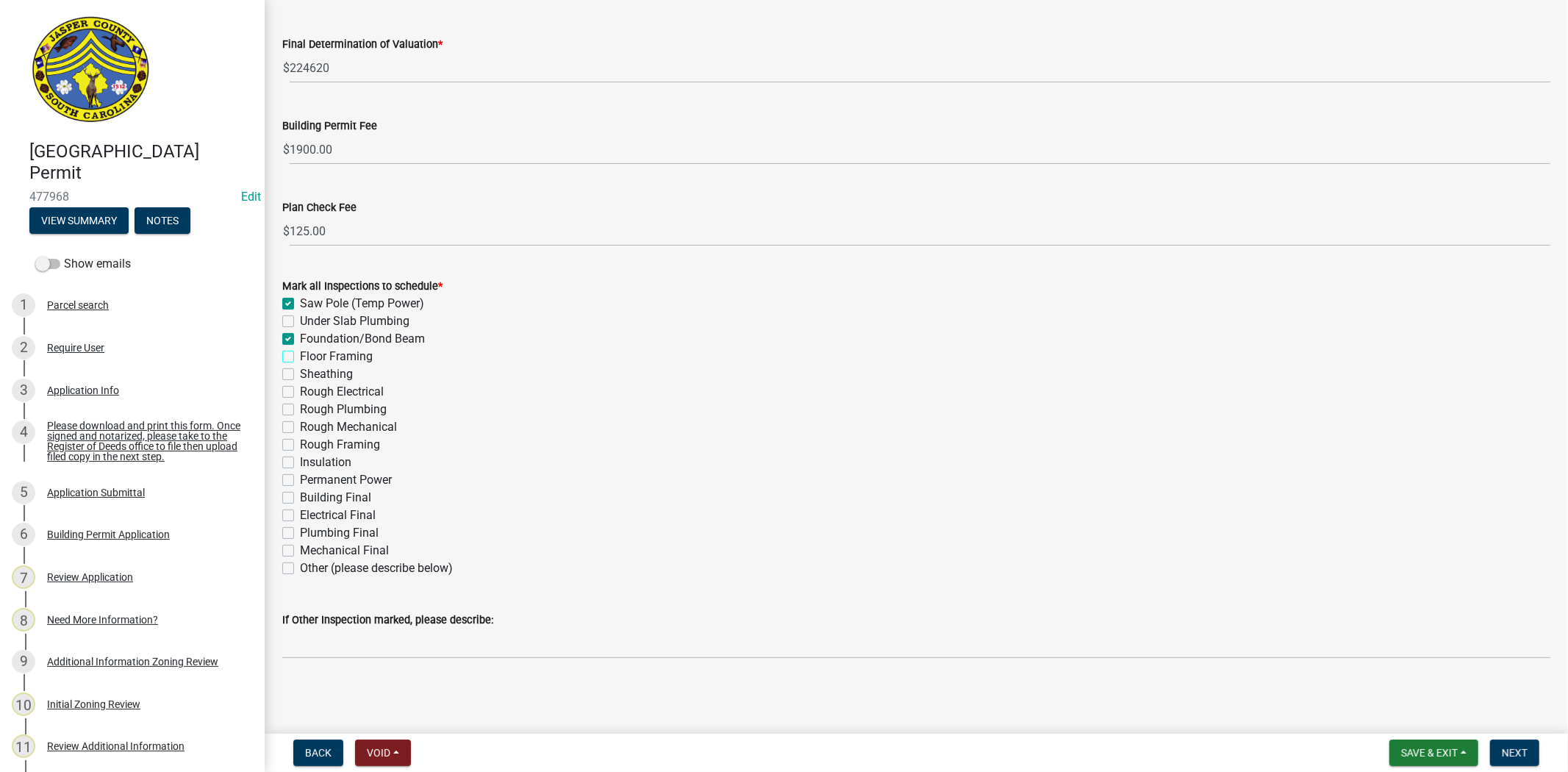
checkbox input "false"
checkbox input "true"
checkbox input "false"
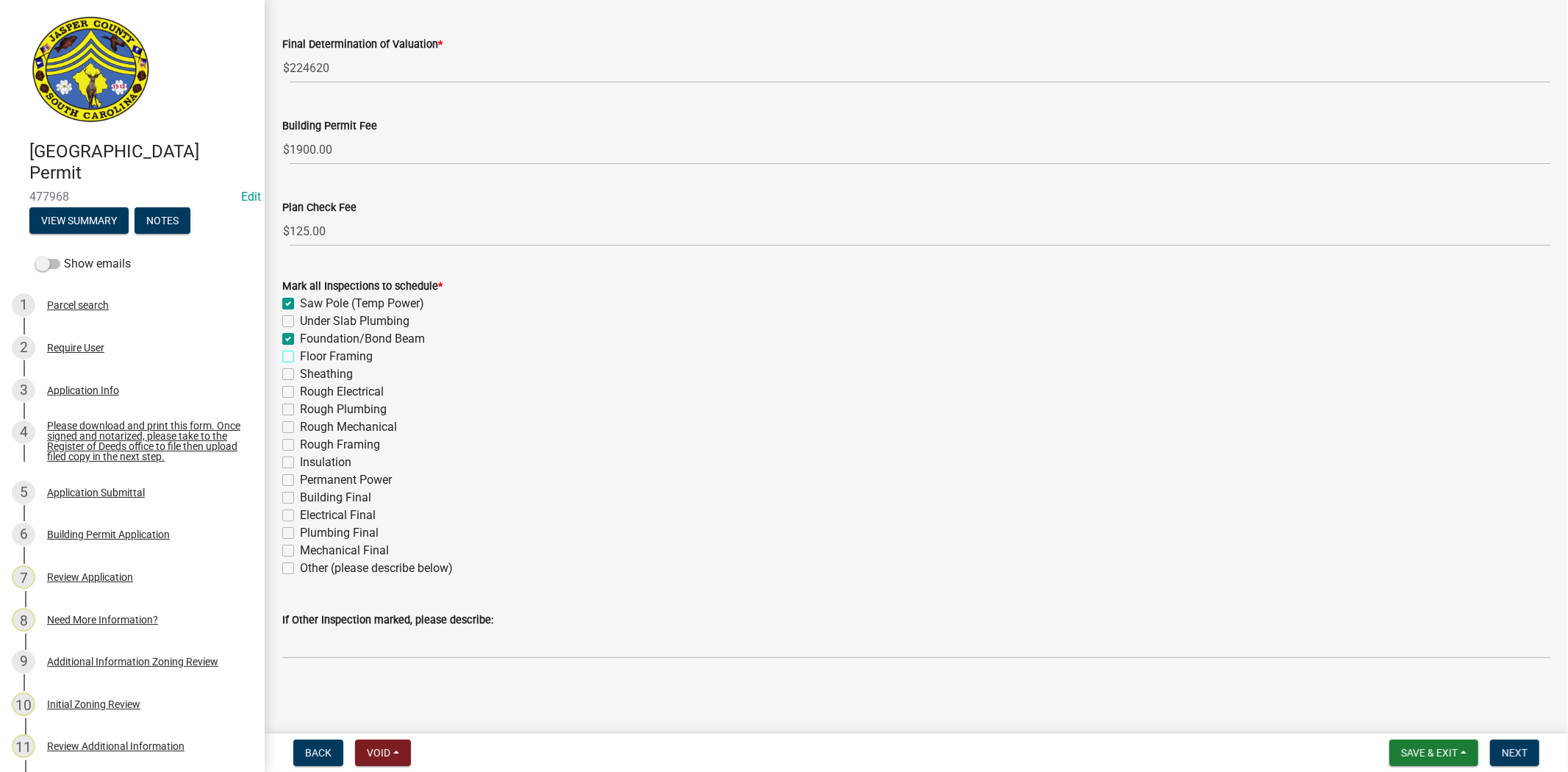
checkbox input "false"
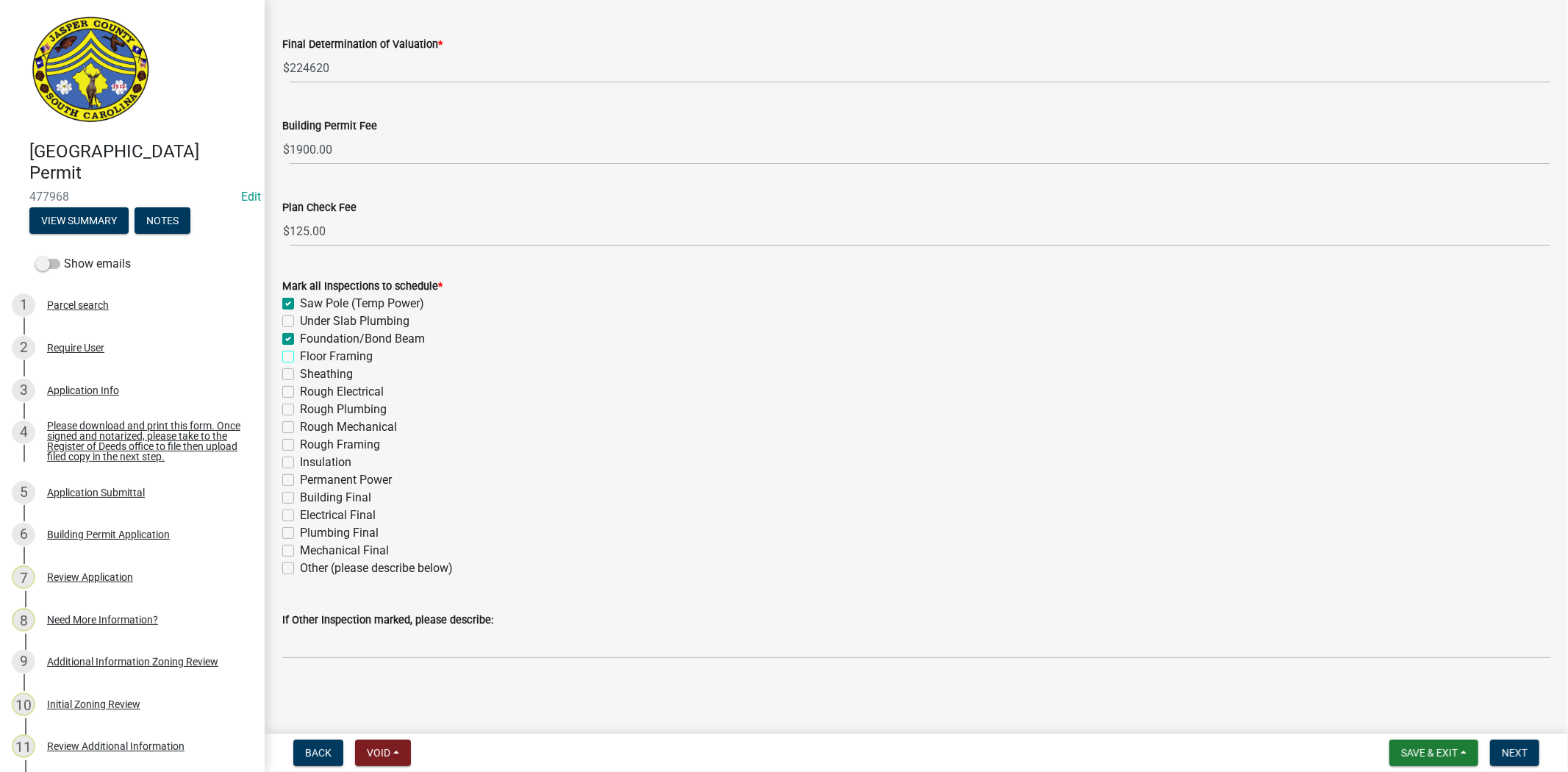
checkbox input "false"
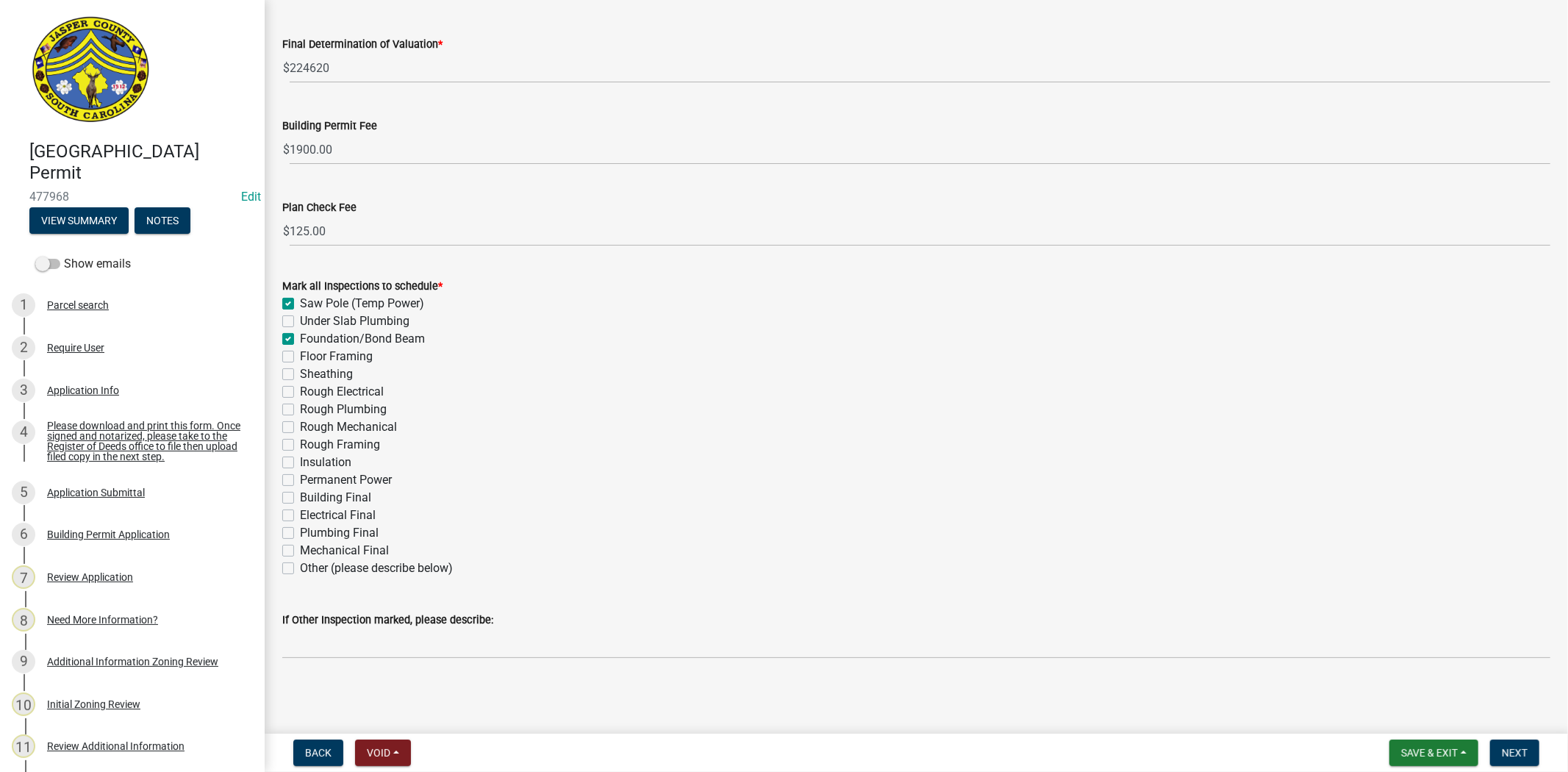
click at [300, 373] on label "Sheathing" at bounding box center [326, 374] width 53 height 17
click at [300, 373] on input "Sheathing" at bounding box center [304, 370] width 10 height 10
checkbox input "true"
checkbox input "false"
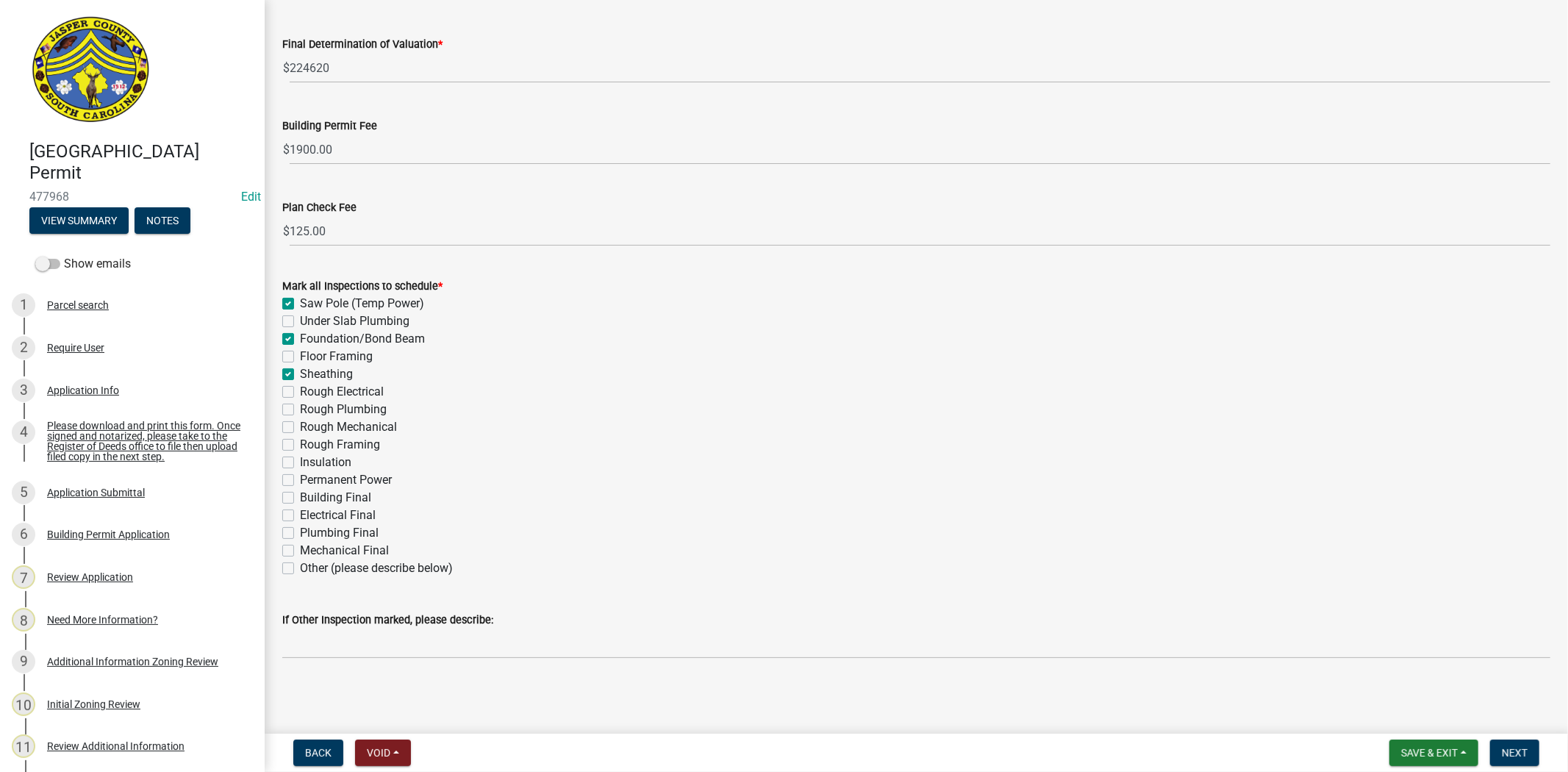
checkbox input "true"
checkbox input "false"
checkbox input "true"
checkbox input "false"
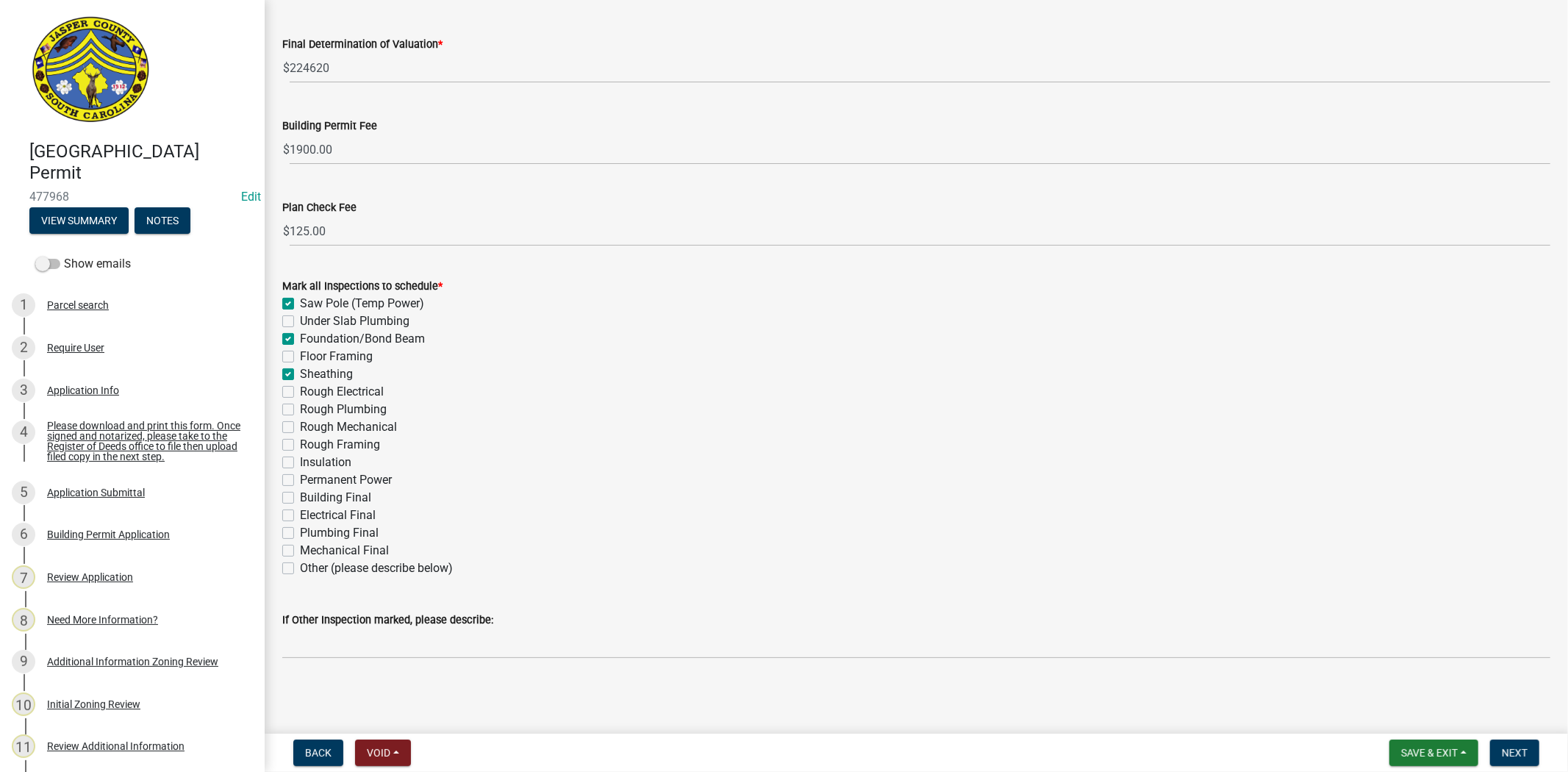
checkbox input "false"
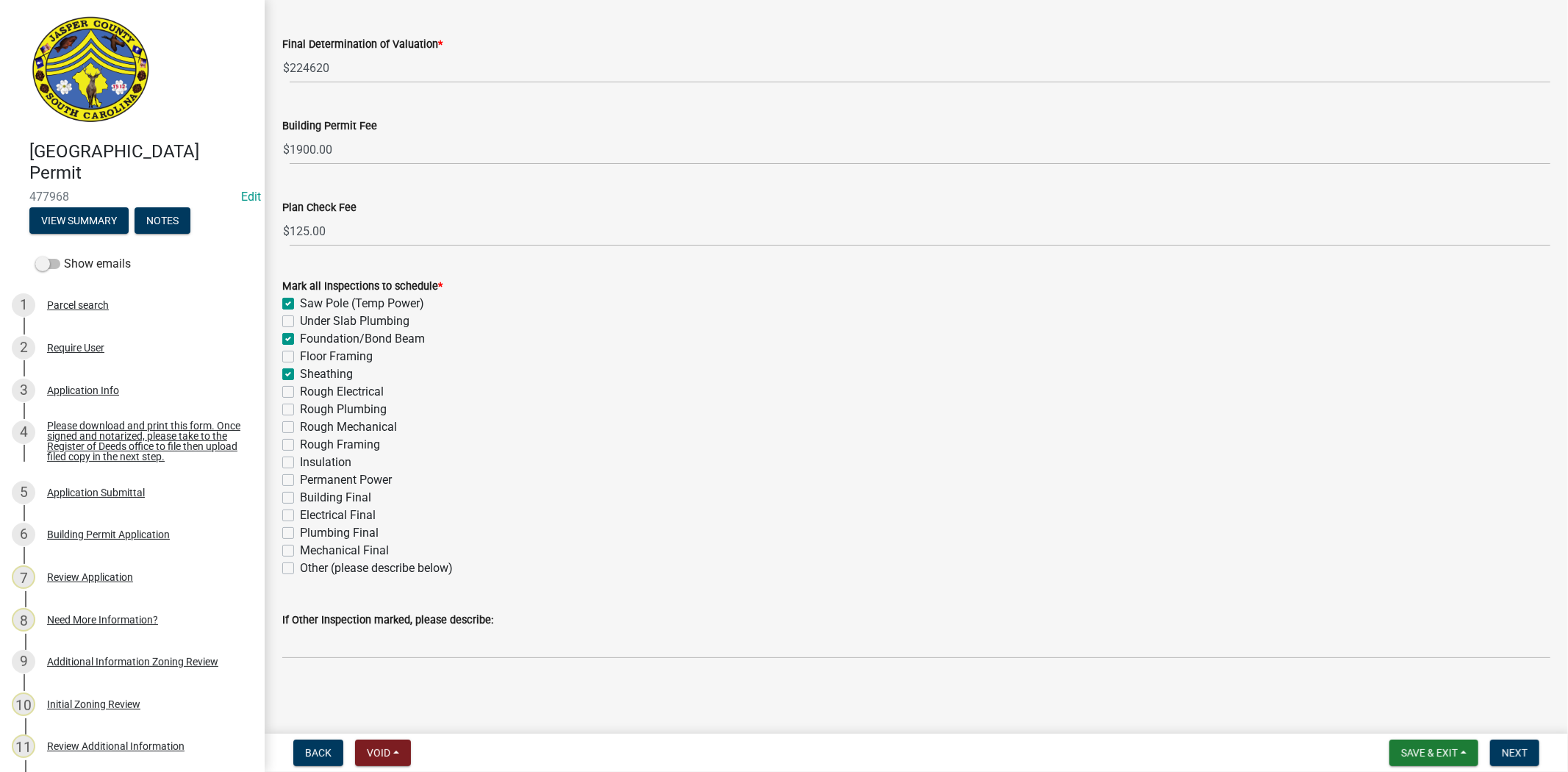
checkbox input "false"
click at [294, 392] on div "Rough Electrical" at bounding box center [916, 391] width 1268 height 17
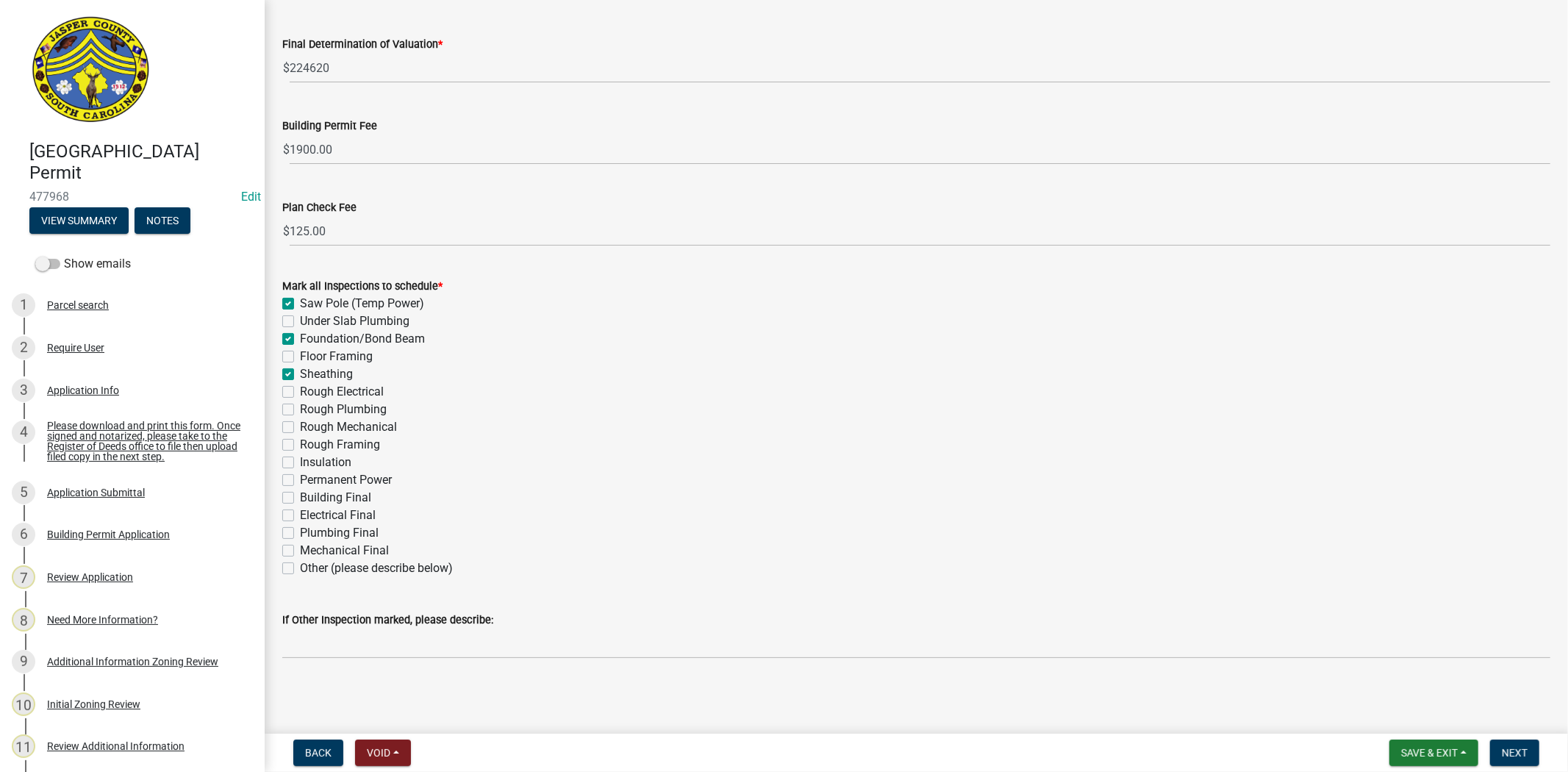
click at [291, 384] on div "Rough Electrical" at bounding box center [916, 391] width 1268 height 17
click at [300, 393] on label "Rough Electrical" at bounding box center [342, 391] width 84 height 17
click at [300, 393] on input "Rough Electrical" at bounding box center [304, 387] width 10 height 10
checkbox input "true"
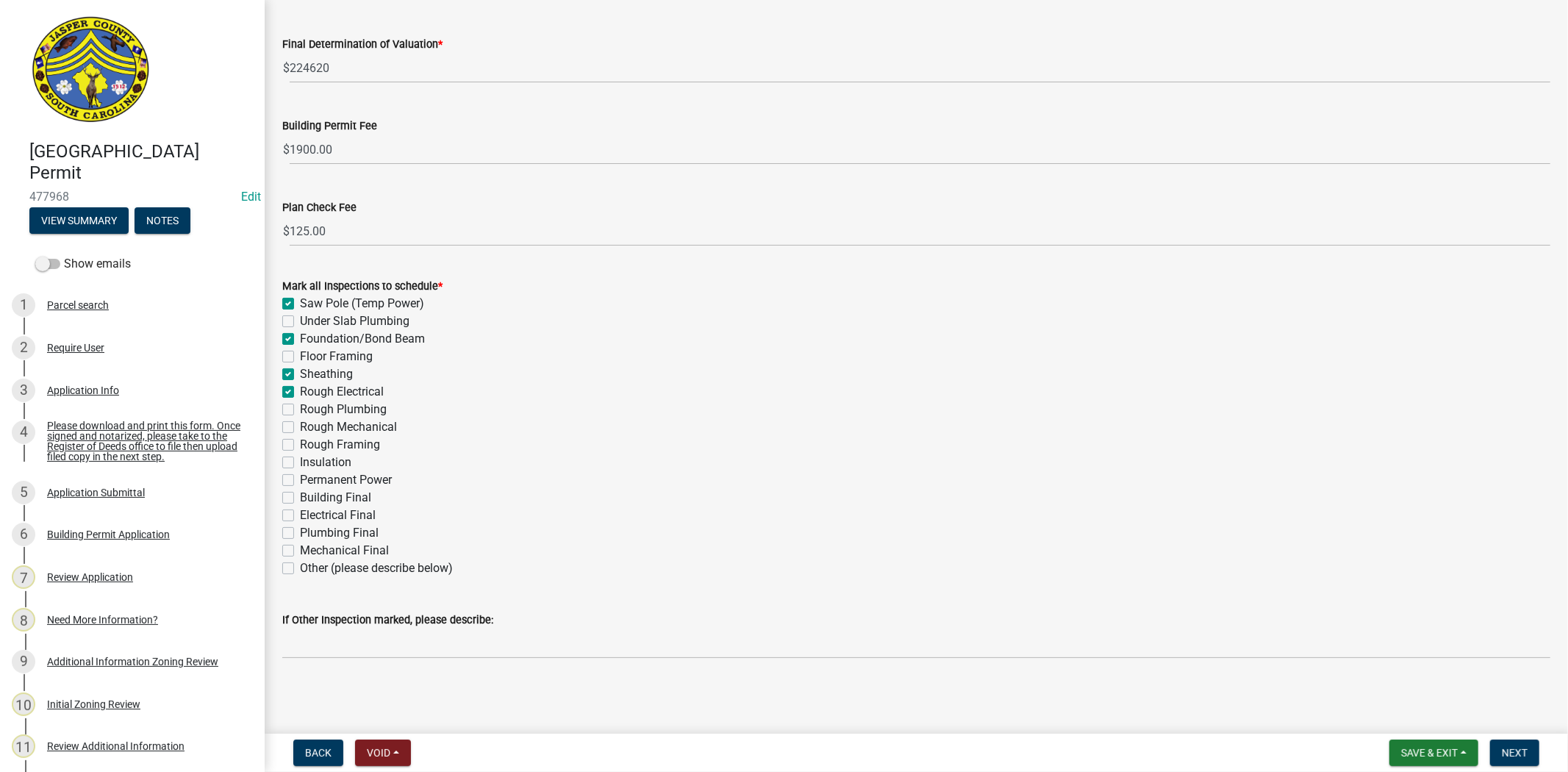
checkbox input "false"
checkbox input "true"
checkbox input "false"
checkbox input "true"
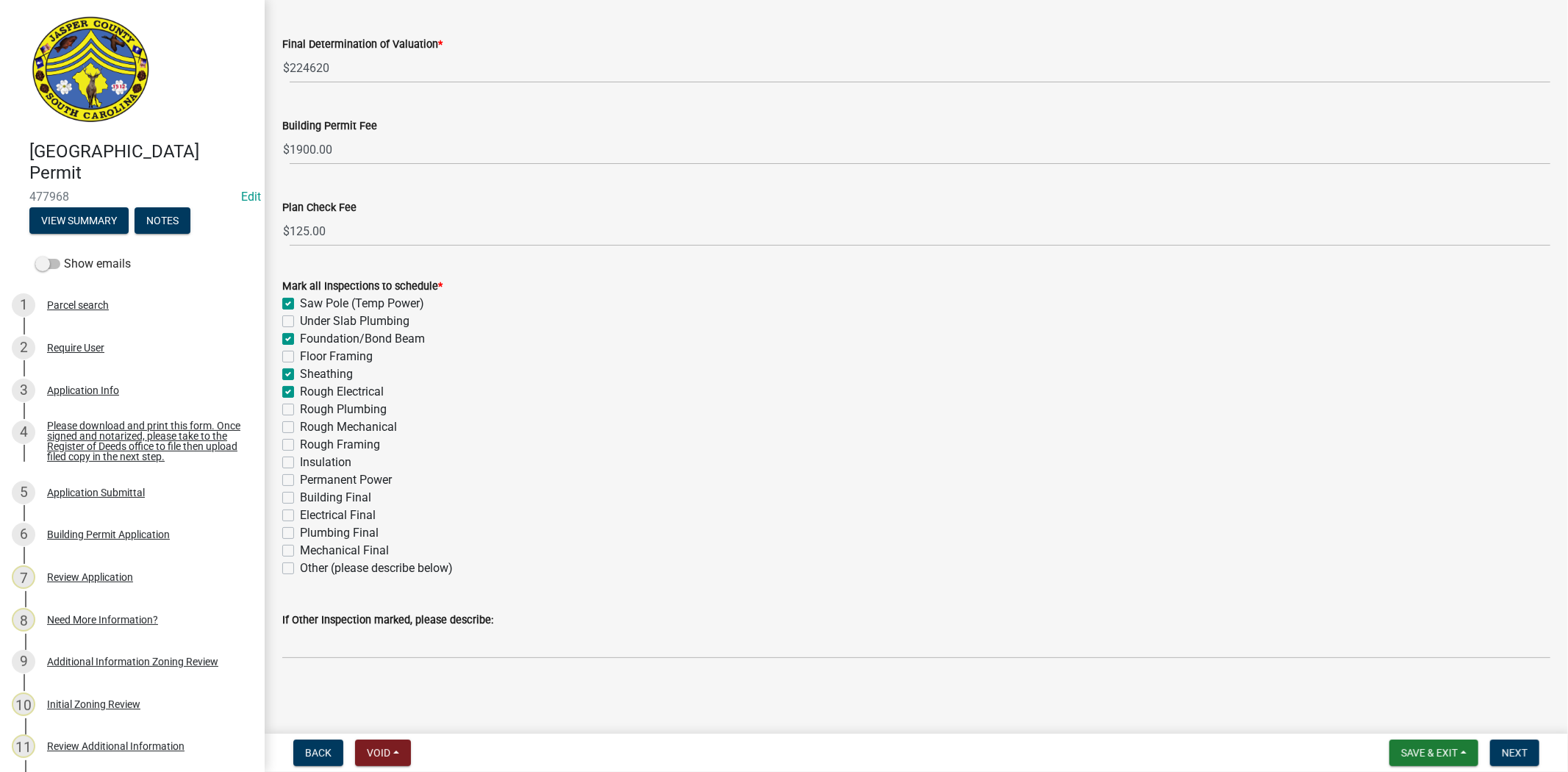
checkbox input "false"
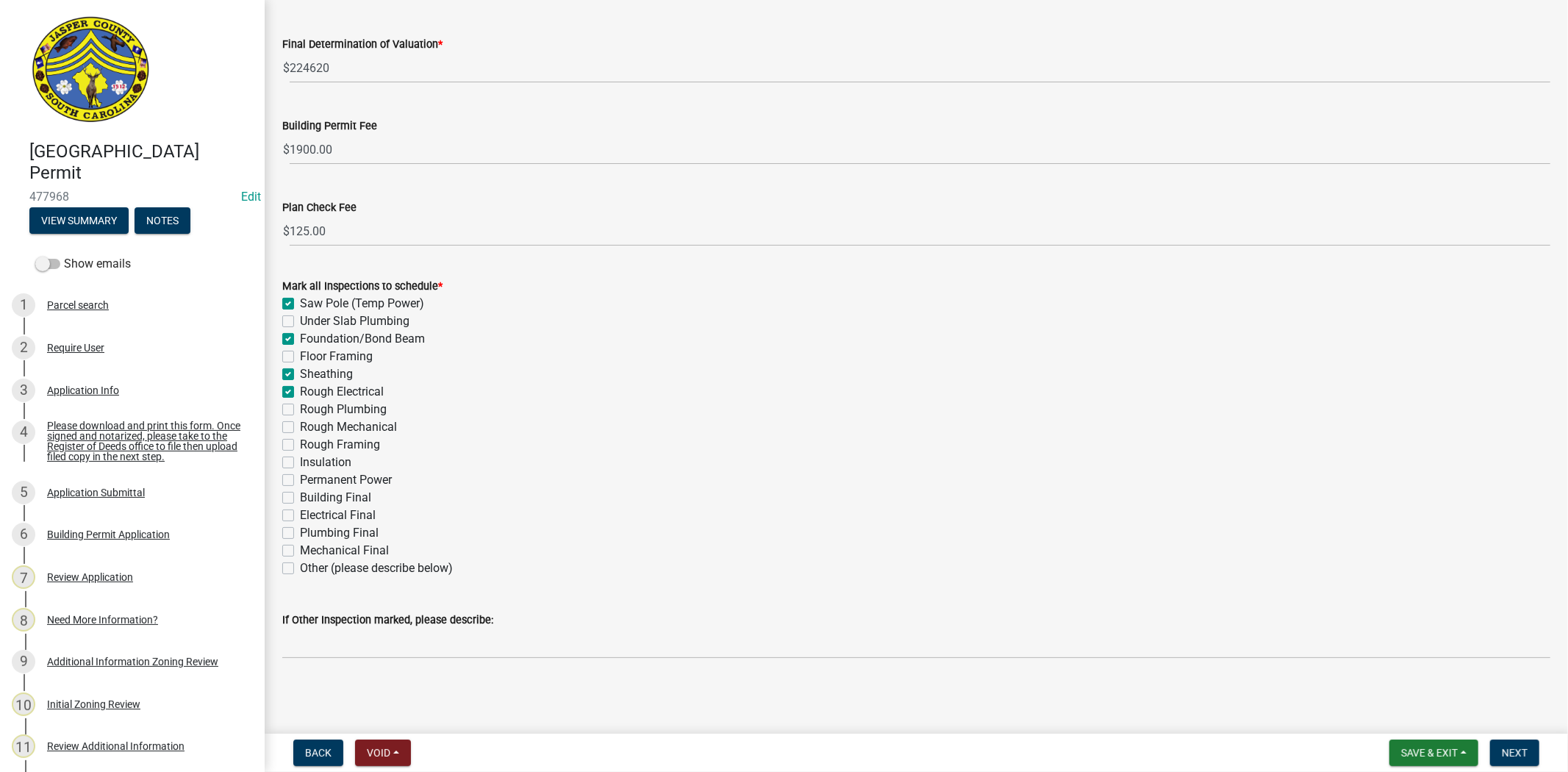
checkbox input "false"
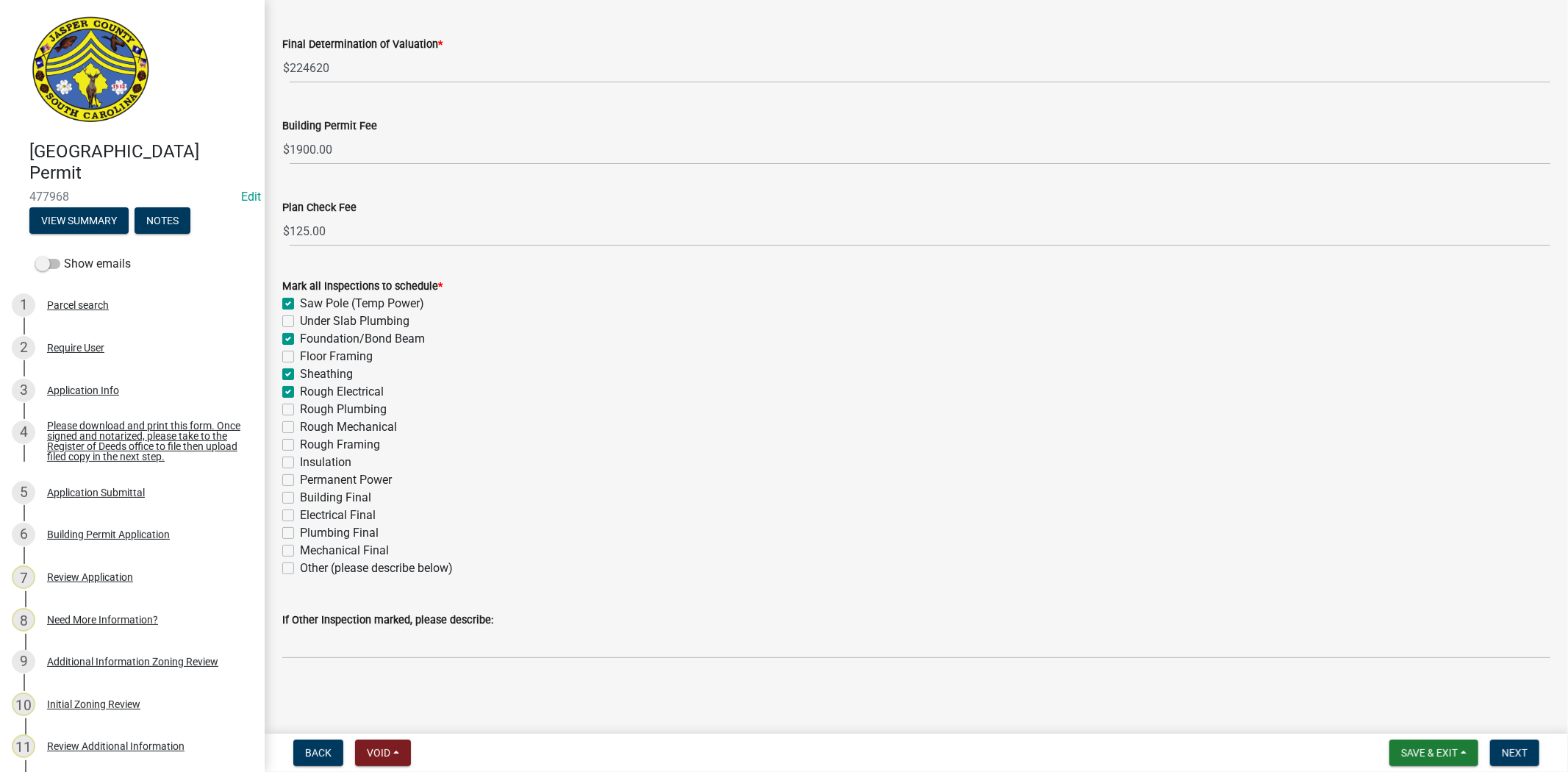
click at [300, 407] on label "Rough Plumbing" at bounding box center [343, 409] width 87 height 17
click at [300, 407] on input "Rough Plumbing" at bounding box center [304, 405] width 10 height 10
checkbox input "true"
checkbox input "false"
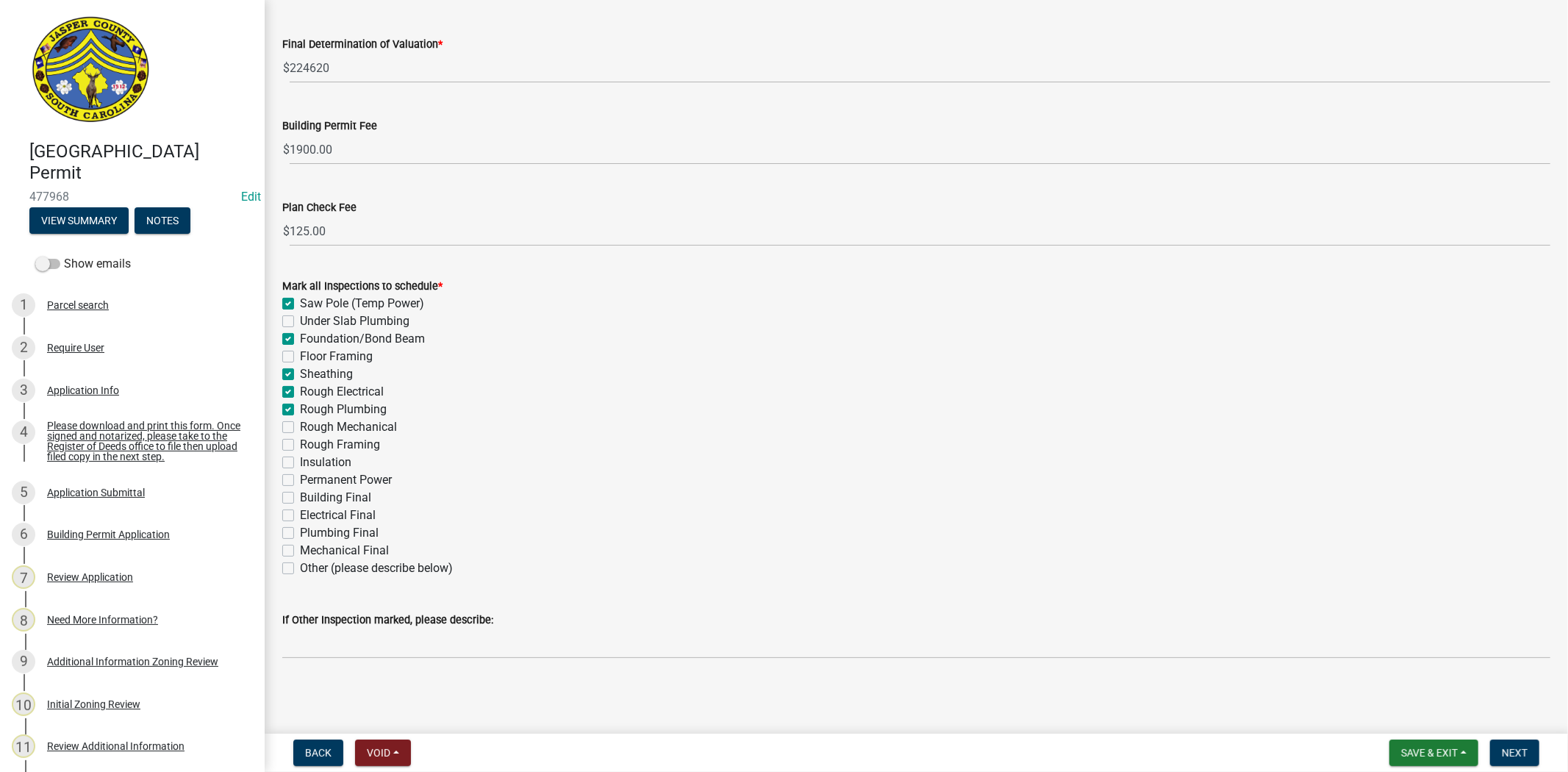
checkbox input "true"
checkbox input "false"
checkbox input "true"
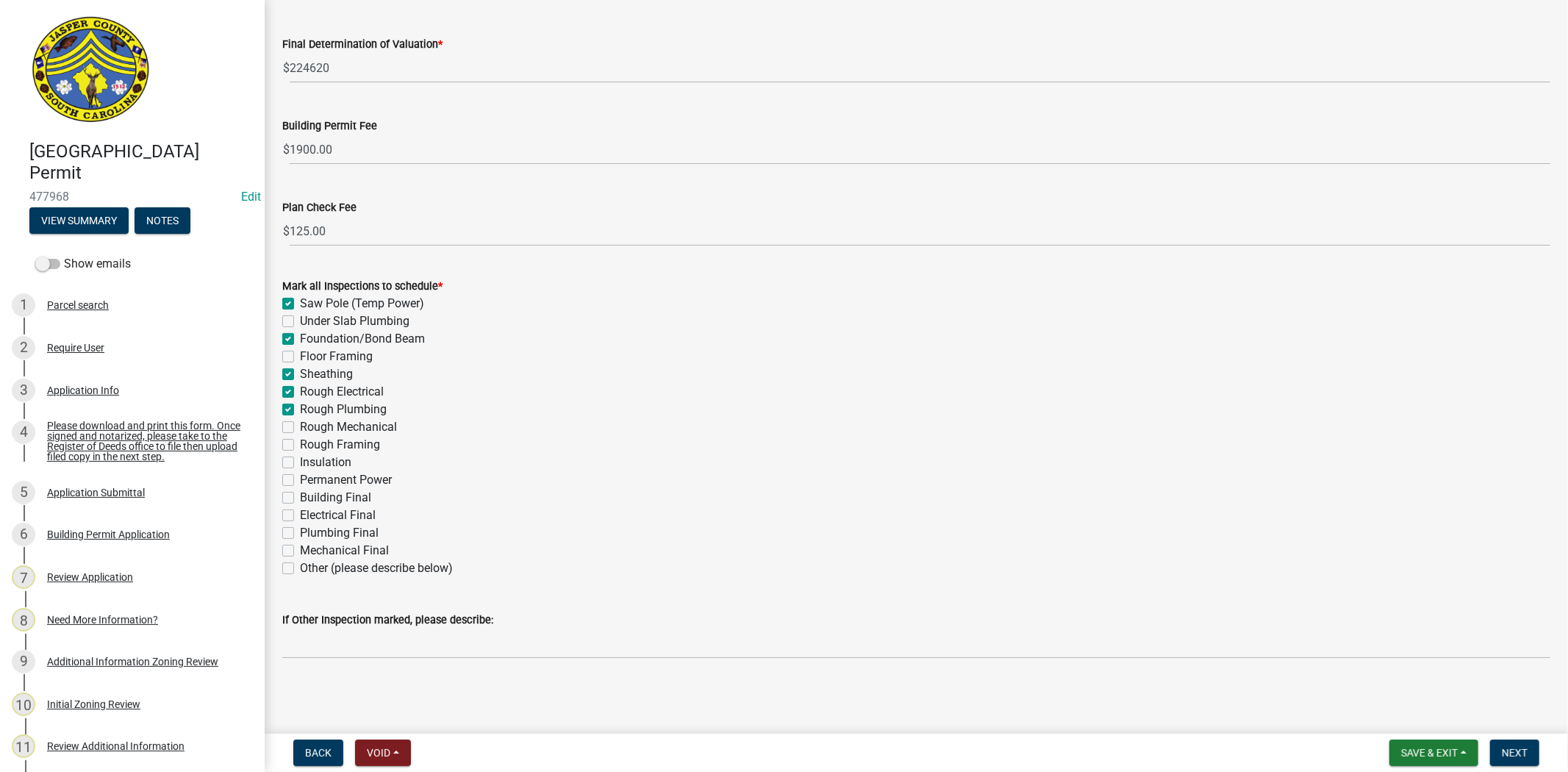
checkbox input "false"
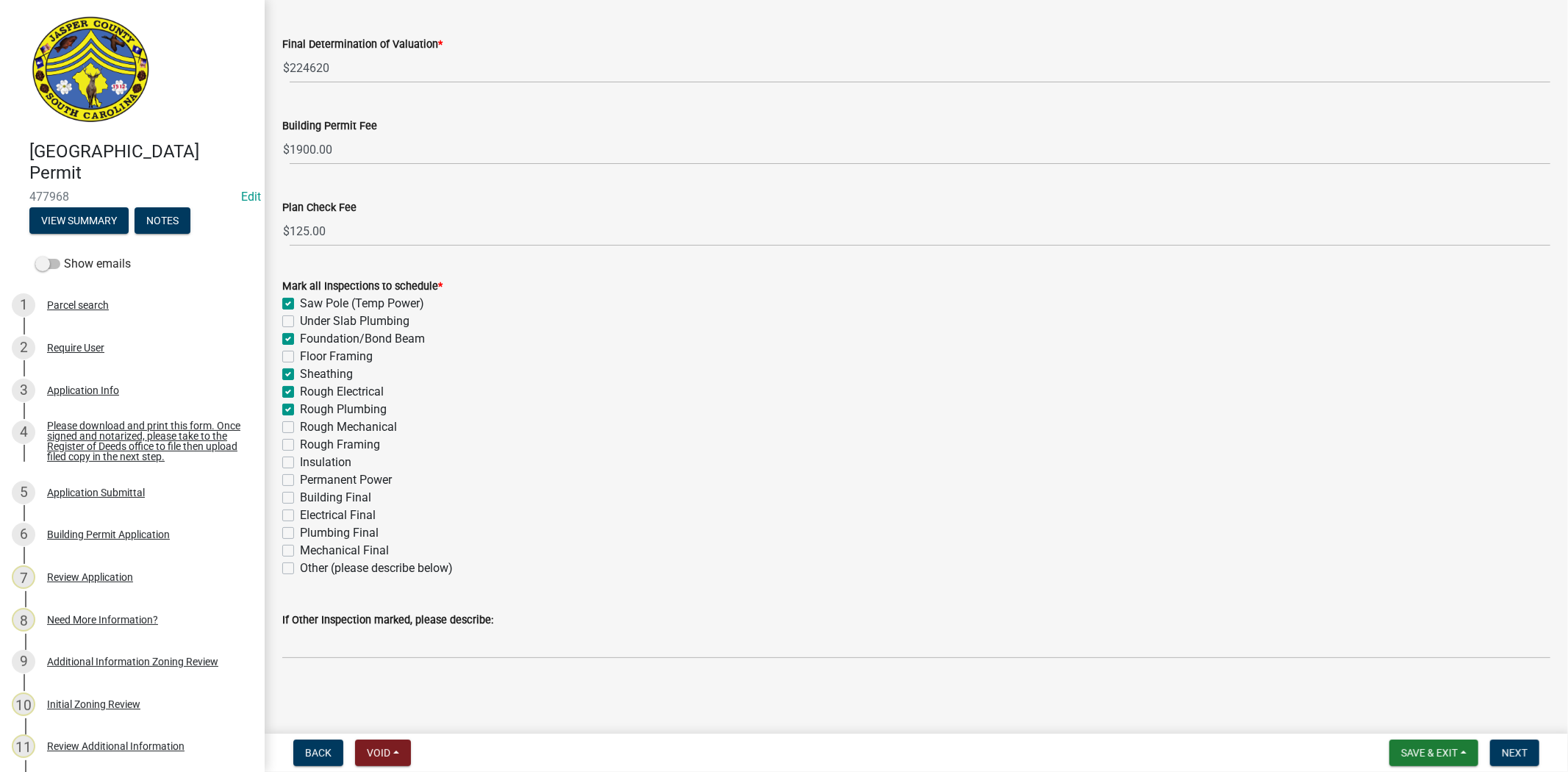
checkbox input "false"
click at [300, 424] on label "Rough Mechanical" at bounding box center [349, 427] width 97 height 17
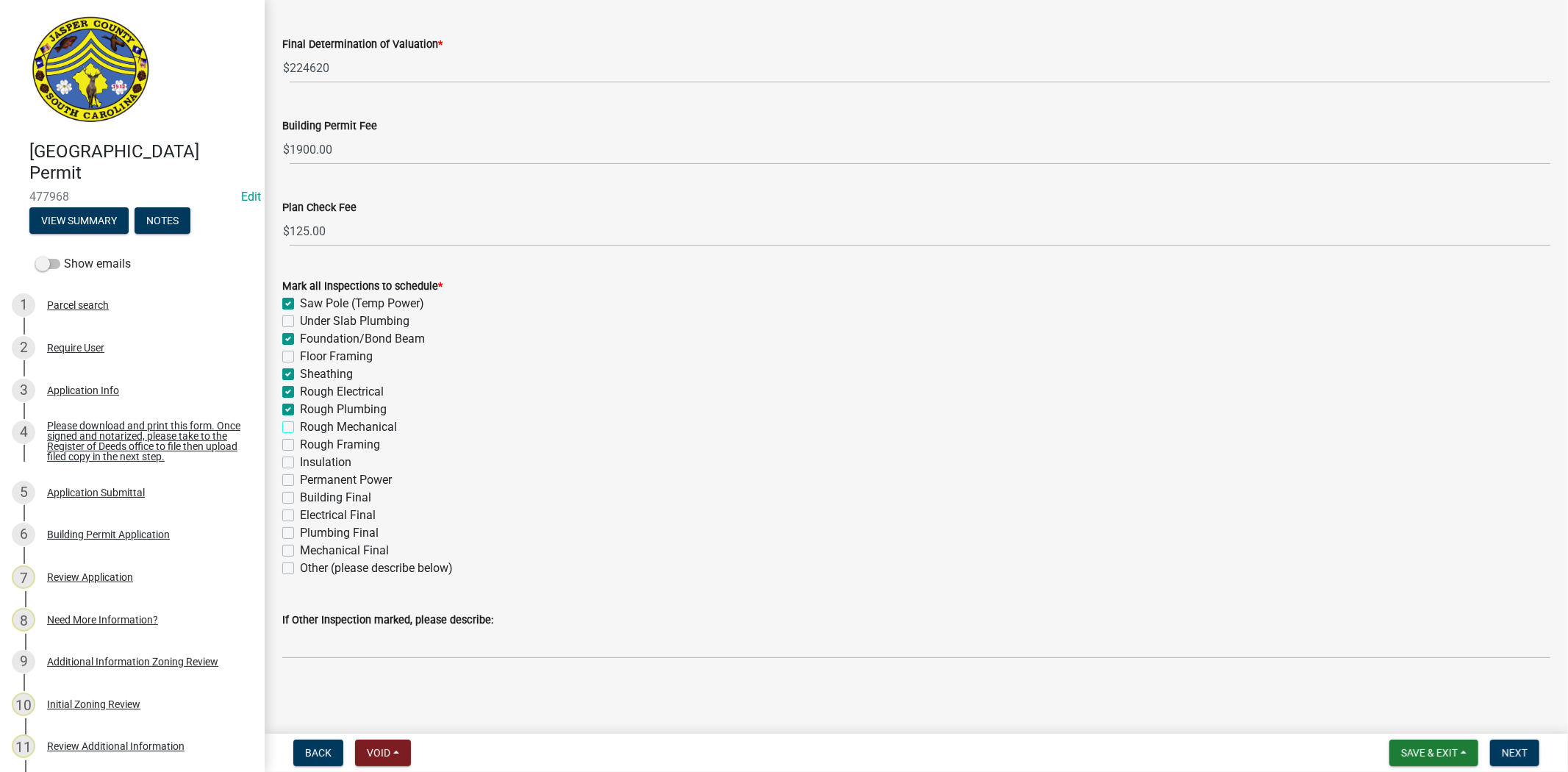
click at [300, 424] on input "Rough Mechanical" at bounding box center [304, 422] width 10 height 10
checkbox input "true"
checkbox input "false"
checkbox input "true"
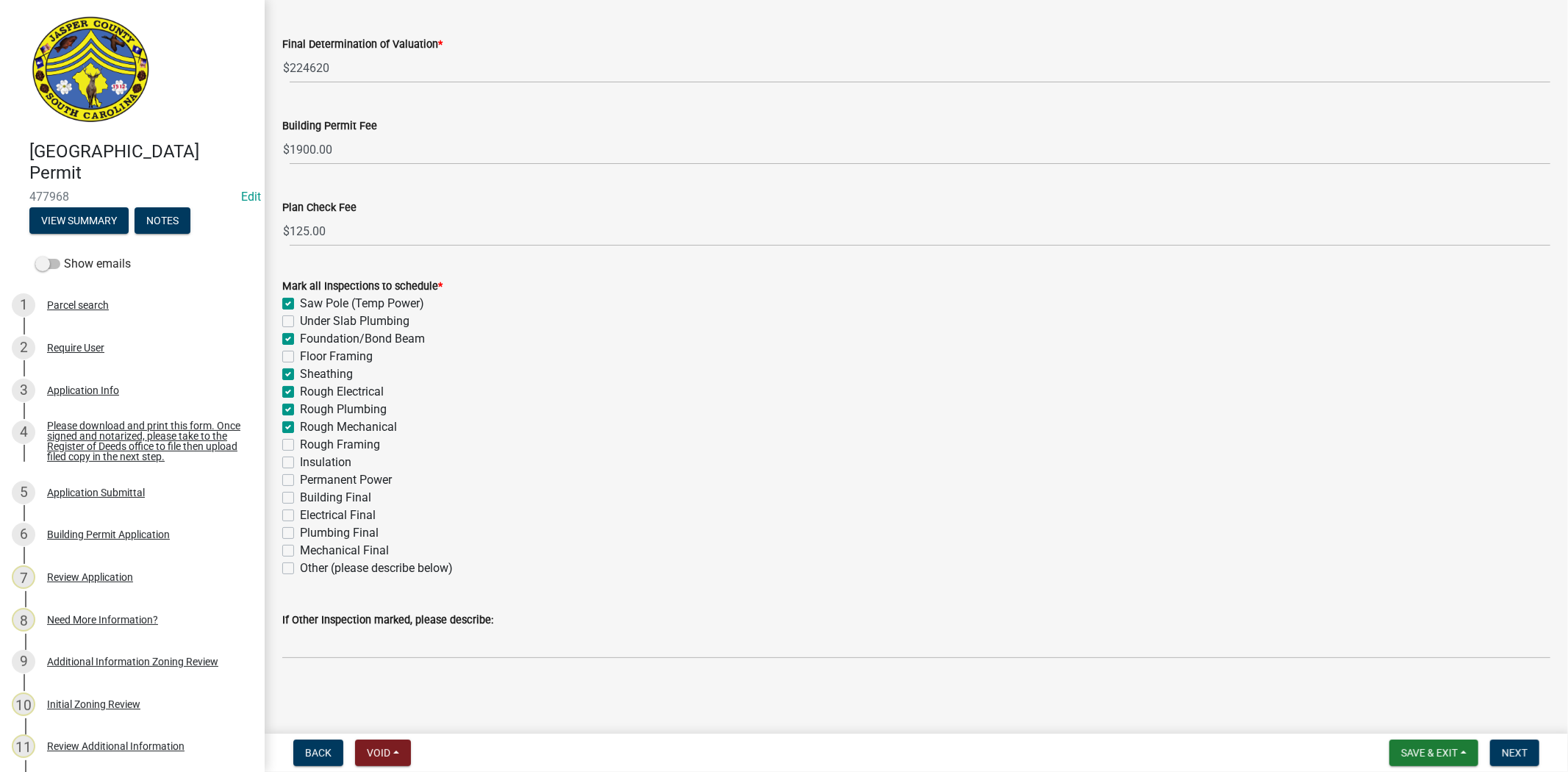
checkbox input "false"
checkbox input "true"
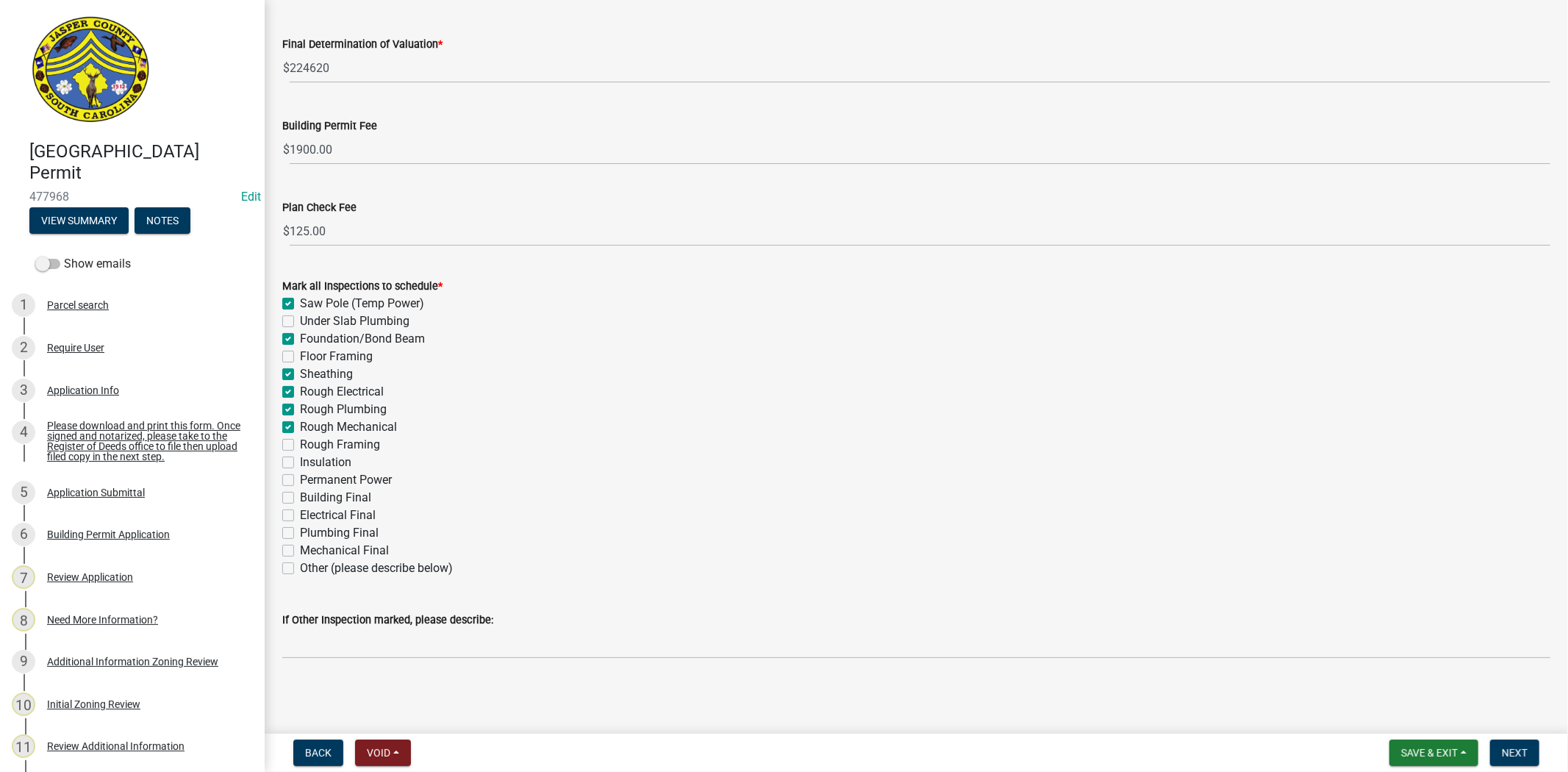
checkbox input "false"
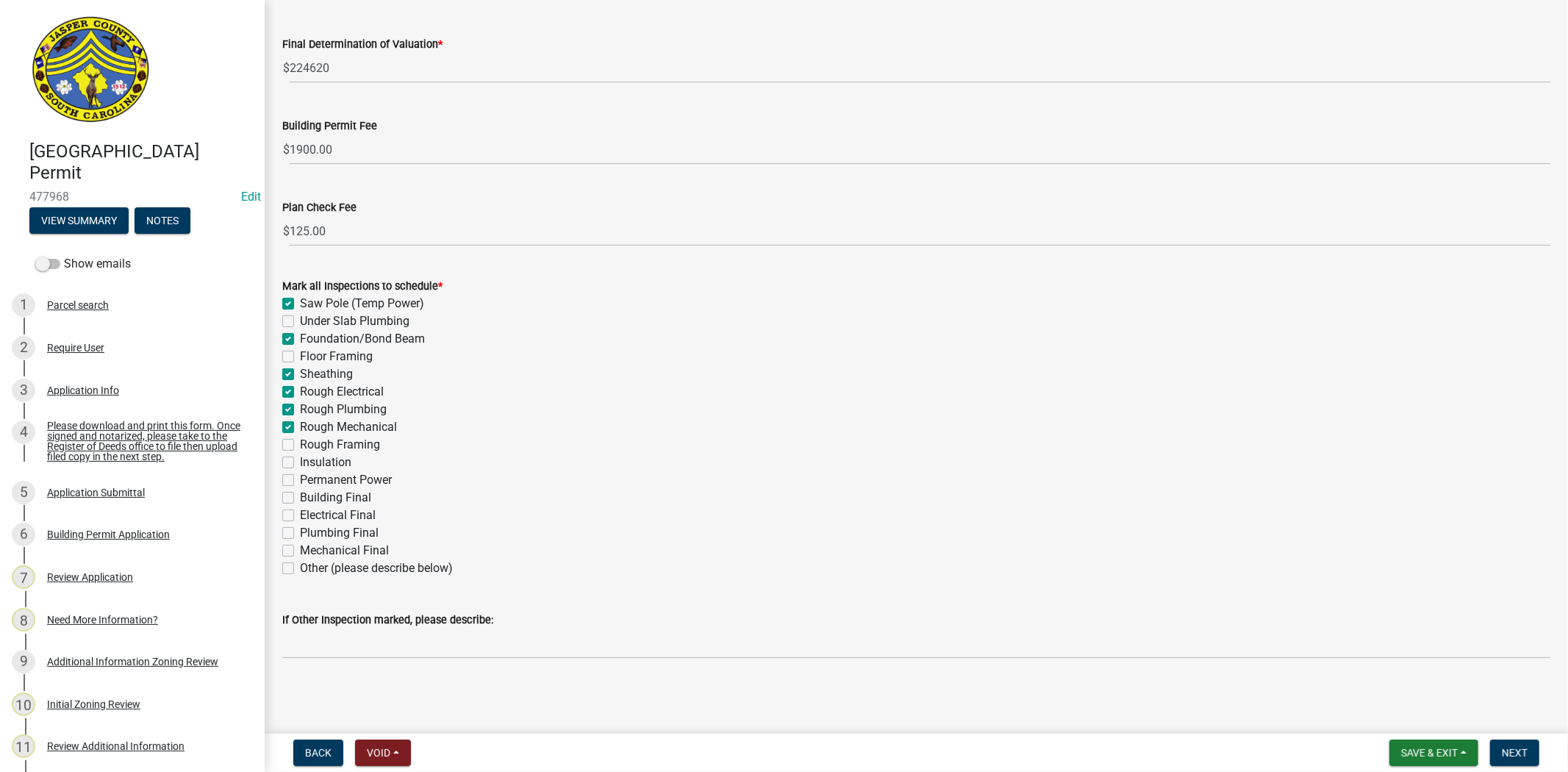
checkbox input "false"
click at [300, 448] on label "Rough Framing" at bounding box center [340, 445] width 80 height 17
click at [300, 446] on input "Rough Framing" at bounding box center [304, 441] width 10 height 10
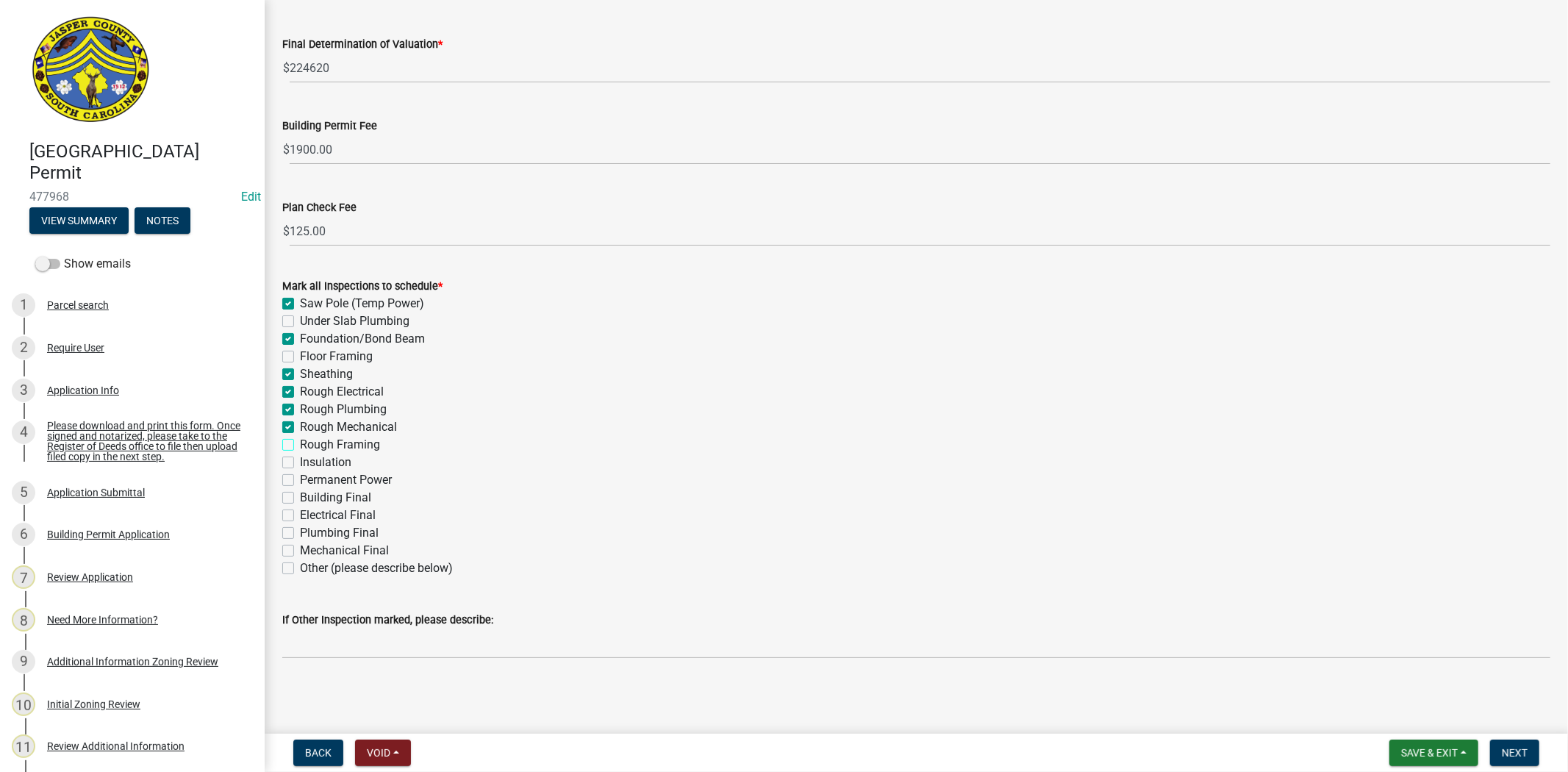
checkbox input "true"
checkbox input "false"
checkbox input "true"
checkbox input "false"
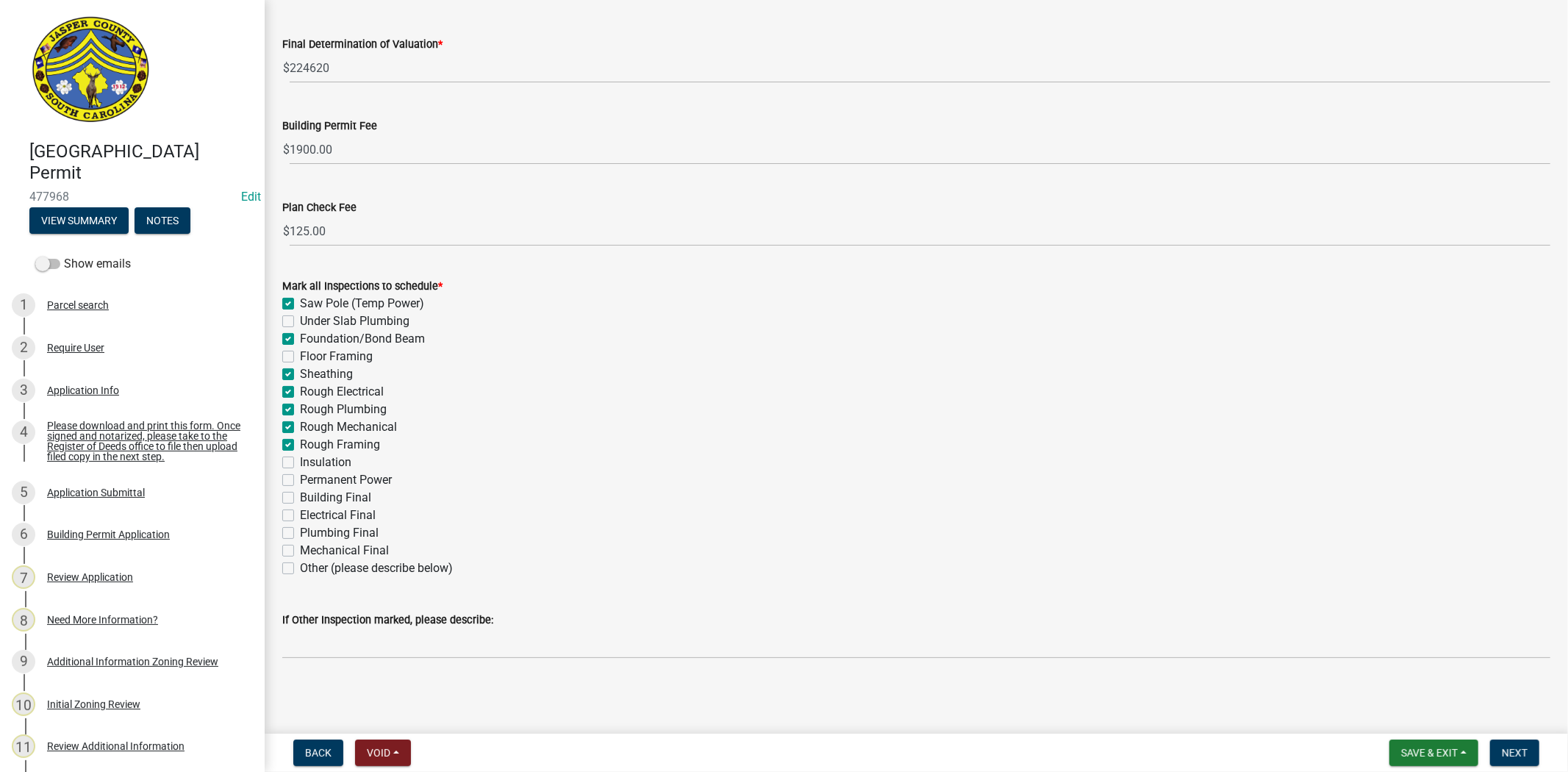
checkbox input "true"
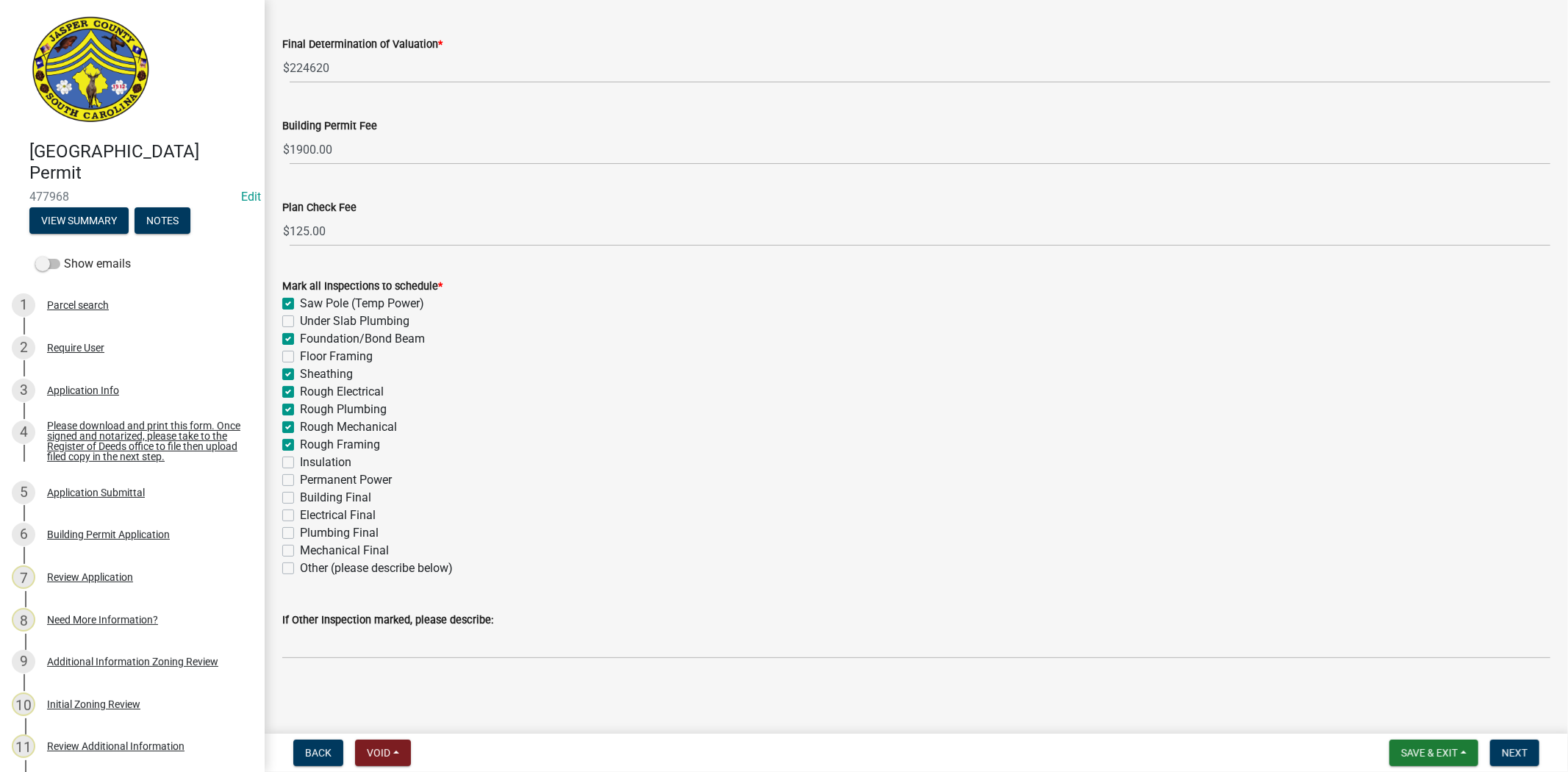
checkbox input "false"
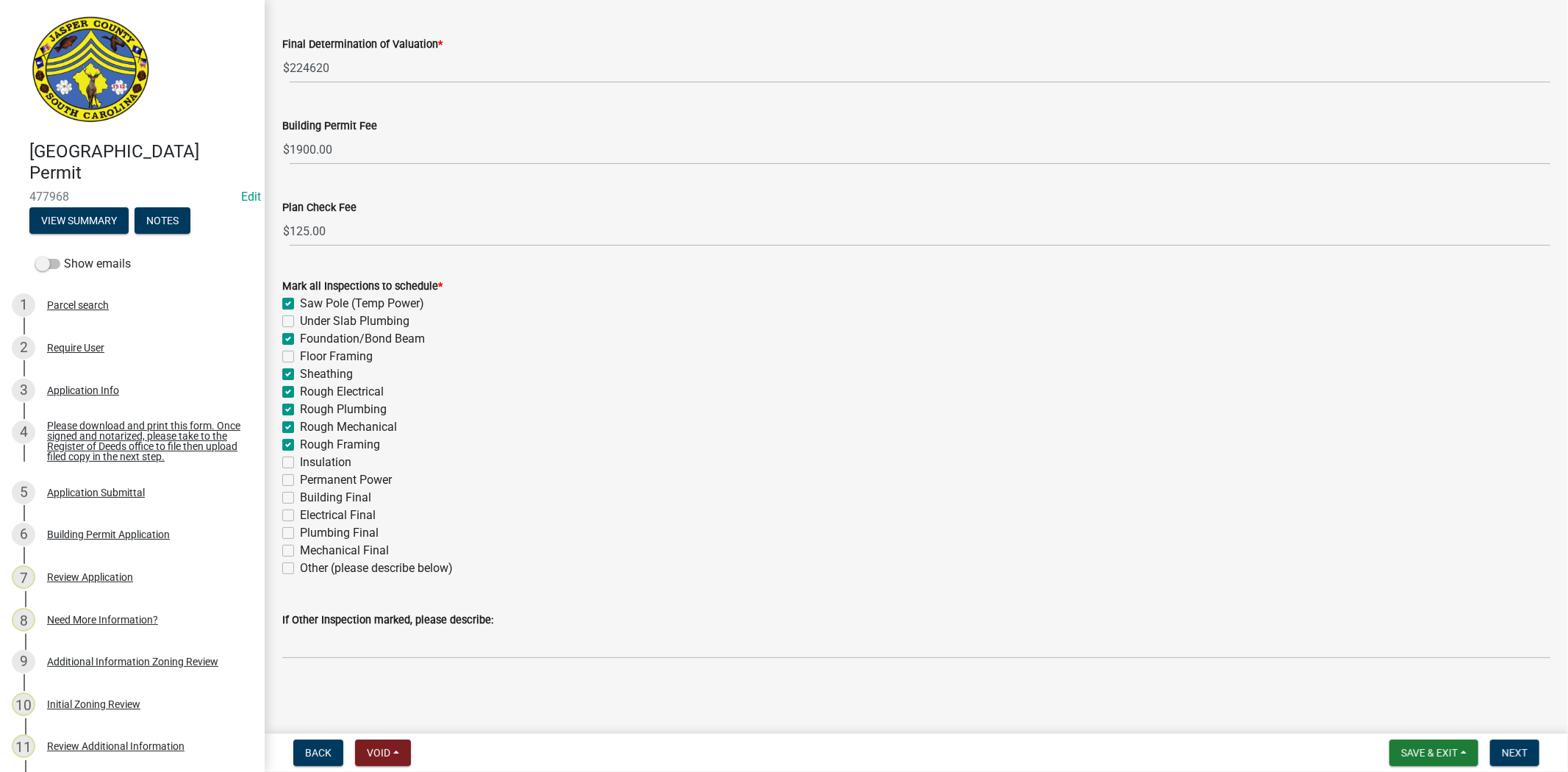
checkbox input "false"
drag, startPoint x: 291, startPoint y: 461, endPoint x: 285, endPoint y: 480, distance: 19.9
click at [300, 464] on label "Insulation" at bounding box center [325, 462] width 51 height 17
click at [300, 463] on input "Insulation" at bounding box center [304, 458] width 10 height 10
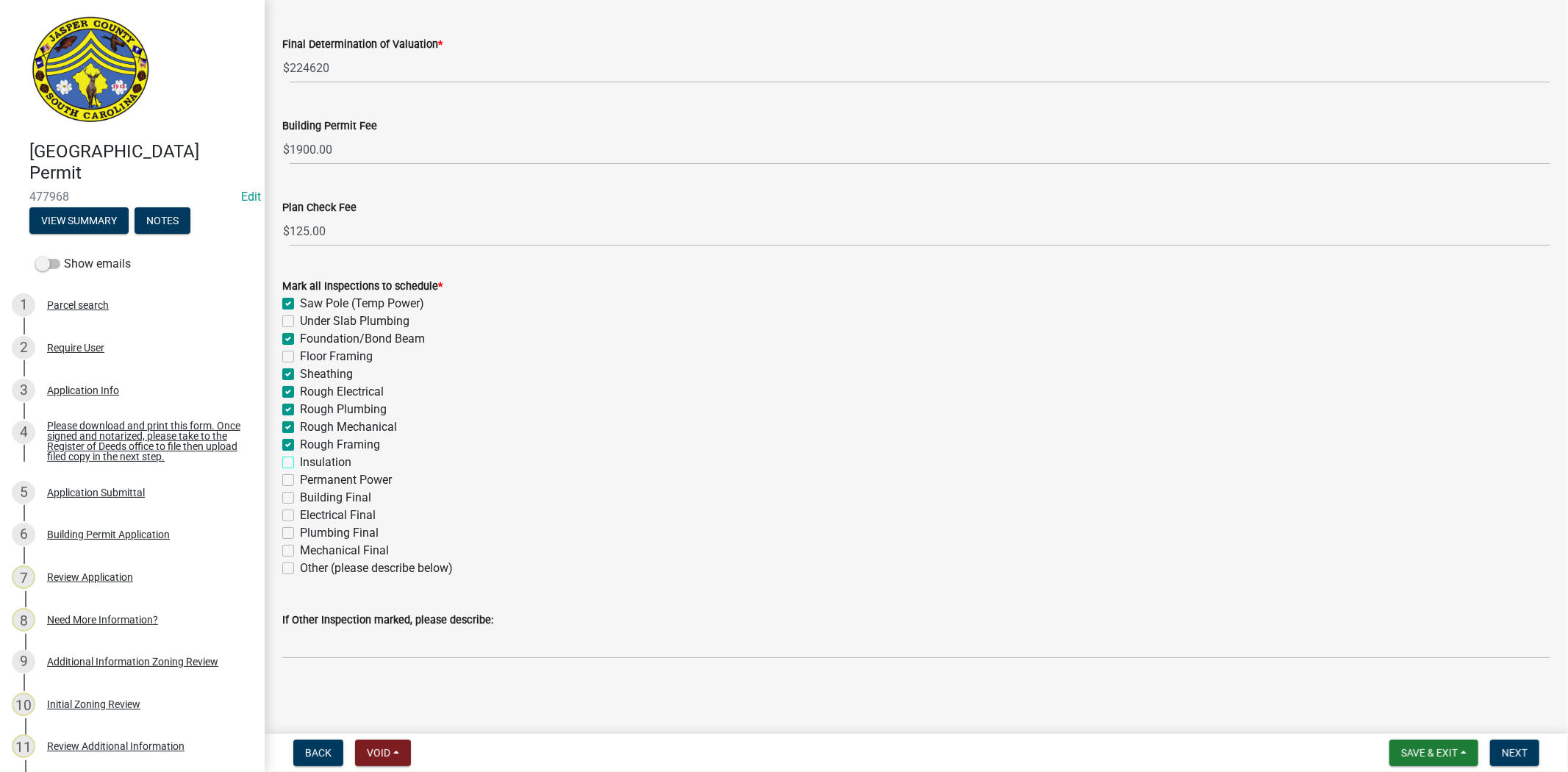
checkbox input "true"
checkbox input "false"
checkbox input "true"
checkbox input "false"
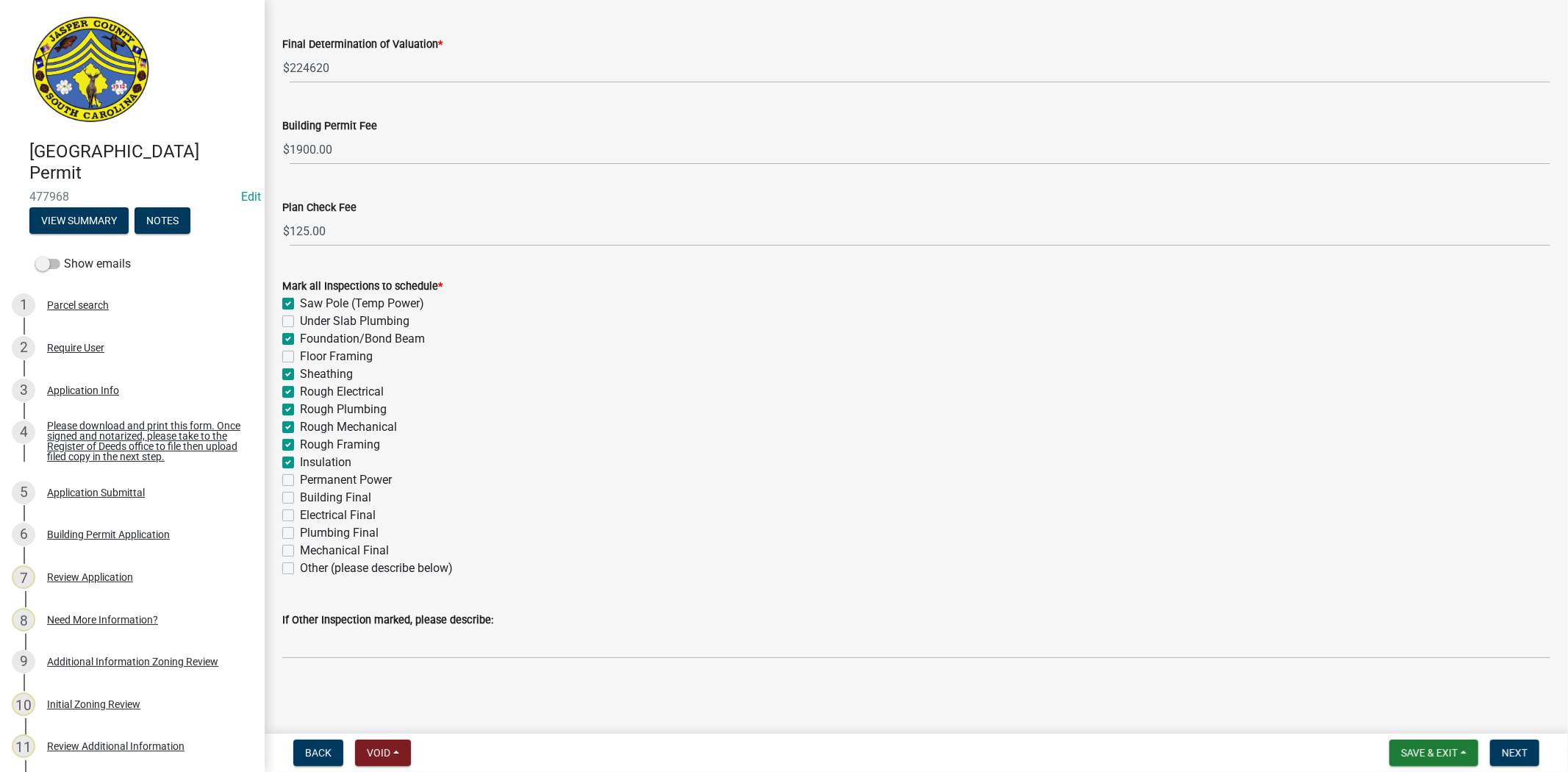
checkbox input "true"
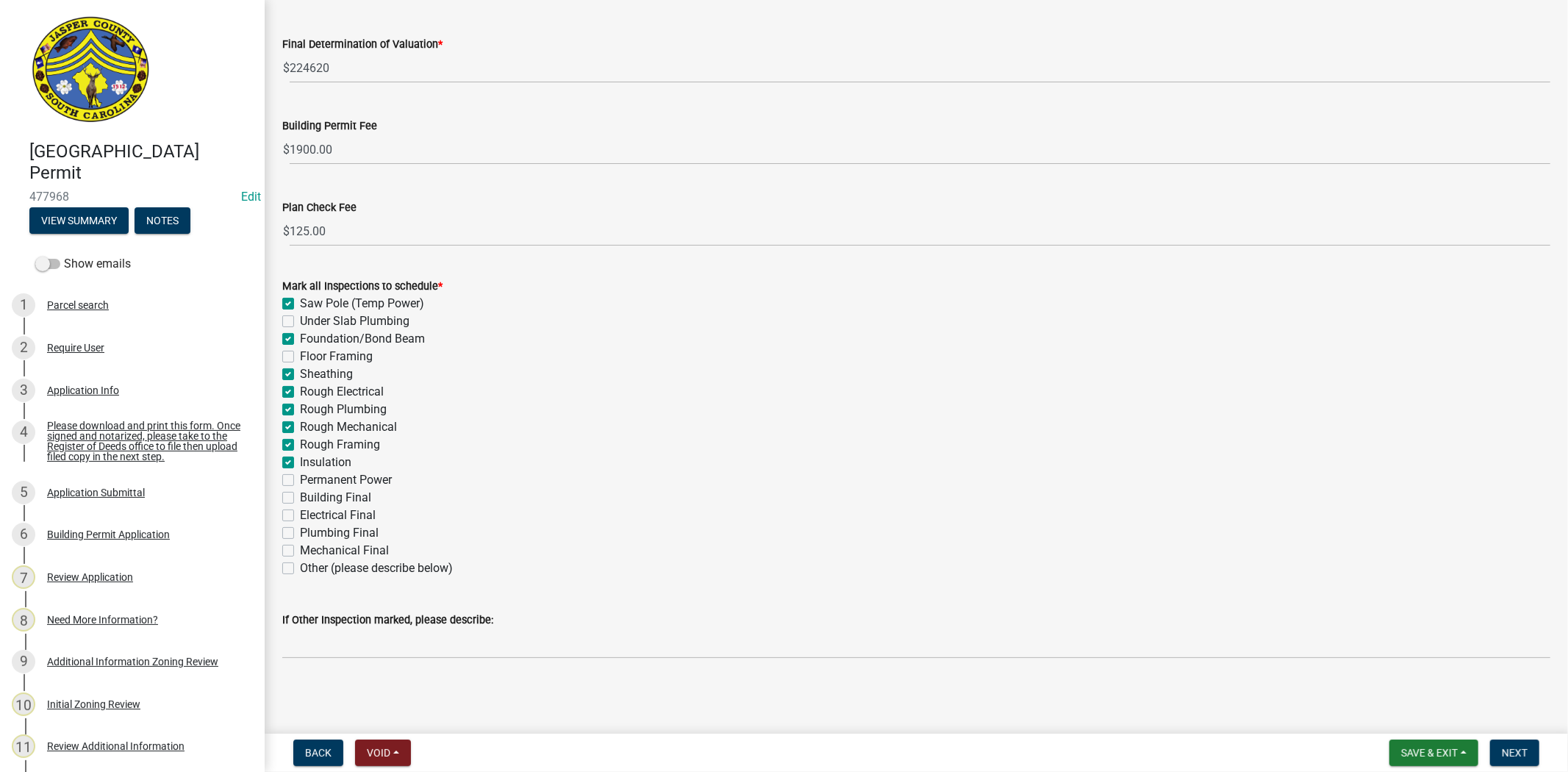
checkbox input "true"
checkbox input "false"
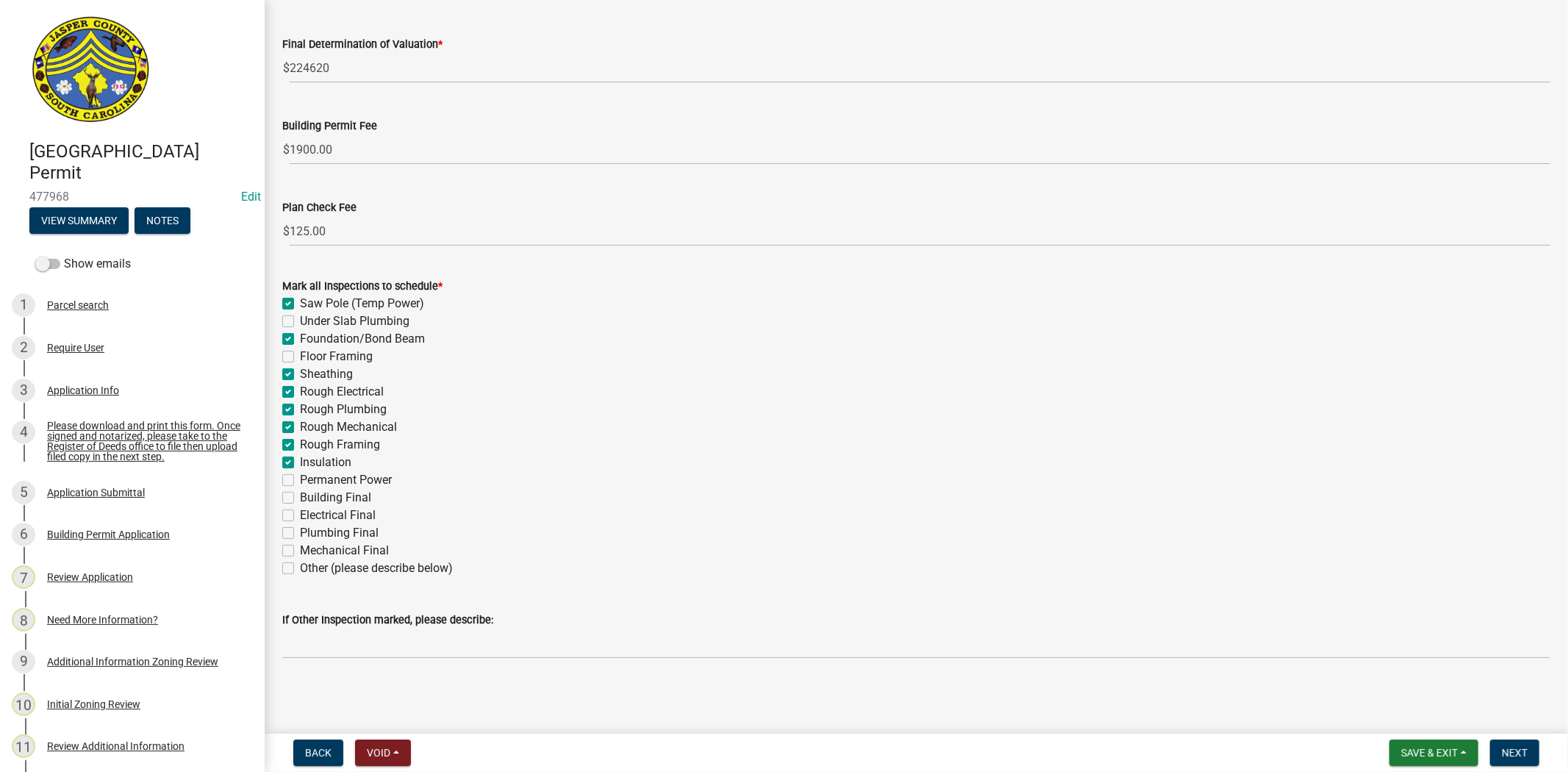
checkbox input "false"
click at [300, 480] on label "Permanent Power" at bounding box center [346, 480] width 92 height 17
click at [300, 480] on input "Permanent Power" at bounding box center [304, 475] width 10 height 10
checkbox input "true"
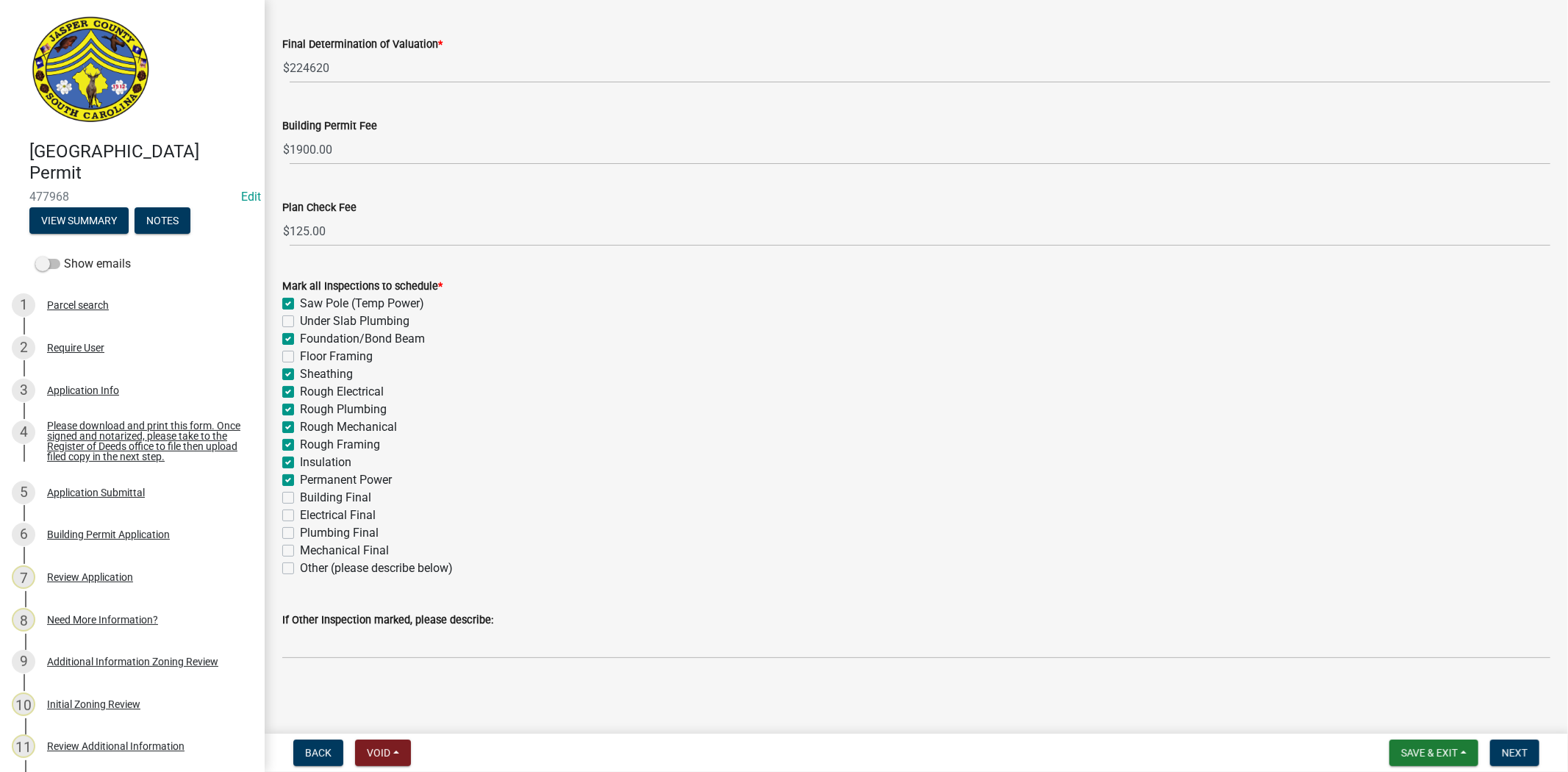
checkbox input "true"
checkbox input "false"
checkbox input "true"
checkbox input "false"
checkbox input "true"
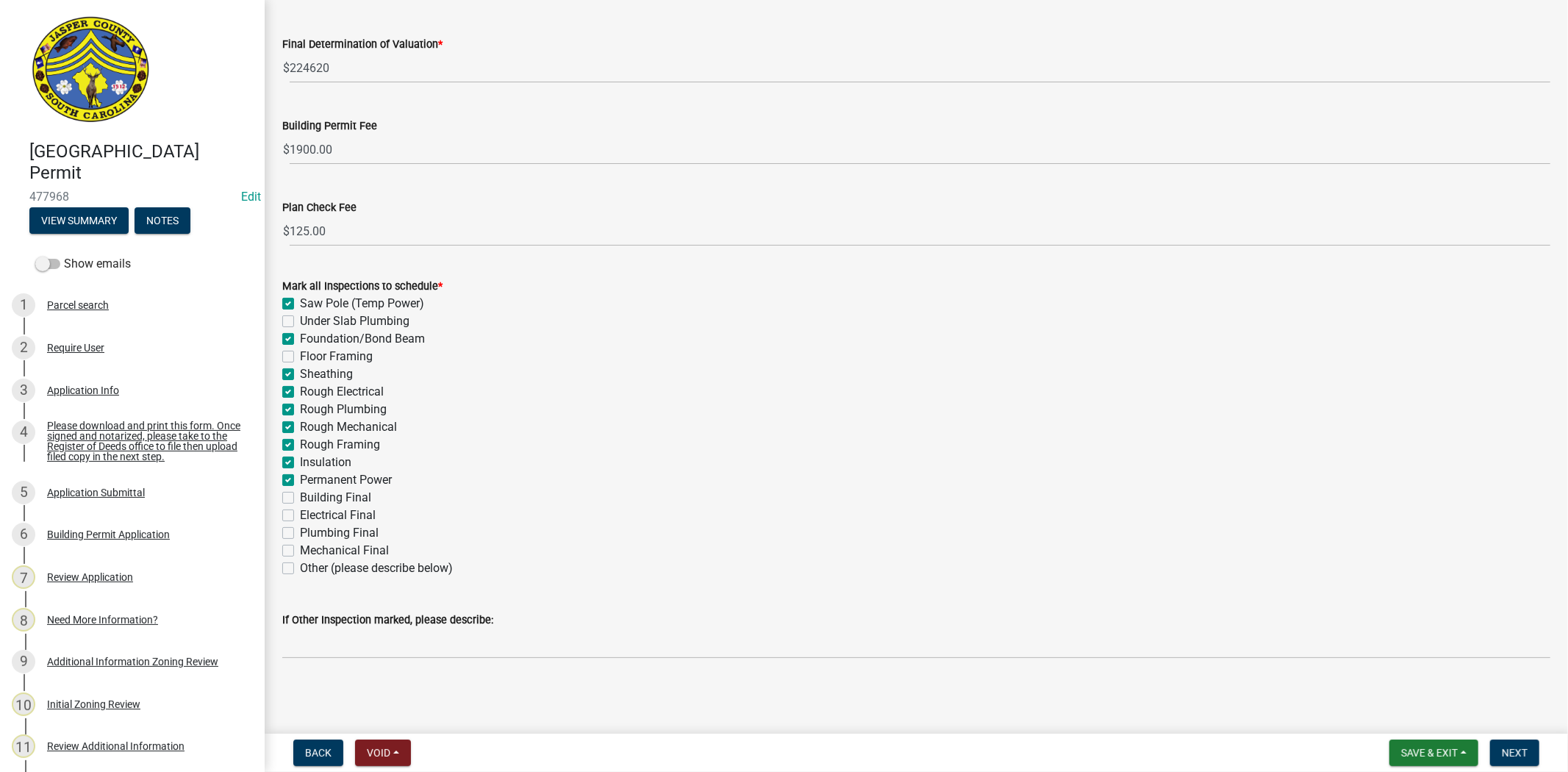
checkbox input "true"
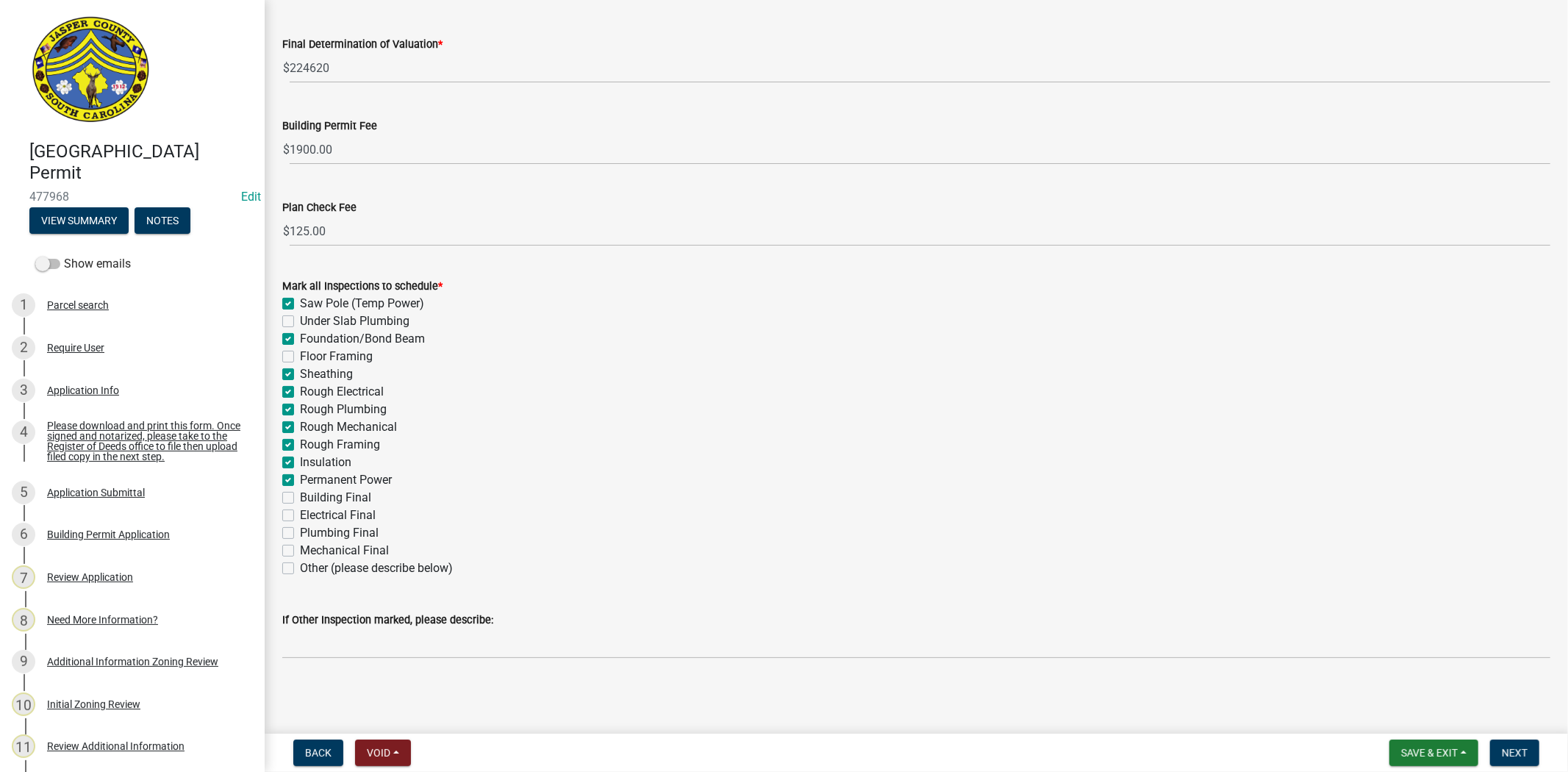
checkbox input "true"
checkbox input "false"
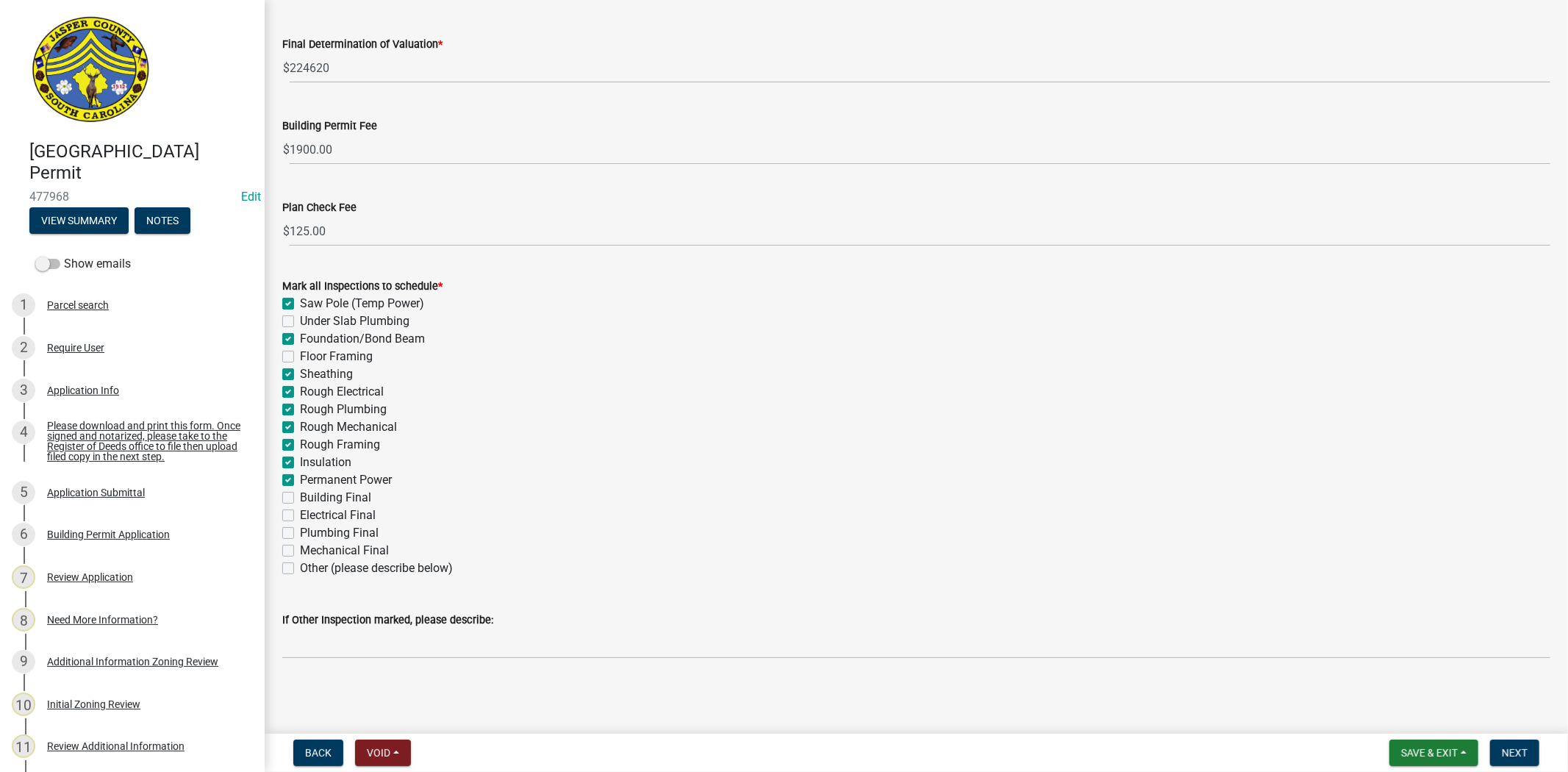
checkbox input "false"
click at [294, 494] on div "Building Final" at bounding box center [916, 498] width 1268 height 17
click at [300, 500] on label "Building Final" at bounding box center [336, 498] width 71 height 17
click at [300, 499] on input "Building Final" at bounding box center [304, 494] width 10 height 10
checkbox input "true"
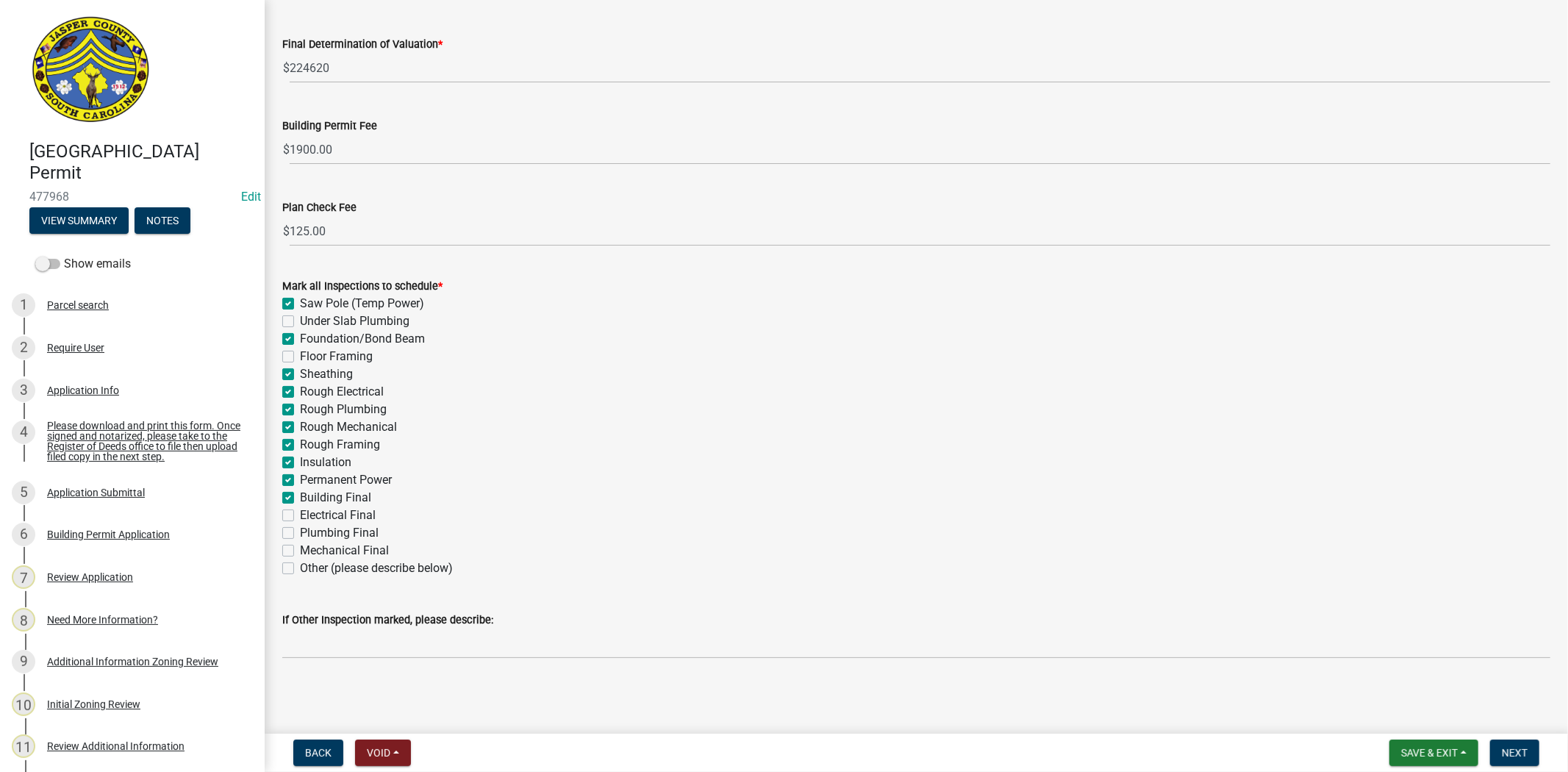
checkbox input "true"
checkbox input "false"
checkbox input "true"
checkbox input "false"
checkbox input "true"
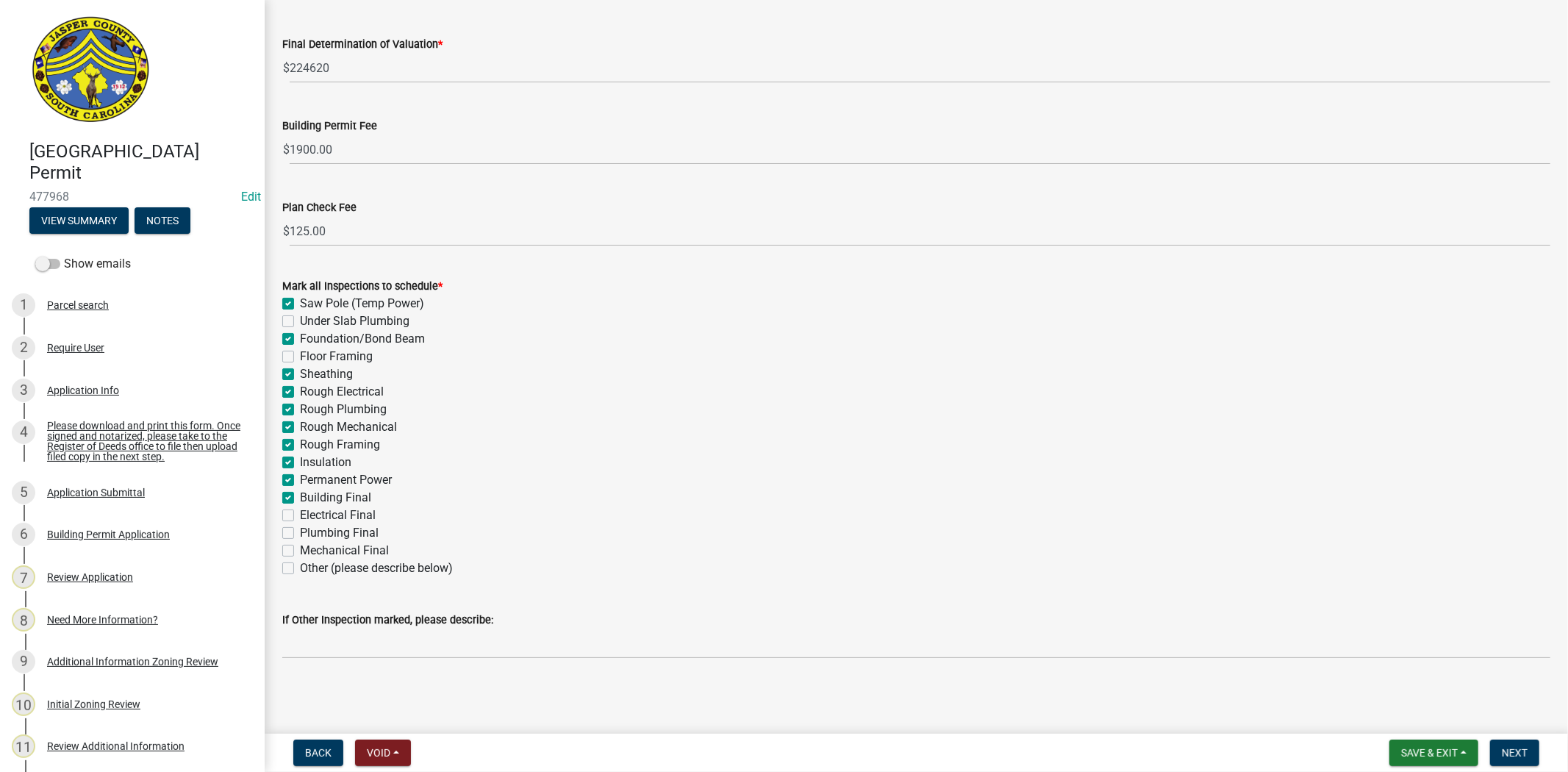
checkbox input "true"
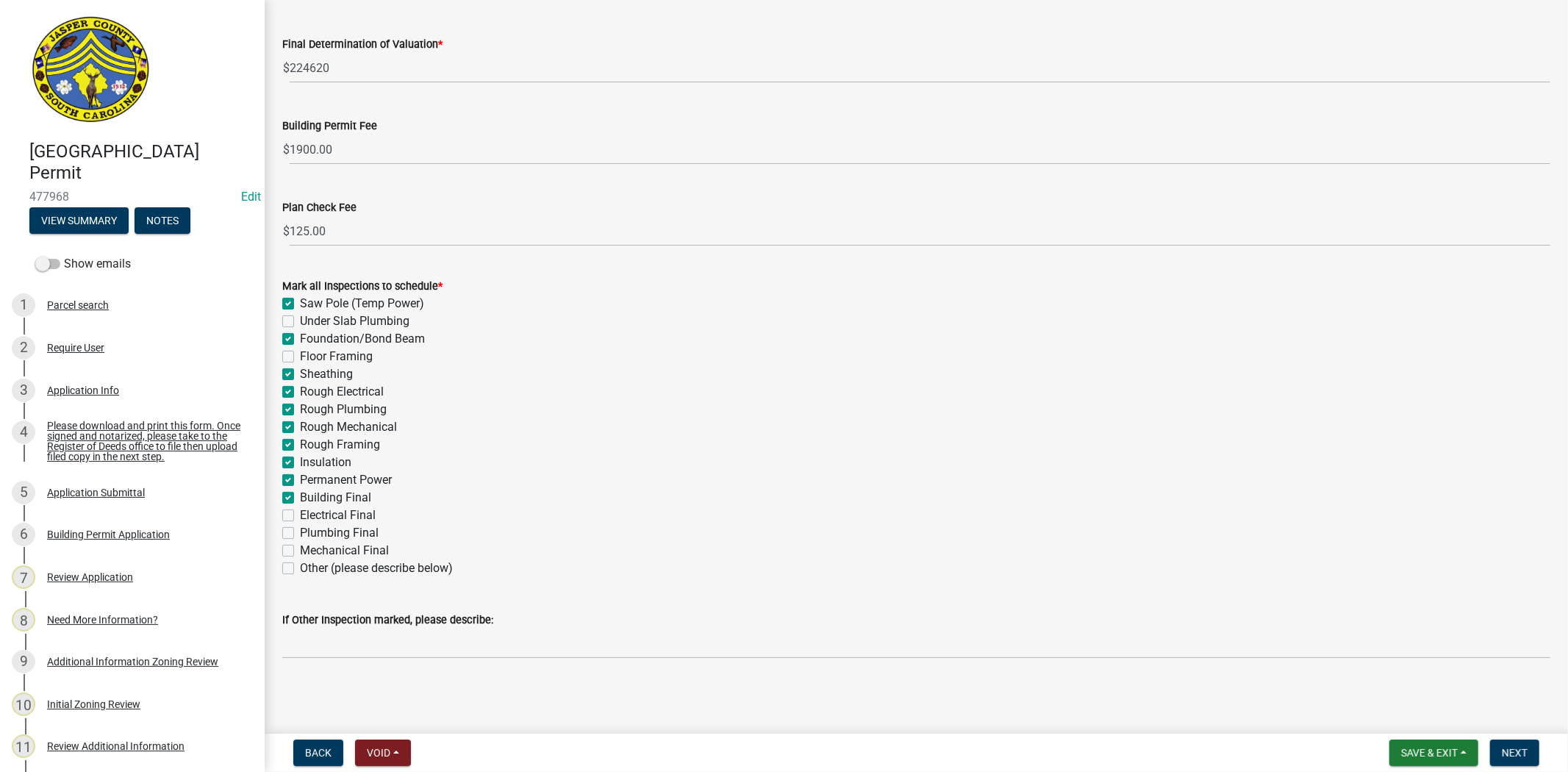
click at [300, 514] on label "Electrical Final" at bounding box center [337, 515] width 75 height 17
click at [300, 514] on input "Electrical Final" at bounding box center [304, 511] width 10 height 10
click at [300, 531] on label "Plumbing Final" at bounding box center [339, 533] width 79 height 17
click at [300, 531] on input "Plumbing Final" at bounding box center [304, 528] width 10 height 10
click at [300, 548] on label "Mechanical Final" at bounding box center [344, 551] width 89 height 17
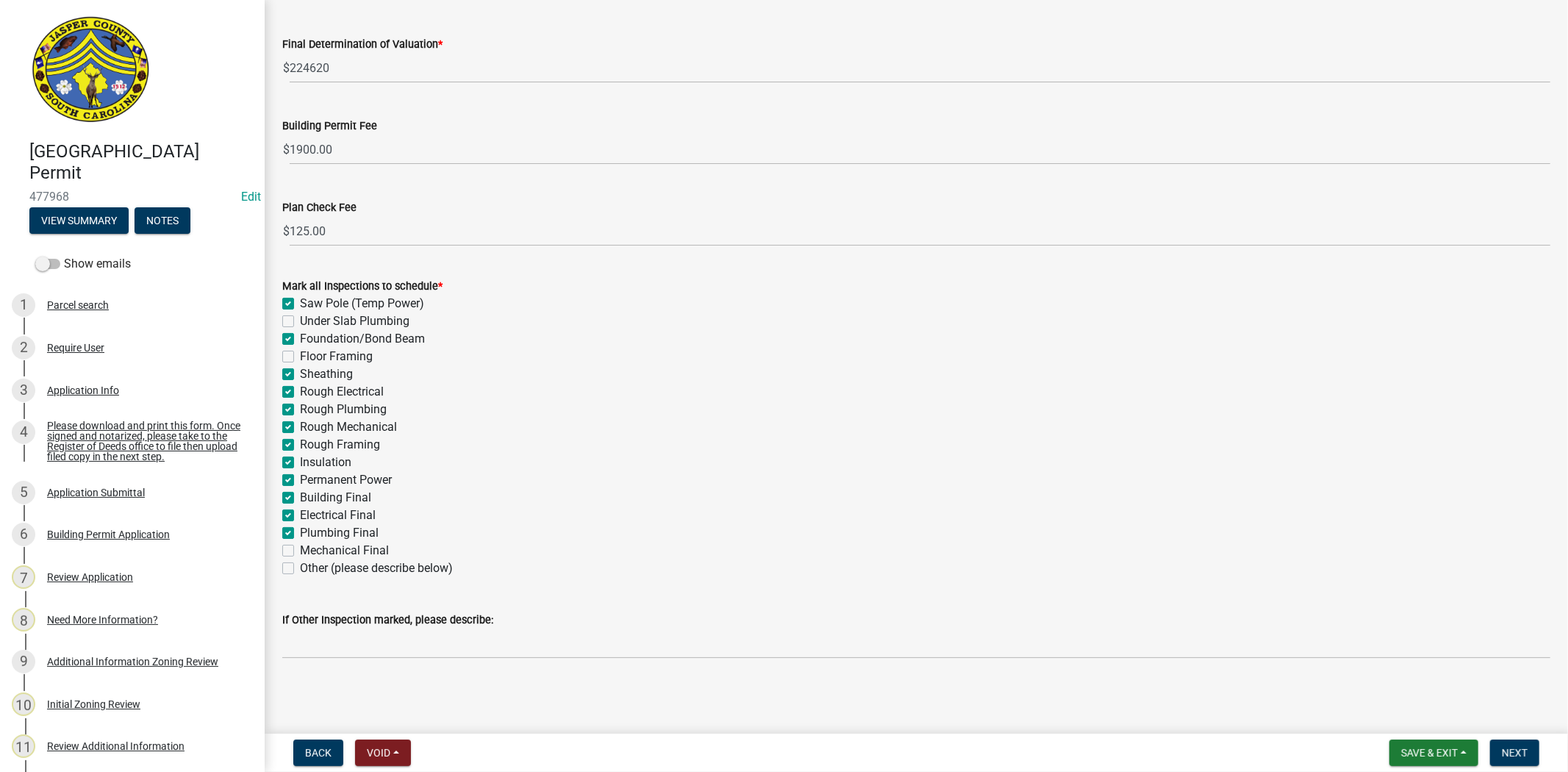
click at [300, 548] on input "Mechanical Final" at bounding box center [304, 546] width 10 height 10
click at [1505, 750] on span "Next" at bounding box center [1514, 753] width 26 height 12
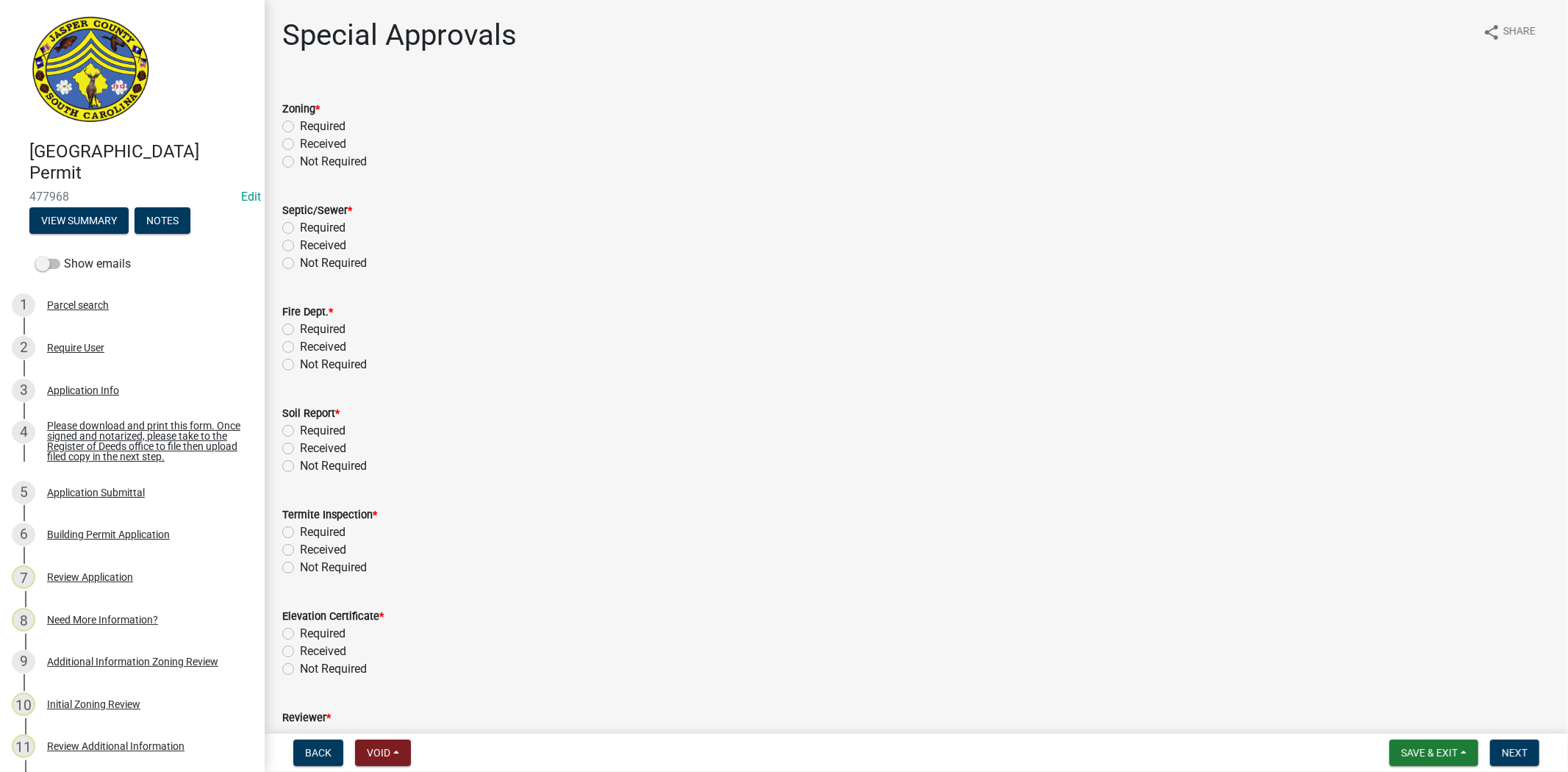
click at [300, 145] on label "Received" at bounding box center [323, 144] width 46 height 17
click at [300, 145] on input "Received" at bounding box center [304, 140] width 10 height 10
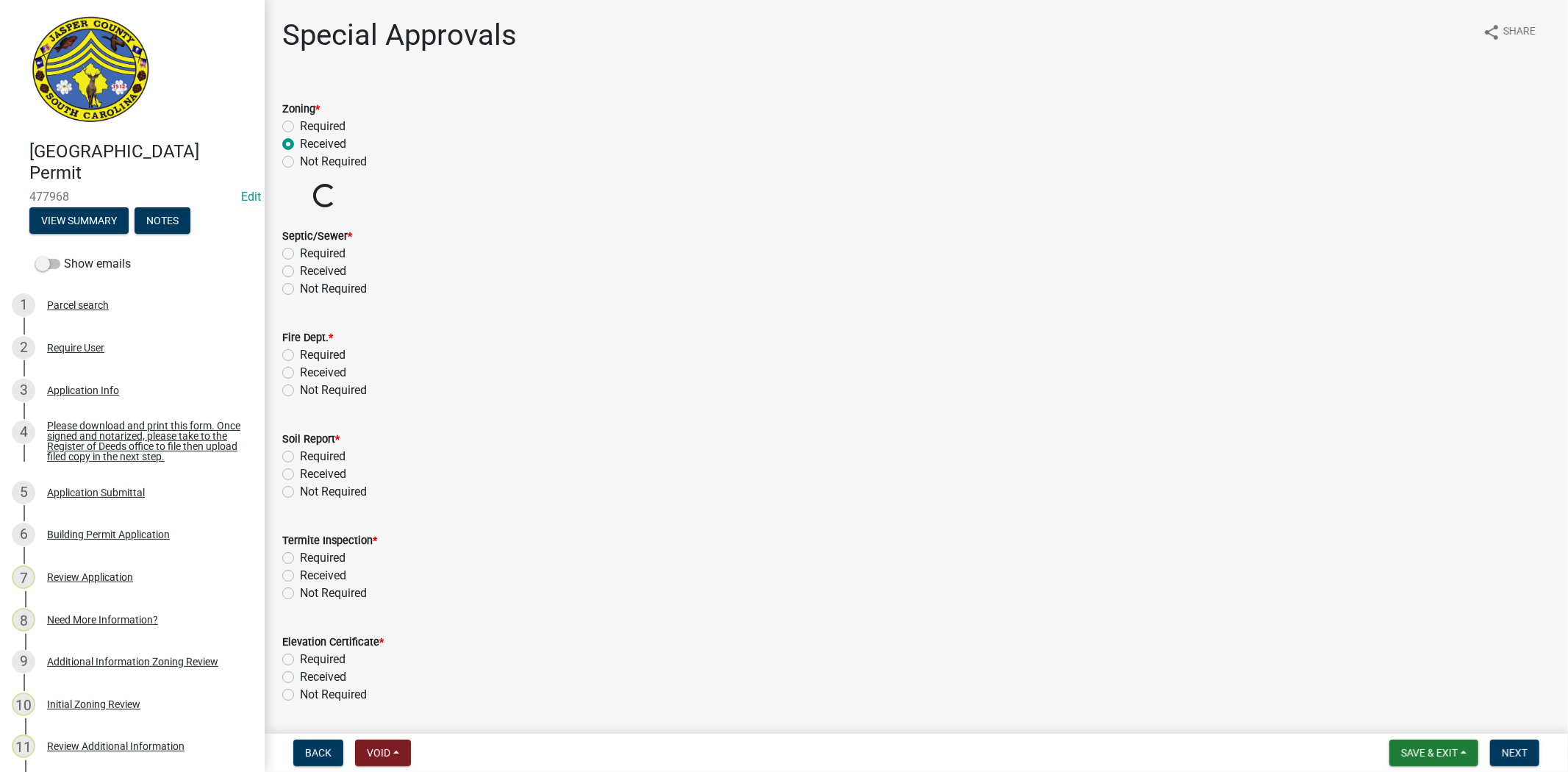
click at [300, 270] on label "Received" at bounding box center [323, 272] width 46 height 17
click at [300, 270] on input "Received" at bounding box center [304, 267] width 10 height 10
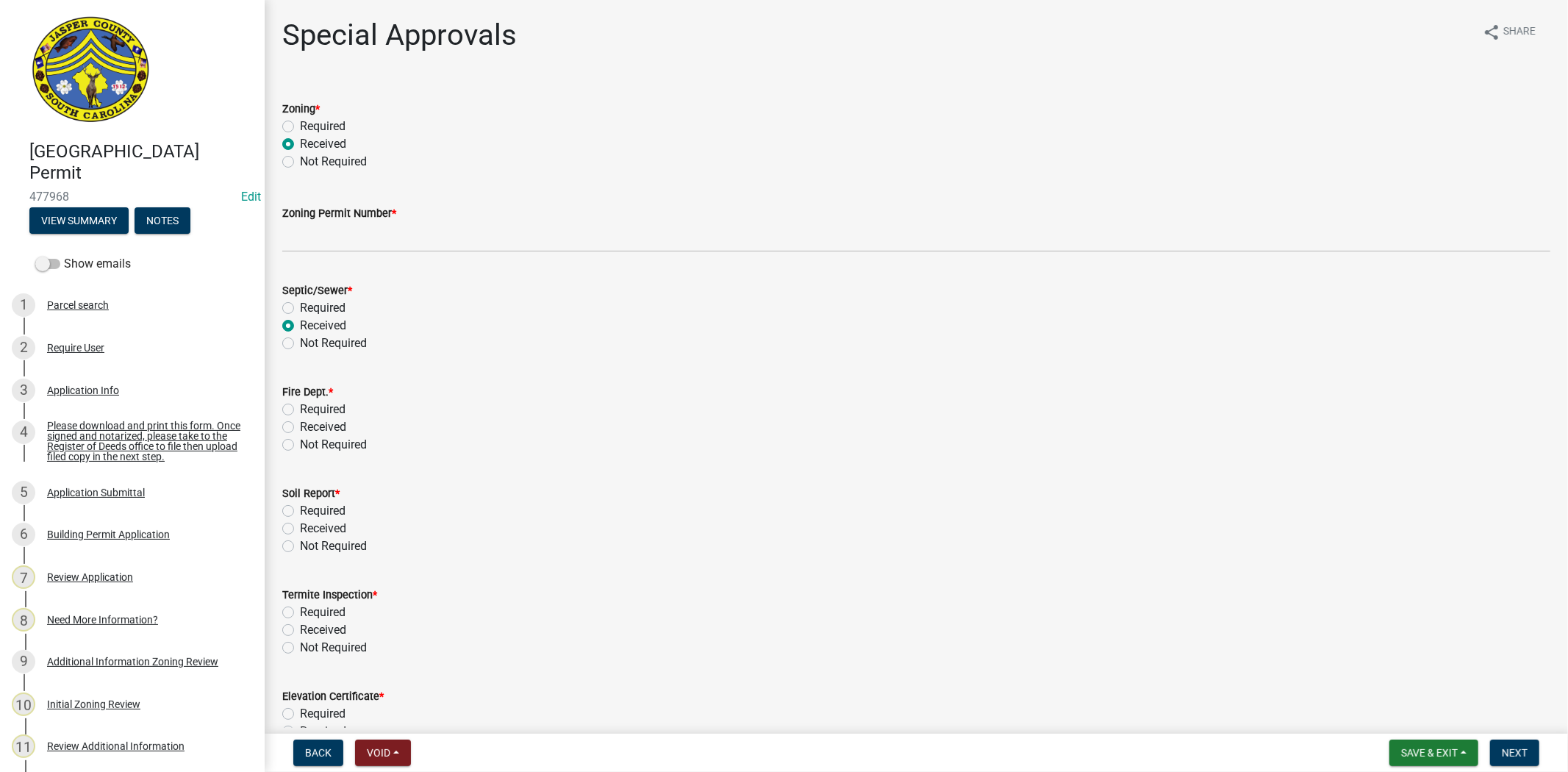
click at [300, 445] on label "Not Required" at bounding box center [333, 445] width 67 height 17
click at [300, 445] on input "Not Required" at bounding box center [304, 441] width 10 height 10
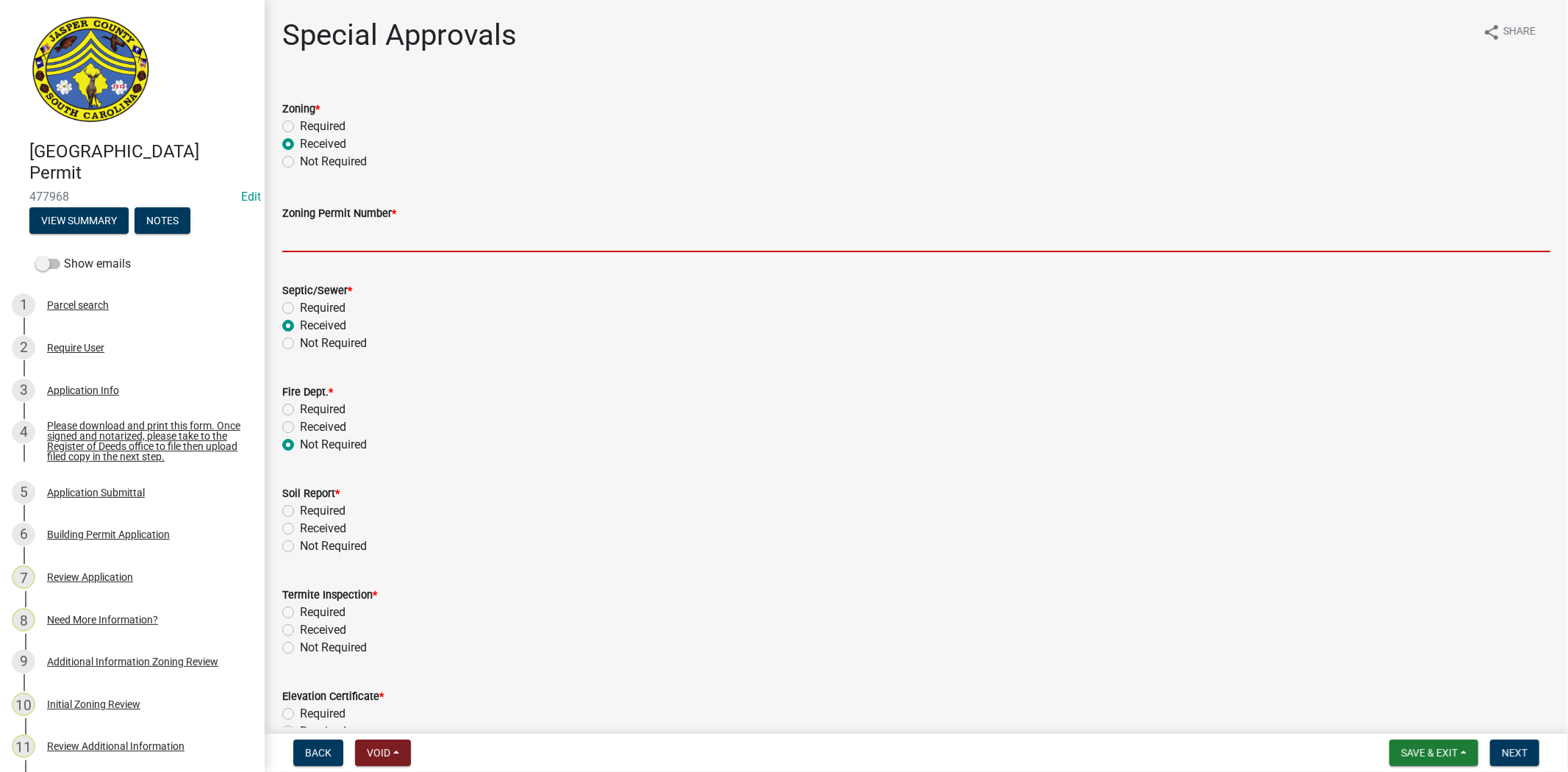
click at [336, 235] on input "Zoning Permit Number *" at bounding box center [916, 237] width 1268 height 30
paste input "ZP-25-251"
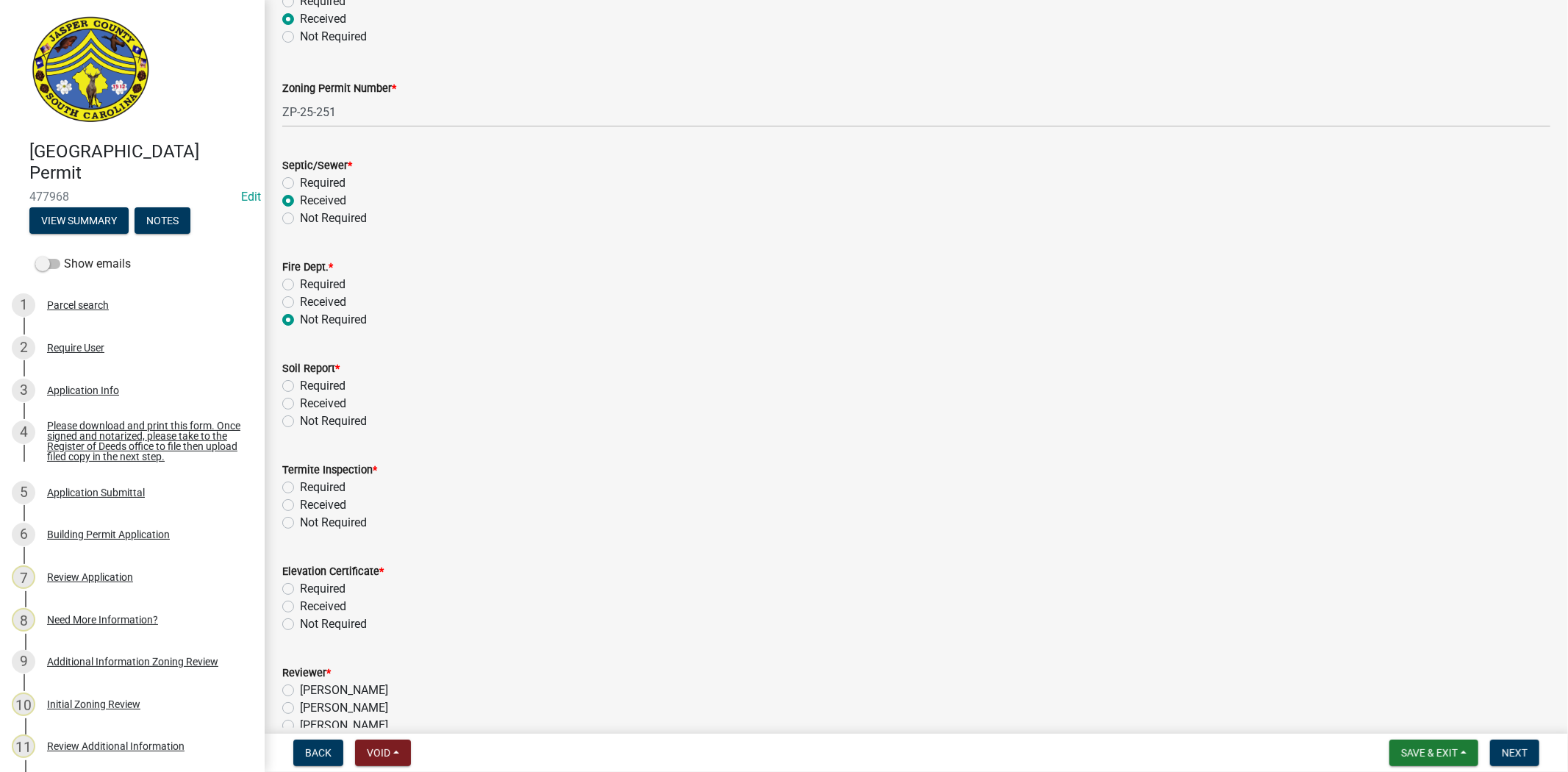
scroll to position [163, 0]
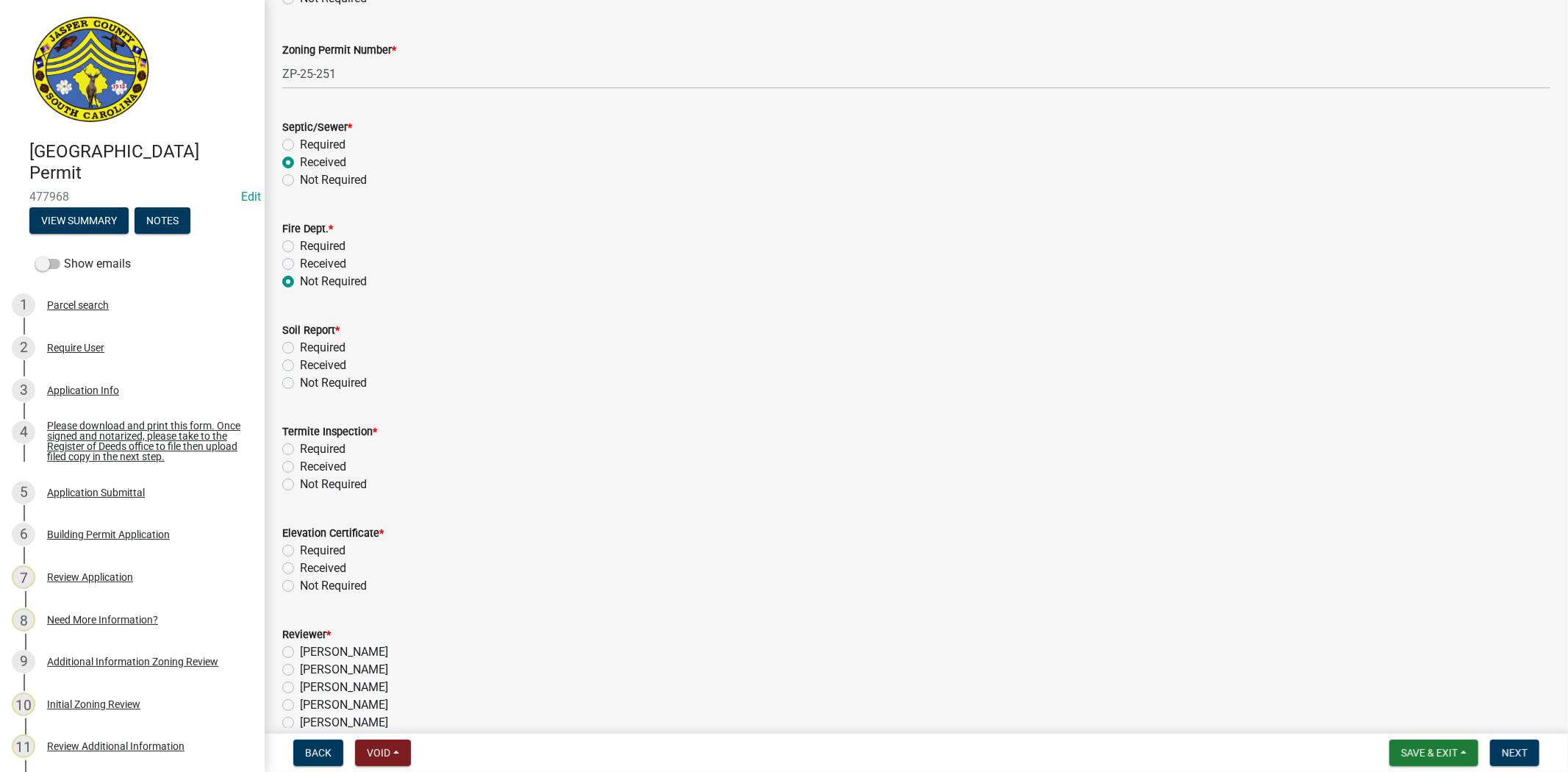
click at [300, 349] on label "Required" at bounding box center [323, 348] width 46 height 17
click at [300, 349] on input "Required" at bounding box center [304, 343] width 10 height 10
click at [300, 450] on label "Required" at bounding box center [323, 449] width 46 height 17
click at [300, 450] on input "Required" at bounding box center [304, 445] width 10 height 10
click at [300, 586] on label "Not Required" at bounding box center [333, 586] width 67 height 17
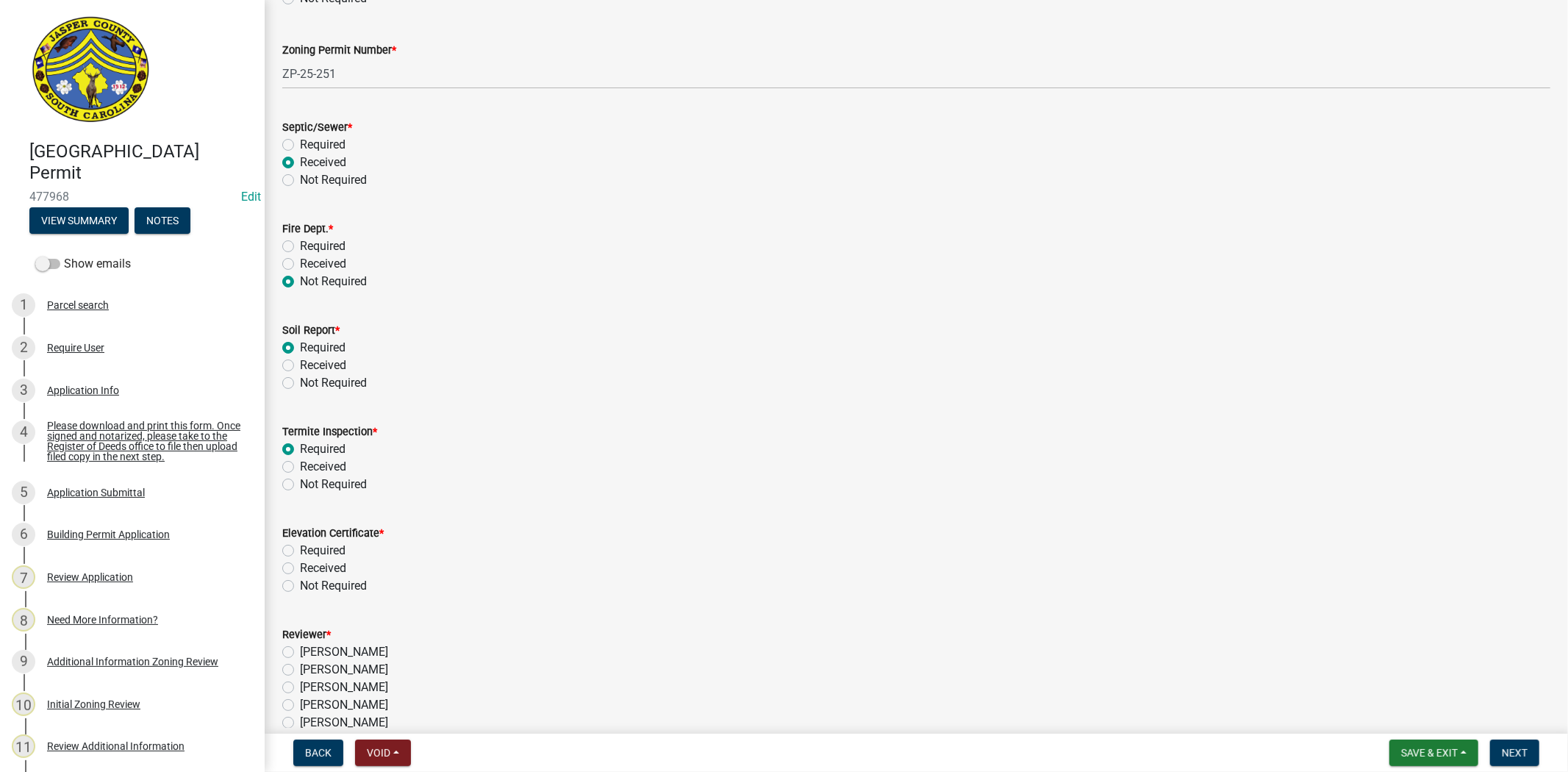
click at [300, 586] on input "Not Required" at bounding box center [304, 581] width 10 height 10
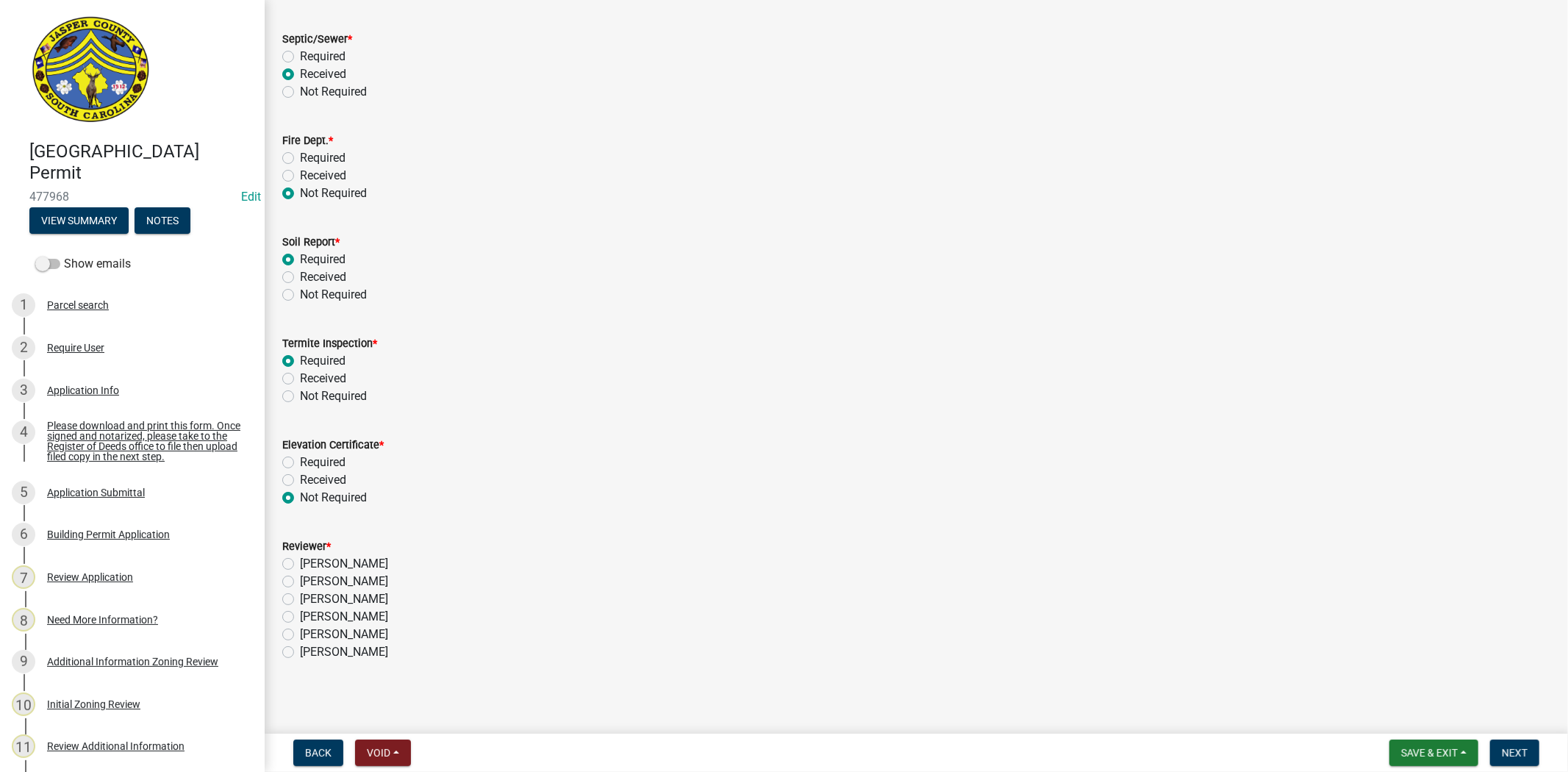
scroll to position [255, 0]
click at [300, 595] on label "Stephanie Oviedo" at bounding box center [344, 595] width 88 height 17
click at [300, 595] on input "Stephanie Oviedo" at bounding box center [304, 591] width 10 height 10
click at [1521, 744] on button "Next" at bounding box center [1514, 752] width 49 height 27
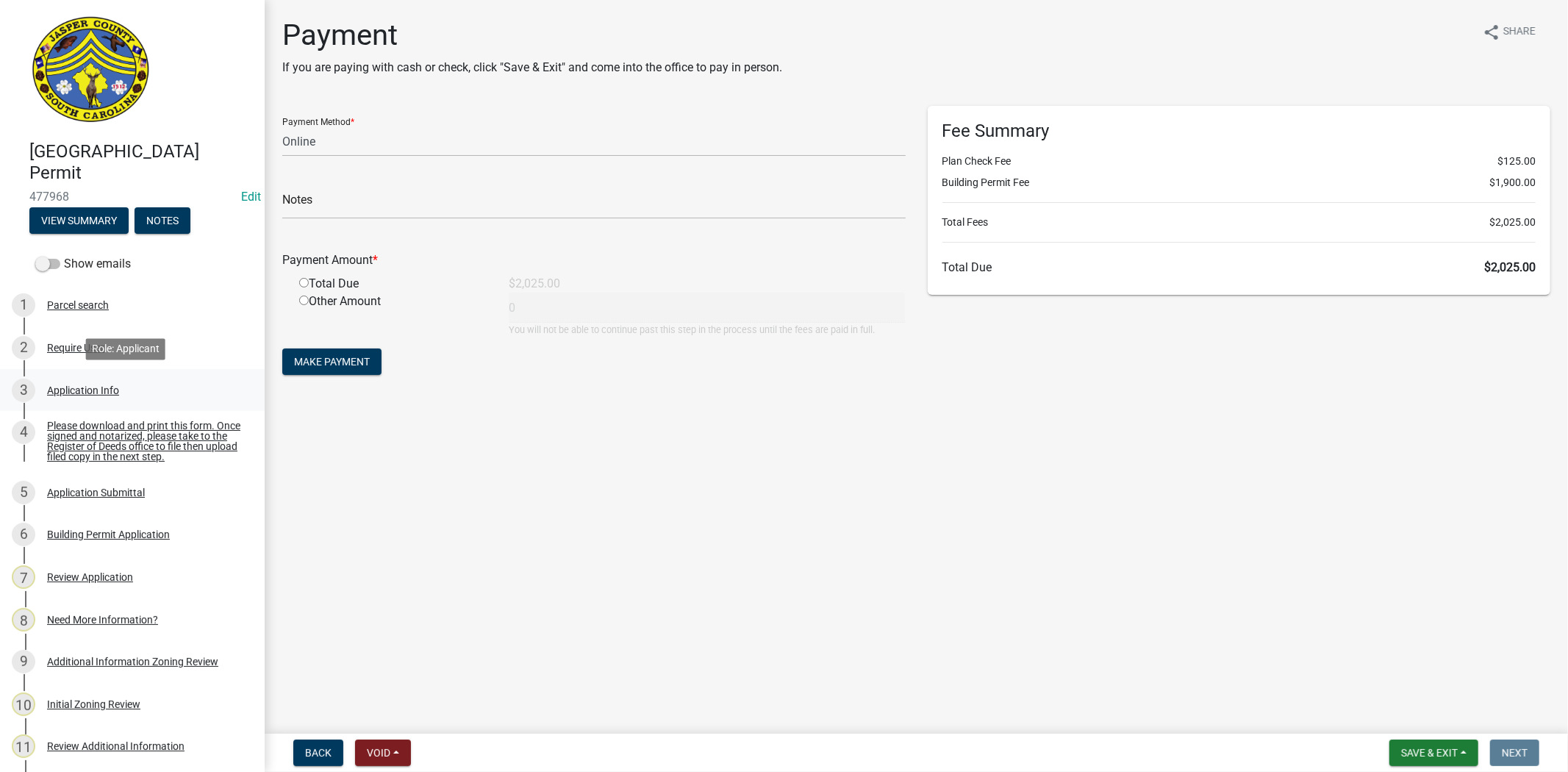
click at [79, 388] on div "Application Info" at bounding box center [82, 390] width 72 height 10
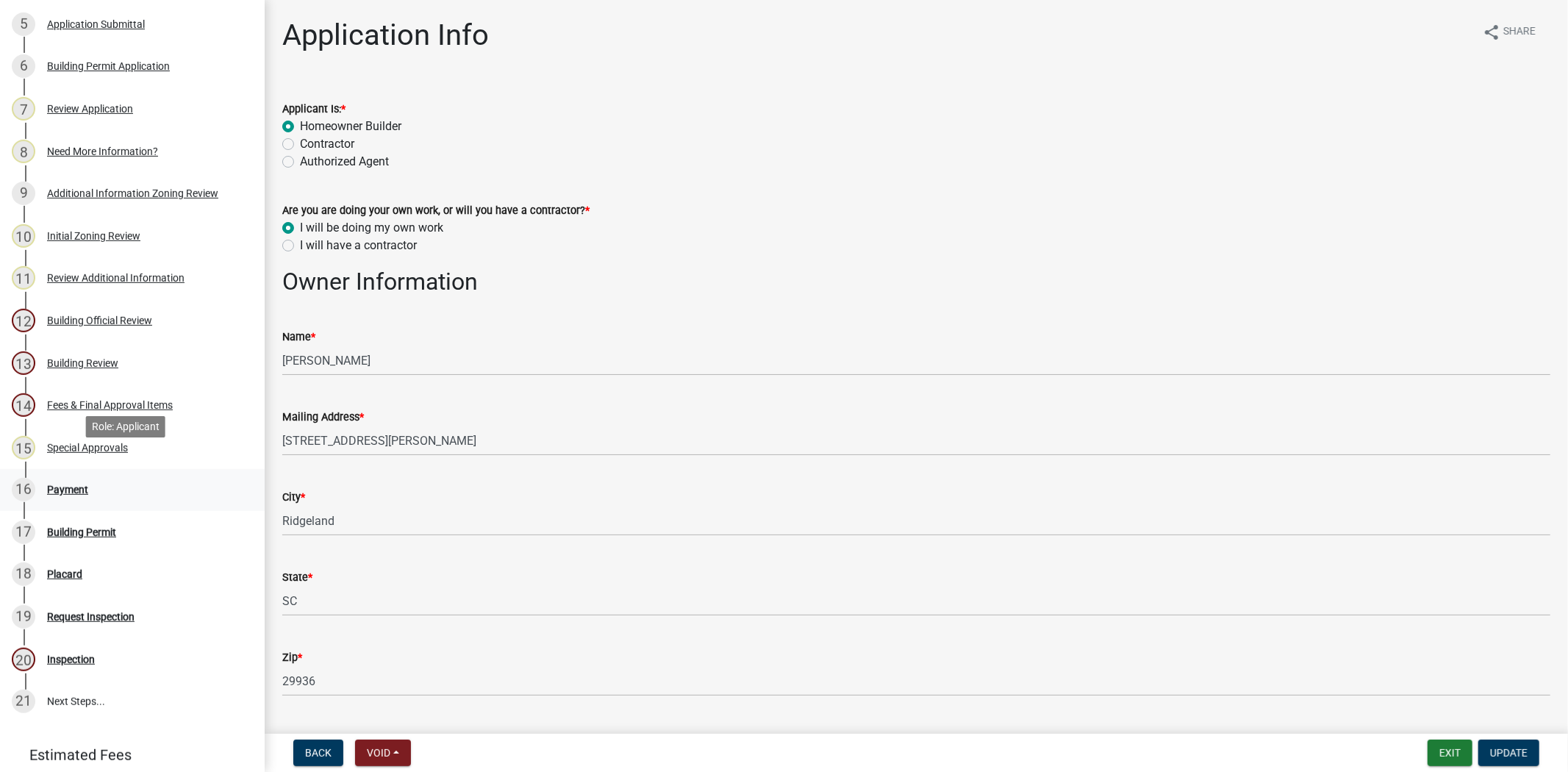
scroll to position [489, 0]
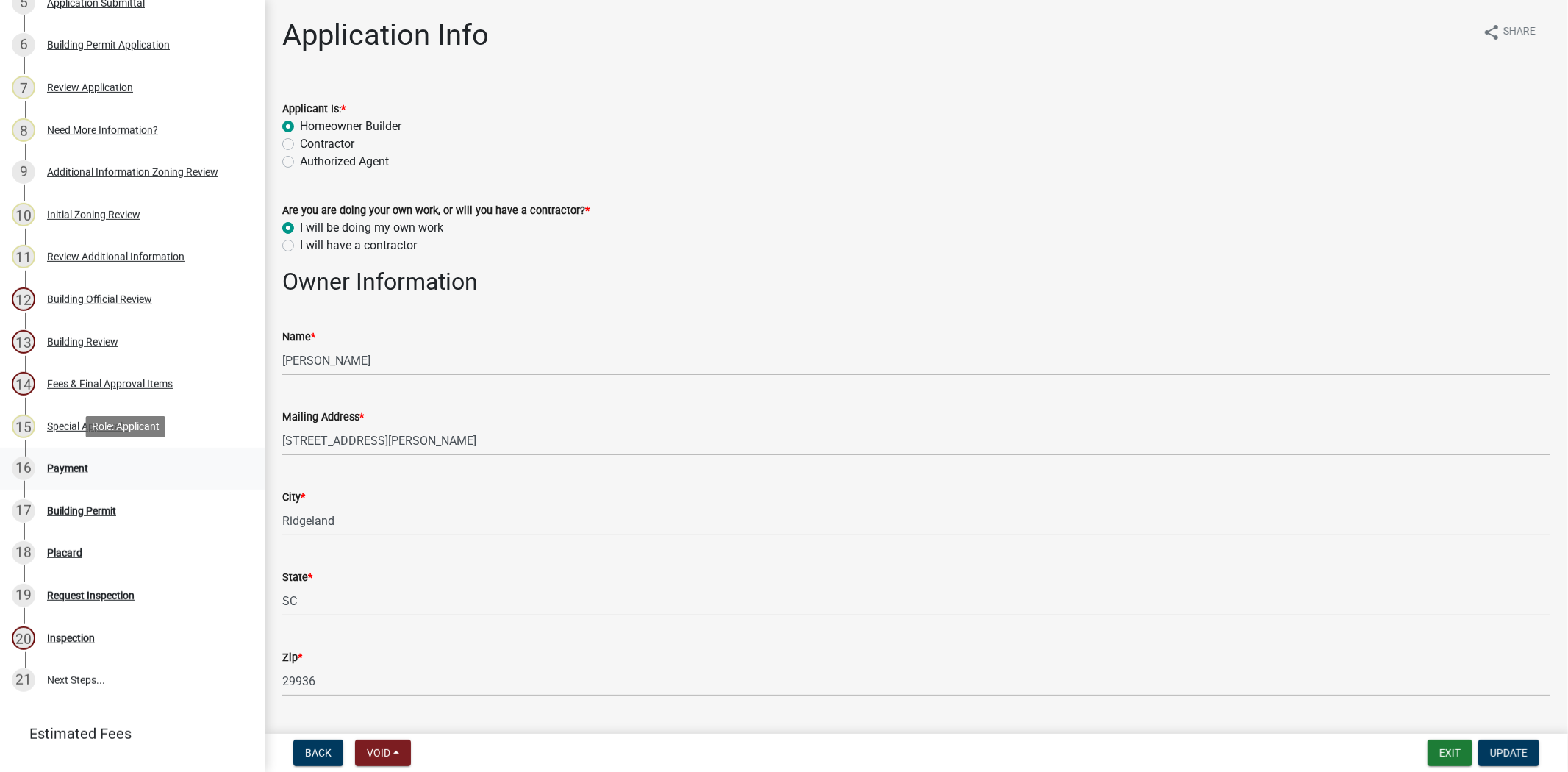
click at [82, 468] on div "Payment" at bounding box center [67, 468] width 41 height 10
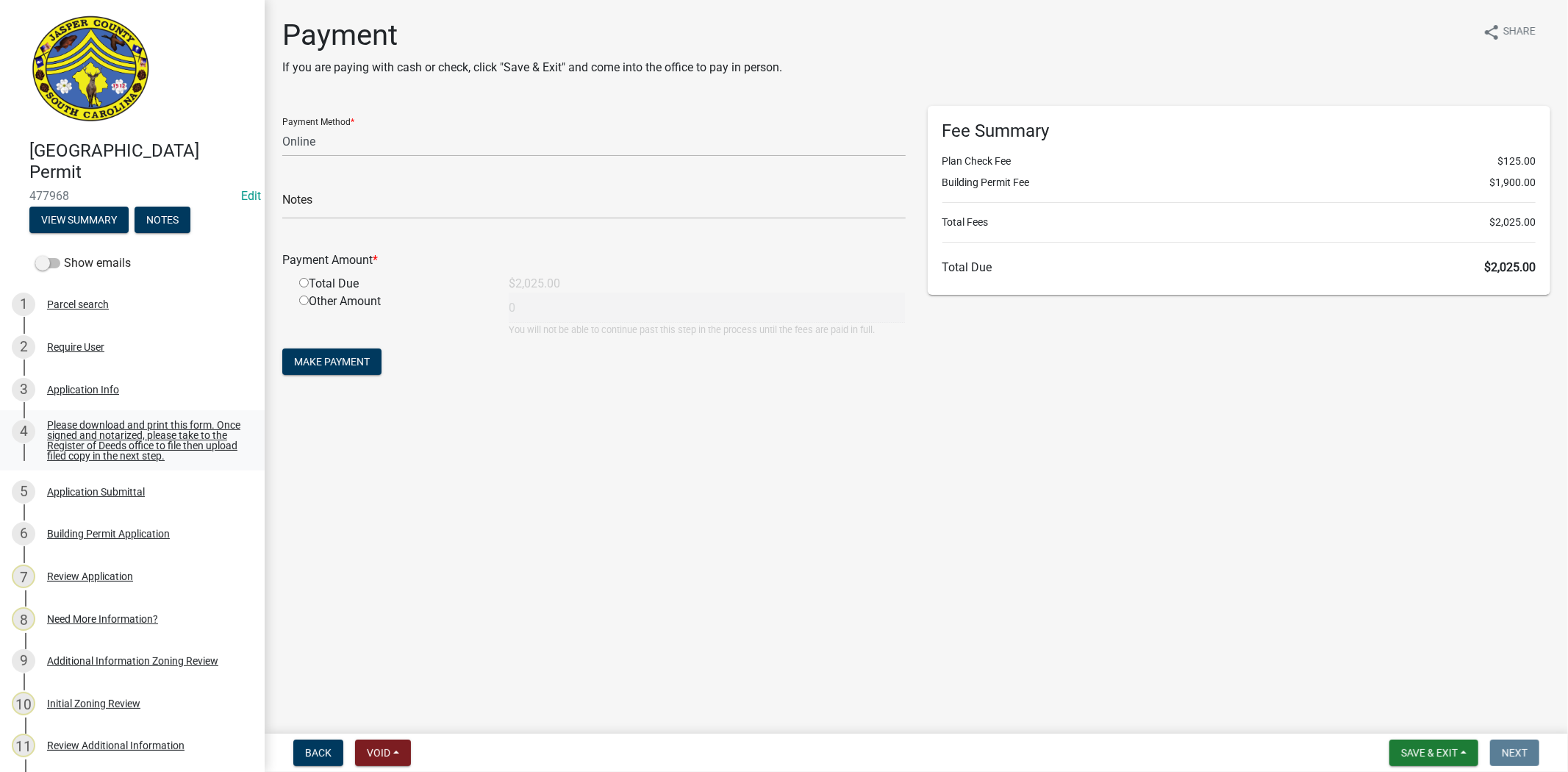
scroll to position [0, 0]
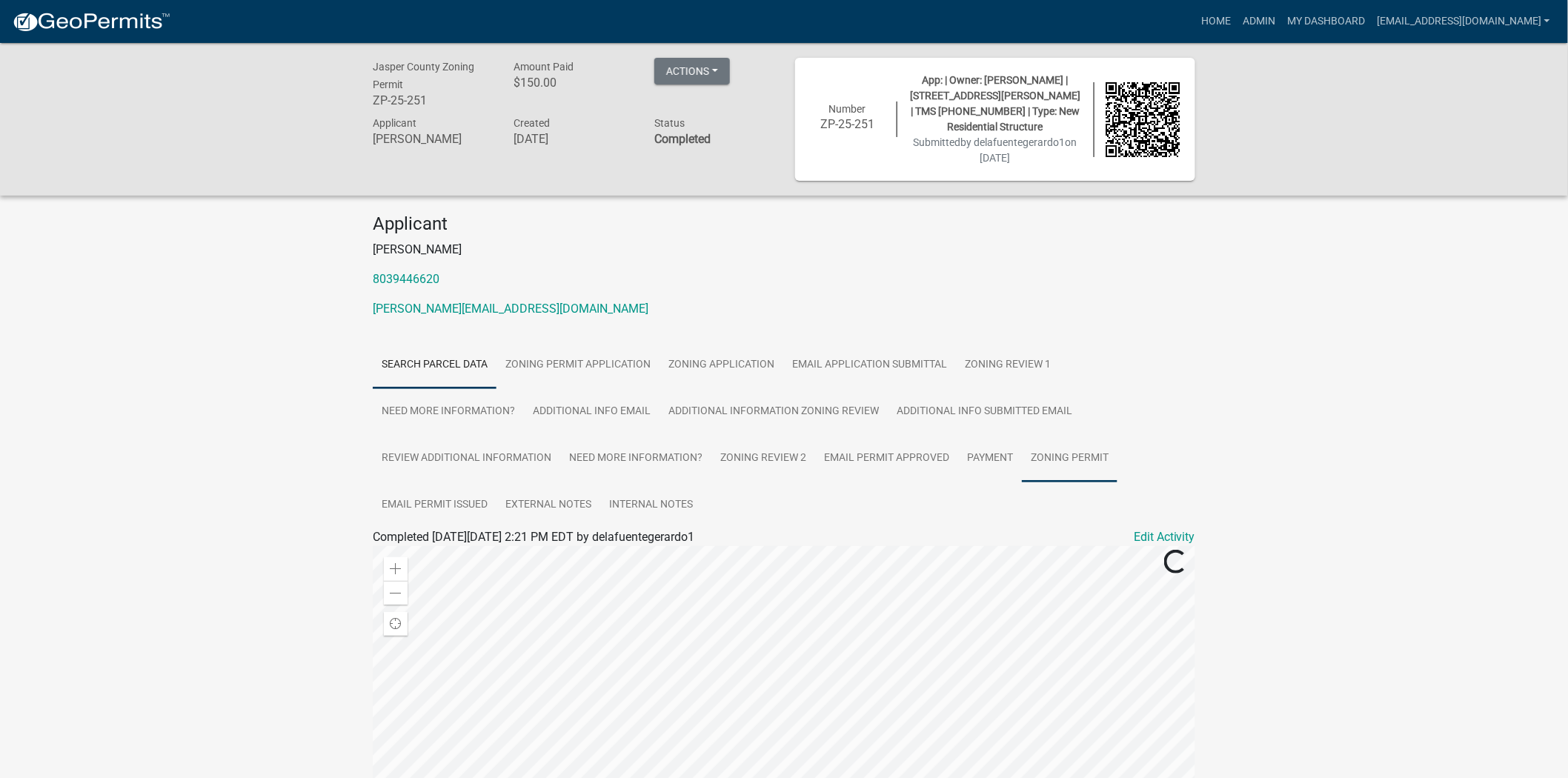
click at [1047, 435] on link "Zoning Permit" at bounding box center [1070, 458] width 95 height 47
click at [420, 547] on link "Zoning Permit" at bounding box center [409, 554] width 74 height 14
